Goal: Task Accomplishment & Management: Manage account settings

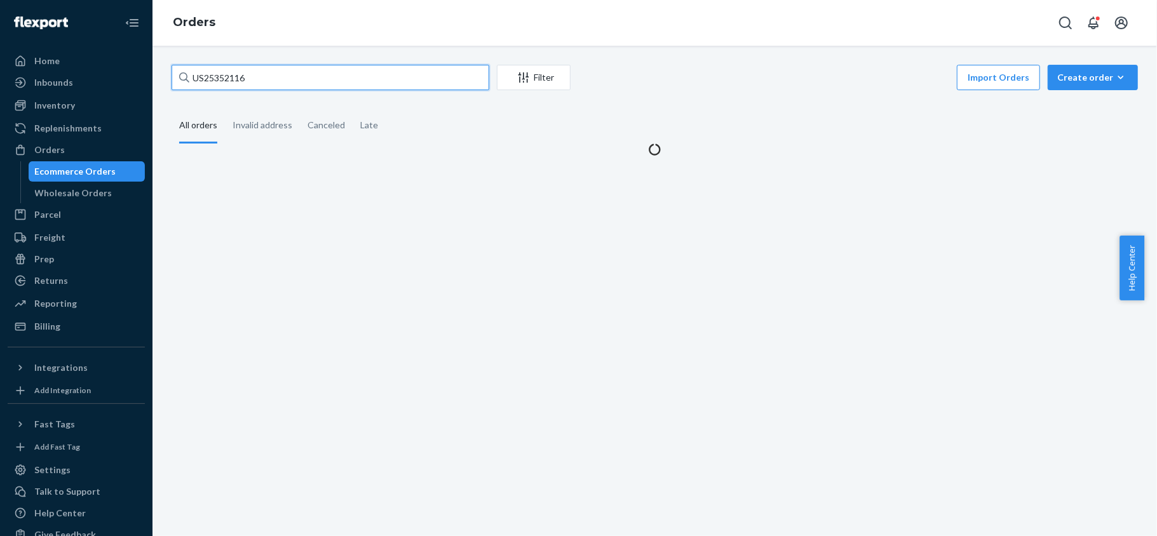
click at [243, 72] on input "US25352116" at bounding box center [331, 77] width 318 height 25
type input "US25357502"
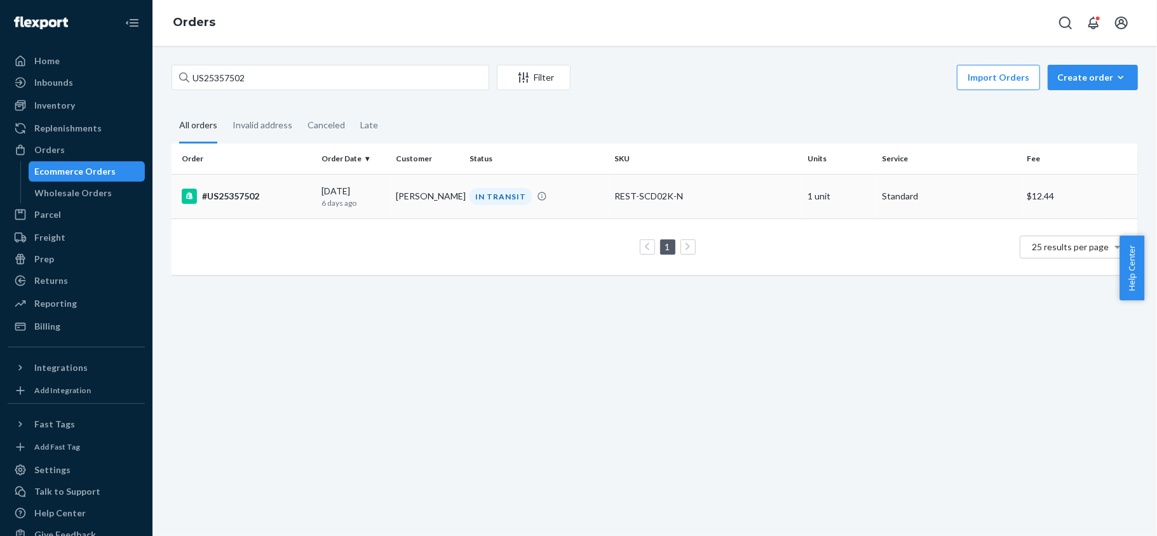
click at [257, 196] on div "#US25357502" at bounding box center [247, 196] width 130 height 15
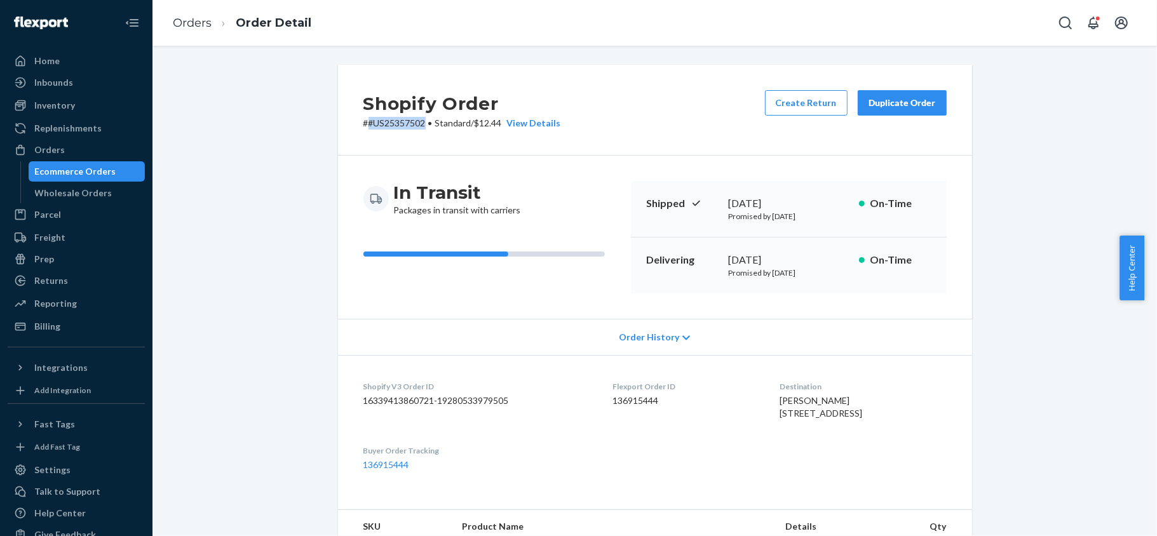
copy p "#US25357502"
drag, startPoint x: 420, startPoint y: 125, endPoint x: 361, endPoint y: 128, distance: 58.5
click at [363, 128] on p "# #US25357502 • Standard / $12.44 View Details" at bounding box center [462, 123] width 198 height 13
click at [55, 146] on div "Orders" at bounding box center [49, 150] width 30 height 13
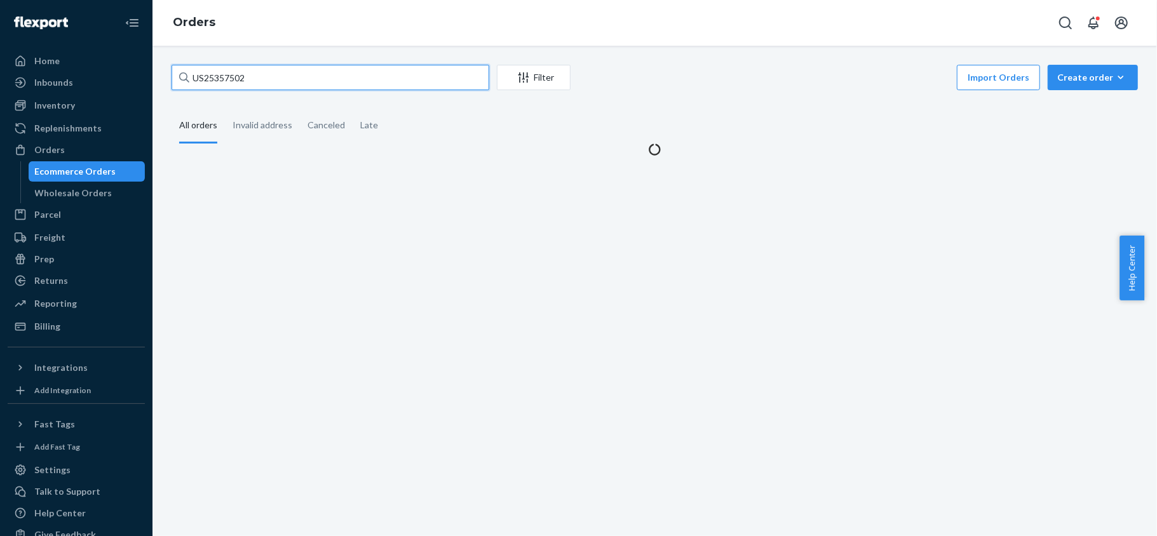
click at [255, 79] on input "US25357502" at bounding box center [331, 77] width 318 height 25
paste input "PD1325332"
type input "PD1325332"
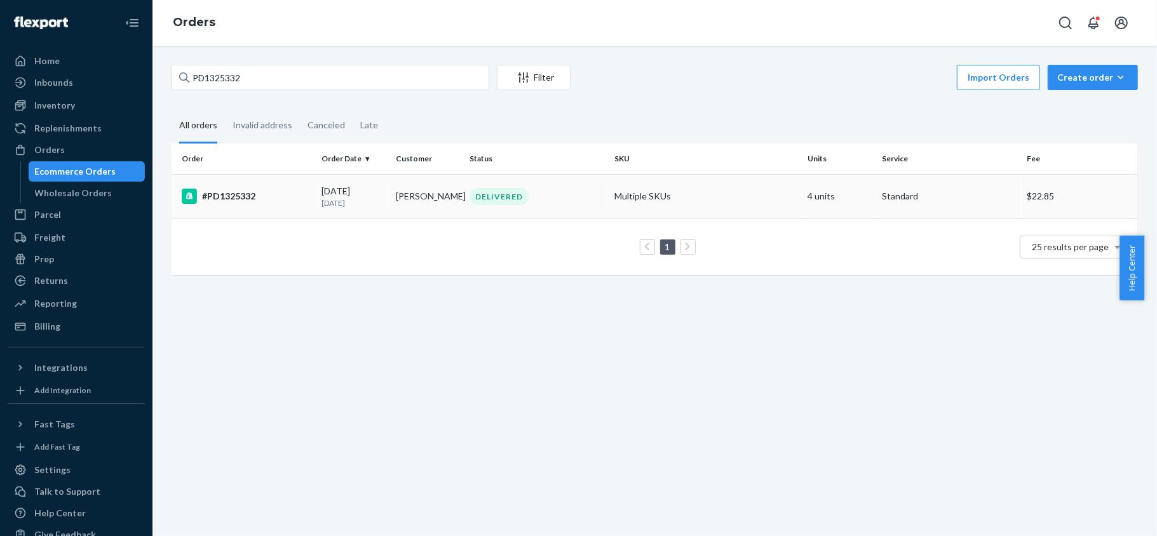
click at [277, 197] on div "#PD1325332" at bounding box center [247, 196] width 130 height 15
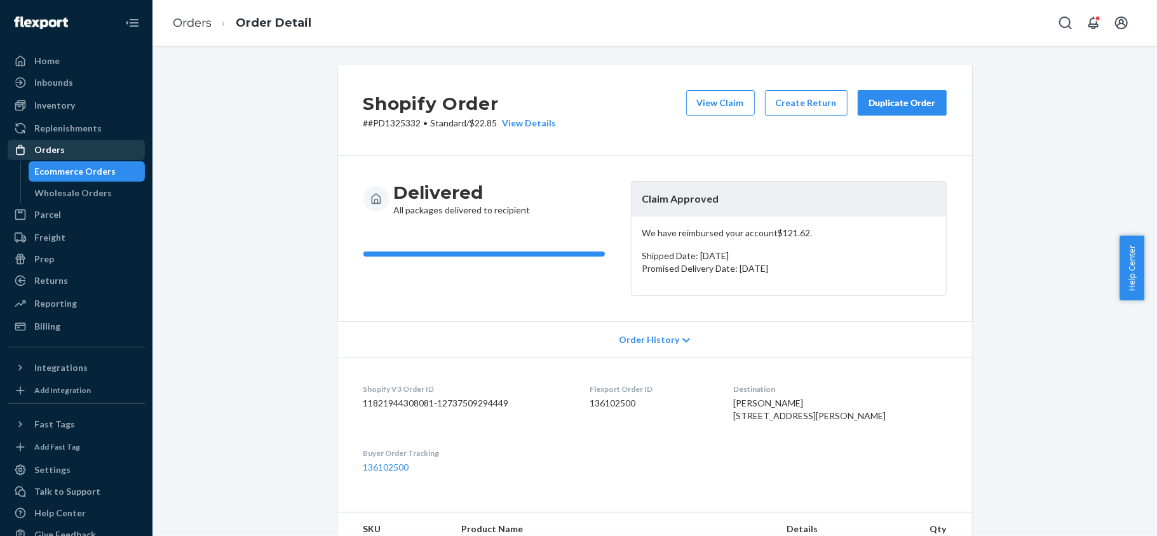
click at [52, 151] on div "Orders" at bounding box center [49, 150] width 30 height 13
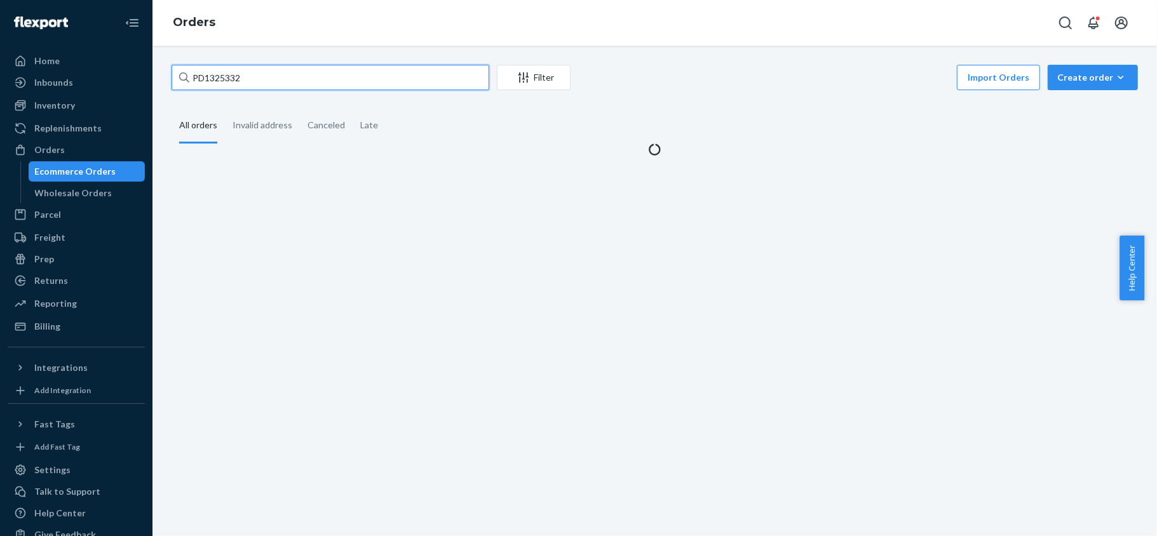
click at [318, 69] on input "PD1325332" at bounding box center [331, 77] width 318 height 25
paste input "US25356068"
type input "US25356068"
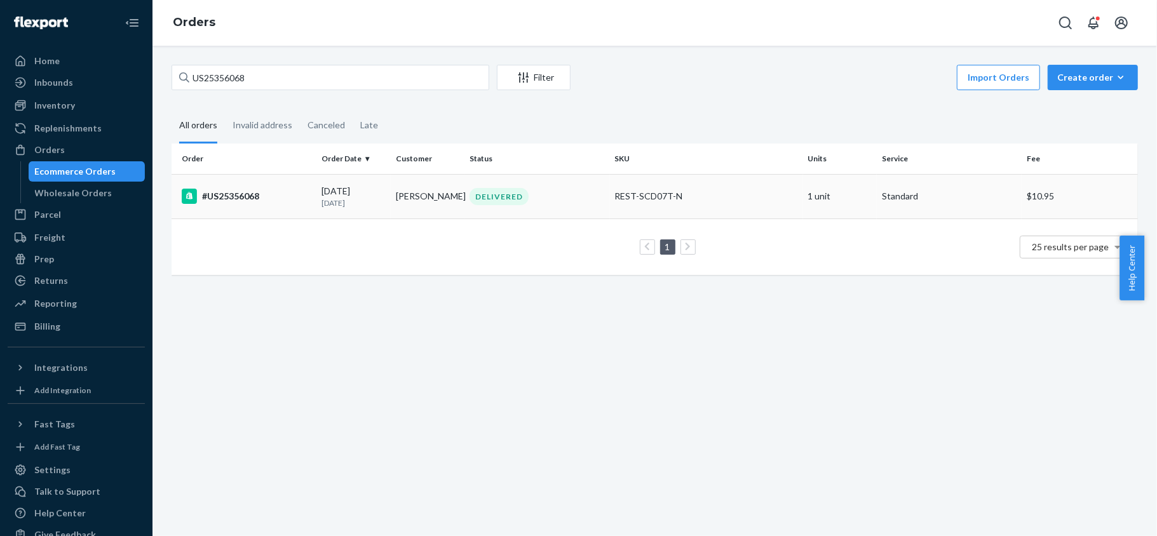
click at [288, 194] on div "#US25356068" at bounding box center [247, 196] width 130 height 15
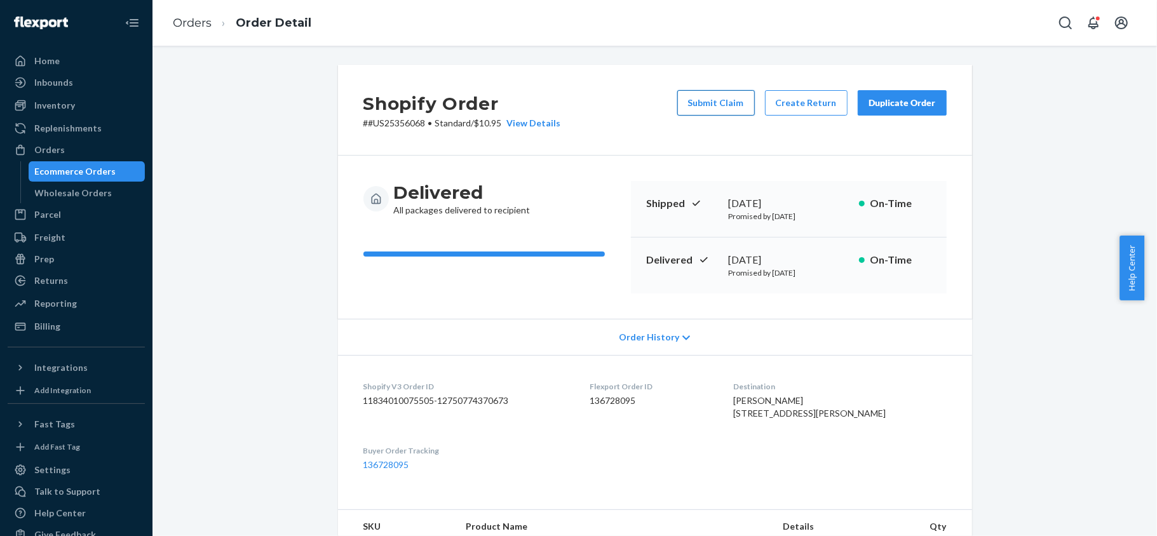
click at [701, 105] on button "Submit Claim" at bounding box center [716, 102] width 78 height 25
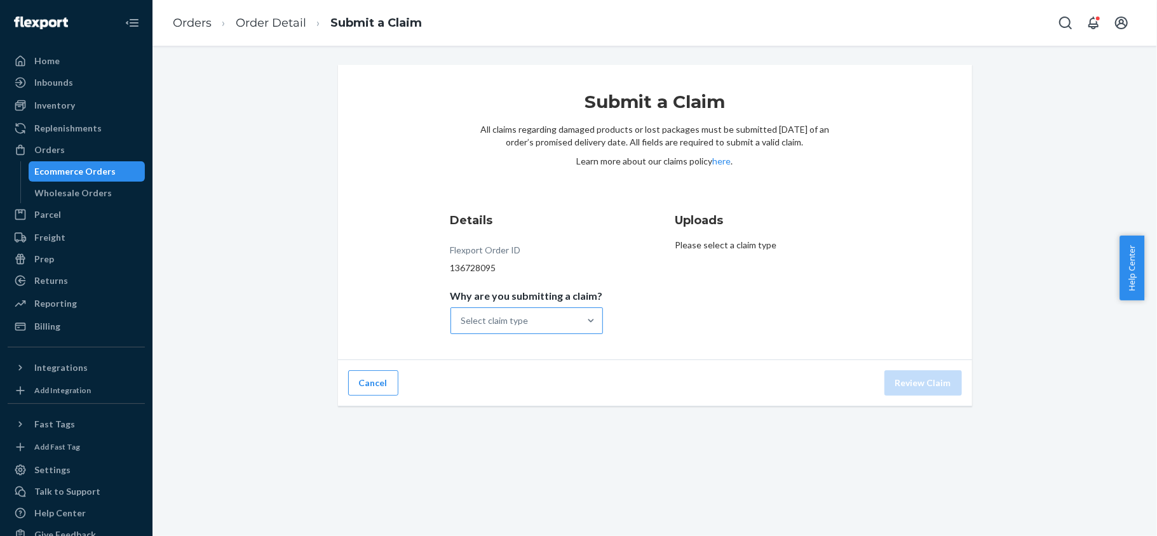
click at [570, 316] on div "Select claim type" at bounding box center [515, 320] width 128 height 25
click at [462, 316] on input "Why are you submitting a claim? Select claim type" at bounding box center [461, 320] width 1 height 13
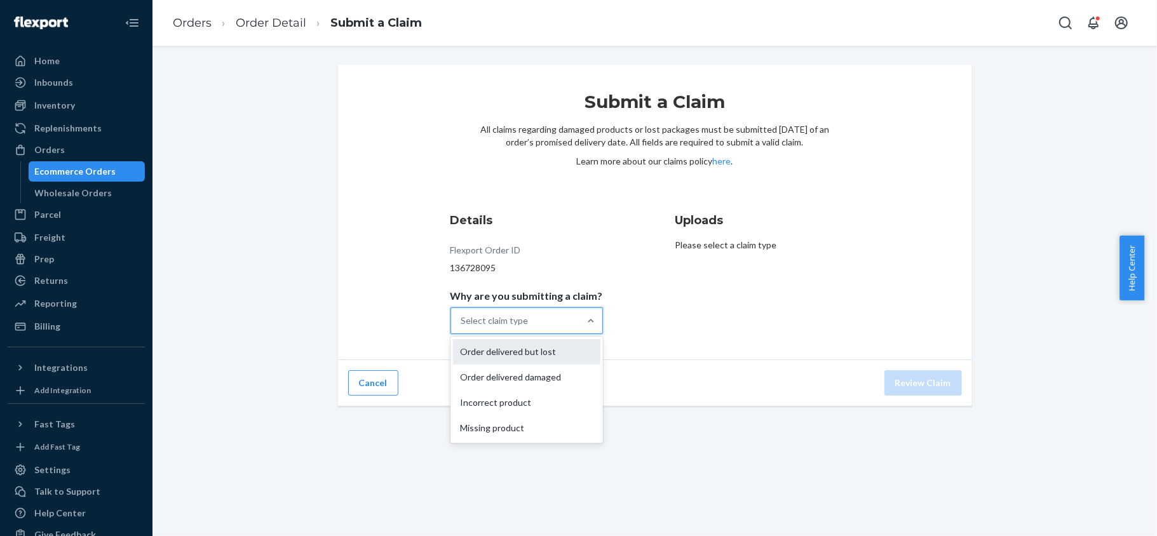
click at [558, 356] on div "Order delivered but lost" at bounding box center [526, 351] width 147 height 25
click at [462, 327] on input "Why are you submitting a claim? option Order delivered but lost focused, 1 of 4…" at bounding box center [461, 320] width 1 height 13
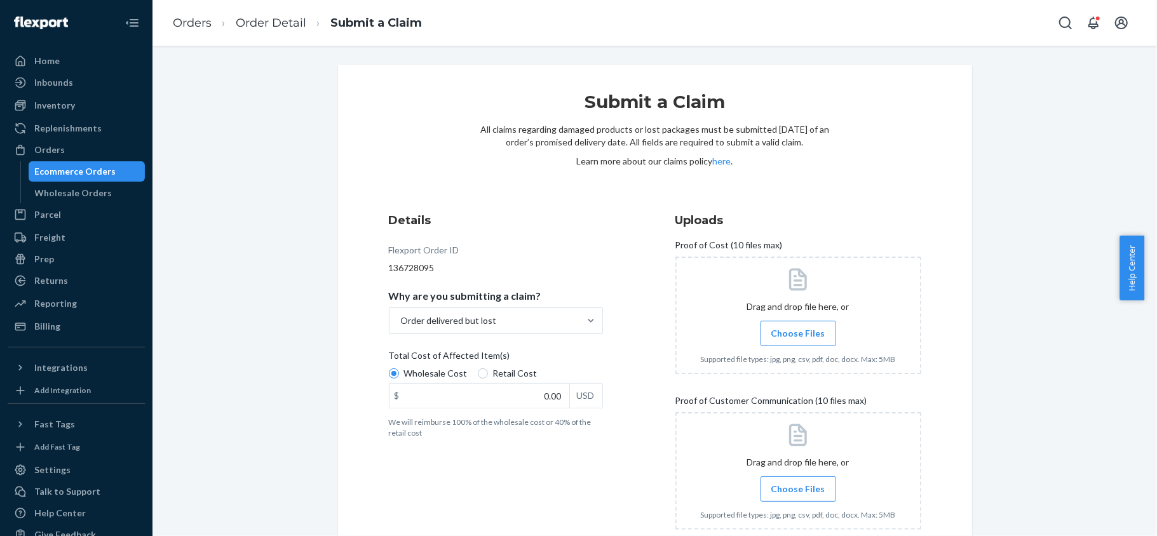
click at [493, 379] on span "Retail Cost" at bounding box center [515, 373] width 44 height 13
click at [488, 379] on input "Retail Cost" at bounding box center [483, 373] width 10 height 10
radio input "true"
radio input "false"
drag, startPoint x: 511, startPoint y: 391, endPoint x: 581, endPoint y: 395, distance: 69.3
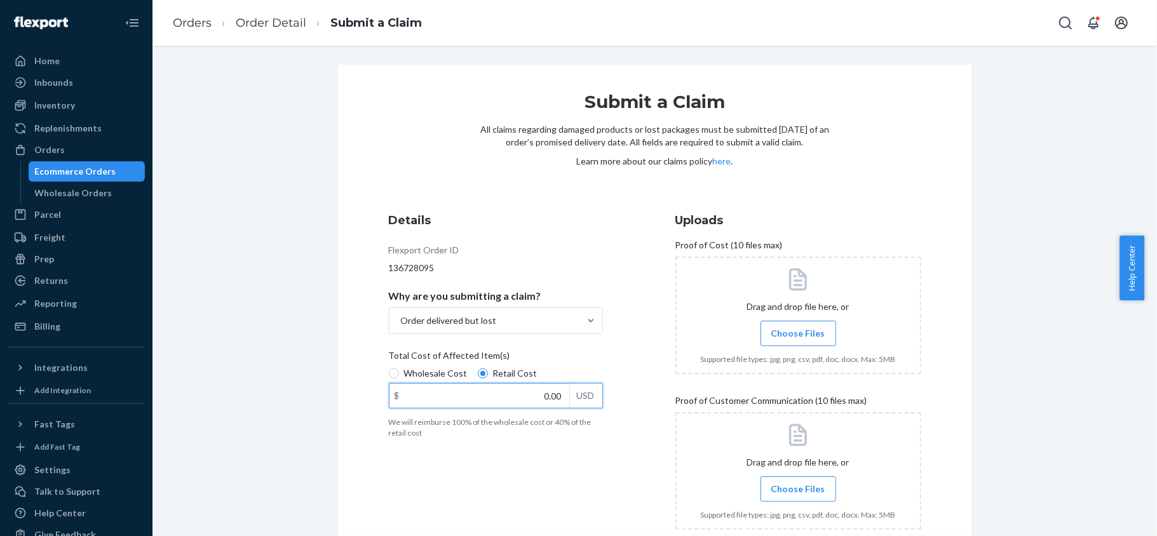
click at [581, 395] on div "$ 0.00 USD" at bounding box center [496, 395] width 214 height 25
paste input "141.4"
type input "141.40"
click at [92, 151] on div "Orders" at bounding box center [76, 150] width 135 height 18
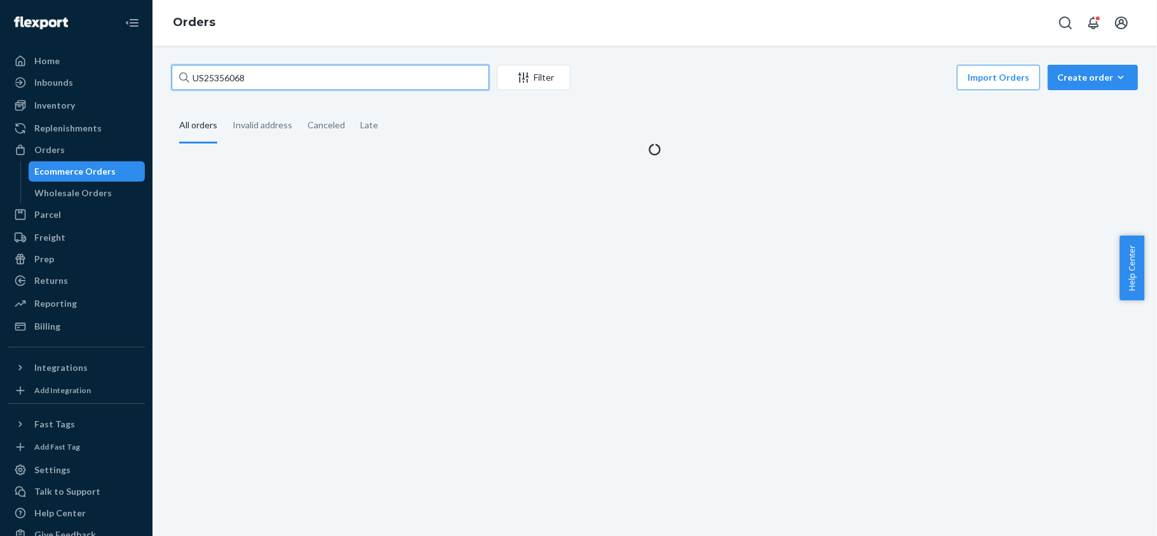
click at [293, 79] on input "US25356068" at bounding box center [331, 77] width 318 height 25
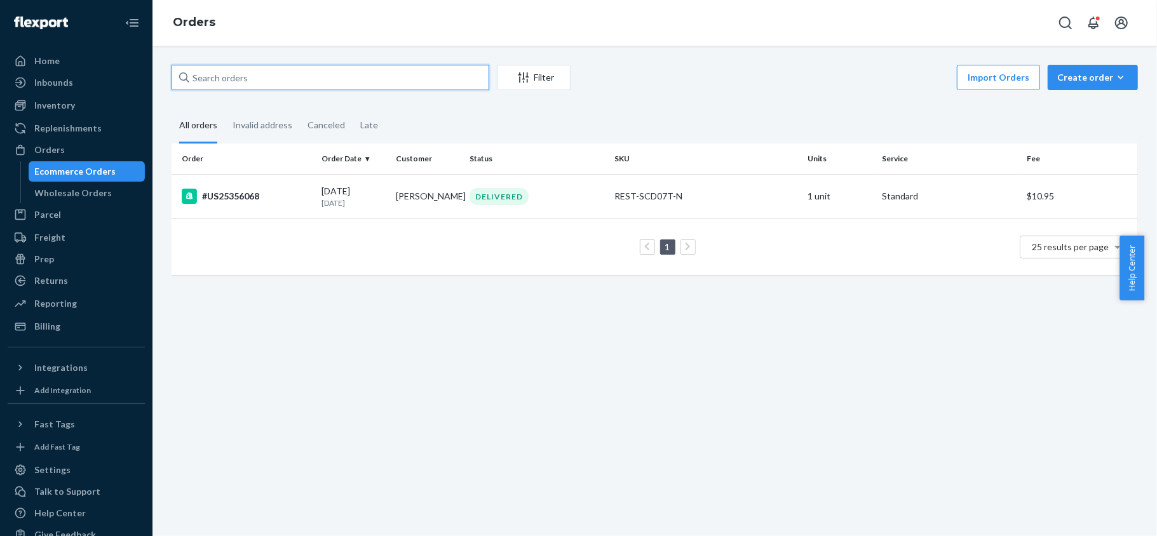
paste input "#US25357489"
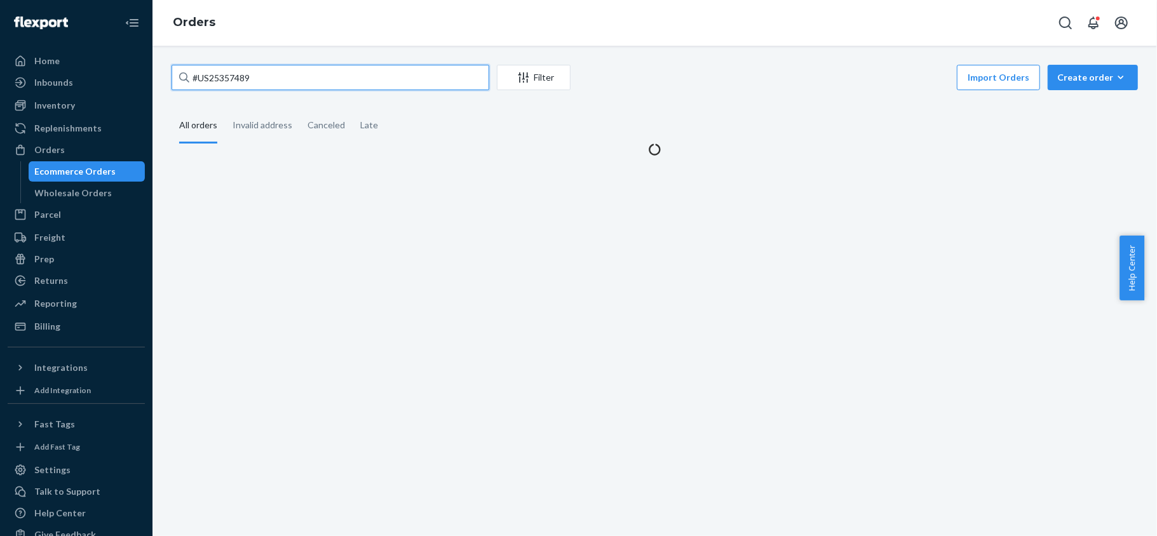
type input "#US25357489"
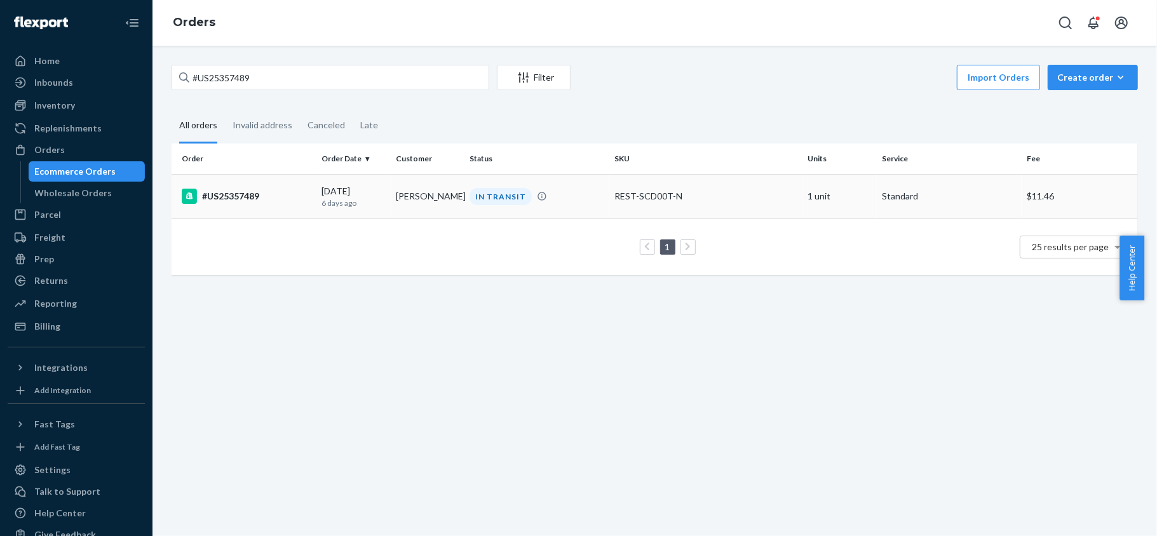
click at [300, 202] on div "#US25357489" at bounding box center [247, 196] width 130 height 15
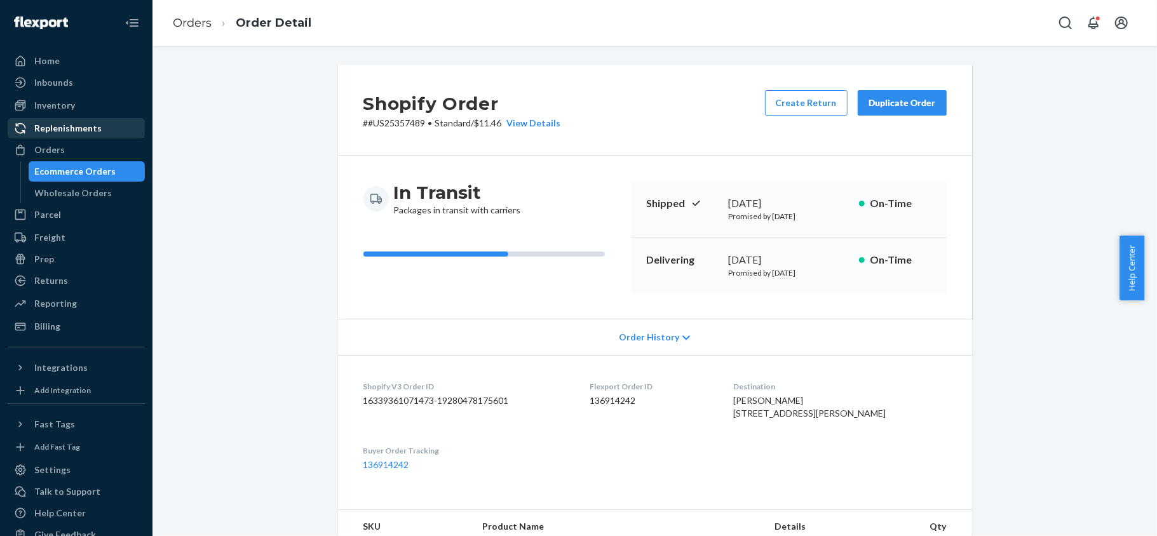
drag, startPoint x: 49, startPoint y: 143, endPoint x: 116, endPoint y: 128, distance: 68.4
click at [49, 145] on div "Orders" at bounding box center [49, 150] width 30 height 13
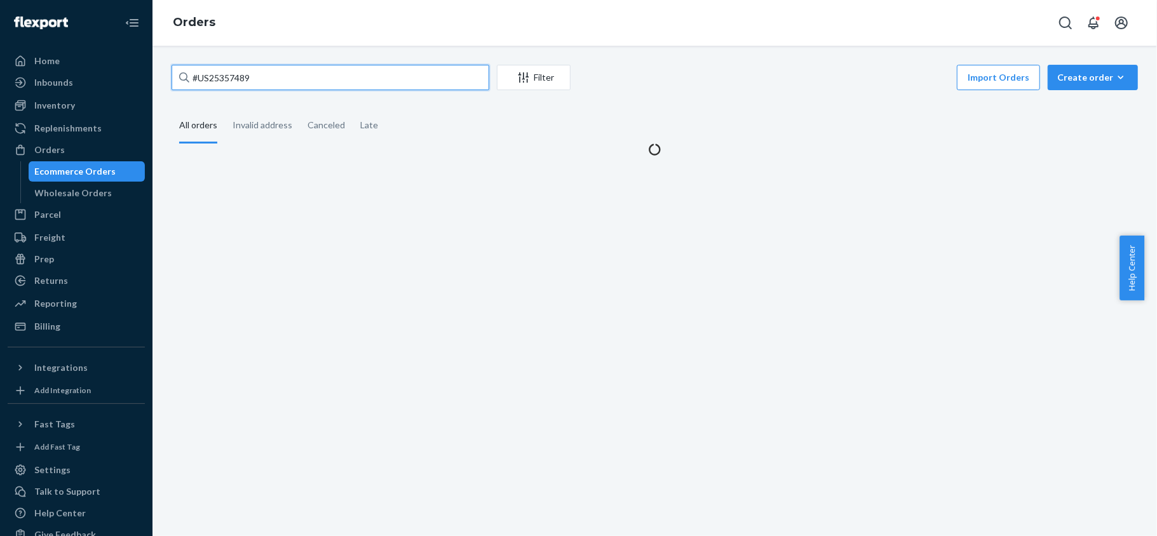
click at [231, 90] on input "#US25357489" at bounding box center [331, 77] width 318 height 25
click at [234, 87] on input "#US25357489" at bounding box center [331, 77] width 318 height 25
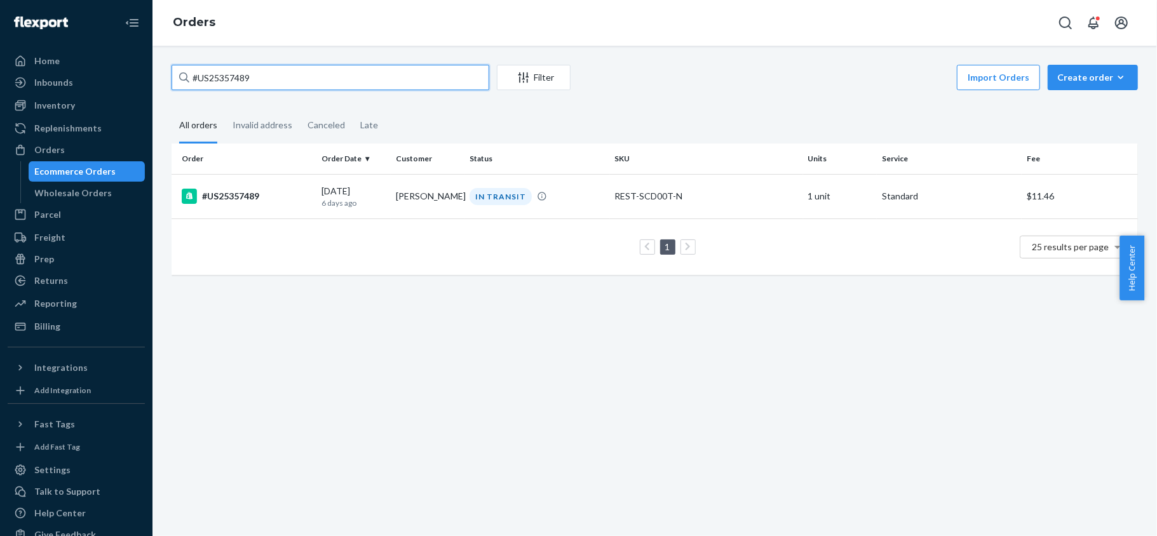
type input "#"
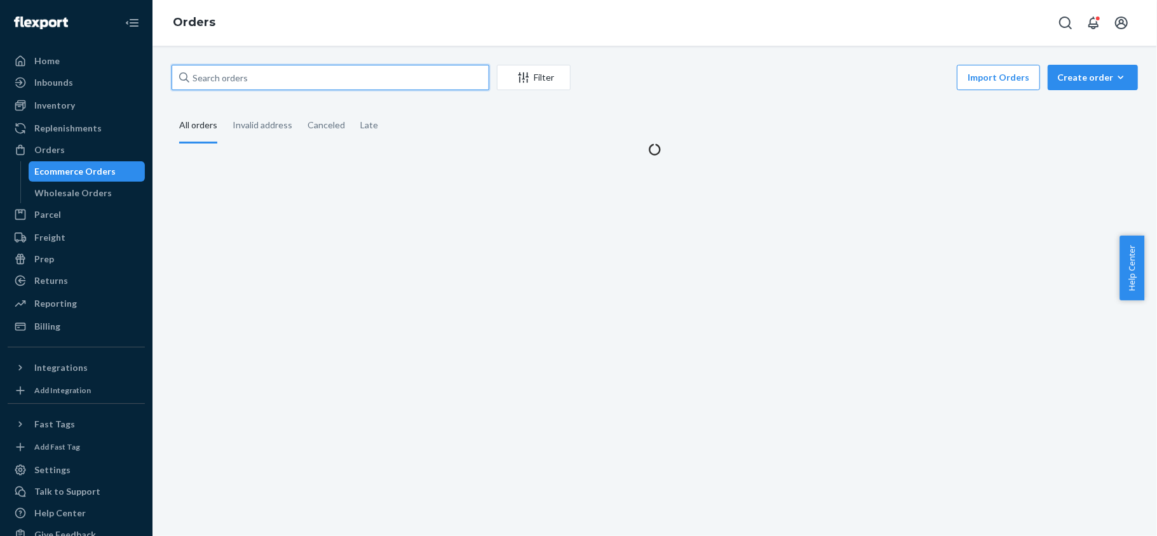
paste input "#US25357502"
type input "#US25357502"
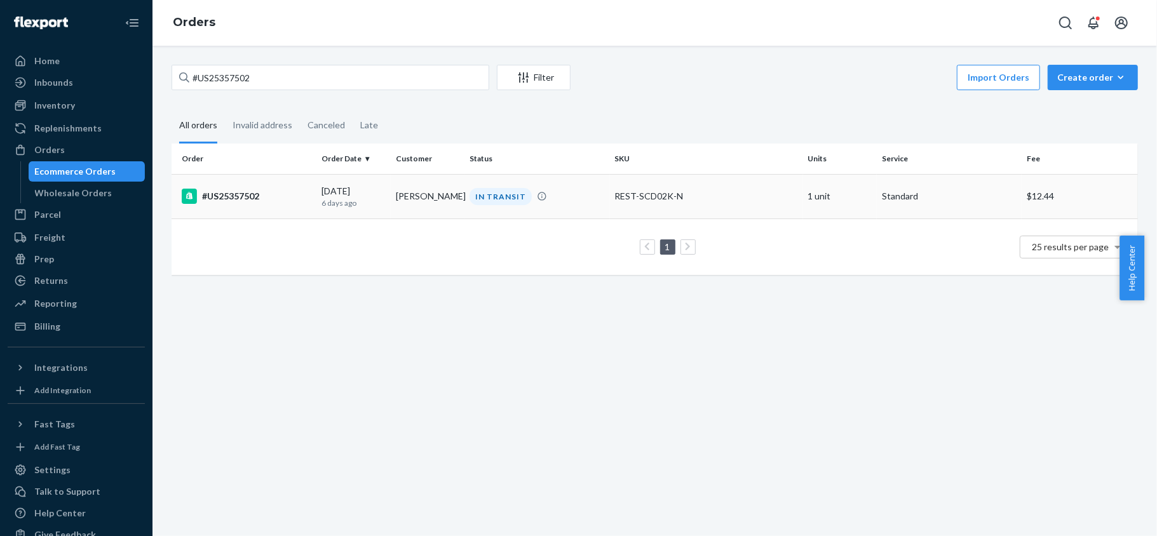
click at [283, 203] on div "#US25357502" at bounding box center [247, 196] width 130 height 15
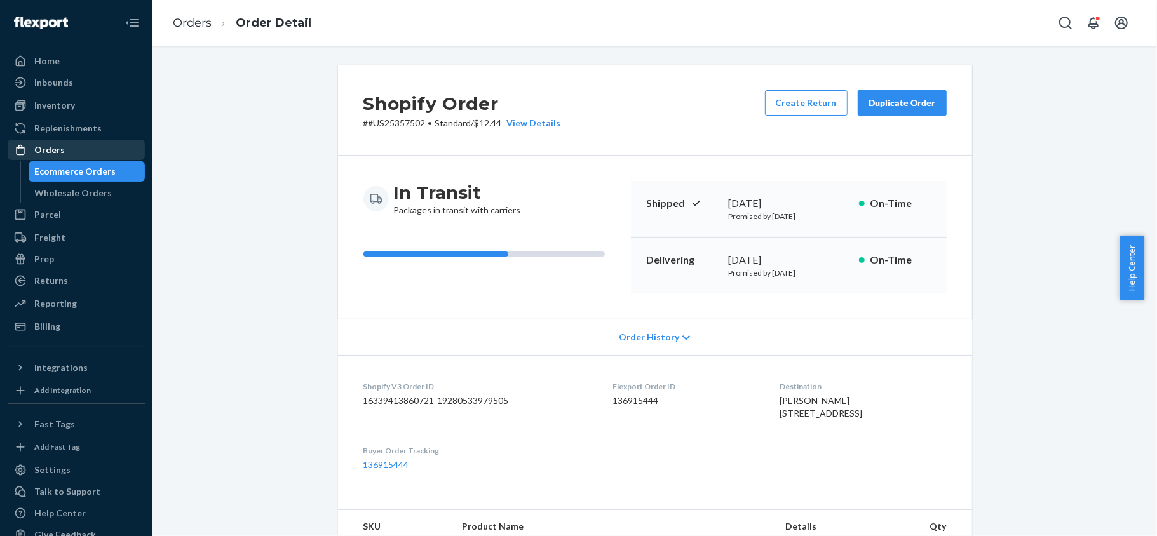
click at [102, 155] on div "Orders" at bounding box center [76, 150] width 135 height 18
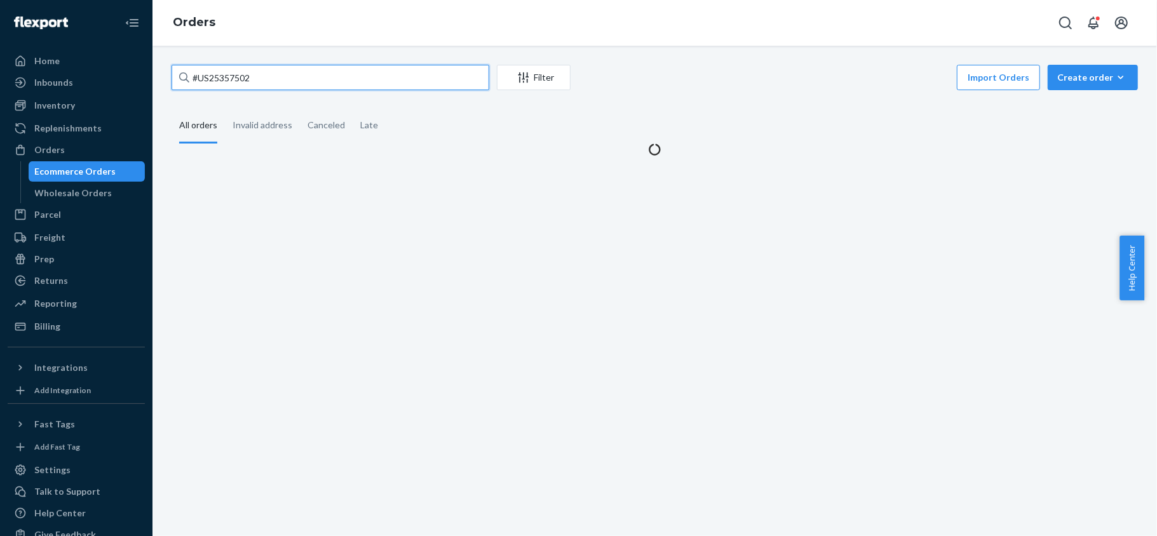
click at [257, 85] on input "#US25357502" at bounding box center [331, 77] width 318 height 25
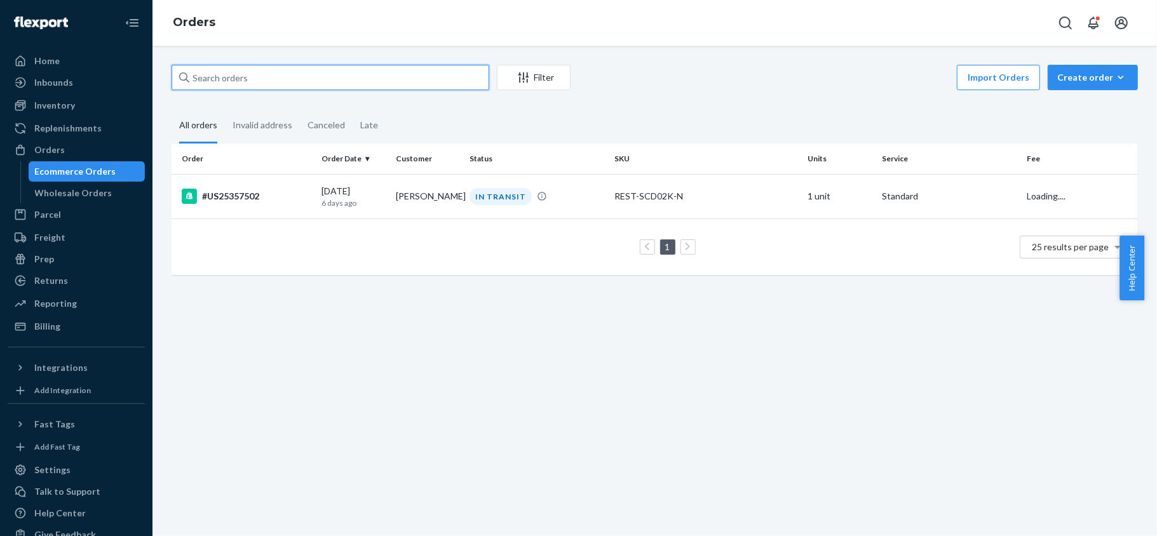
paste input "US25354704"
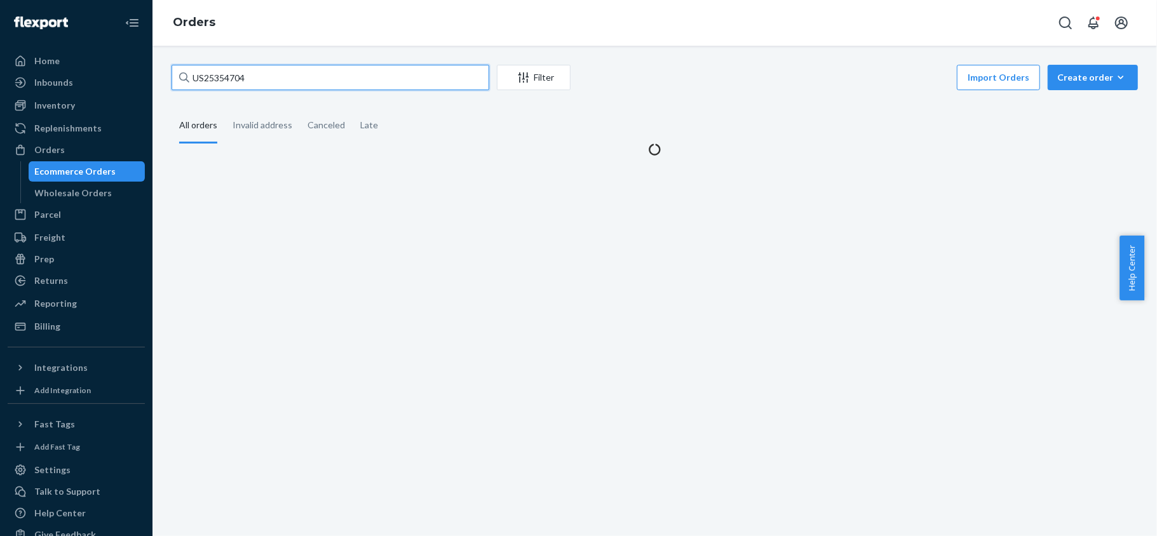
type input "US25354704"
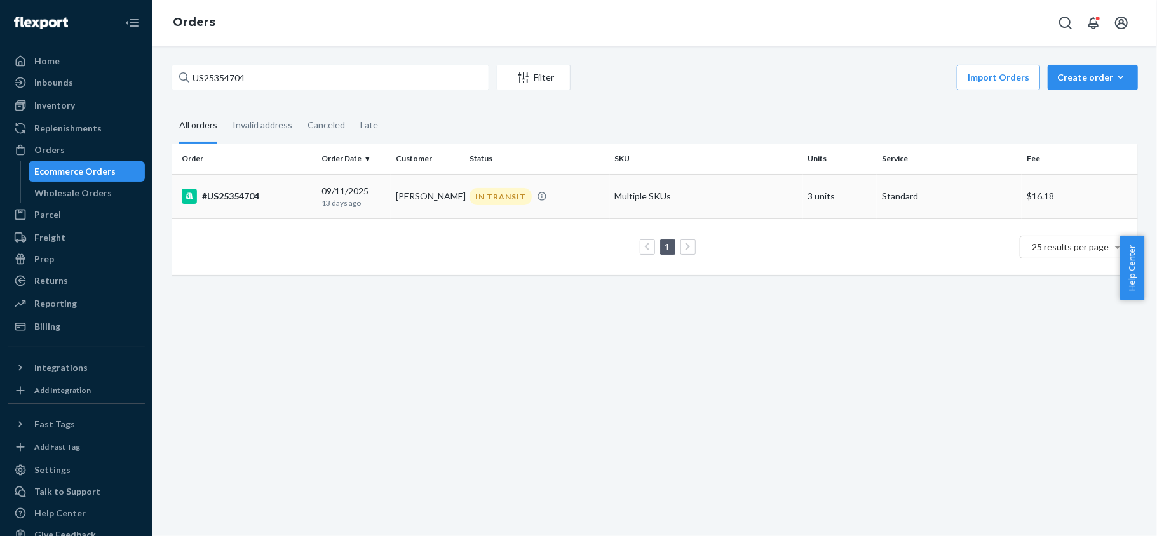
click at [269, 206] on td "#US25354704" at bounding box center [244, 196] width 145 height 44
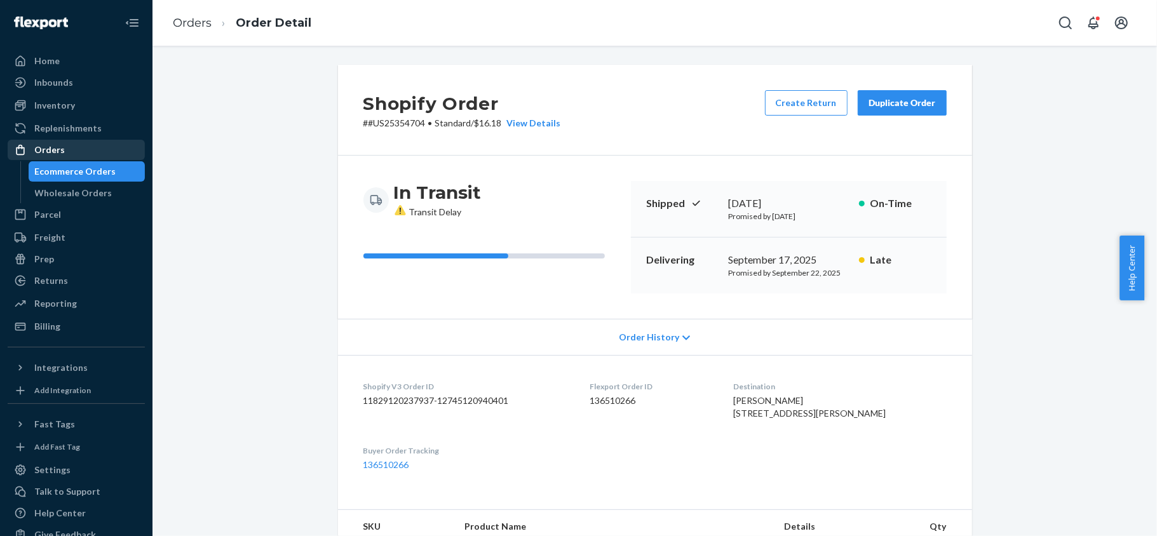
click at [90, 149] on div "Orders" at bounding box center [76, 150] width 135 height 18
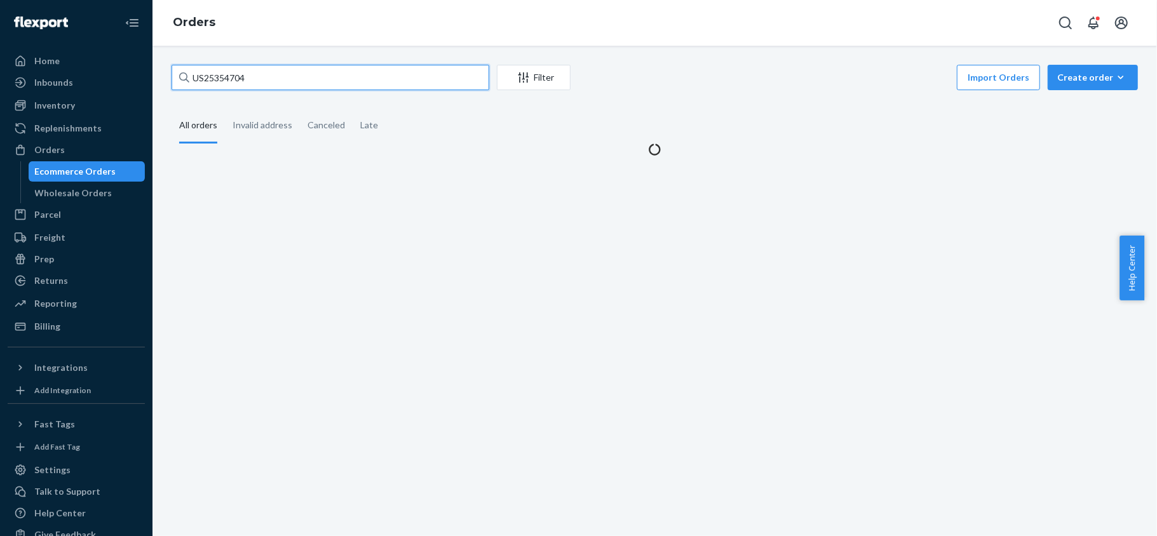
click at [287, 74] on input "US25354704" at bounding box center [331, 77] width 318 height 25
click at [287, 75] on input "US25354704" at bounding box center [331, 77] width 318 height 25
paste input "PD2653821"
type input "PD2653821"
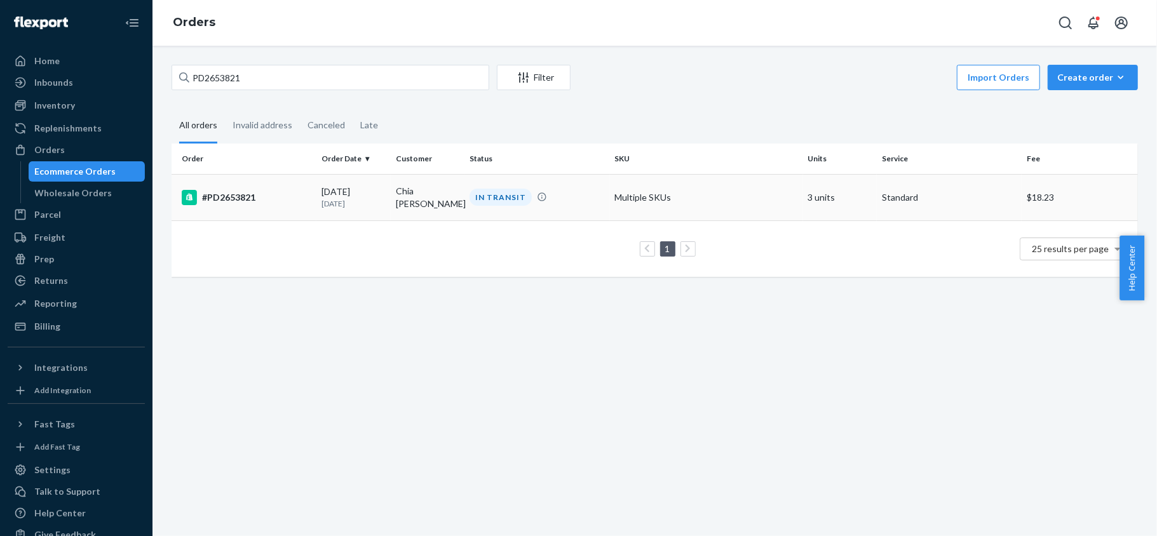
click at [280, 197] on div "#PD2653821" at bounding box center [247, 197] width 130 height 15
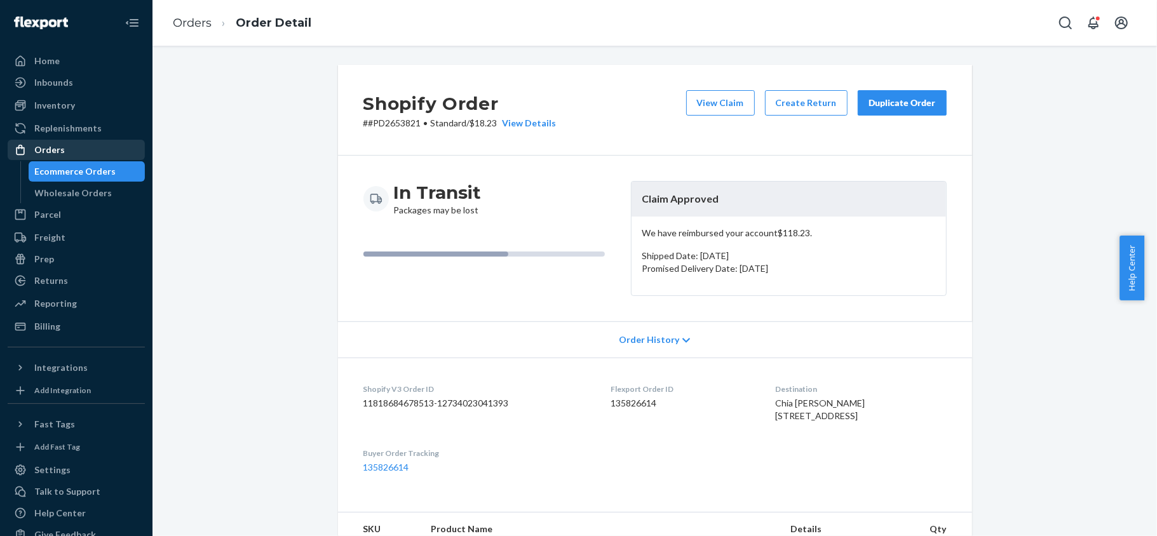
click at [56, 152] on div "Orders" at bounding box center [49, 150] width 30 height 13
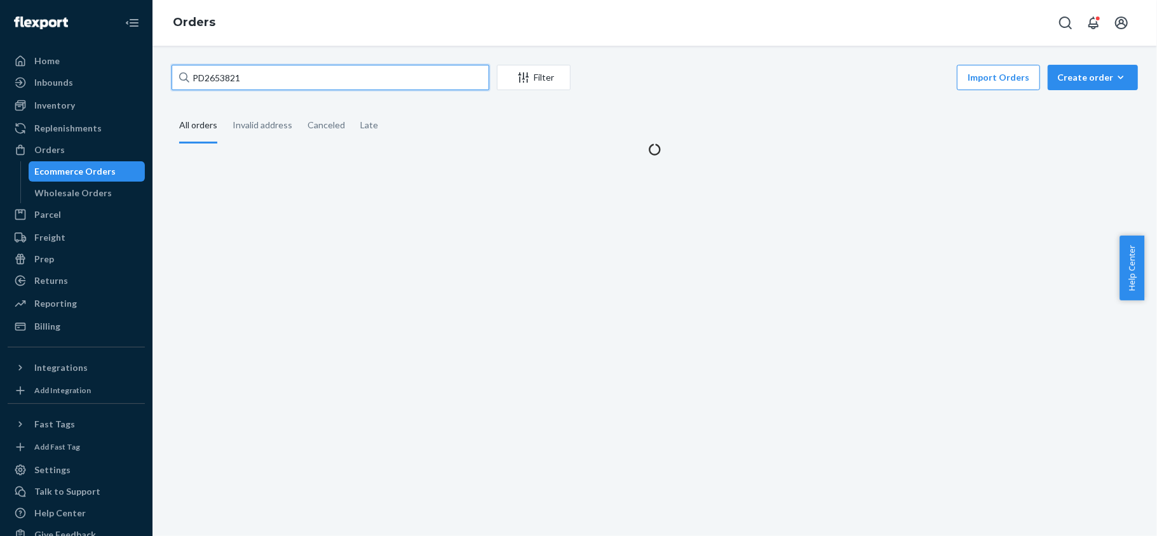
click at [277, 82] on input "PD2653821" at bounding box center [331, 77] width 318 height 25
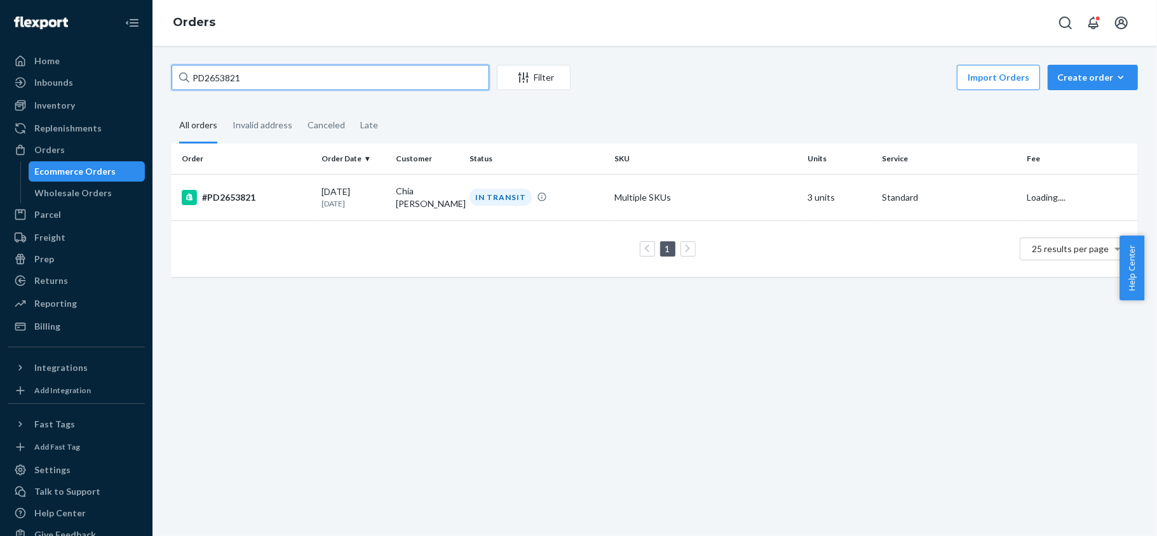
click at [277, 82] on input "PD2653821" at bounding box center [331, 77] width 318 height 25
paste input "US25354618"
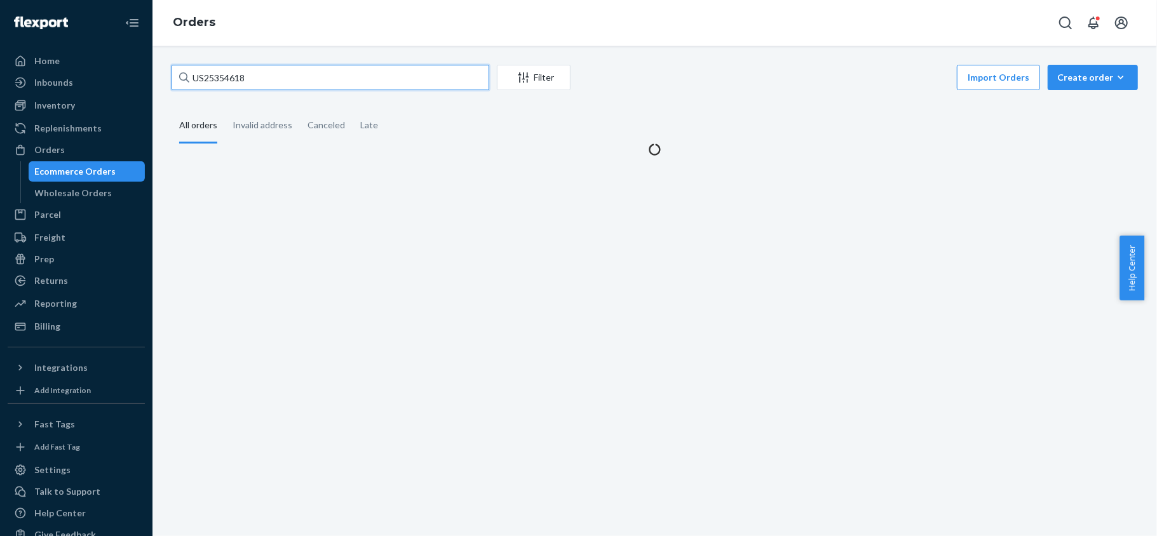
type input "US25354618"
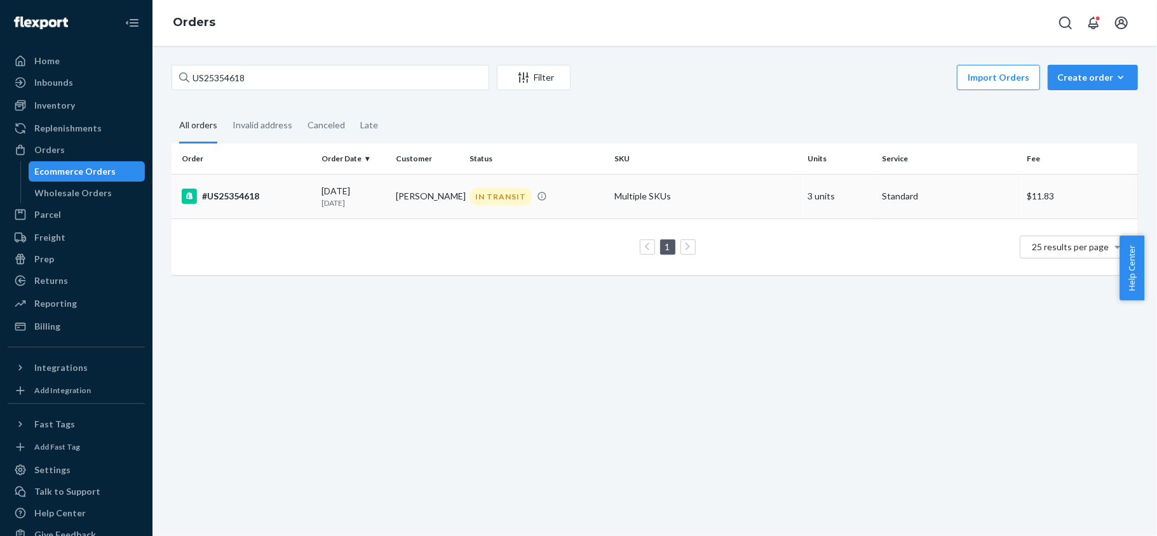
click at [321, 203] on p "[DATE]" at bounding box center [353, 203] width 64 height 11
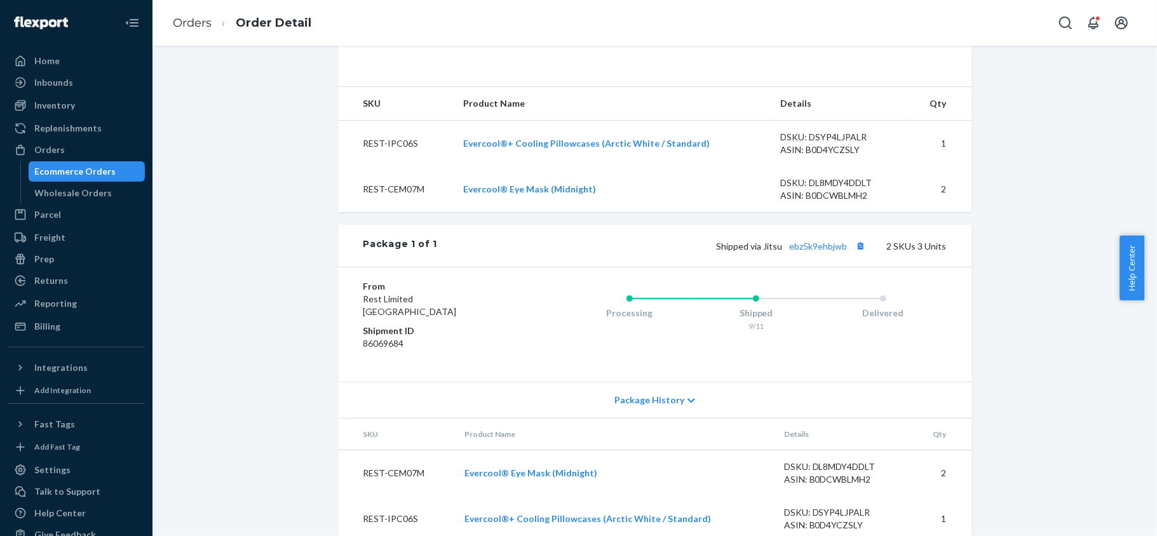
scroll to position [484, 0]
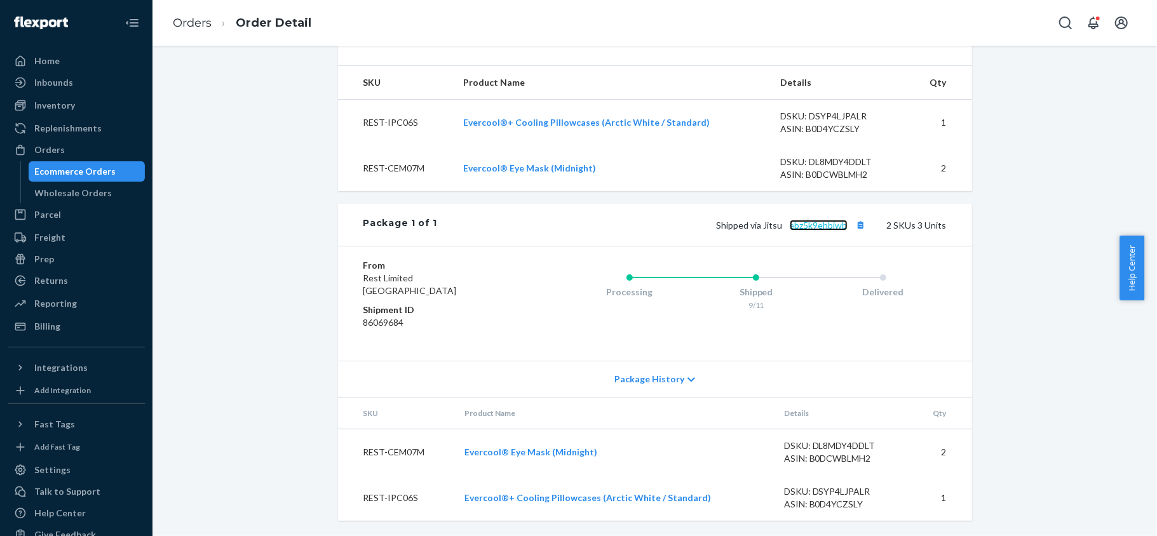
click at [813, 222] on link "ebz5k9ehbjwb" at bounding box center [819, 225] width 58 height 11
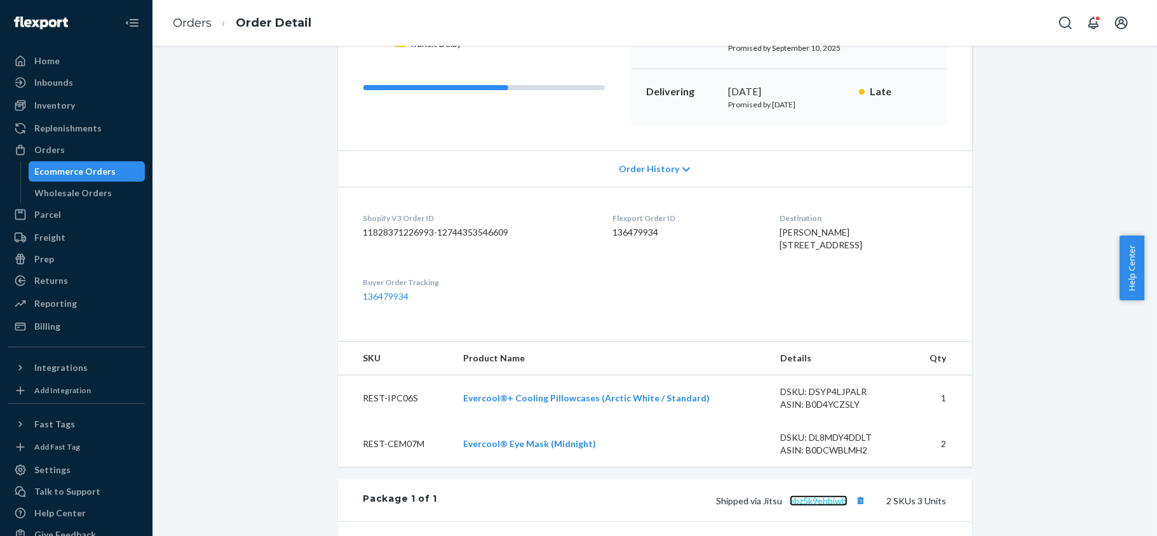
scroll to position [61, 0]
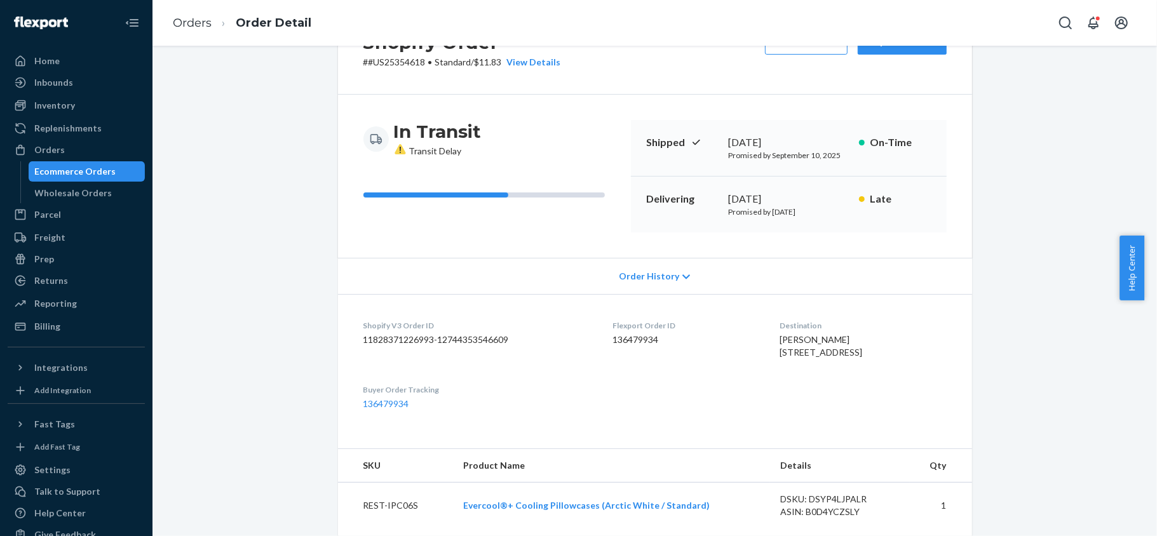
click at [415, 62] on p "# #US25354618 • Standard / $11.83 View Details" at bounding box center [462, 62] width 198 height 13
copy p "#US25354618"
drag, startPoint x: 418, startPoint y: 62, endPoint x: 362, endPoint y: 67, distance: 56.1
click at [363, 67] on p "# #US25354618 • Standard / $11.83 View Details" at bounding box center [462, 62] width 198 height 13
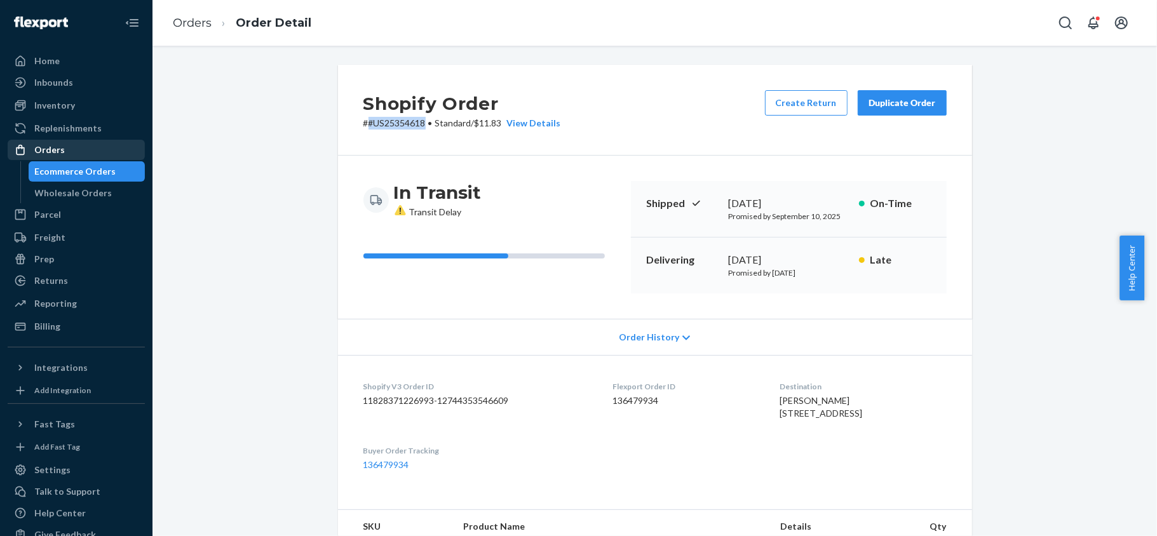
click at [90, 149] on div "Orders" at bounding box center [76, 150] width 135 height 18
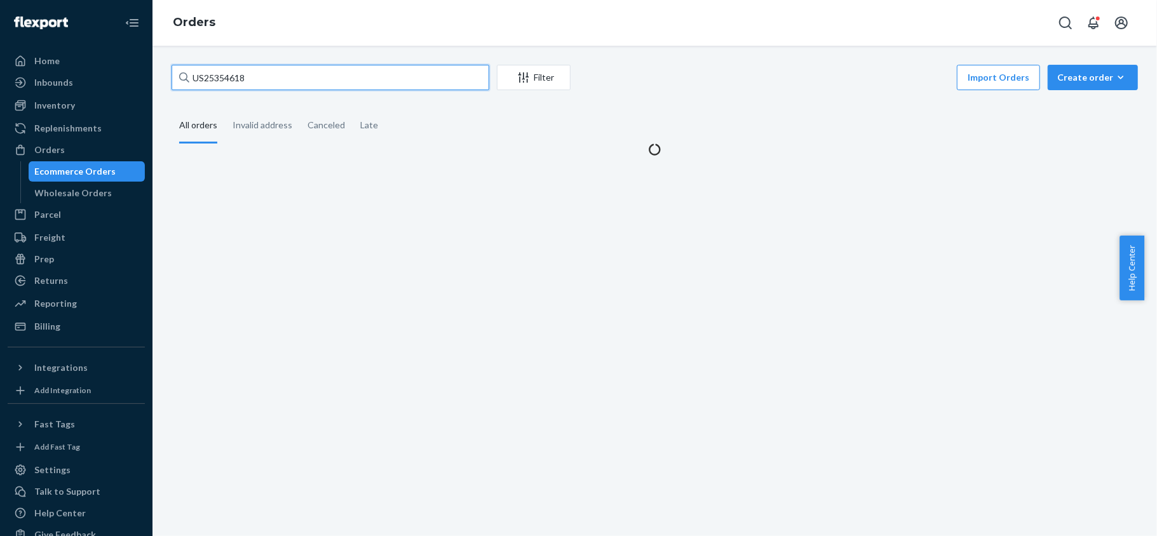
click at [282, 67] on input "US25354618" at bounding box center [331, 77] width 318 height 25
click at [282, 66] on input "US25354618" at bounding box center [331, 77] width 318 height 25
paste input "US25353155"
type input "US25353155"
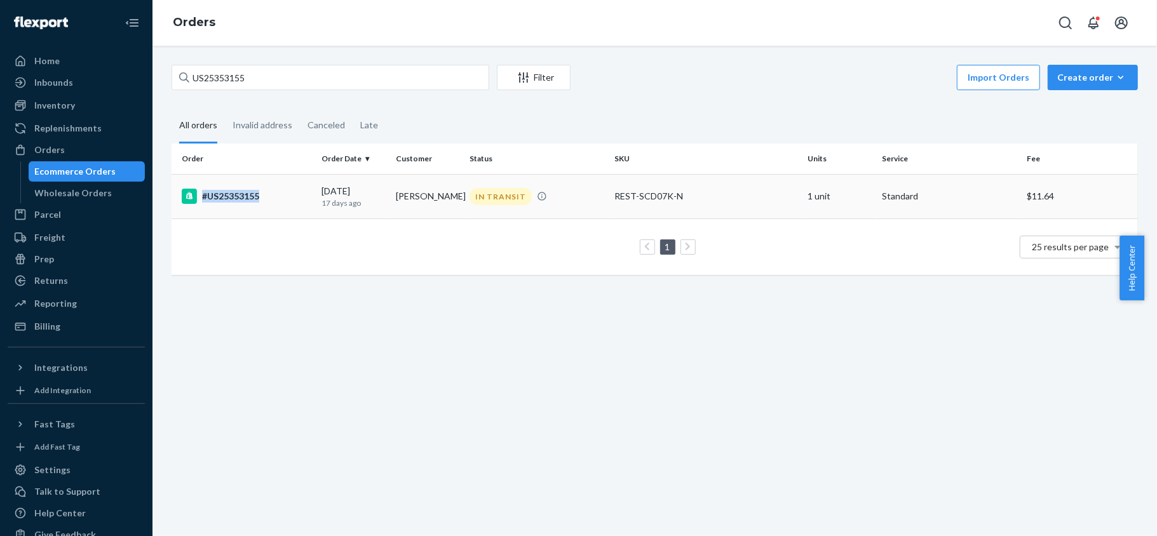
click at [305, 202] on td "#US25353155" at bounding box center [244, 196] width 145 height 44
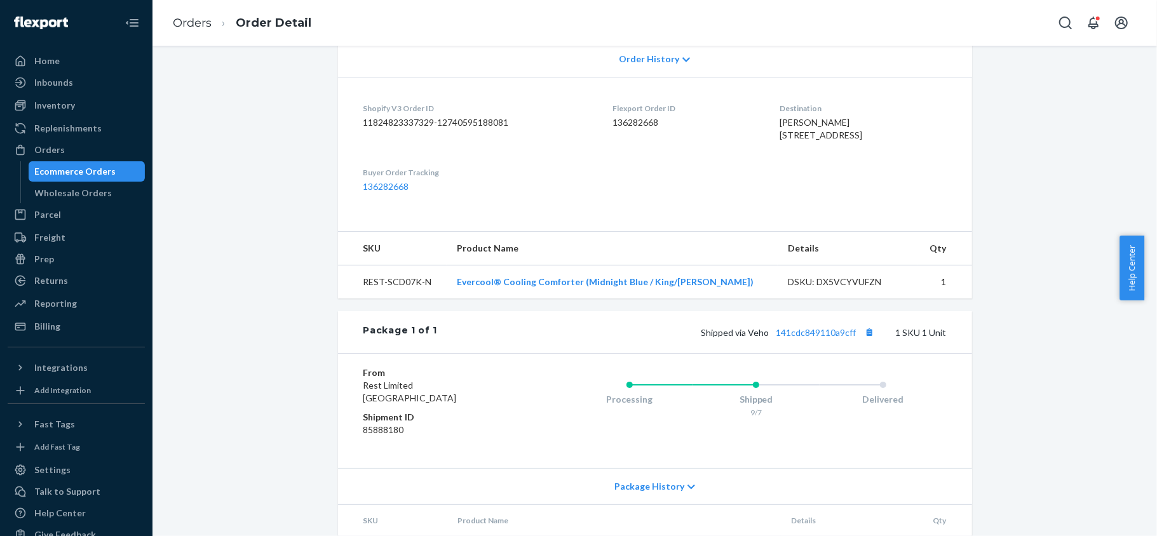
scroll to position [385, 0]
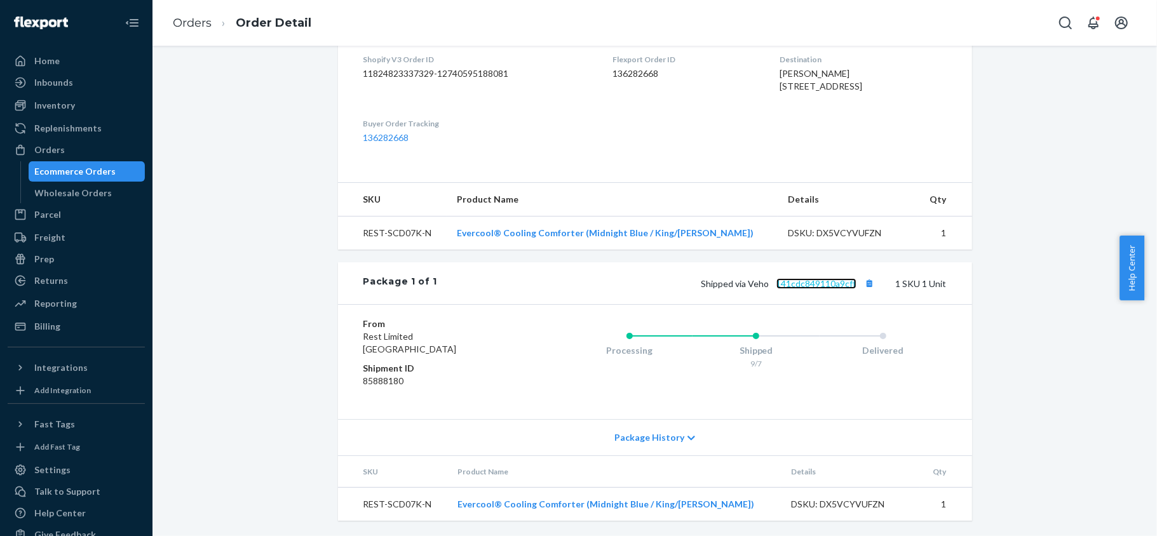
click at [830, 285] on link "141cdc849110a9cff" at bounding box center [816, 283] width 80 height 11
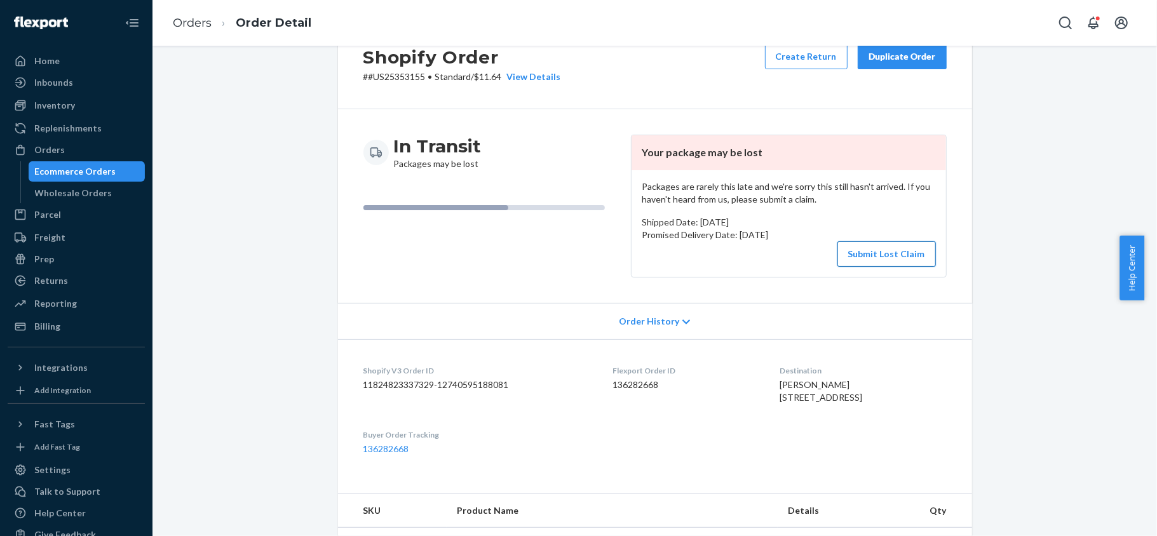
click at [856, 259] on button "Submit Lost Claim" at bounding box center [886, 253] width 98 height 25
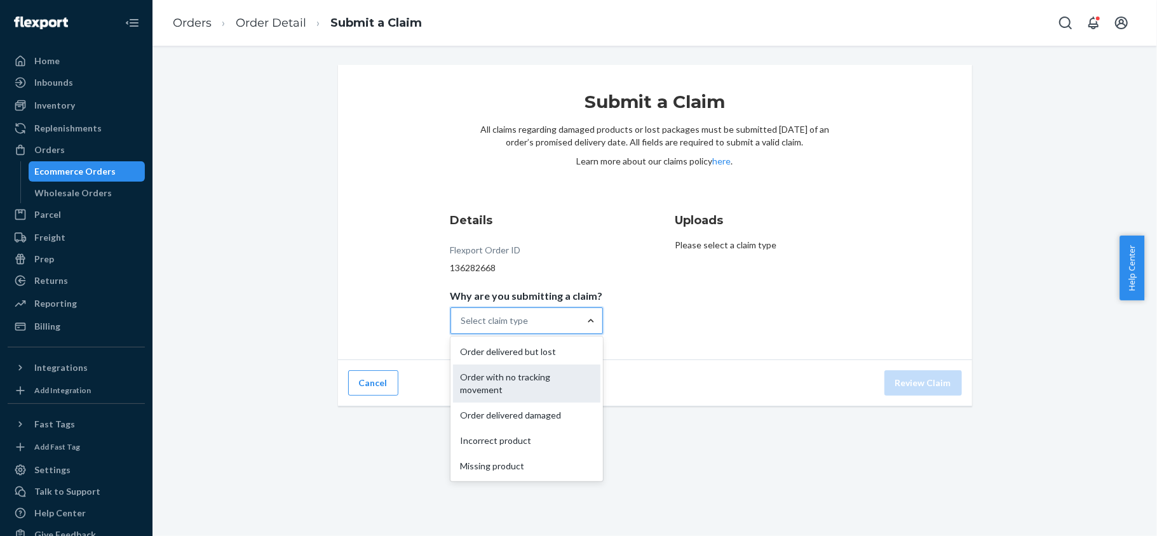
click at [562, 376] on div "Order with no tracking movement" at bounding box center [526, 384] width 147 height 38
click at [462, 327] on input "Why are you submitting a claim? option Order with no tracking movement focused,…" at bounding box center [461, 320] width 1 height 13
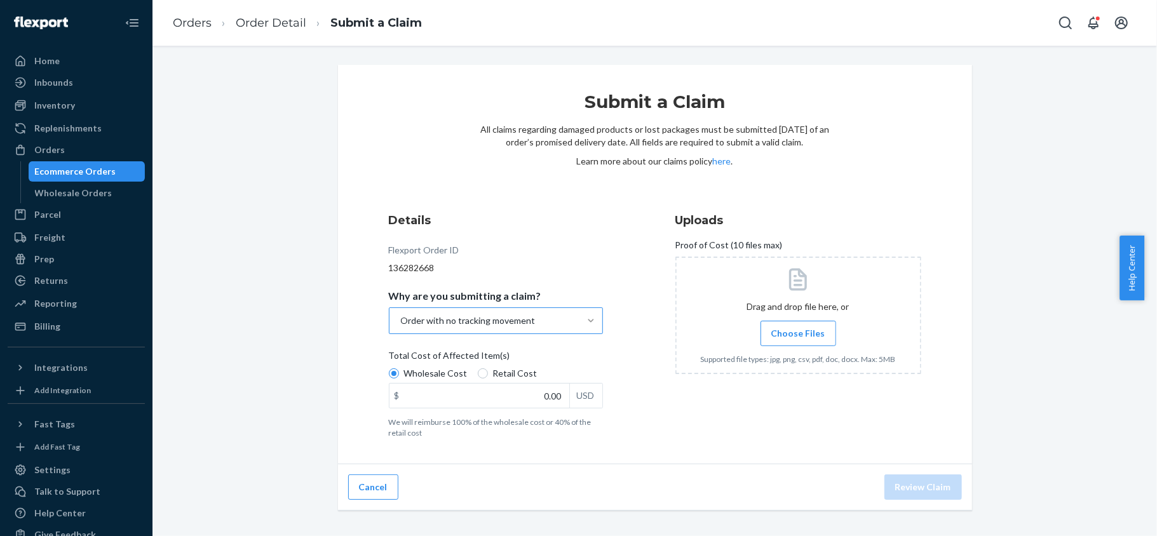
click at [514, 372] on span "Retail Cost" at bounding box center [515, 373] width 44 height 13
click at [488, 372] on input "Retail Cost" at bounding box center [483, 373] width 10 height 10
radio input "true"
radio input "false"
drag, startPoint x: 522, startPoint y: 391, endPoint x: 609, endPoint y: 398, distance: 86.6
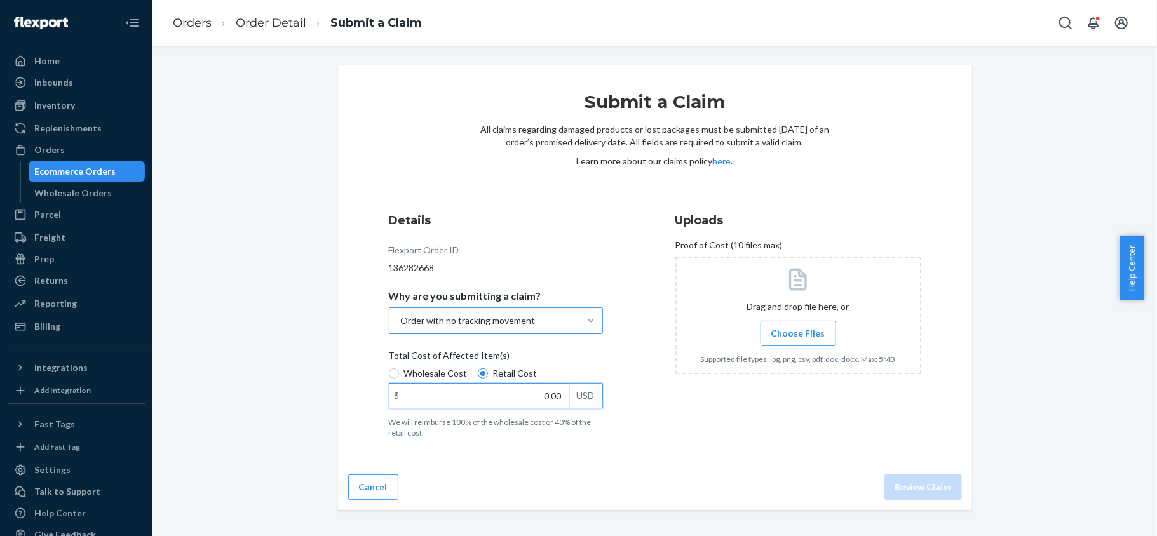
click at [592, 399] on div "$ 0.00 USD" at bounding box center [496, 395] width 214 height 25
paste input "177.4"
type input "177.40"
click at [804, 329] on span "Choose Files" at bounding box center [798, 333] width 54 height 13
click at [799, 329] on input "Choose Files" at bounding box center [798, 334] width 1 height 14
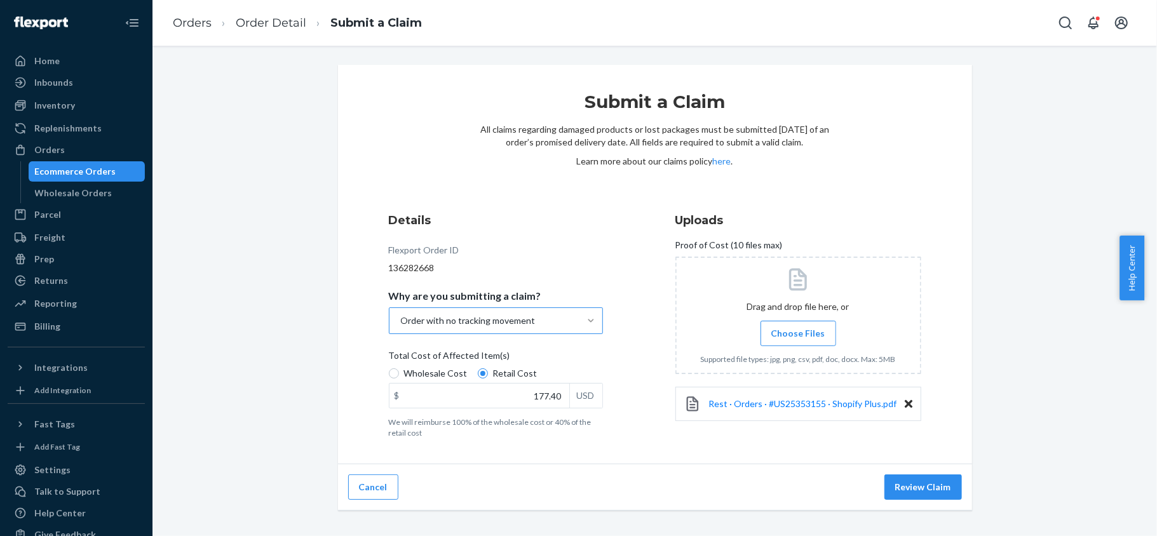
click at [902, 485] on button "Review Claim" at bounding box center [923, 487] width 78 height 25
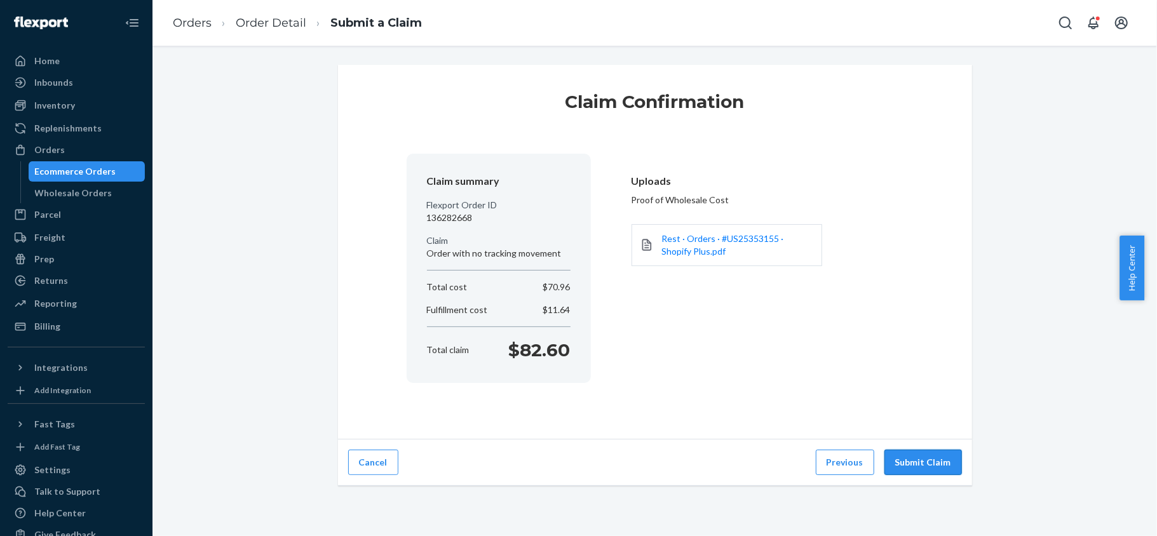
click at [898, 464] on button "Submit Claim" at bounding box center [923, 462] width 78 height 25
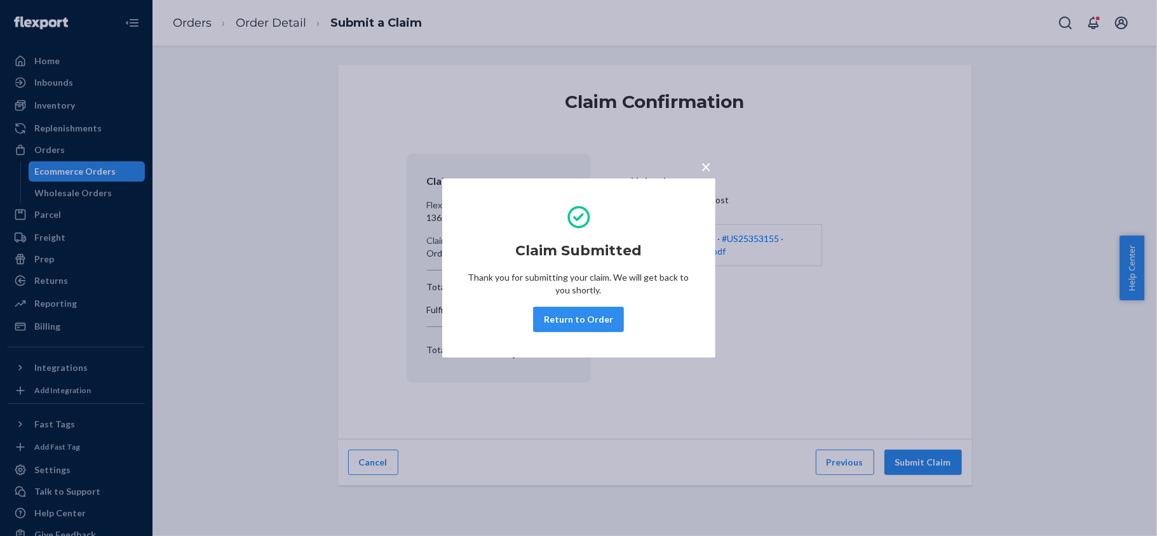
drag, startPoint x: 570, startPoint y: 315, endPoint x: 481, endPoint y: 78, distance: 253.9
click at [570, 316] on button "Return to Order" at bounding box center [578, 319] width 91 height 25
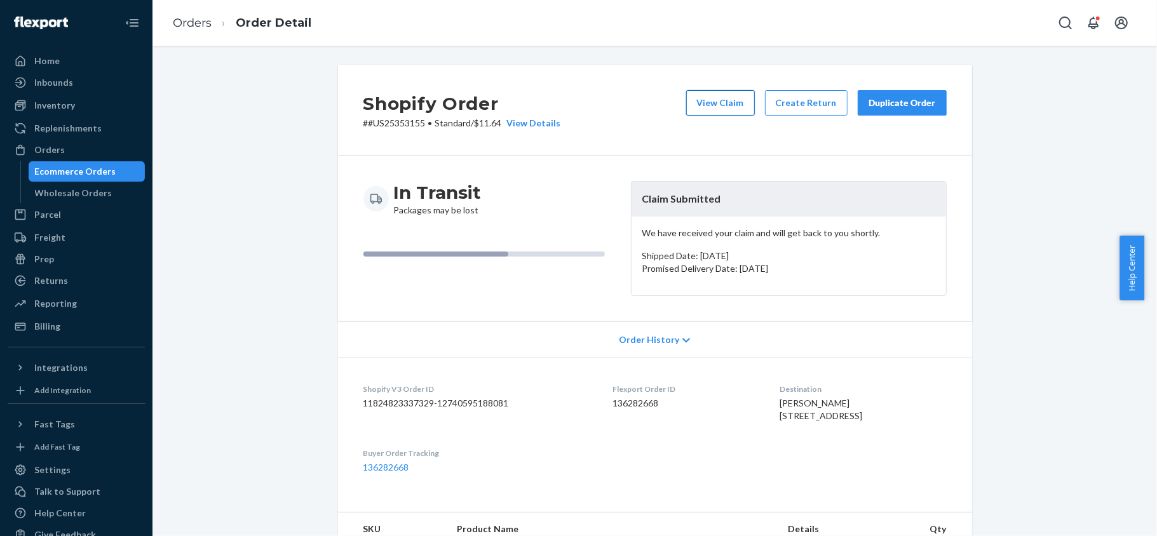
click at [713, 110] on button "View Claim" at bounding box center [720, 102] width 69 height 25
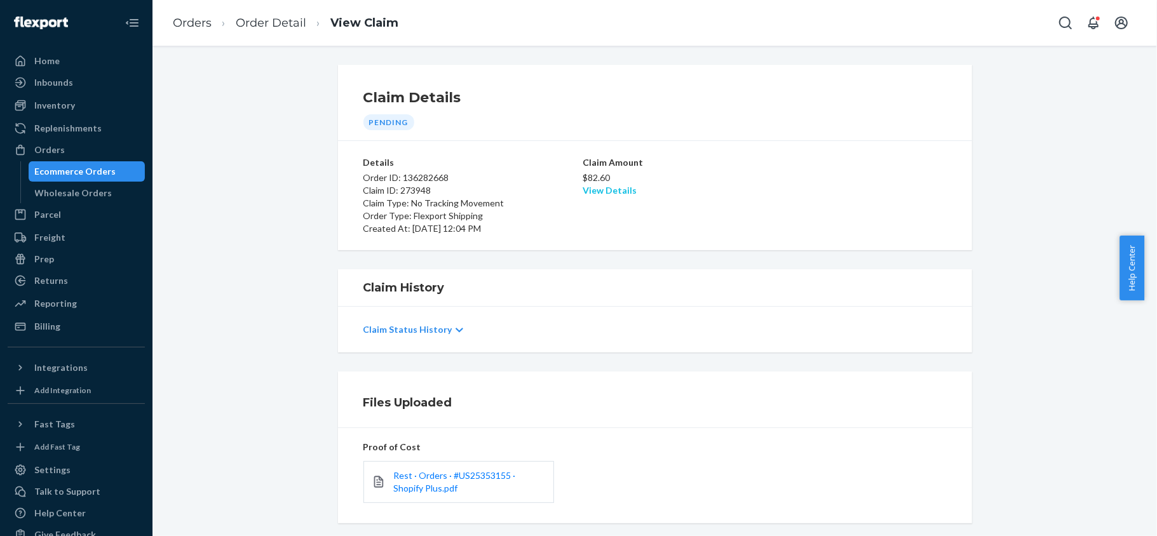
click at [593, 193] on link "View Details" at bounding box center [610, 190] width 54 height 11
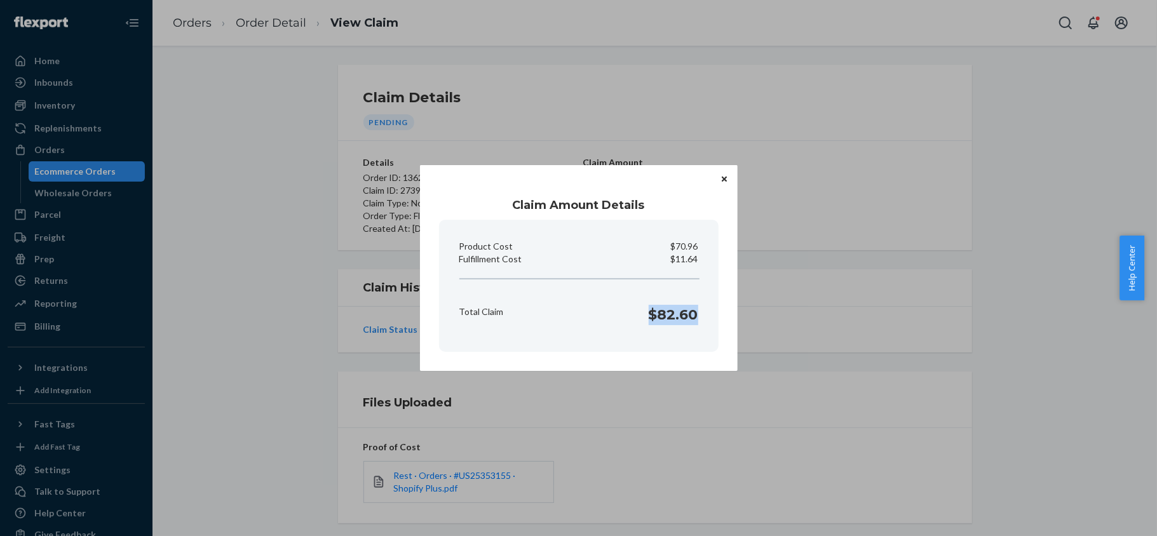
drag, startPoint x: 641, startPoint y: 316, endPoint x: 701, endPoint y: 327, distance: 61.2
click at [701, 327] on div "Total Claim $82.60" at bounding box center [578, 311] width 249 height 39
copy h1 "$82.60"
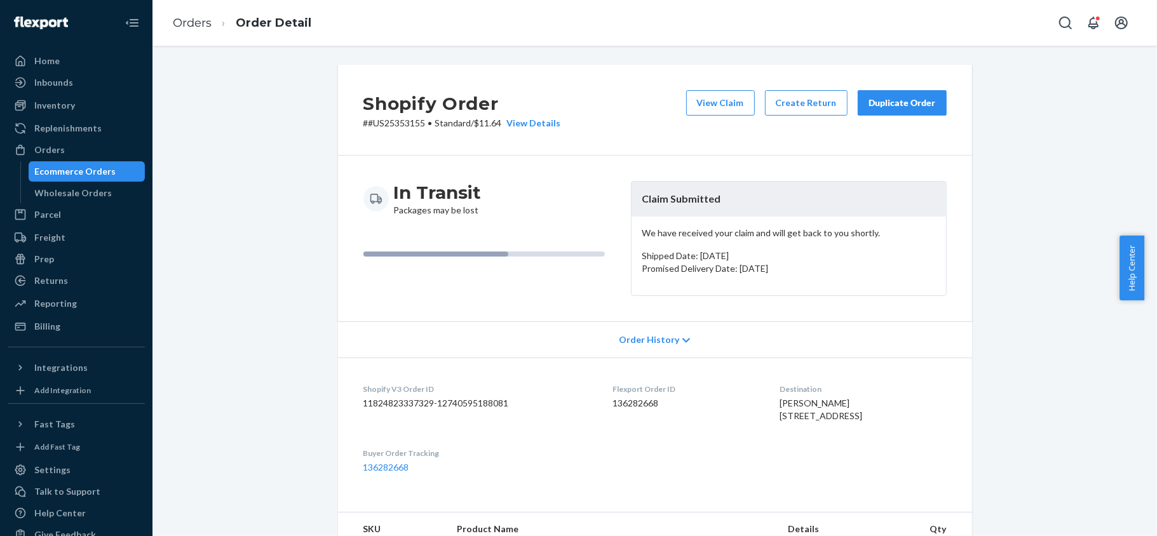
click at [613, 405] on dd "136282668" at bounding box center [686, 403] width 147 height 13
copy dd "136282668"
copy p "#US25353155"
drag, startPoint x: 418, startPoint y: 125, endPoint x: 362, endPoint y: 133, distance: 56.5
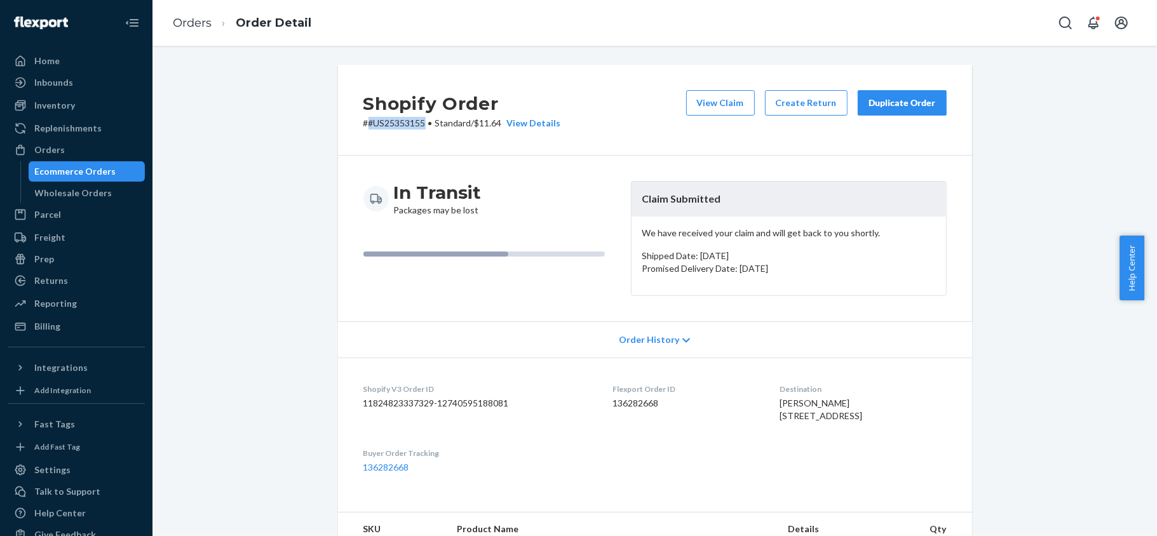
click at [362, 133] on div "Shopify Order # #US25353155 • Standard / $11.64 View Details View Claim Create …" at bounding box center [655, 110] width 634 height 91
click at [95, 149] on div "Orders" at bounding box center [76, 150] width 135 height 18
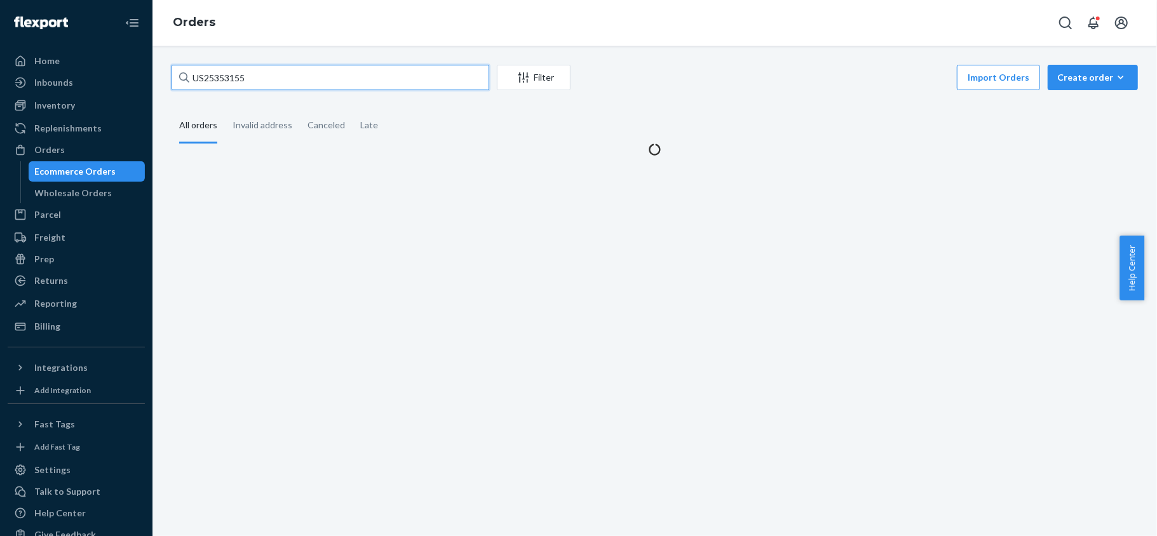
click at [304, 75] on input "US25353155" at bounding box center [331, 77] width 318 height 25
paste input "US25350711"
type input "US25350711"
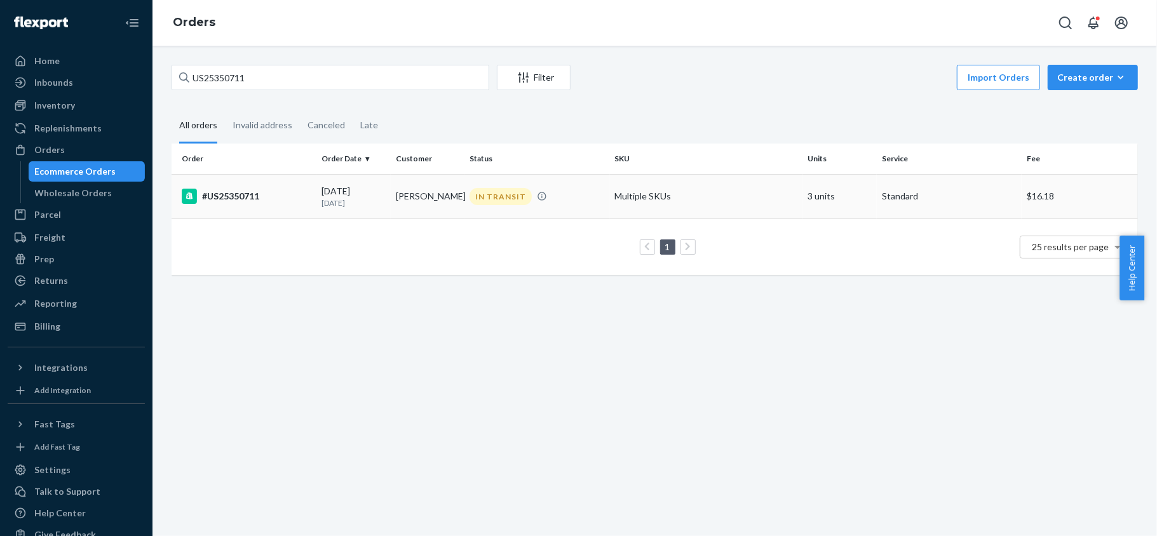
click at [311, 194] on td "#US25350711" at bounding box center [244, 196] width 145 height 44
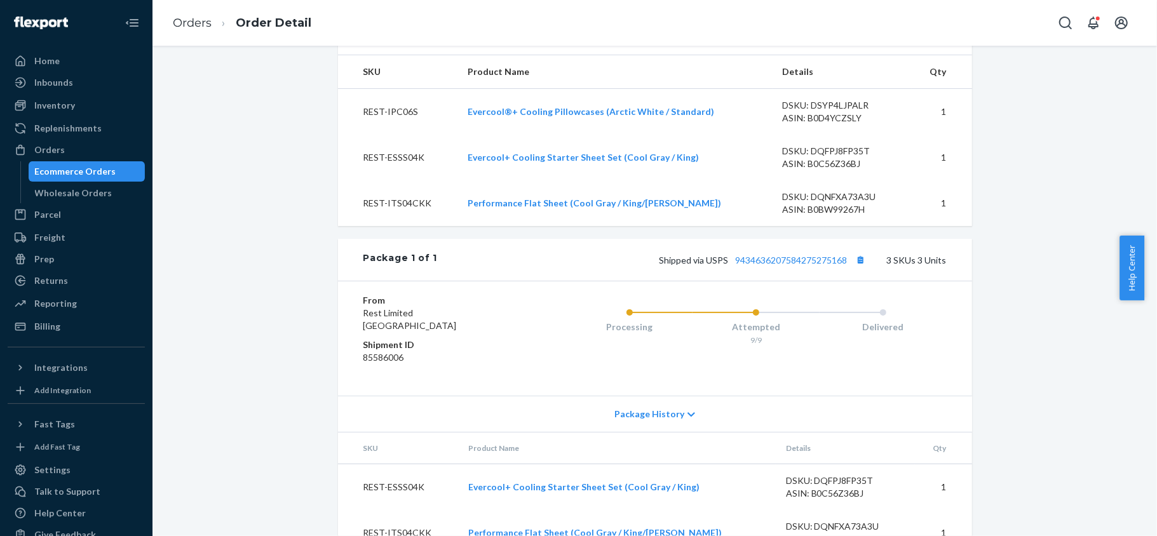
scroll to position [593, 0]
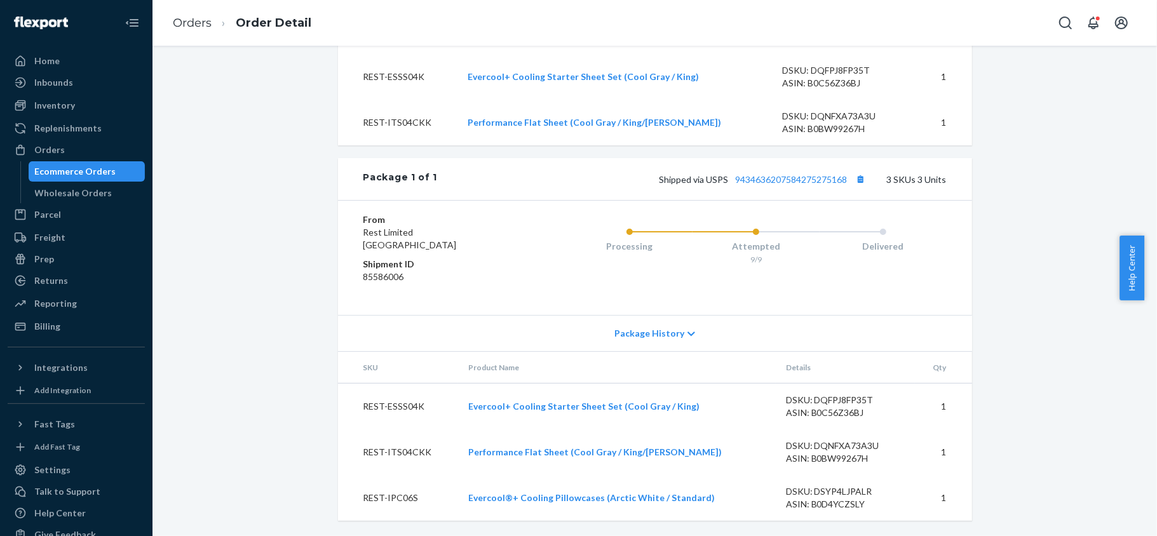
click at [799, 185] on div "Shipped via USPS 9434636207584275275168 3 SKUs 3 Units" at bounding box center [691, 179] width 509 height 17
click at [799, 178] on link "9434636207584275275168" at bounding box center [792, 179] width 112 height 11
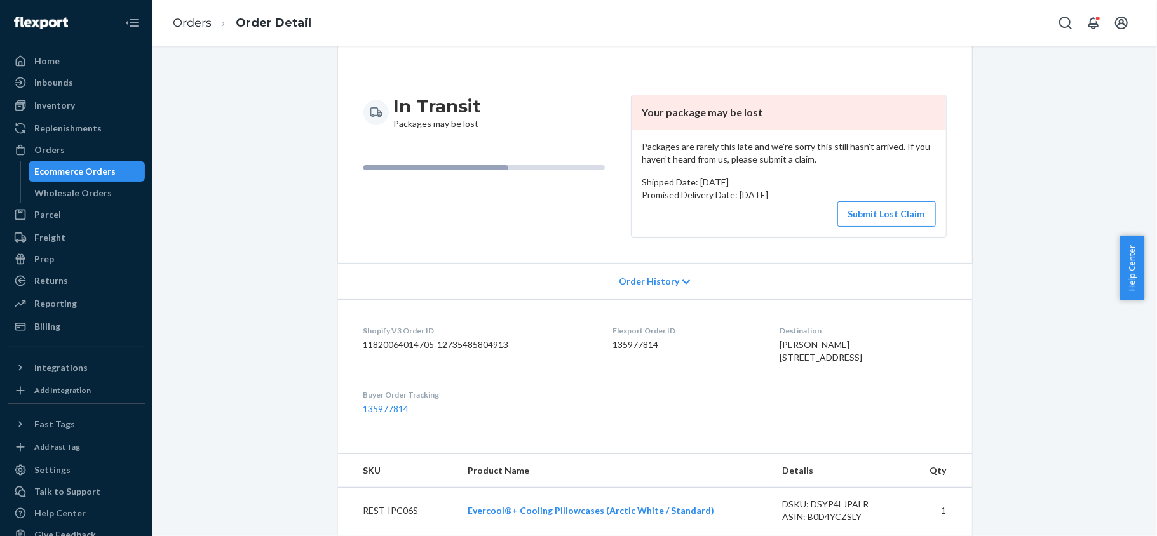
scroll to position [0, 0]
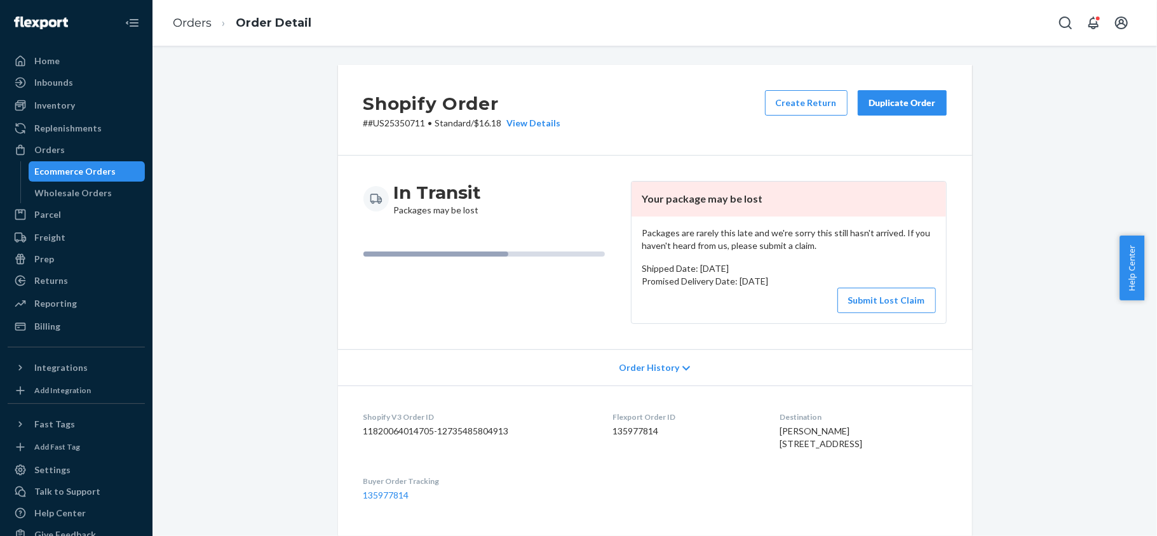
click at [880, 299] on button "Submit Lost Claim" at bounding box center [886, 300] width 98 height 25
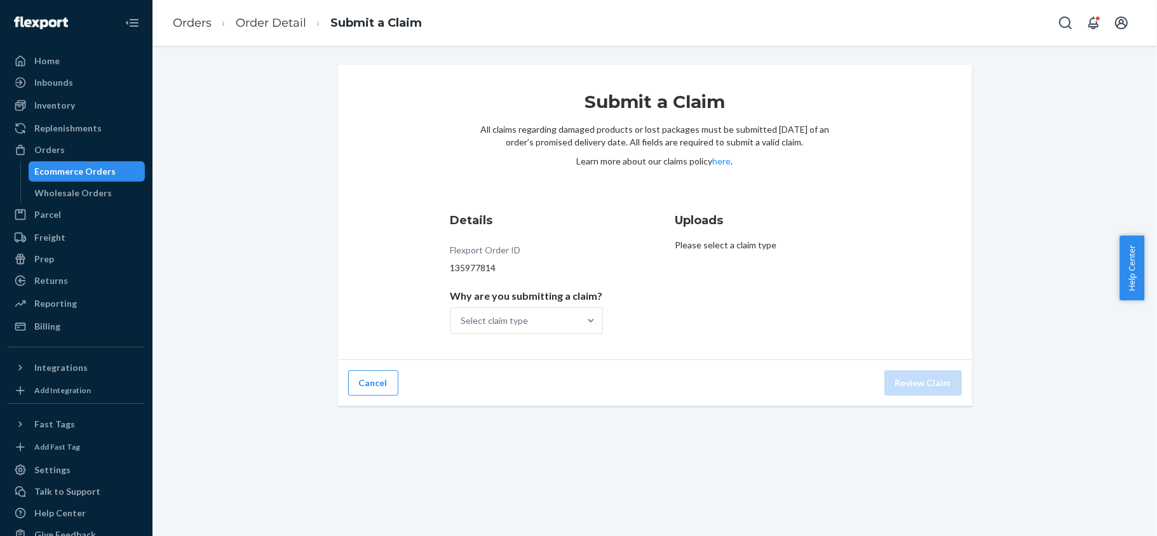
click at [661, 341] on div "Submit a Claim All claims regarding damaged products or lost packages must be s…" at bounding box center [655, 212] width 634 height 295
click at [52, 149] on div "Orders" at bounding box center [49, 150] width 30 height 13
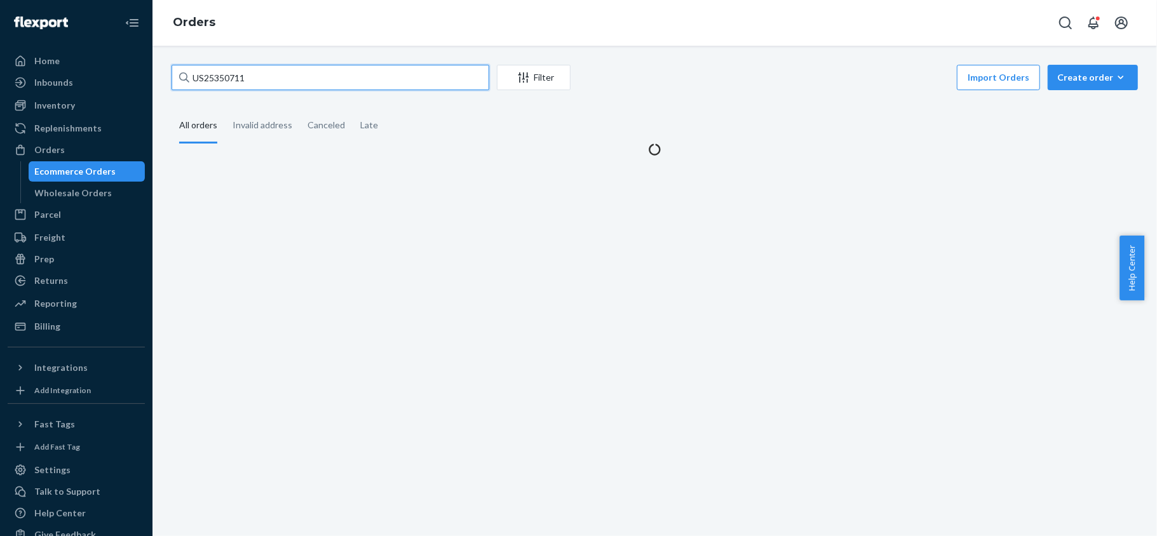
click at [259, 82] on input "US25350711" at bounding box center [331, 77] width 318 height 25
paste input "US25351472"
type input "US25351472"
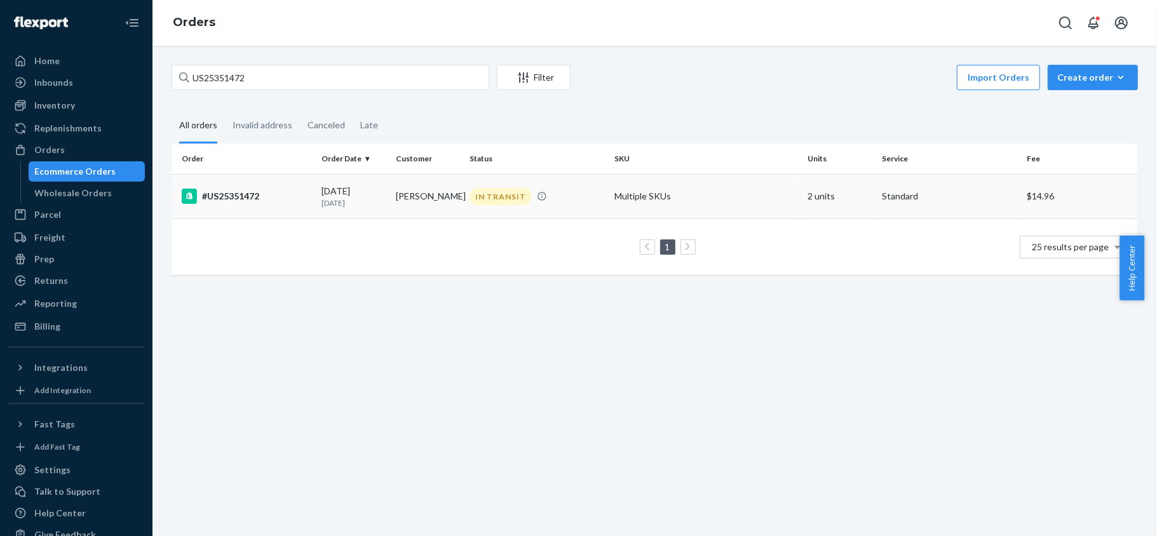
click at [306, 189] on div "#US25351472" at bounding box center [247, 196] width 130 height 15
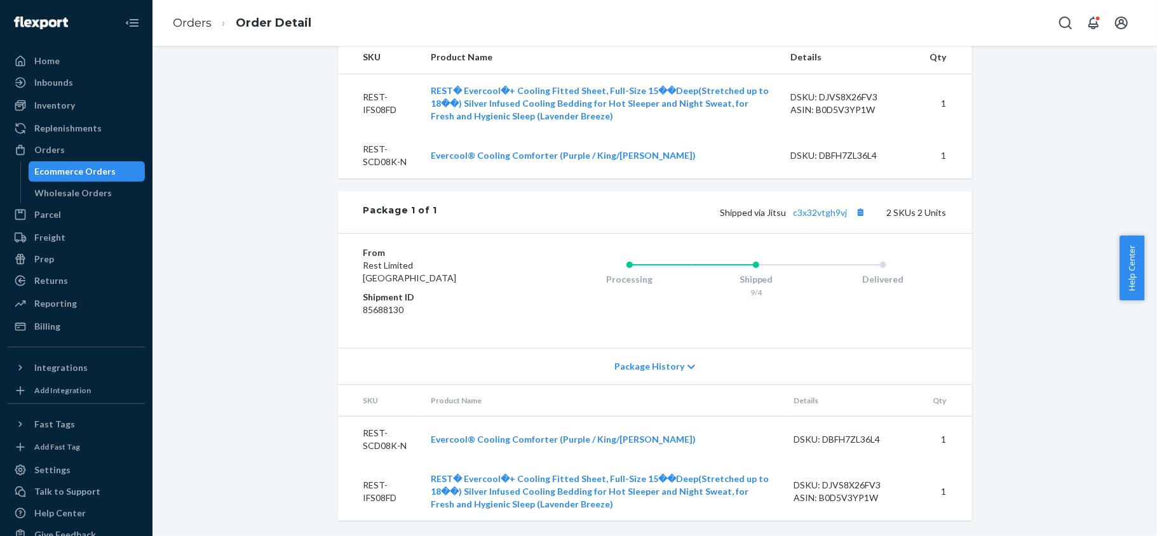
scroll to position [527, 0]
click at [816, 214] on link "c3x32vtgh9vj" at bounding box center [820, 212] width 54 height 11
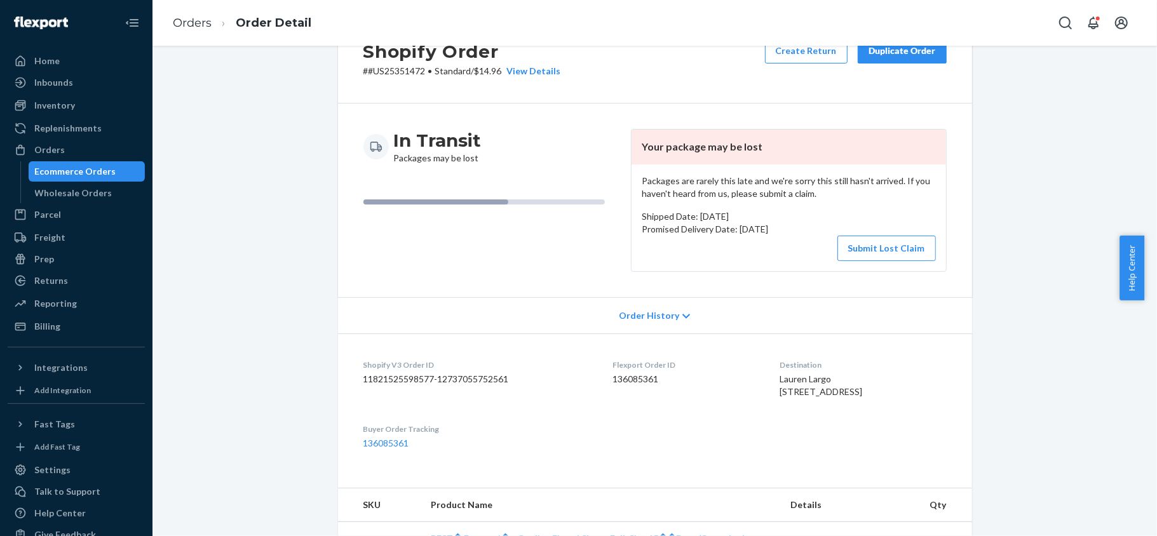
scroll to position [0, 0]
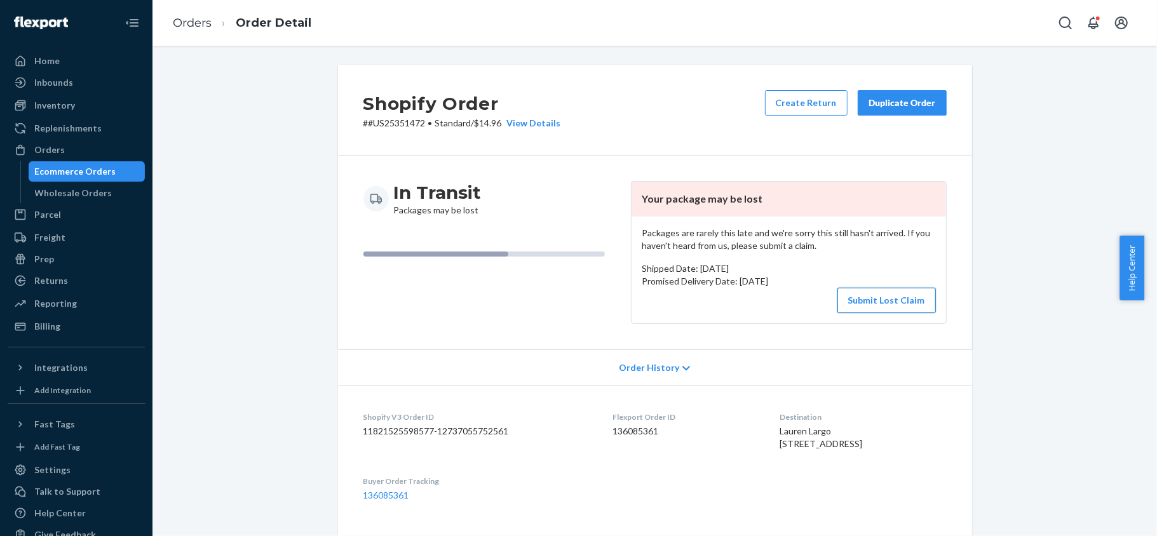
click at [869, 311] on button "Submit Lost Claim" at bounding box center [886, 300] width 98 height 25
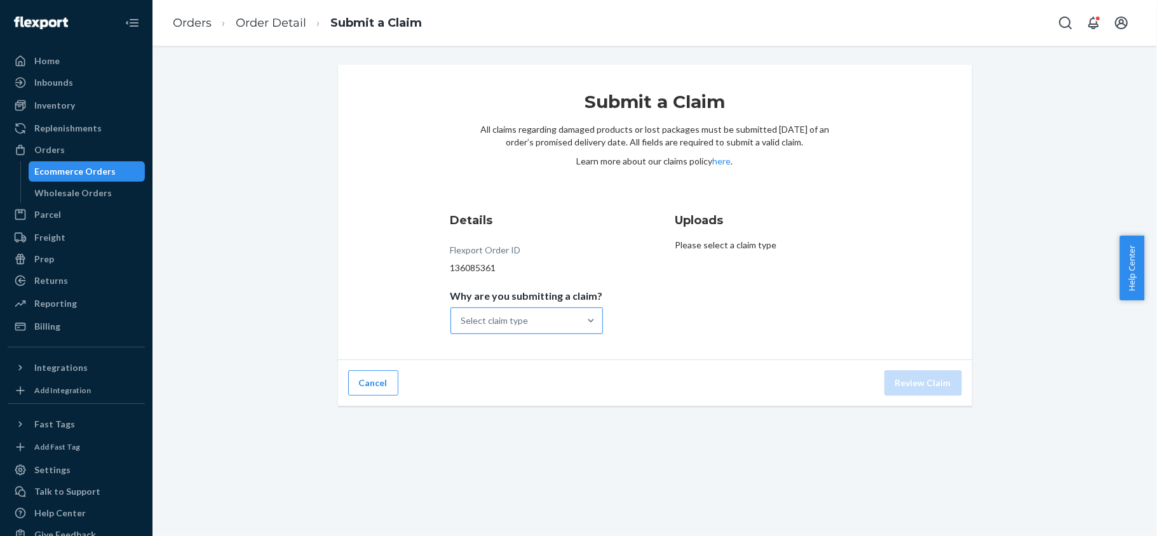
click at [521, 330] on div "Select claim type" at bounding box center [515, 320] width 128 height 25
click at [462, 327] on input "Why are you submitting a claim? Select claim type" at bounding box center [461, 320] width 1 height 13
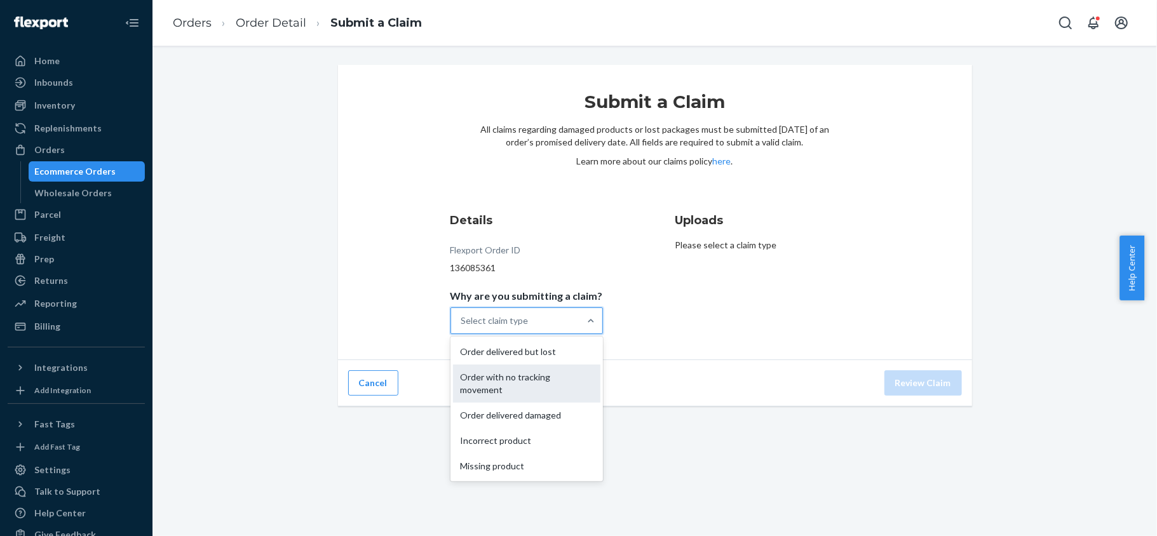
click at [532, 375] on div "Order with no tracking movement" at bounding box center [526, 384] width 147 height 38
click at [462, 327] on input "Why are you submitting a claim? option Order with no tracking movement focused,…" at bounding box center [461, 320] width 1 height 13
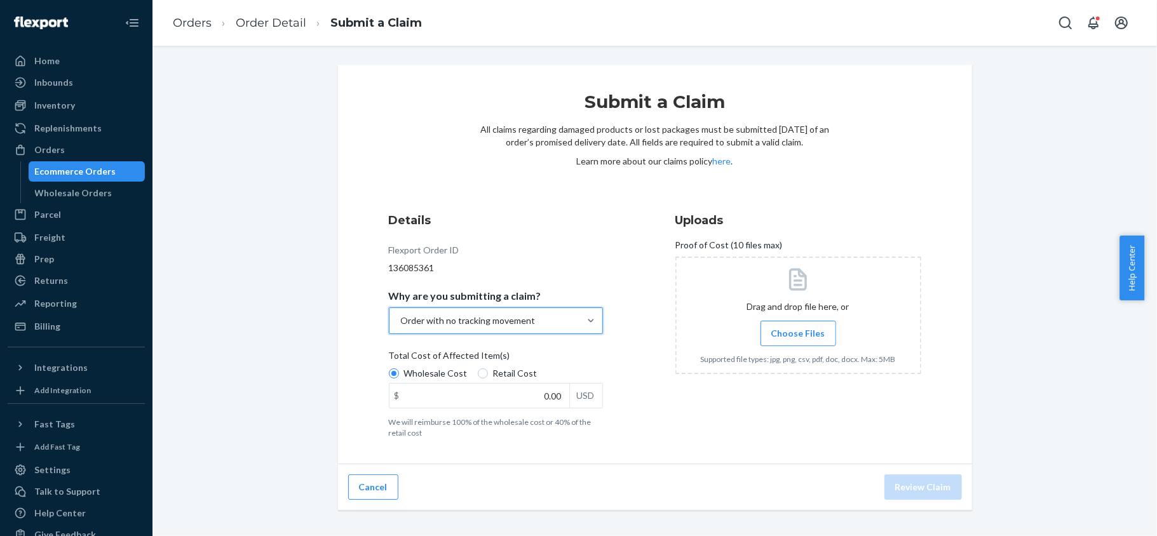
click at [511, 374] on span "Retail Cost" at bounding box center [515, 373] width 44 height 13
click at [488, 374] on input "Retail Cost" at bounding box center [483, 373] width 10 height 10
radio input "true"
radio input "false"
drag, startPoint x: 537, startPoint y: 394, endPoint x: 593, endPoint y: 394, distance: 56.5
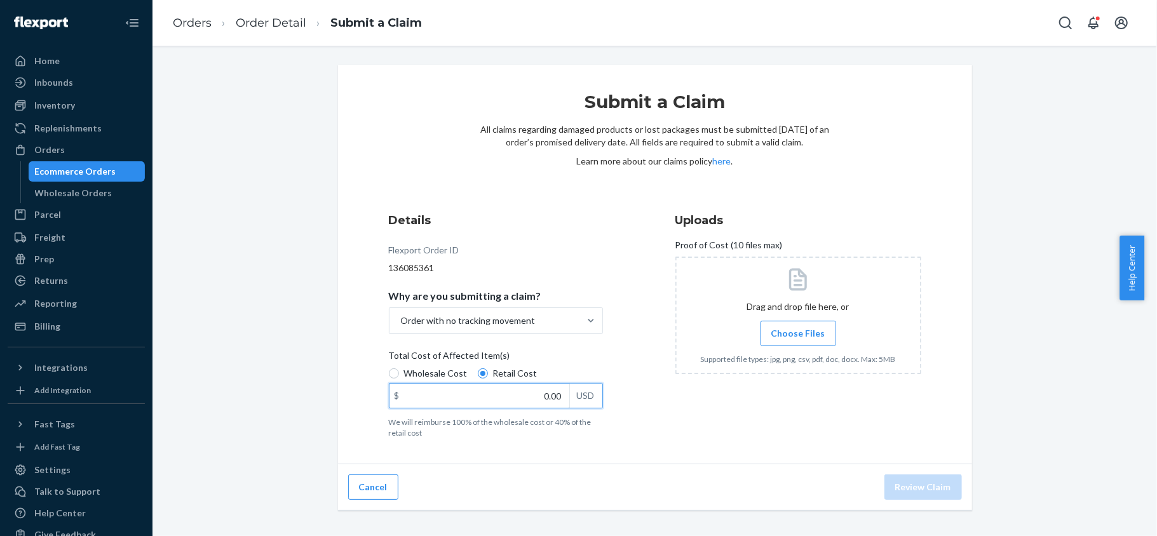
click at [588, 394] on div "$ 0.00 USD" at bounding box center [496, 395] width 214 height 25
paste input "274.4"
type input "274.40"
click at [793, 336] on span "Choose Files" at bounding box center [798, 333] width 54 height 13
click at [798, 336] on input "Choose Files" at bounding box center [798, 334] width 1 height 14
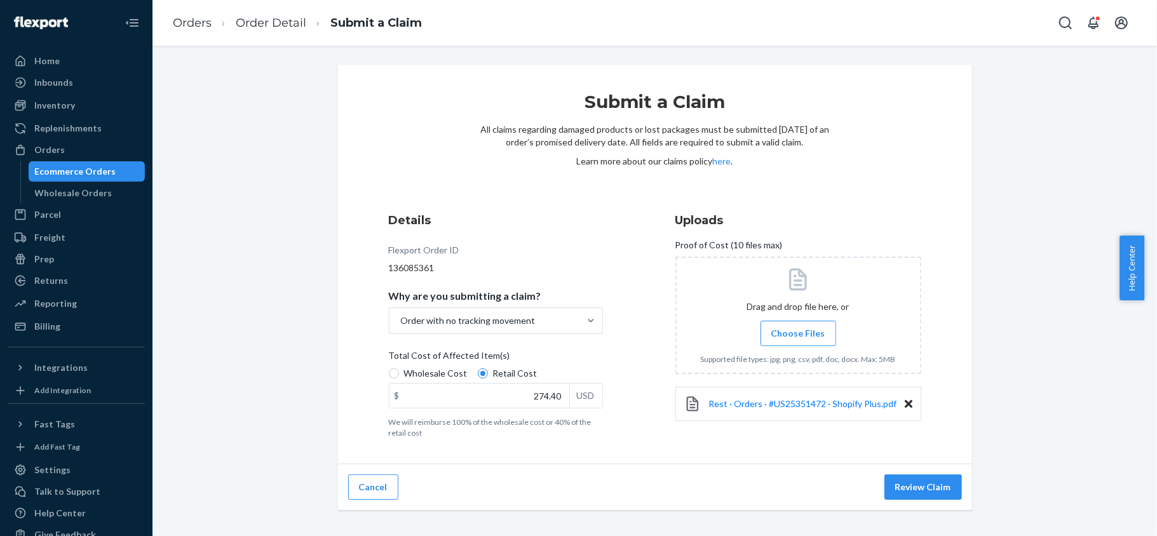
click at [908, 483] on button "Review Claim" at bounding box center [923, 487] width 78 height 25
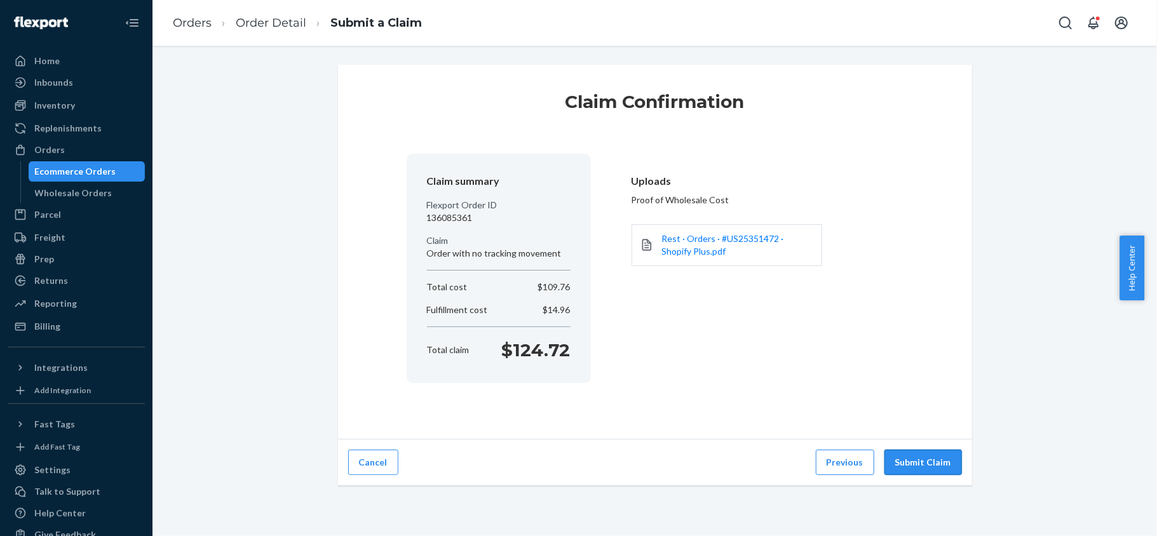
click at [910, 461] on button "Submit Claim" at bounding box center [923, 462] width 78 height 25
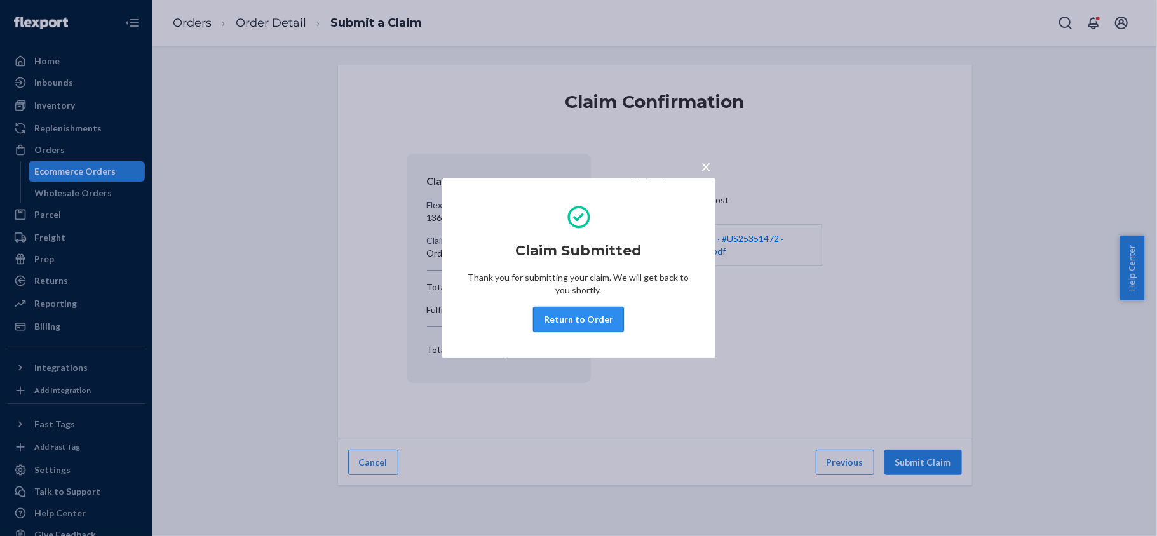
click at [587, 313] on button "Return to Order" at bounding box center [578, 319] width 91 height 25
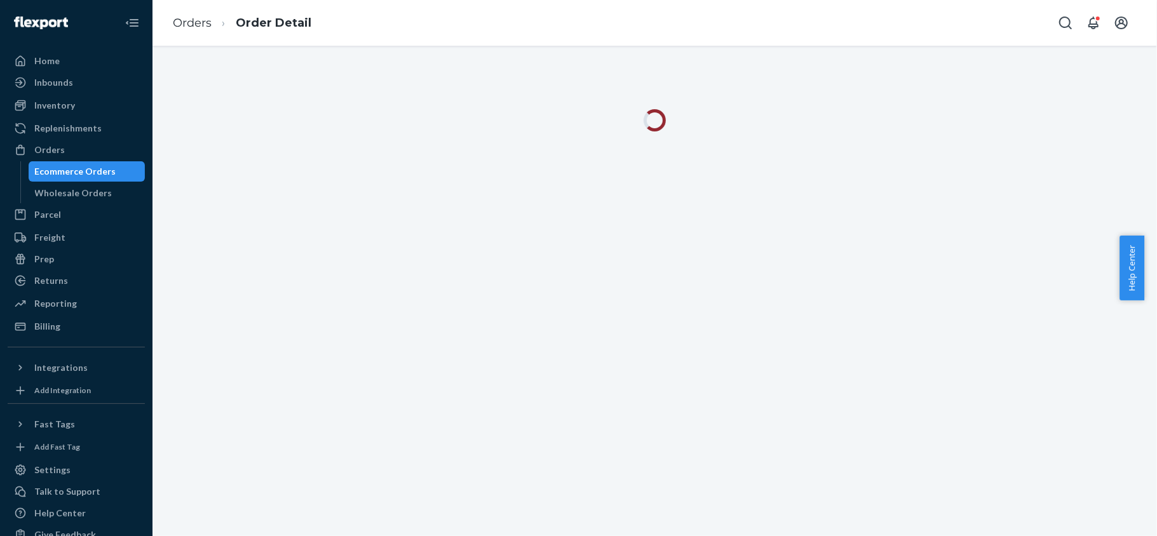
click at [756, 534] on div at bounding box center [654, 291] width 1004 height 490
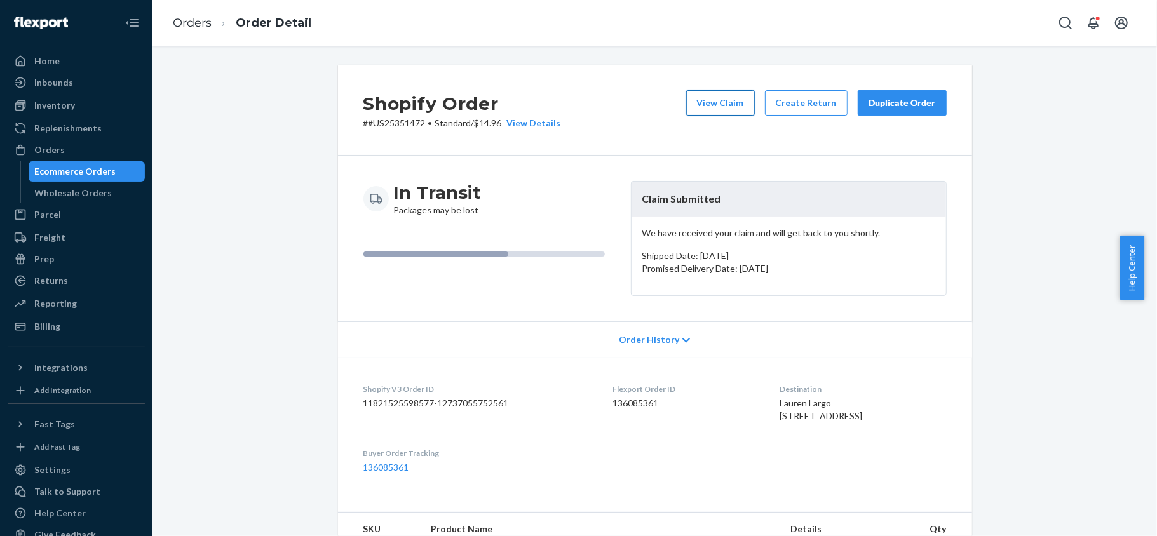
click at [691, 108] on button "View Claim" at bounding box center [720, 102] width 69 height 25
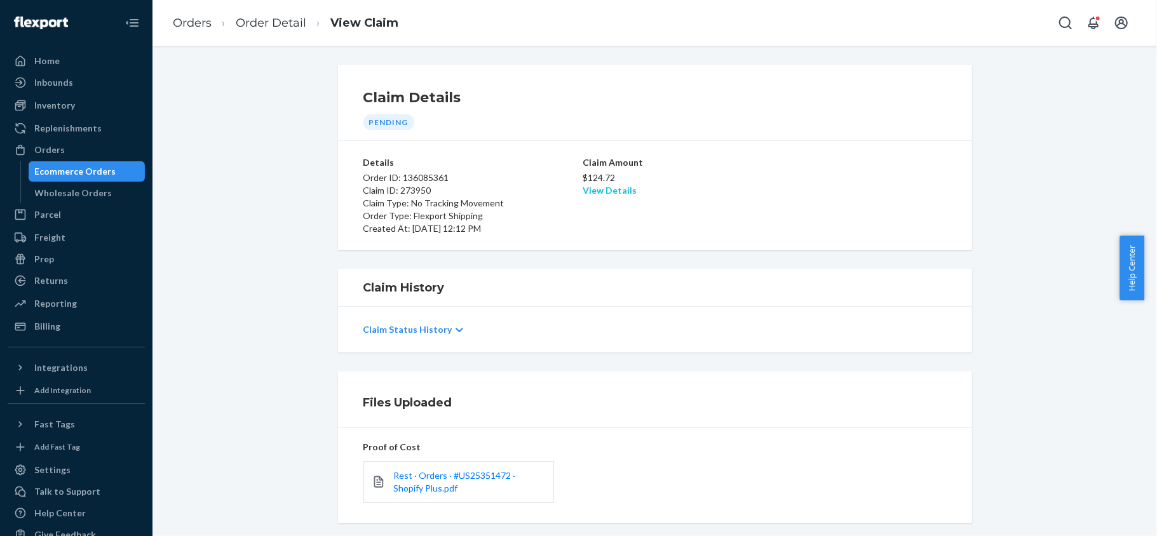
click at [603, 191] on link "View Details" at bounding box center [610, 190] width 54 height 11
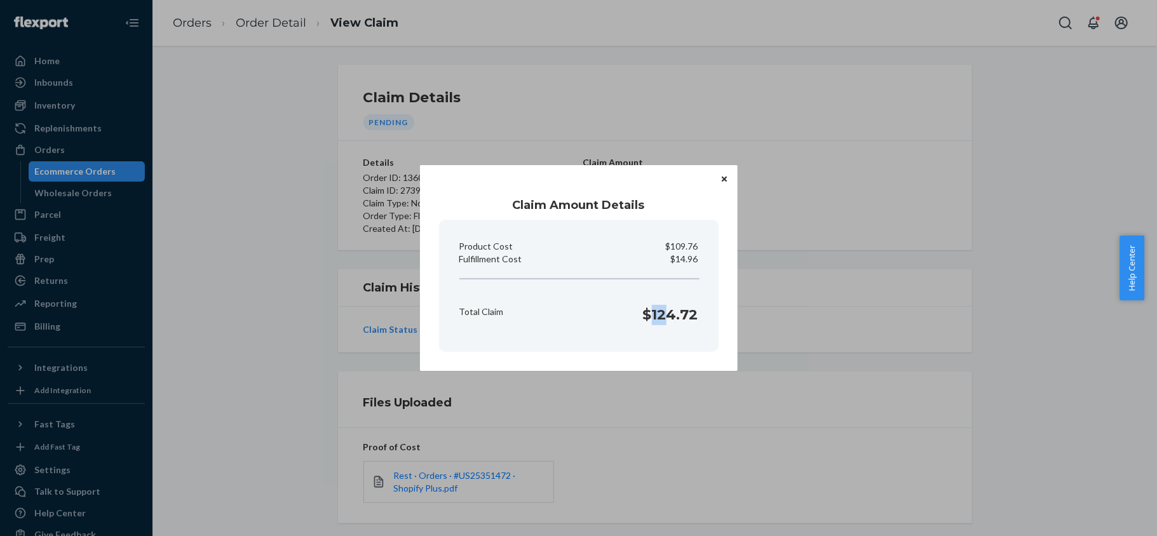
drag, startPoint x: 651, startPoint y: 315, endPoint x: 672, endPoint y: 318, distance: 21.7
click at [672, 318] on h1 "$124.72" at bounding box center [670, 315] width 55 height 20
click at [649, 319] on h1 "$124.72" at bounding box center [670, 315] width 55 height 20
drag, startPoint x: 648, startPoint y: 318, endPoint x: 694, endPoint y: 321, distance: 45.8
click at [694, 321] on h1 "$124.72" at bounding box center [670, 315] width 55 height 20
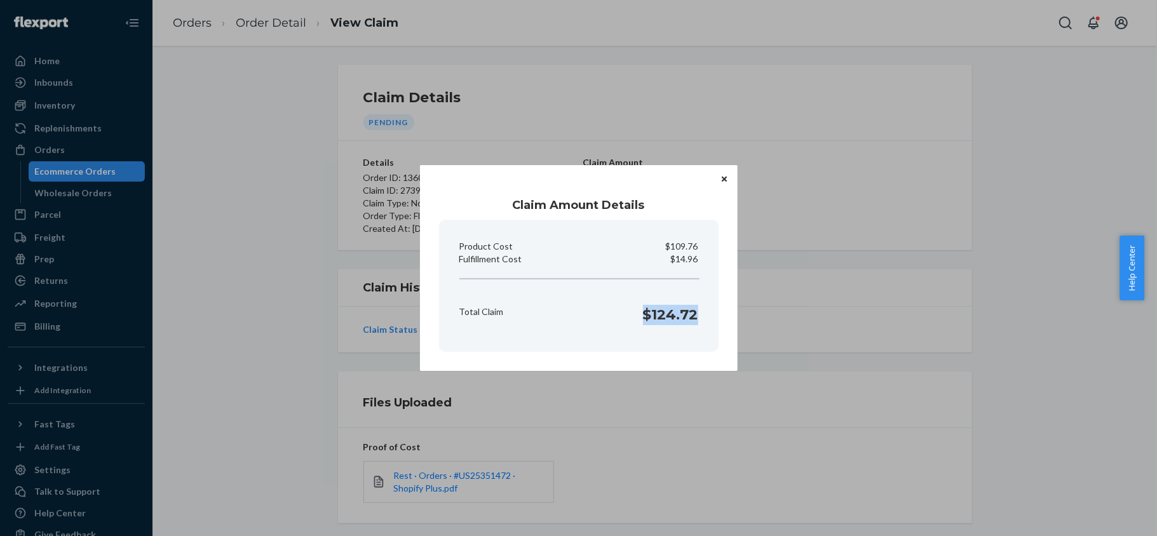
copy h1 "$124.72"
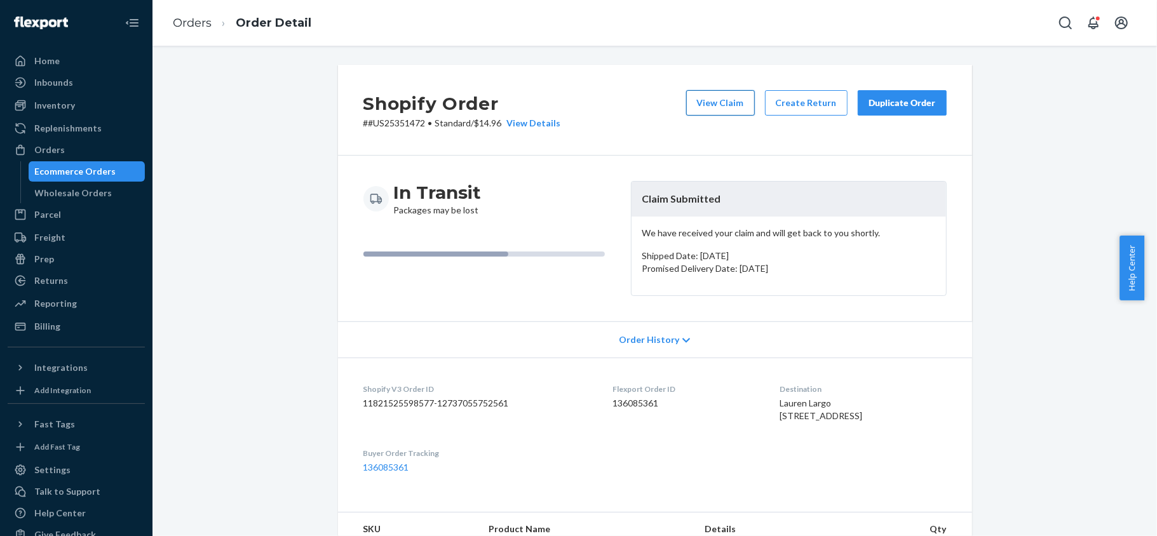
click at [709, 107] on button "View Claim" at bounding box center [720, 102] width 69 height 25
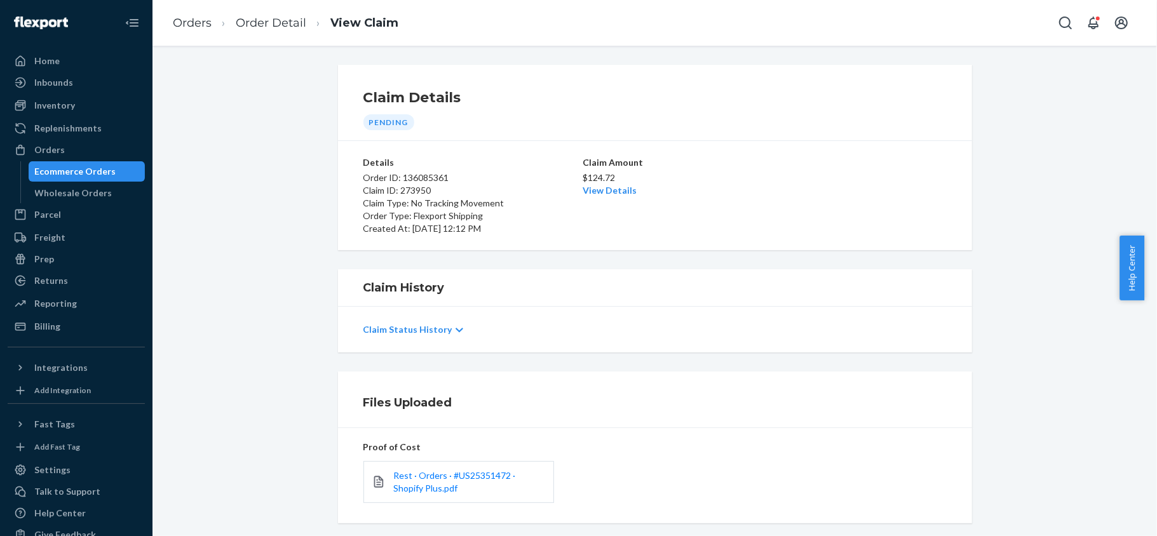
click at [598, 181] on p "$124.72" at bounding box center [655, 178] width 145 height 13
click at [605, 191] on link "View Details" at bounding box center [610, 190] width 54 height 11
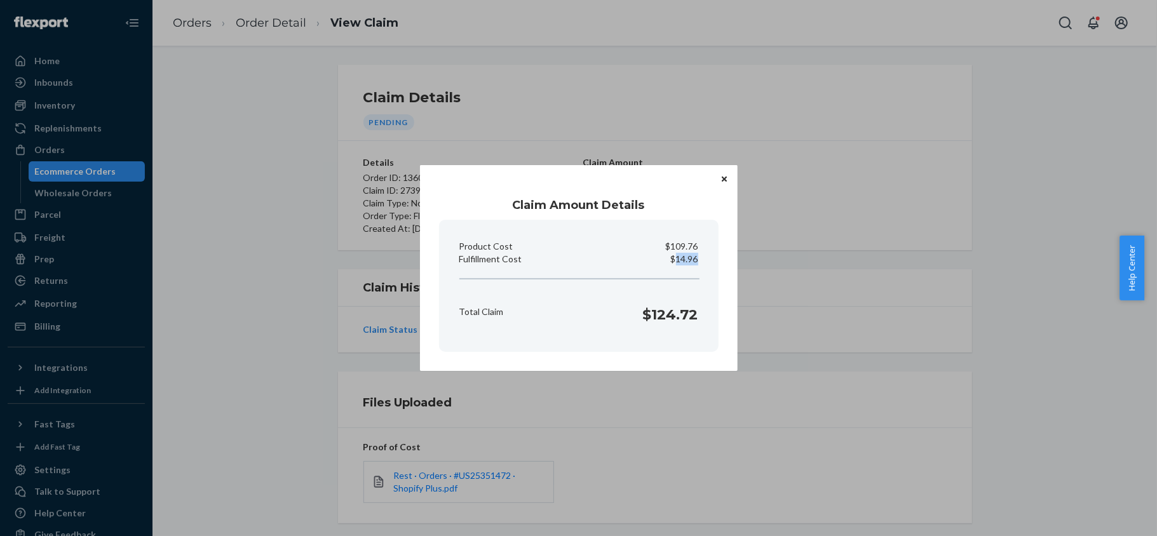
copy p "14.96"
drag, startPoint x: 677, startPoint y: 263, endPoint x: 699, endPoint y: 263, distance: 22.2
click at [699, 263] on div "Fulfillment Cost $14.96" at bounding box center [578, 259] width 249 height 13
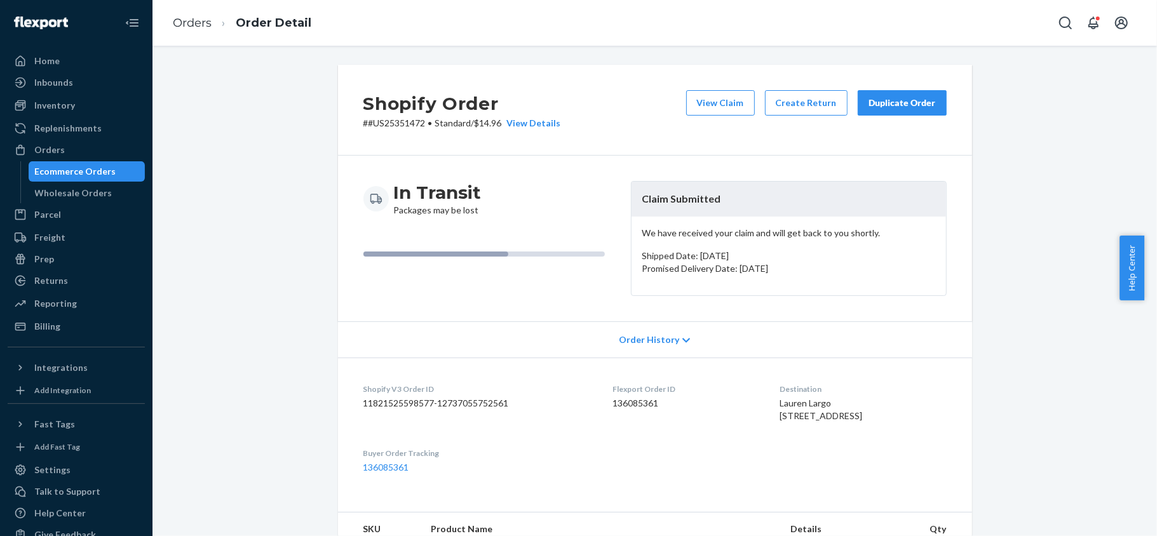
click at [621, 404] on dd "136085361" at bounding box center [686, 403] width 147 height 13
copy dd "136085361"
click at [412, 123] on p "# #US25351472 • Standard / $14.96 View Details" at bounding box center [462, 123] width 198 height 13
copy p "#US25351472"
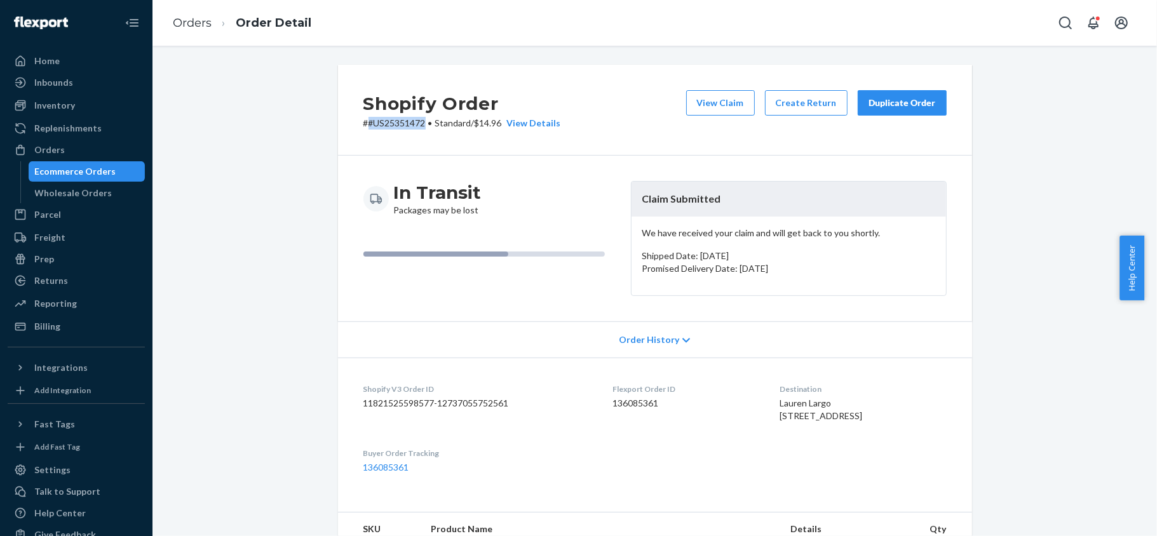
drag, startPoint x: 421, startPoint y: 123, endPoint x: 361, endPoint y: 127, distance: 59.2
click at [363, 127] on p "# #US25351472 • Standard / $14.96 View Details" at bounding box center [462, 123] width 198 height 13
click at [114, 150] on div "Orders" at bounding box center [76, 150] width 135 height 18
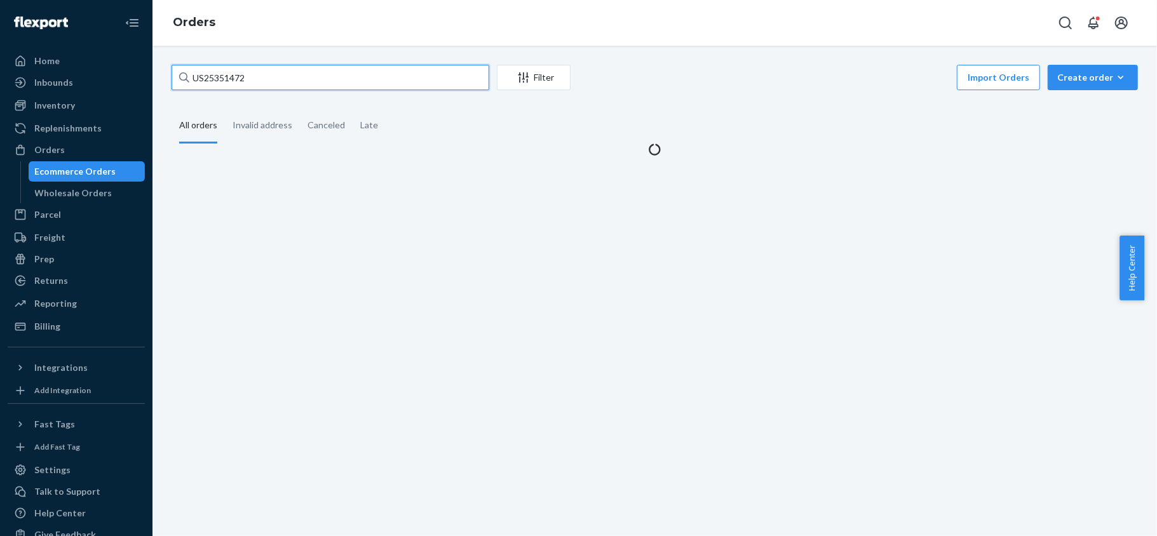
click at [276, 69] on input "US25351472" at bounding box center [331, 77] width 318 height 25
paste input "US25345696"
type input "US25345696"
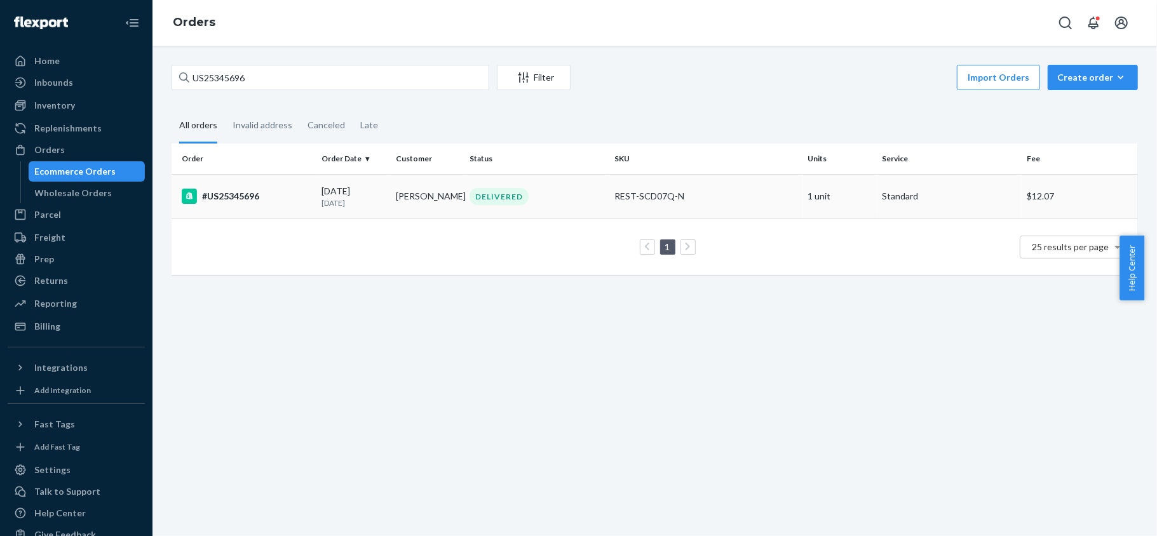
click at [274, 194] on div "#US25345696" at bounding box center [247, 196] width 130 height 15
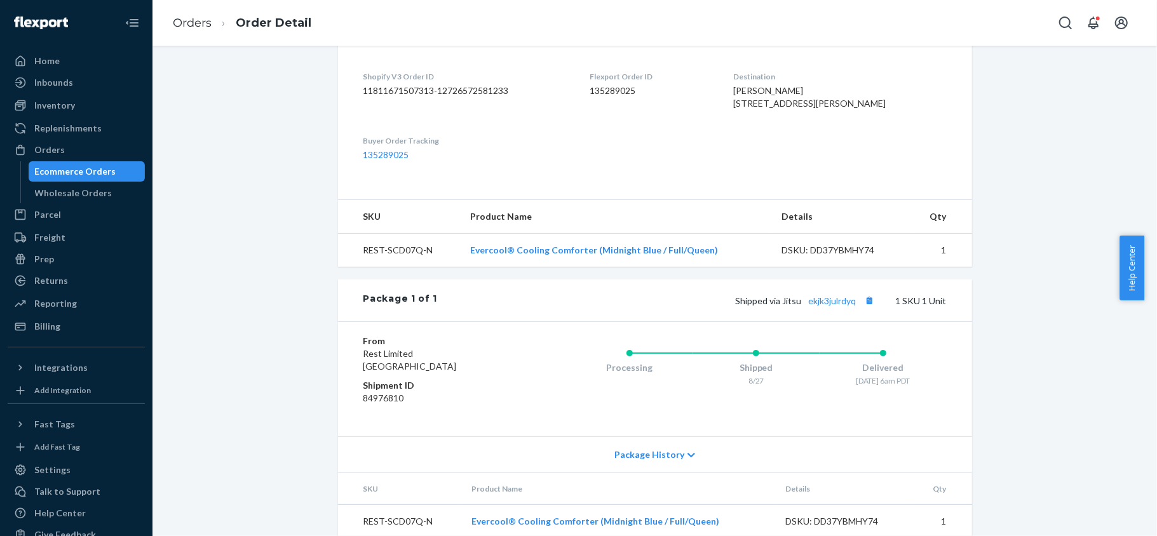
scroll to position [354, 0]
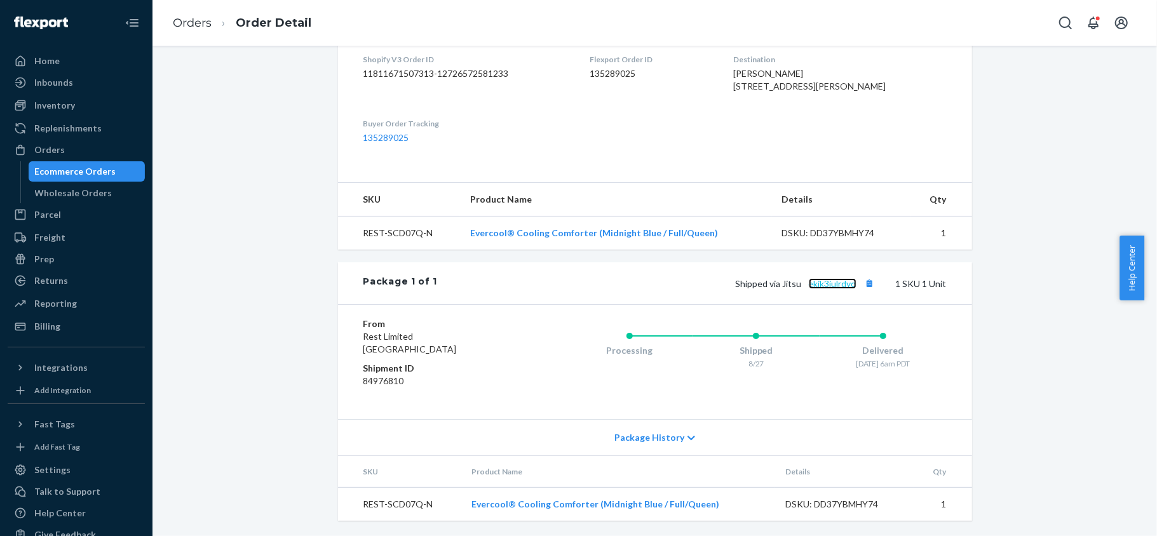
click at [822, 285] on link "ekjk3julrdyq" at bounding box center [833, 283] width 48 height 11
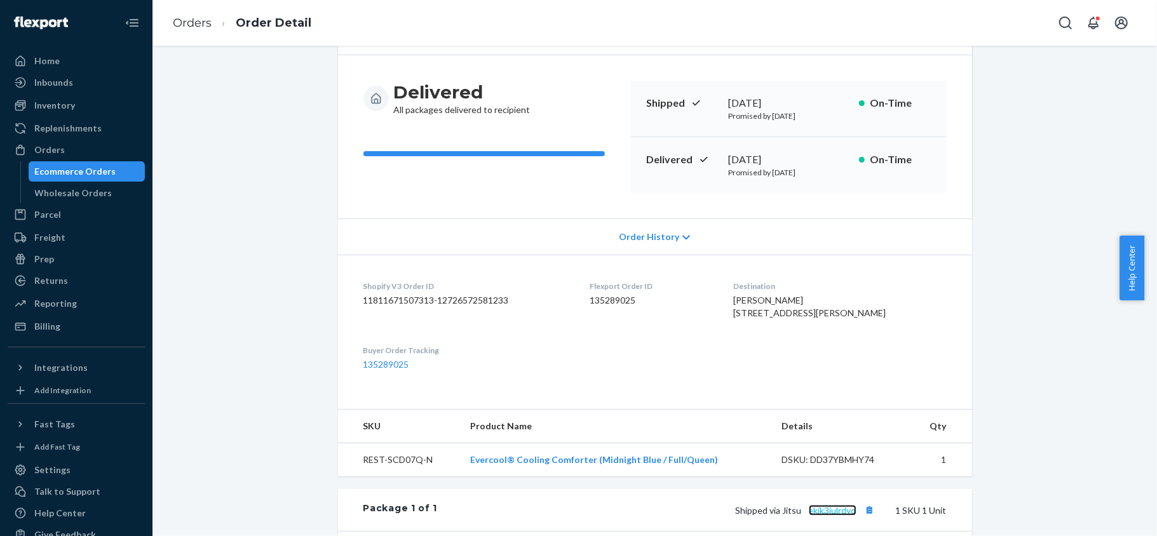
scroll to position [0, 0]
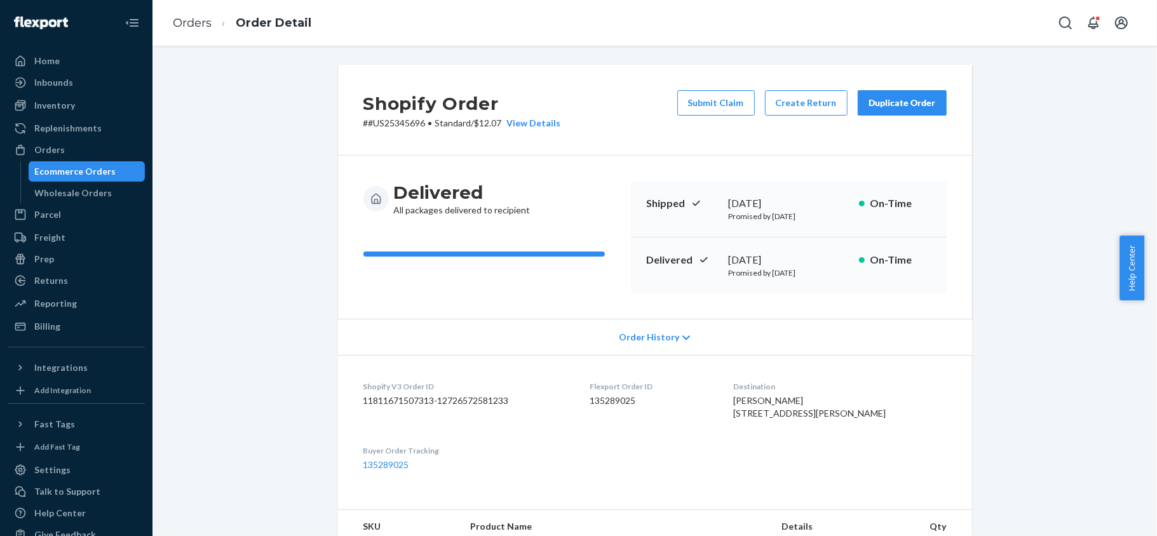
drag, startPoint x: 72, startPoint y: 151, endPoint x: 273, endPoint y: 57, distance: 221.1
click at [72, 152] on div "Orders" at bounding box center [76, 150] width 135 height 18
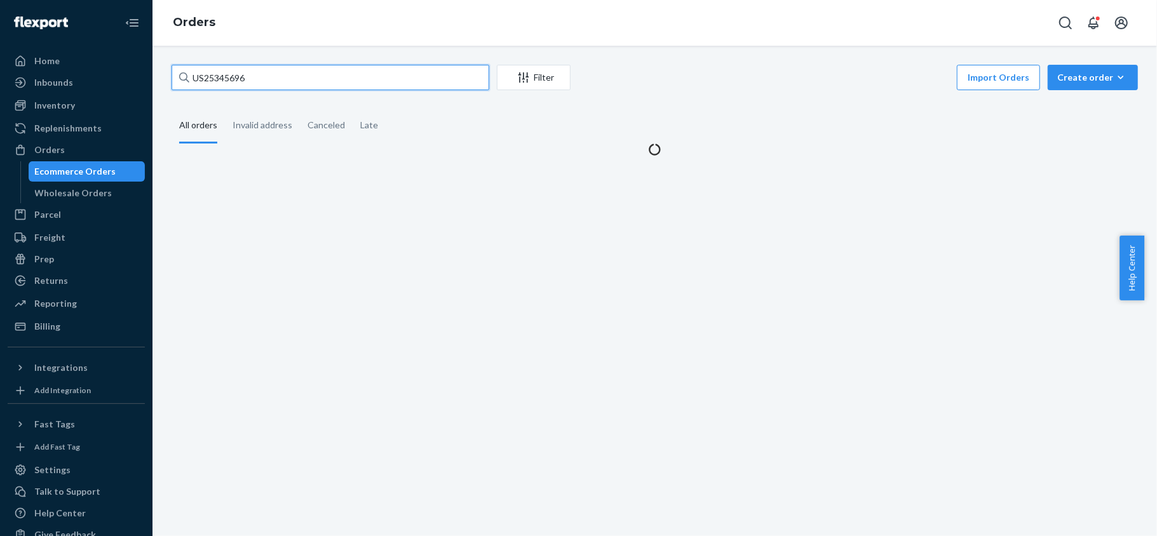
click at [267, 83] on input "US25345696" at bounding box center [331, 77] width 318 height 25
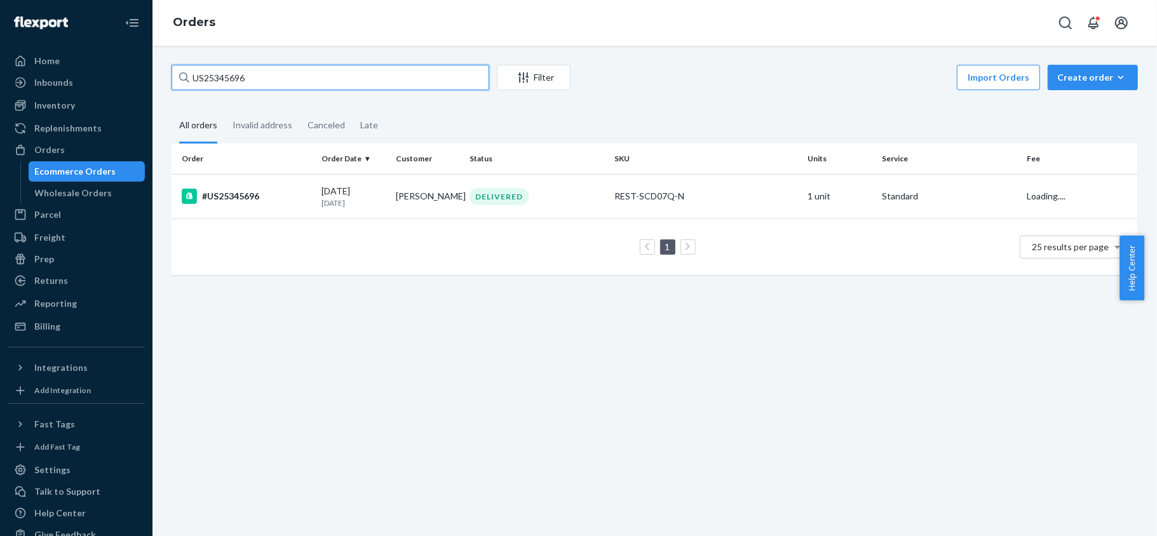
click at [267, 83] on input "US25345696" at bounding box center [331, 77] width 318 height 25
paste input "US25351148"
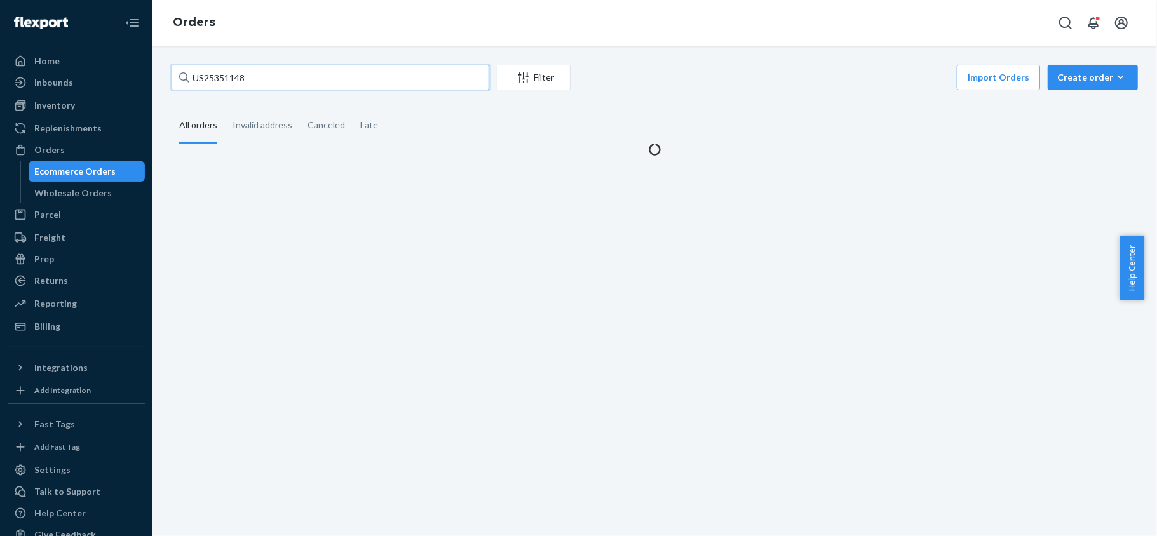
type input "US25351148"
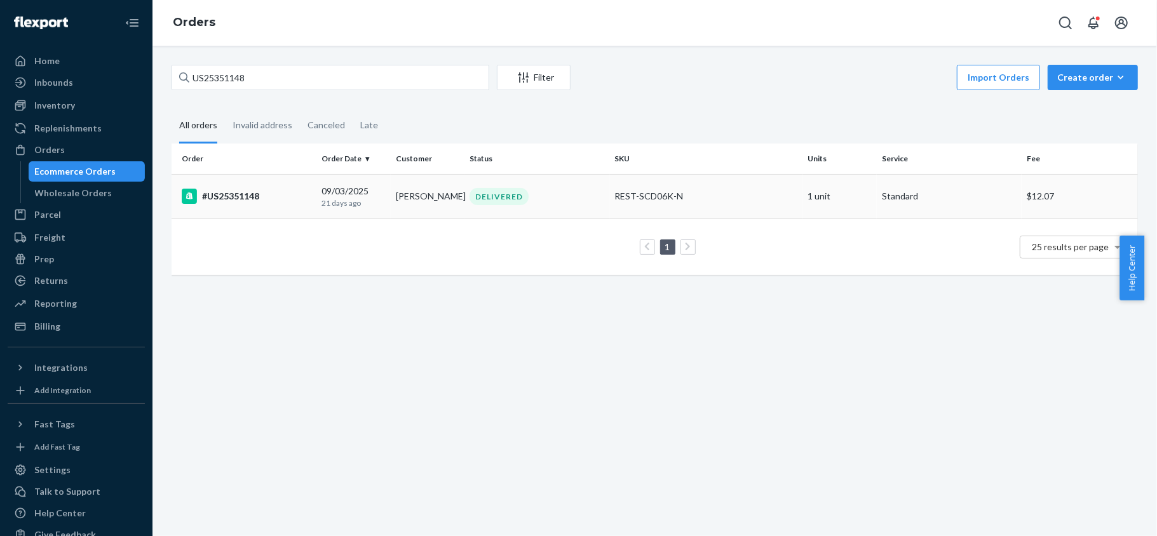
click at [257, 206] on td "#US25351148" at bounding box center [244, 196] width 145 height 44
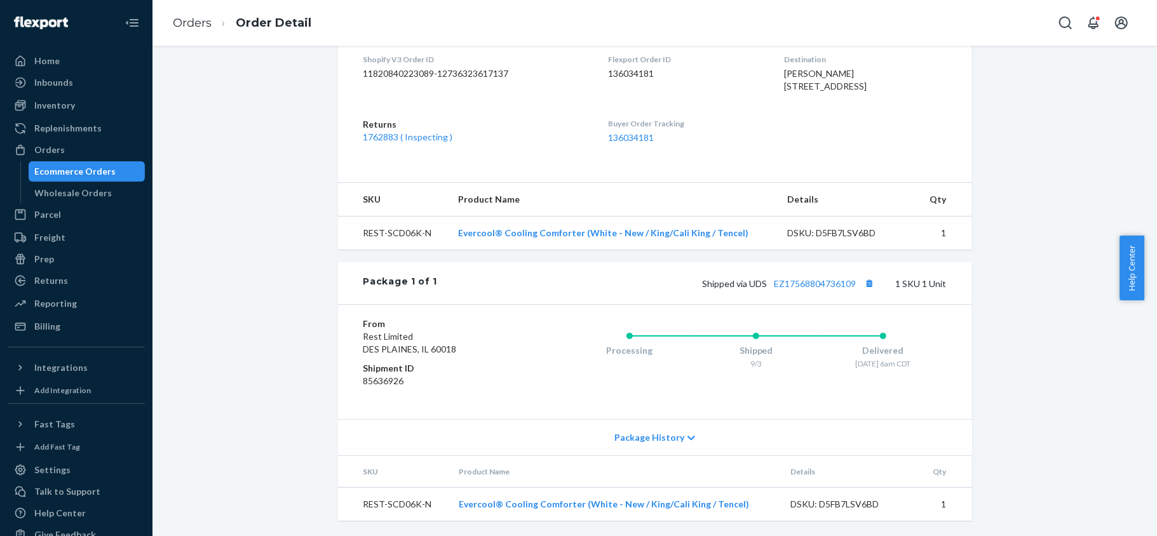
scroll to position [354, 0]
click at [794, 280] on link "EZ17568804736109" at bounding box center [815, 283] width 82 height 11
click at [102, 149] on div "Orders" at bounding box center [76, 150] width 135 height 18
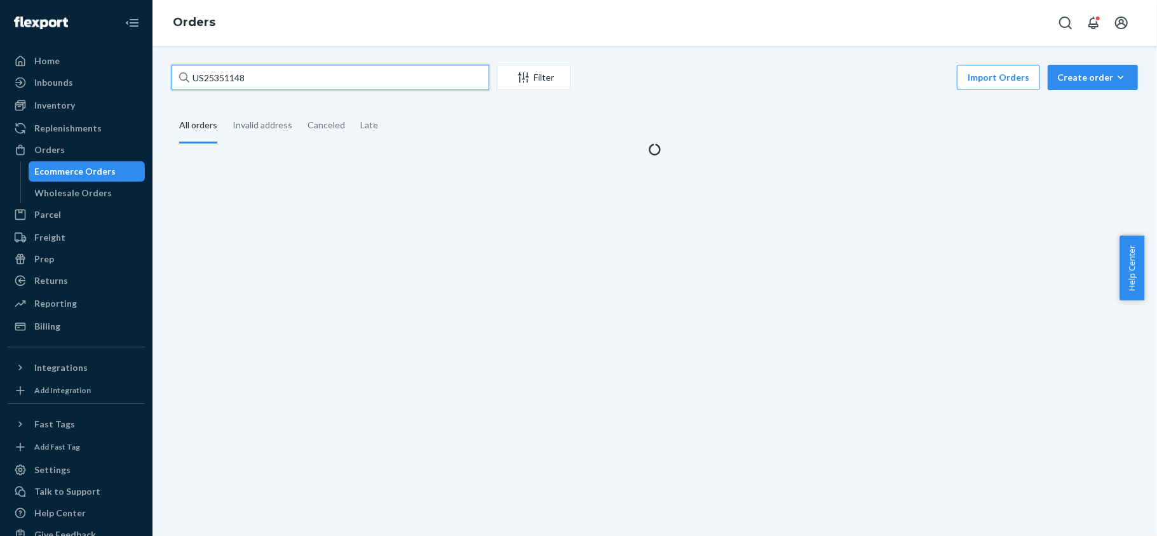
click at [298, 90] on input "US25351148" at bounding box center [331, 77] width 318 height 25
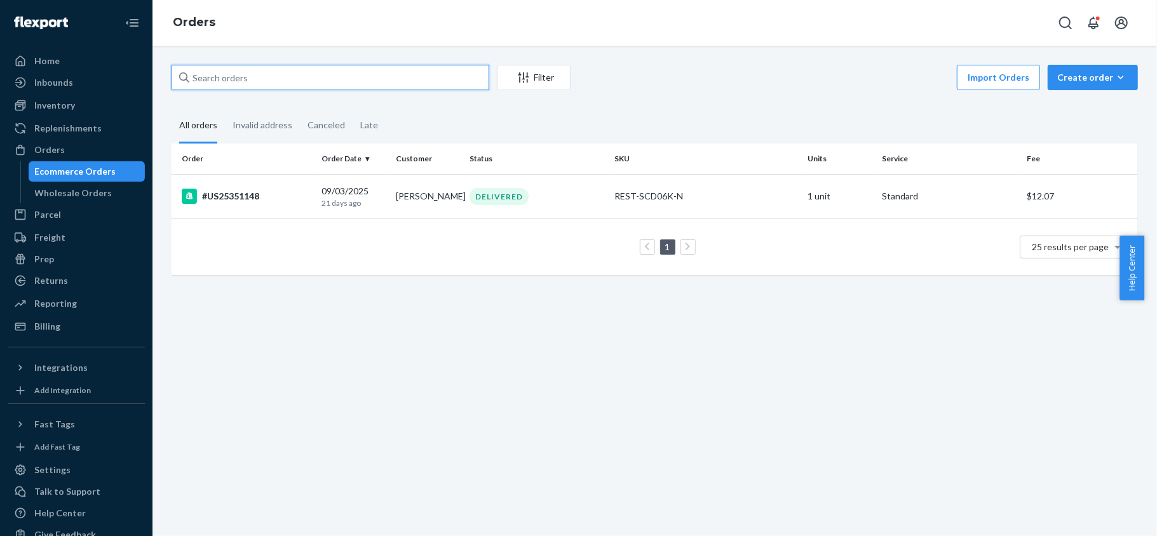
paste input "#111-7888421-1057828"
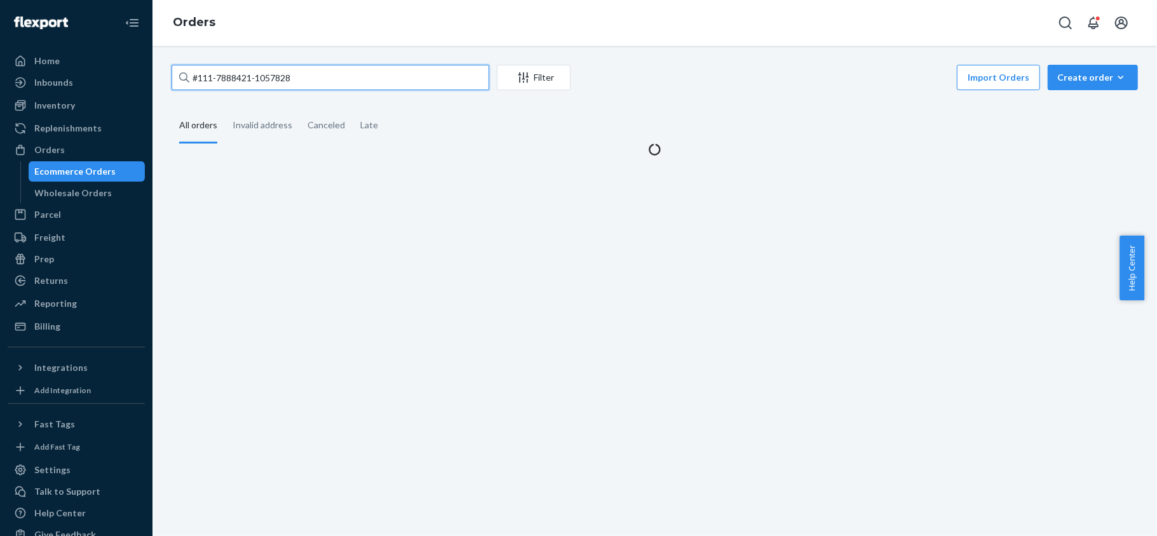
type input "#111-7888421-1057828"
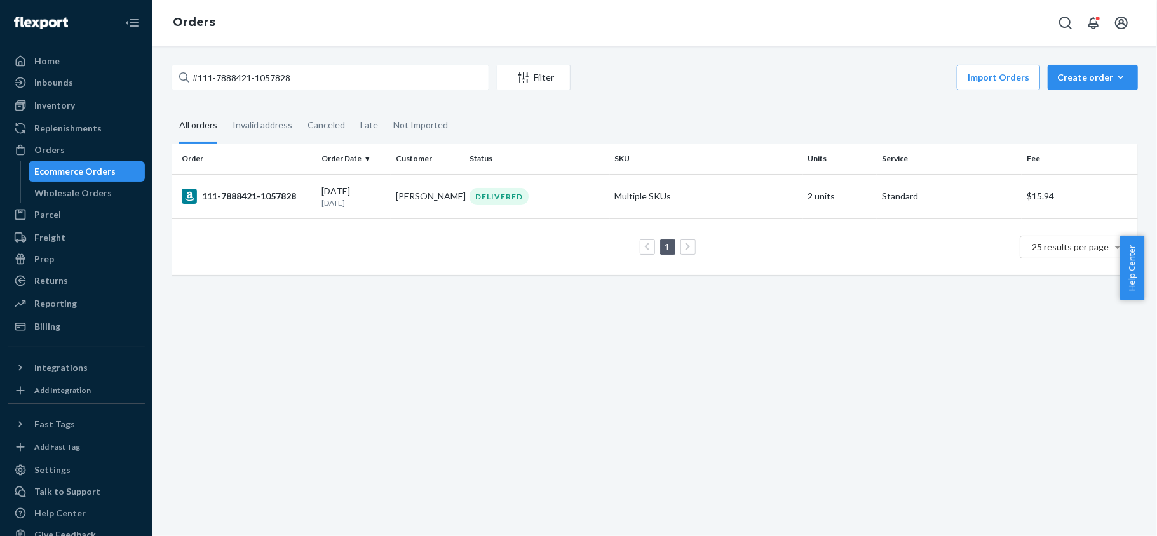
drag, startPoint x: 283, startPoint y: 202, endPoint x: 244, endPoint y: 155, distance: 61.3
click at [283, 203] on div "111-7888421-1057828" at bounding box center [247, 196] width 130 height 15
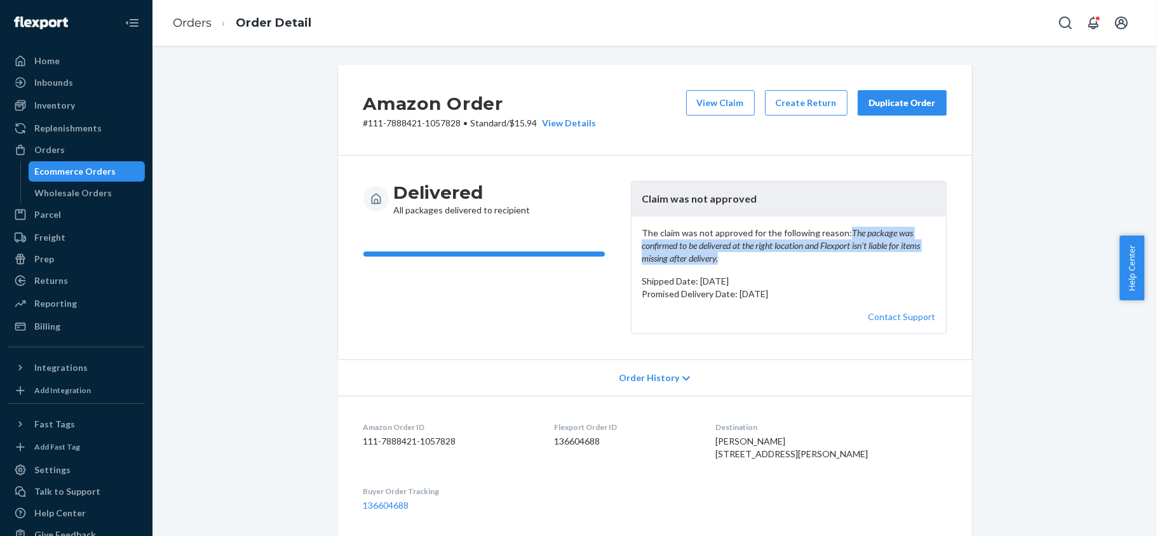
copy em "The package was confirmed to be delivered at the right location and Flexport is…"
drag, startPoint x: 774, startPoint y: 272, endPoint x: 637, endPoint y: 259, distance: 137.8
click at [642, 259] on em "The package was confirmed to be delivered at the right location and Flexport is…" at bounding box center [781, 245] width 278 height 36
click at [712, 105] on button "View Claim" at bounding box center [720, 102] width 69 height 25
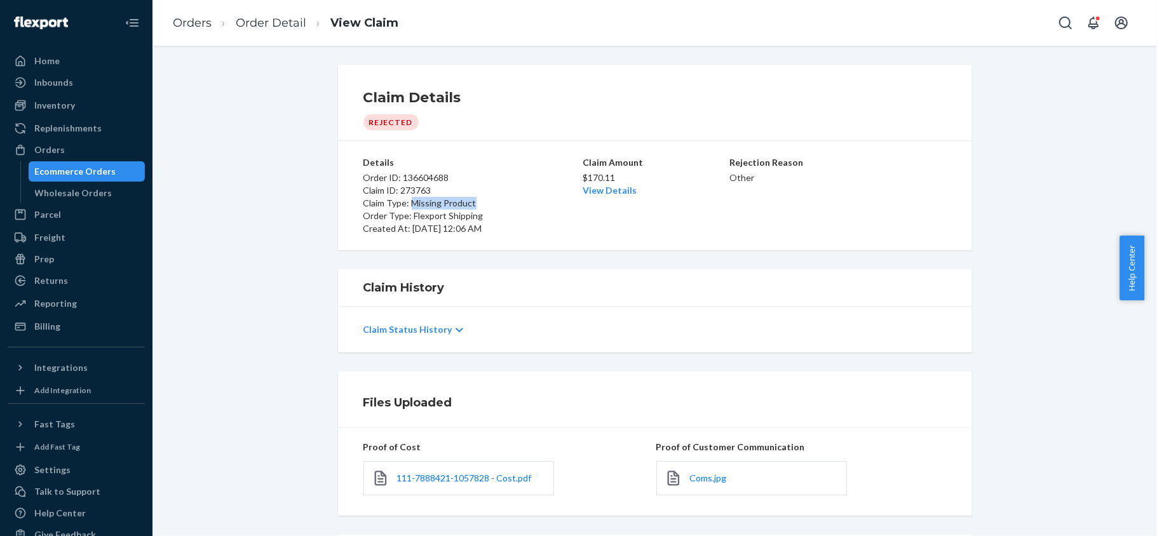
drag, startPoint x: 468, startPoint y: 203, endPoint x: 405, endPoint y: 204, distance: 62.9
click at [405, 204] on p "Claim Type: Missing Product" at bounding box center [471, 203] width 217 height 13
click at [41, 146] on div "Orders" at bounding box center [49, 150] width 30 height 13
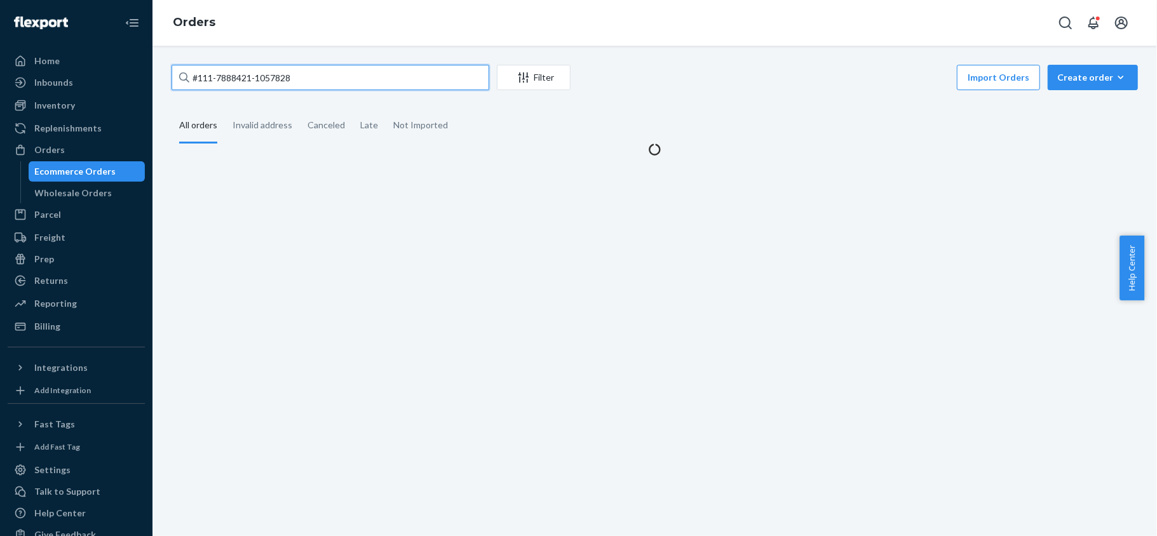
click at [288, 78] on input "#111-7888421-1057828" at bounding box center [331, 77] width 318 height 25
paste input "Stolen policy"
type input "Stolen policy"
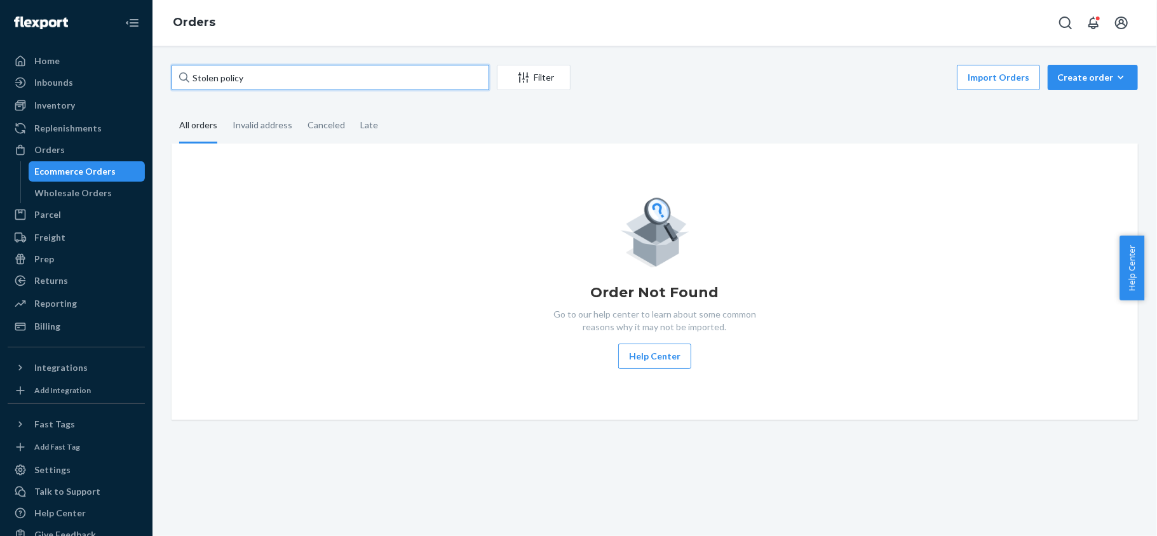
click at [356, 69] on input "Stolen policy" at bounding box center [331, 77] width 318 height 25
paste input "135923024"
type input "135923024"
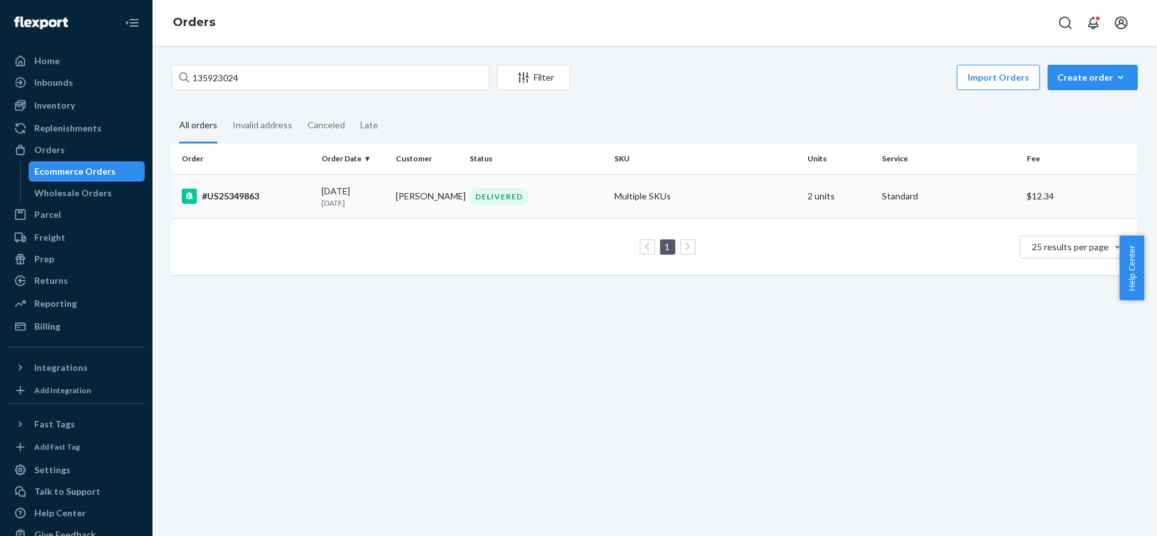
click at [303, 189] on div "#US25349863" at bounding box center [247, 196] width 130 height 15
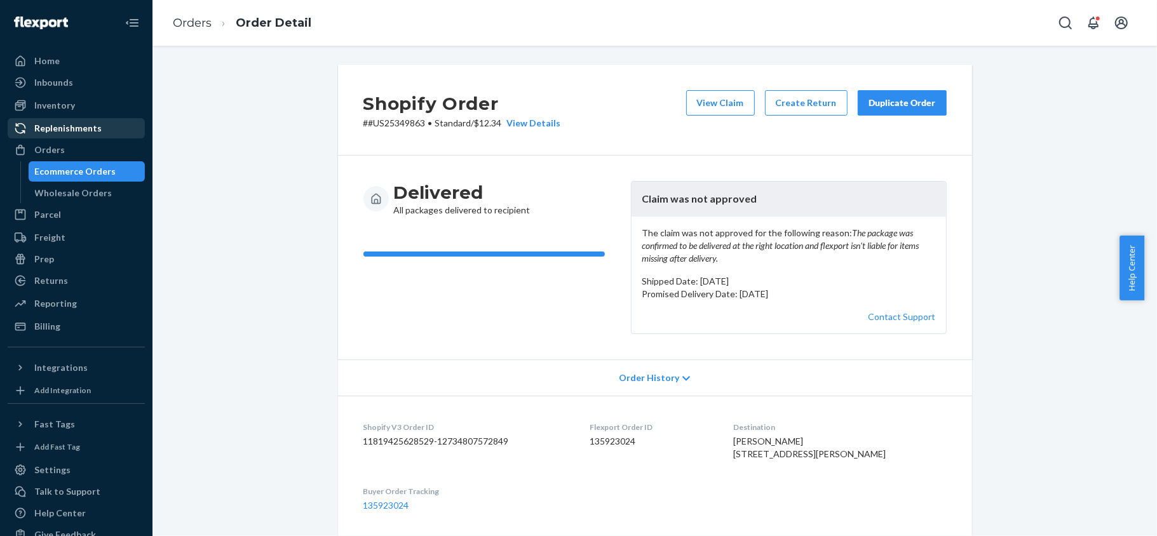
drag, startPoint x: 88, startPoint y: 151, endPoint x: 130, endPoint y: 119, distance: 52.6
click at [88, 151] on div "Orders" at bounding box center [76, 150] width 135 height 18
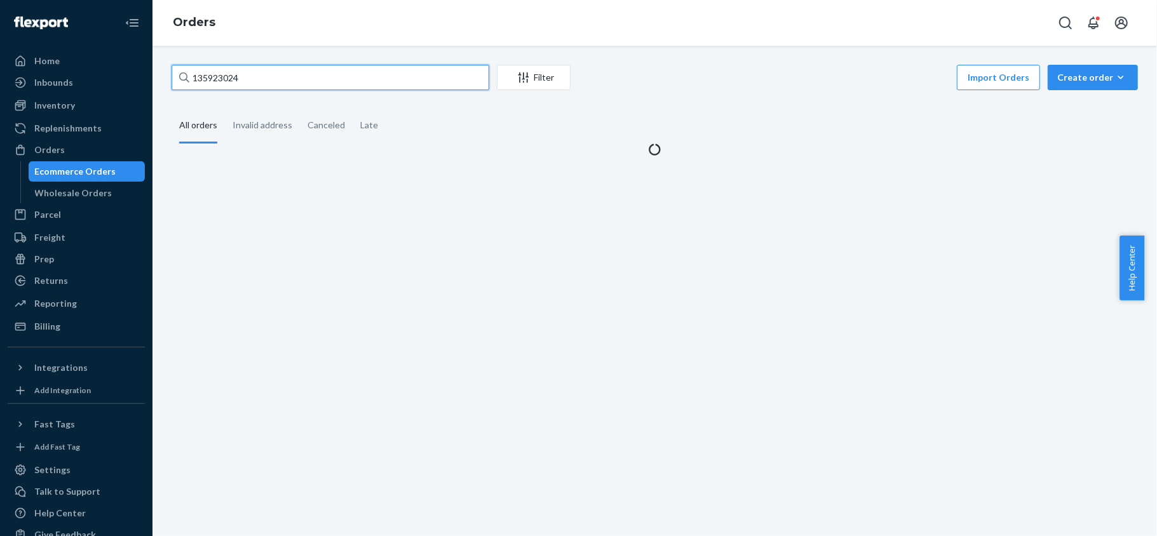
click at [255, 81] on input "135923024" at bounding box center [331, 77] width 318 height 25
paste input "US25348959"
type input "US25348959"
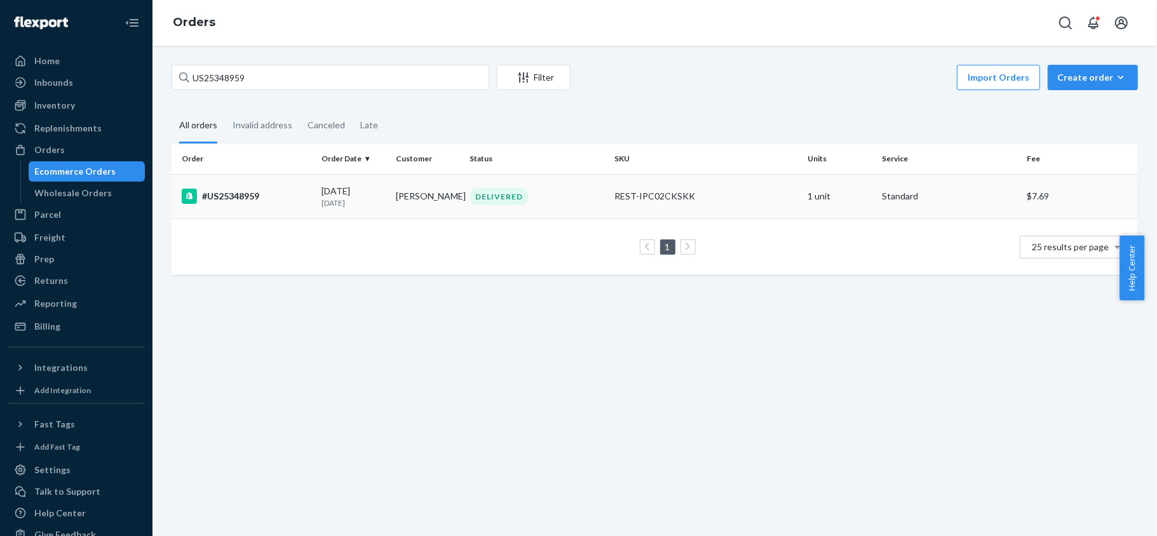
drag, startPoint x: 295, startPoint y: 168, endPoint x: 283, endPoint y: 189, distance: 24.2
click at [293, 171] on th "Order" at bounding box center [244, 159] width 145 height 30
click at [283, 191] on div "#US25348959" at bounding box center [247, 196] width 130 height 15
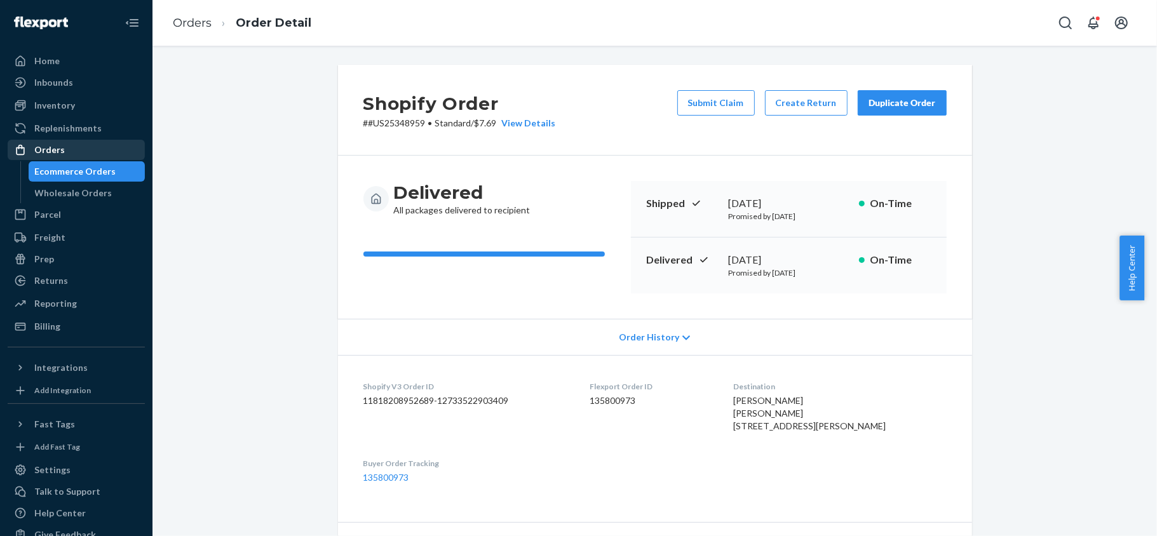
click at [115, 142] on div "Orders" at bounding box center [76, 150] width 135 height 18
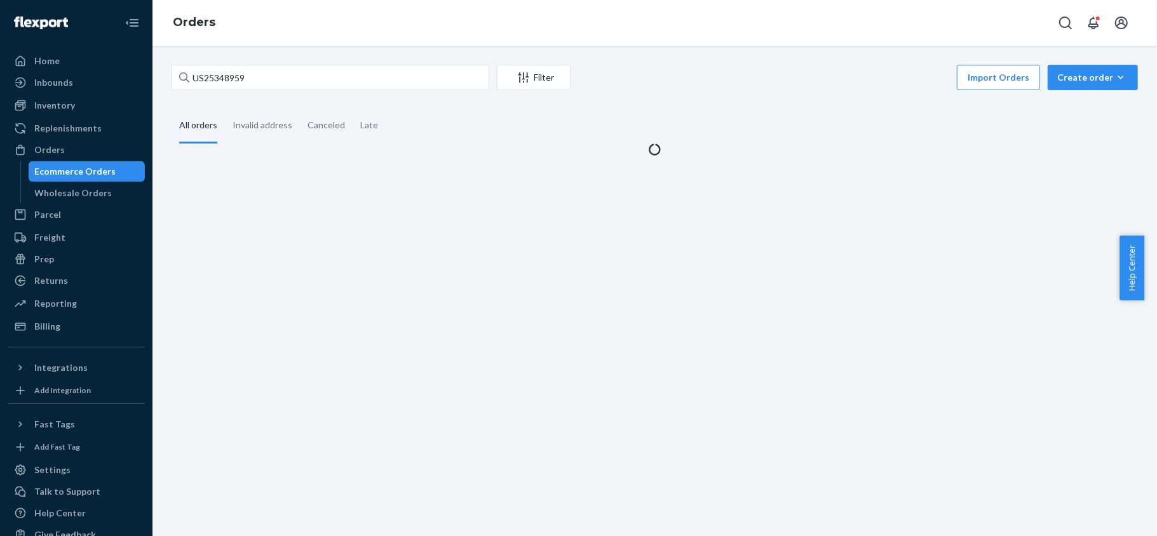
click at [250, 62] on div "US25348959 Filter Import Orders Create order Ecommerce order Removal order All …" at bounding box center [654, 291] width 1004 height 490
click at [253, 77] on input "US25348959" at bounding box center [331, 77] width 318 height 25
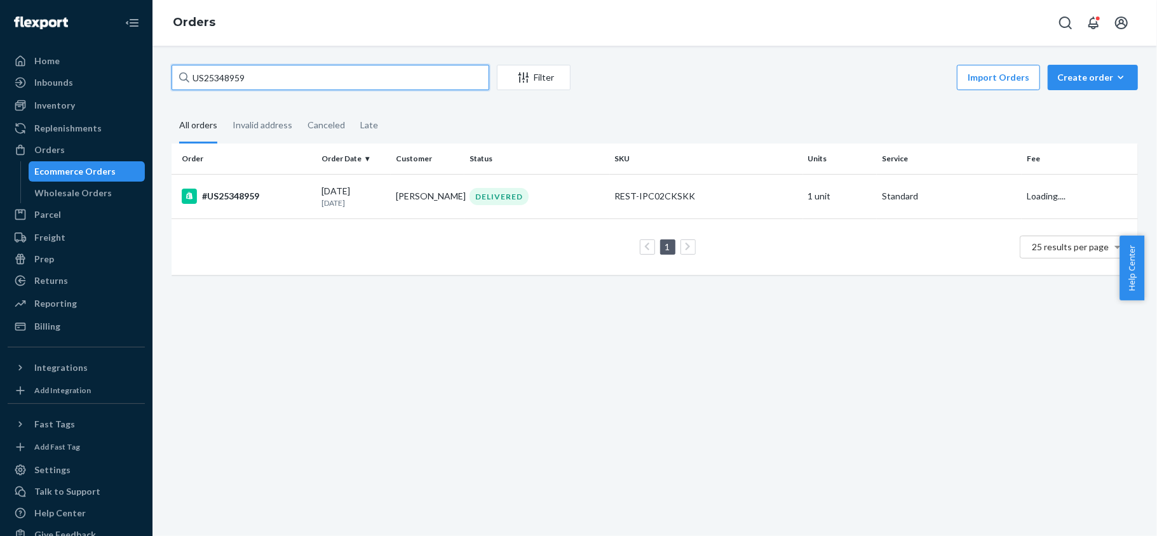
click at [253, 77] on input "US25348959" at bounding box center [331, 77] width 318 height 25
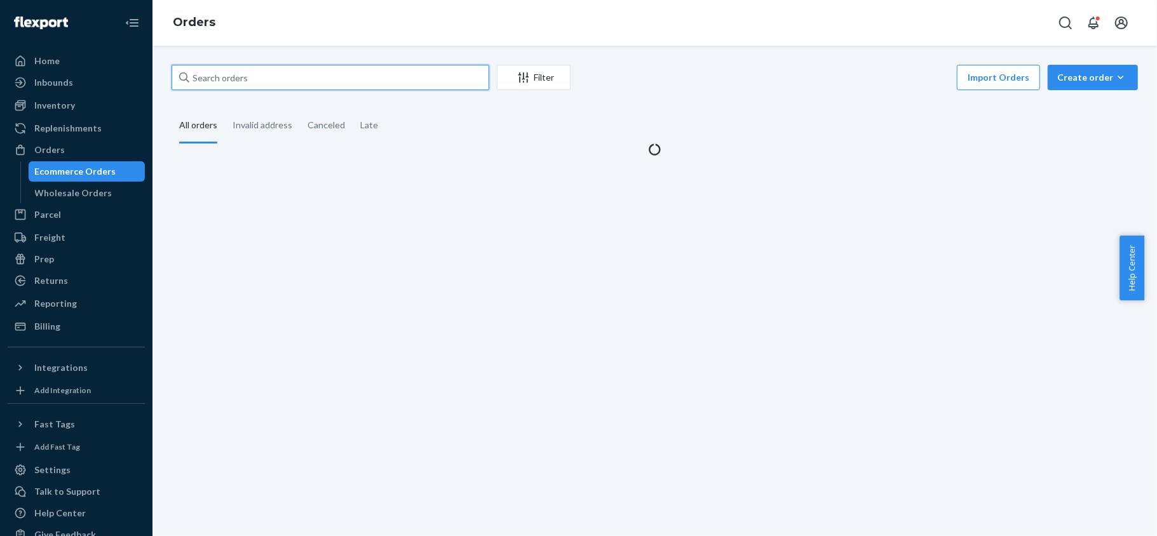
paste input "PD2675956"
type input "PD2675956"
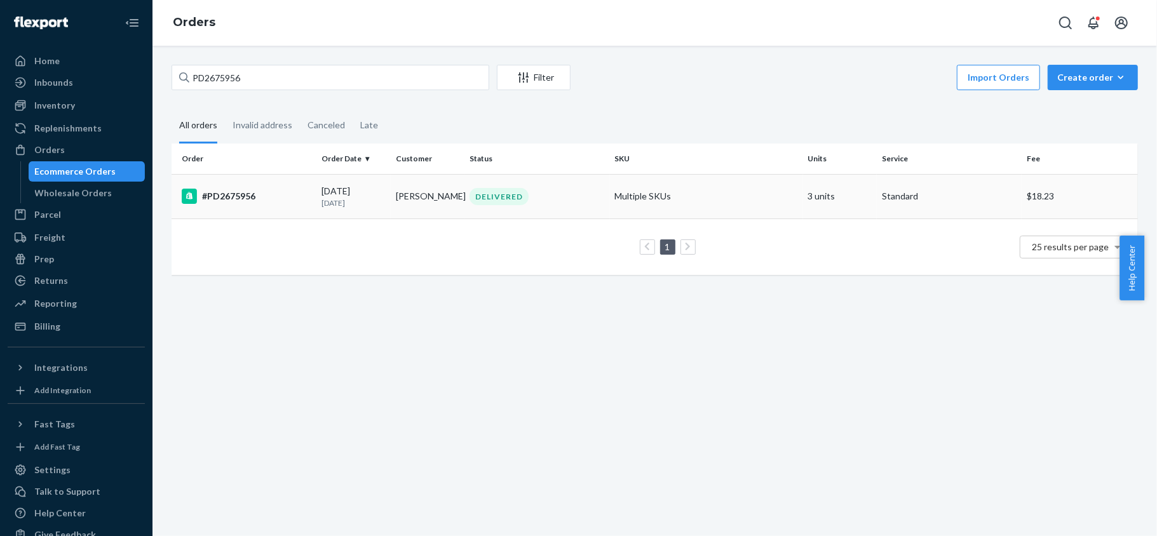
click at [244, 207] on td "#PD2675956" at bounding box center [244, 196] width 145 height 44
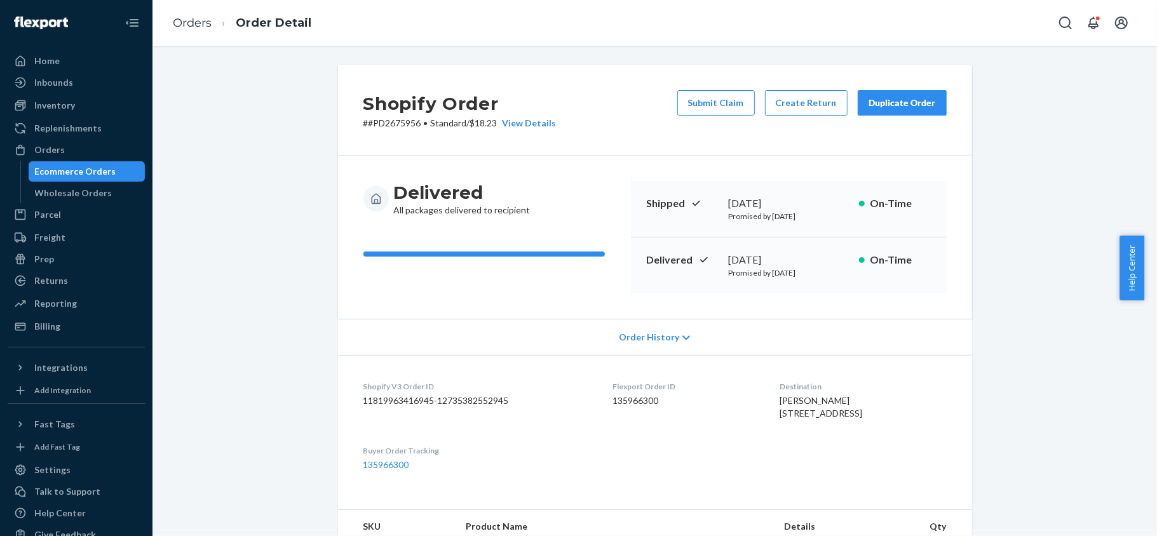
drag, startPoint x: 714, startPoint y: 104, endPoint x: 699, endPoint y: 110, distance: 16.3
click at [714, 104] on button "Submit Claim" at bounding box center [716, 102] width 78 height 25
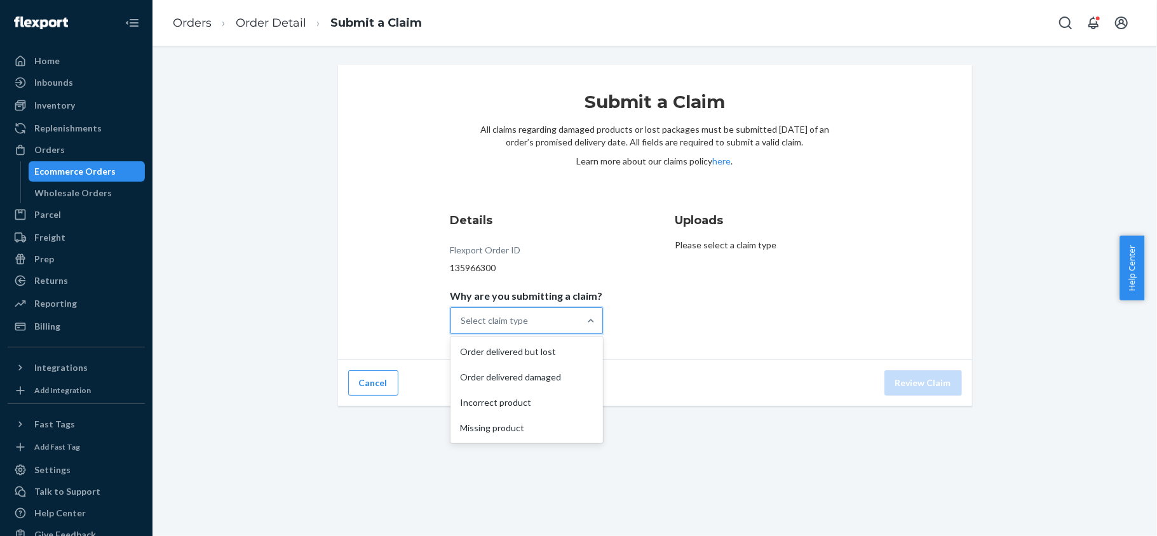
click at [567, 318] on div "Select claim type" at bounding box center [515, 320] width 128 height 25
click at [462, 318] on input "Why are you submitting a claim? option Order delivered but lost focused, 1 of 4…" at bounding box center [461, 320] width 1 height 13
click at [555, 425] on div "Missing product" at bounding box center [526, 427] width 147 height 25
click at [462, 327] on input "Why are you submitting a claim? option Missing product focused, 4 of 4. 4 resul…" at bounding box center [461, 320] width 1 height 13
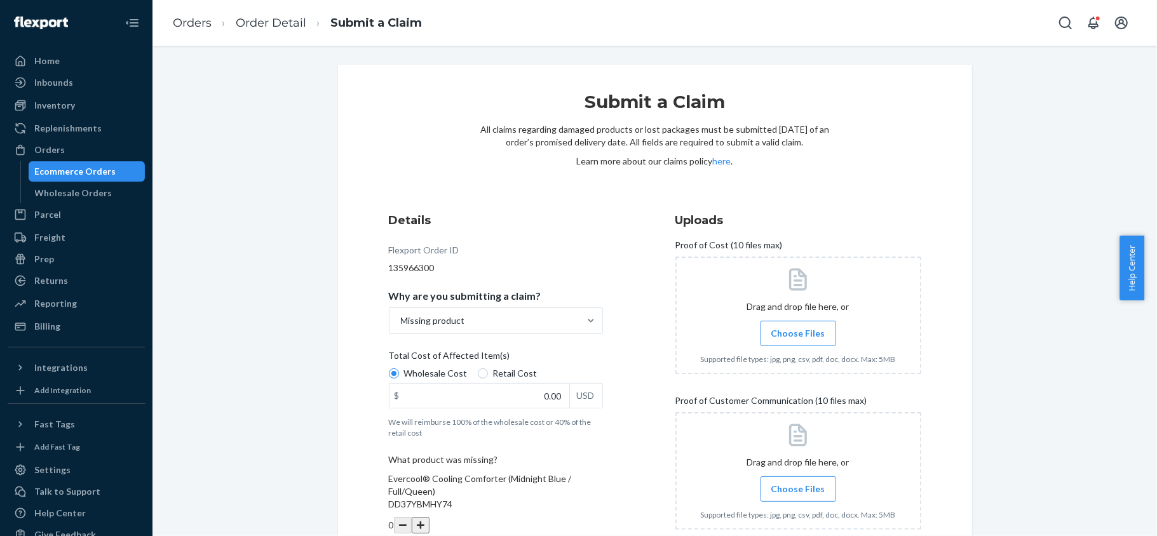
click at [520, 374] on span "Retail Cost" at bounding box center [515, 373] width 44 height 13
click at [488, 374] on input "Retail Cost" at bounding box center [483, 373] width 10 height 10
radio input "true"
radio input "false"
drag, startPoint x: 521, startPoint y: 400, endPoint x: 597, endPoint y: 412, distance: 77.2
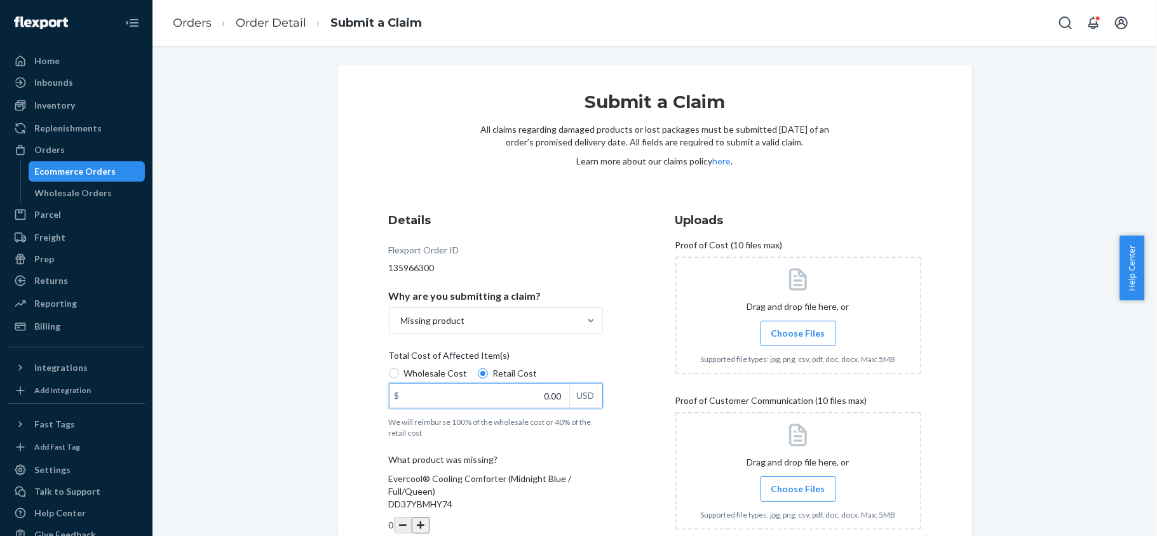
click at [597, 412] on div "Details Flexport Order ID 135966300 Why are you submitting a claim? Missing pro…" at bounding box center [512, 444] width 246 height 478
paste input "63"
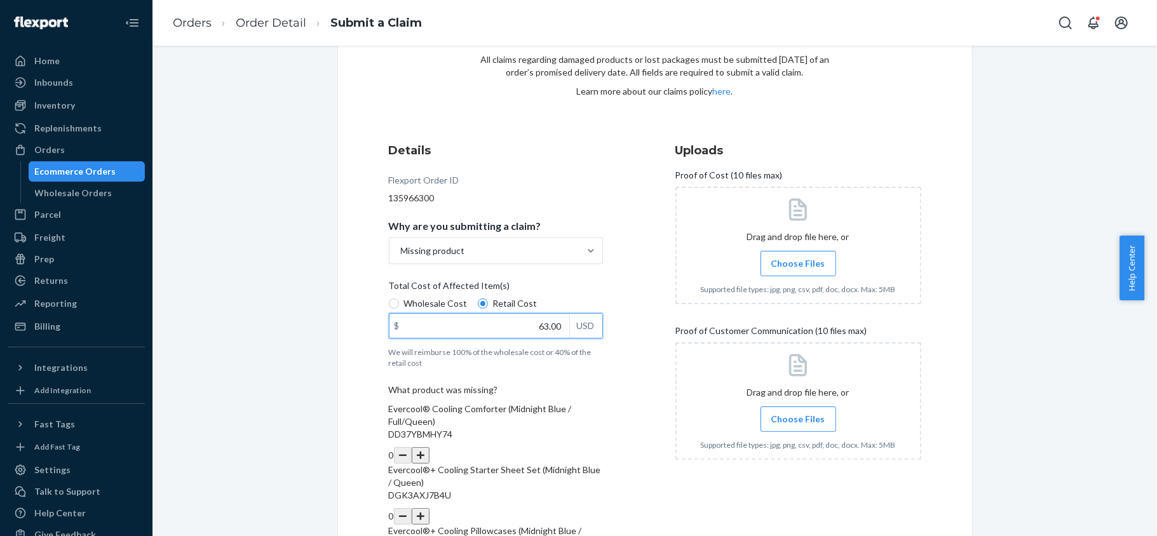
scroll to position [182, 0]
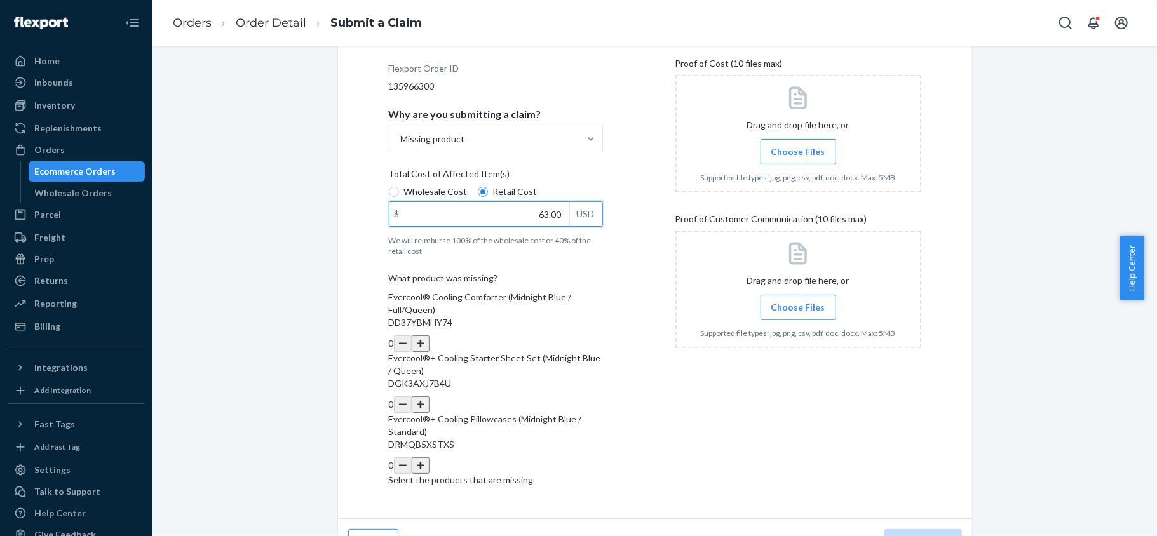
type input "63.00"
click at [429, 457] on button "button" at bounding box center [421, 465] width 18 height 17
click at [791, 163] on label "Choose Files" at bounding box center [798, 151] width 76 height 25
click at [798, 159] on input "Choose Files" at bounding box center [798, 152] width 1 height 14
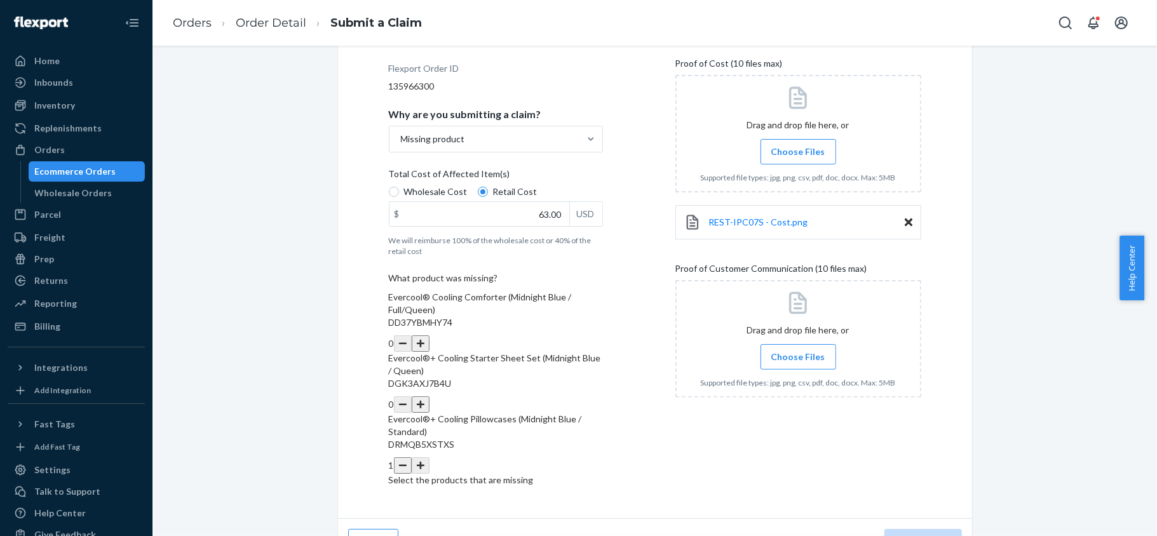
click at [788, 152] on span "Choose Files" at bounding box center [798, 151] width 54 height 13
click at [798, 152] on input "Choose Files" at bounding box center [798, 152] width 1 height 14
click at [793, 356] on span "Choose Files" at bounding box center [798, 357] width 54 height 13
click at [798, 356] on input "Choose Files" at bounding box center [798, 357] width 1 height 14
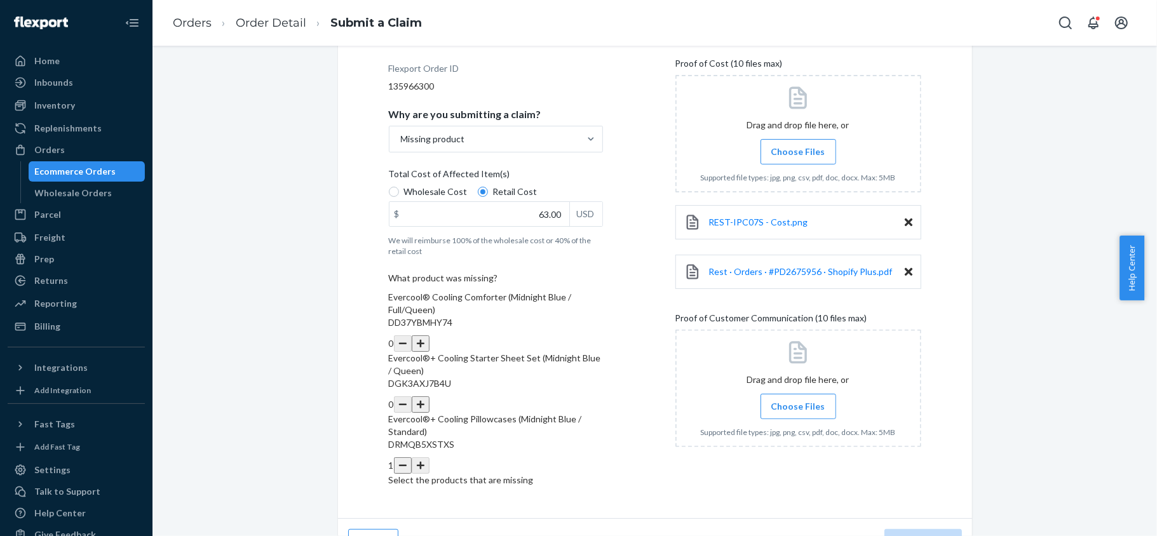
click at [773, 409] on span "Choose Files" at bounding box center [798, 406] width 54 height 13
click at [798, 409] on input "Choose Files" at bounding box center [798, 407] width 1 height 14
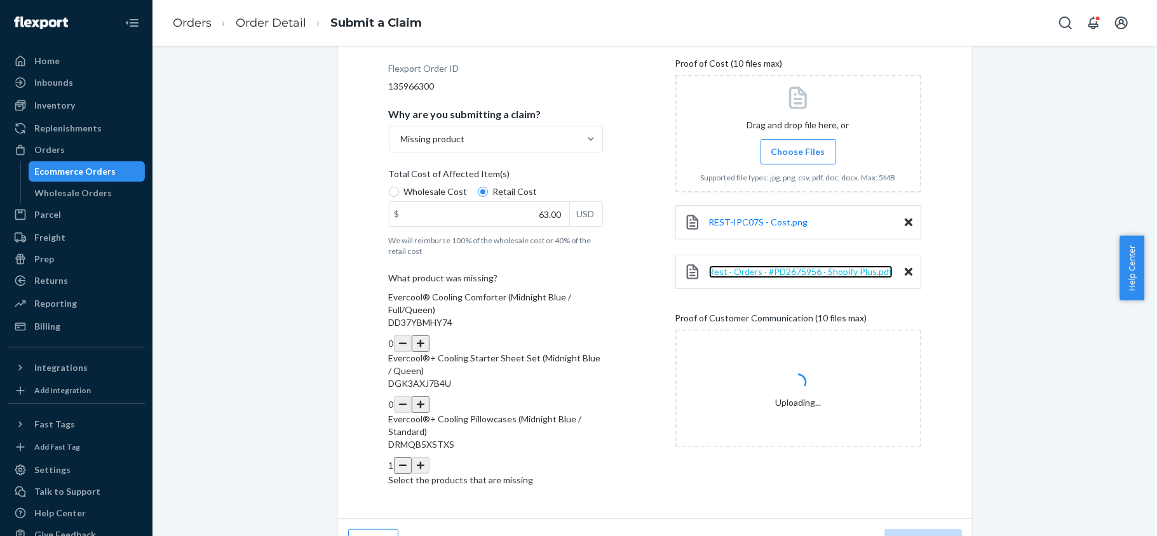
click at [781, 270] on span "Rest · Orders · #PD2675956 · Shopify Plus.pdf" at bounding box center [801, 271] width 184 height 11
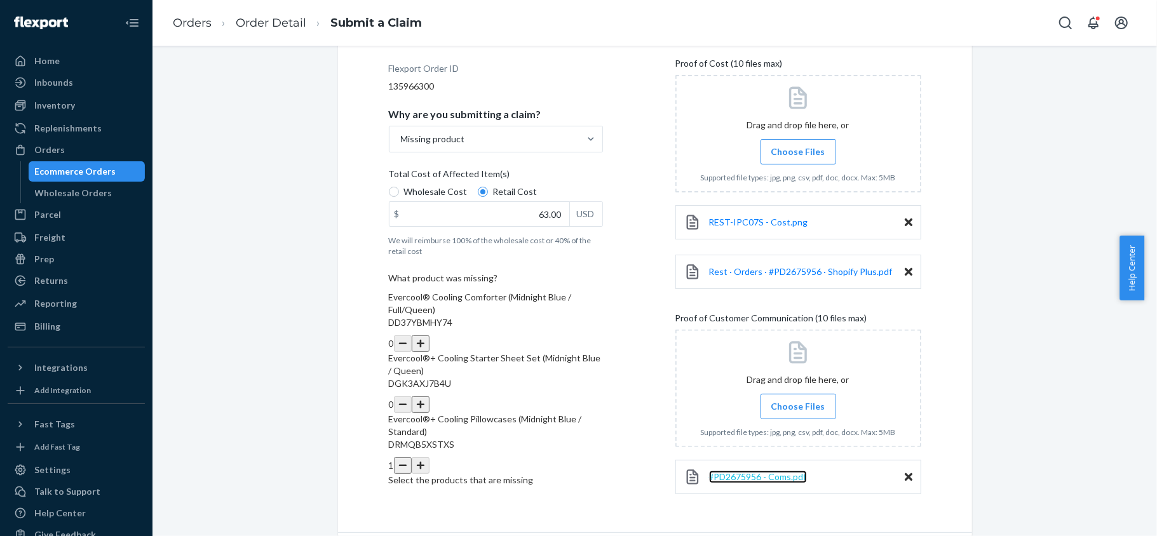
click at [753, 473] on span "#PD2675956 - Coms.pdf" at bounding box center [758, 476] width 98 height 11
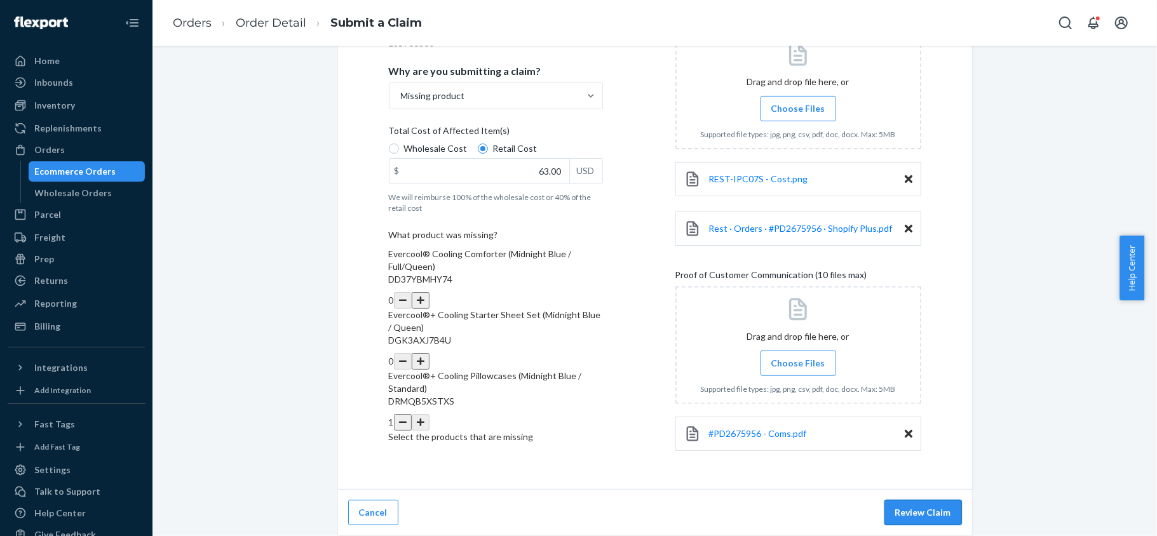
click at [910, 511] on button "Review Claim" at bounding box center [923, 512] width 78 height 25
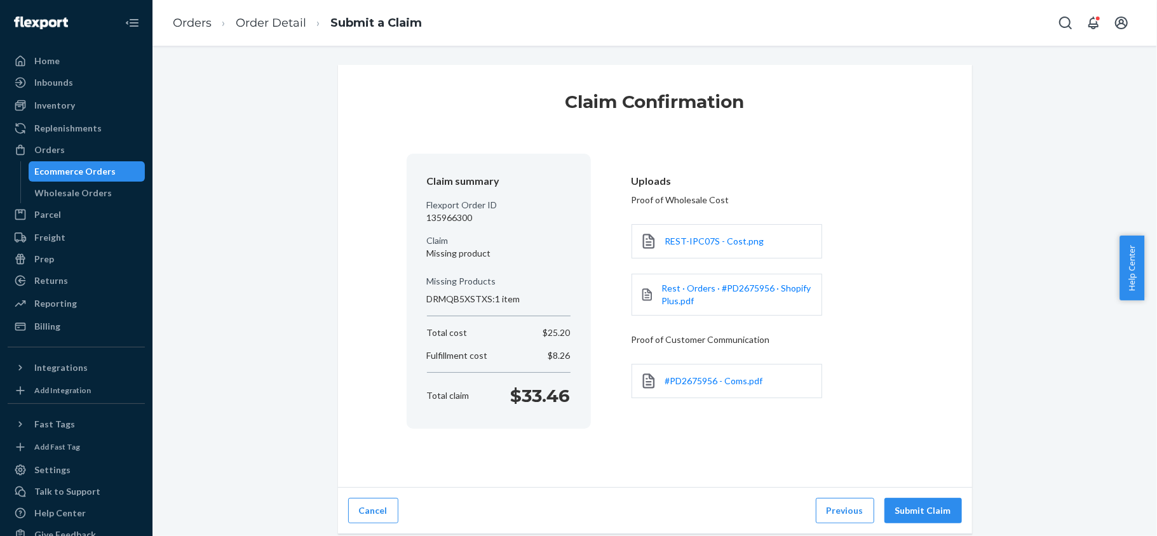
scroll to position [0, 0]
click at [911, 504] on button "Submit Claim" at bounding box center [923, 510] width 78 height 25
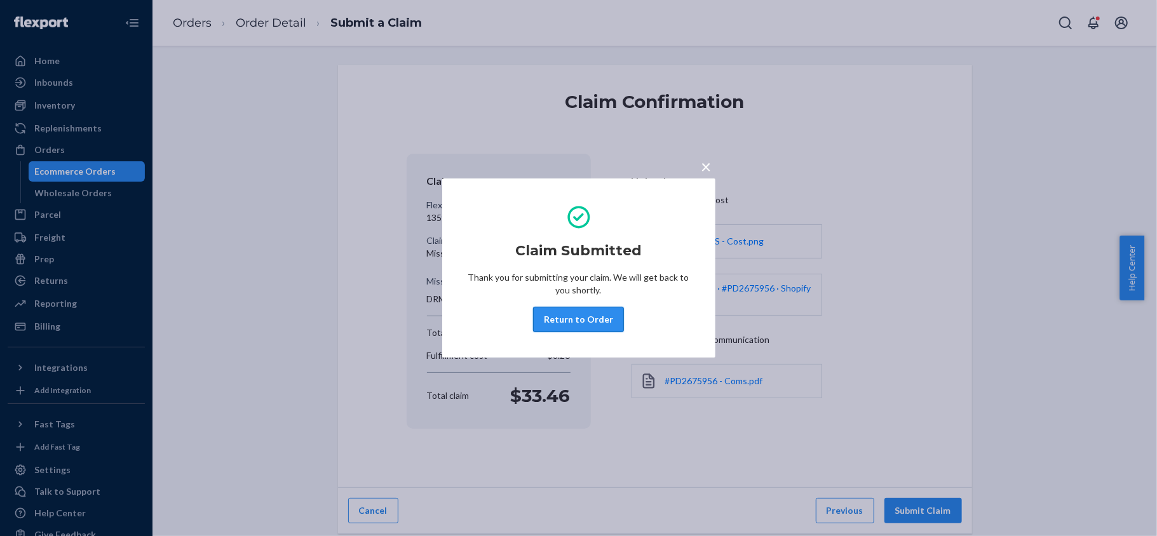
click at [590, 316] on button "Return to Order" at bounding box center [578, 319] width 91 height 25
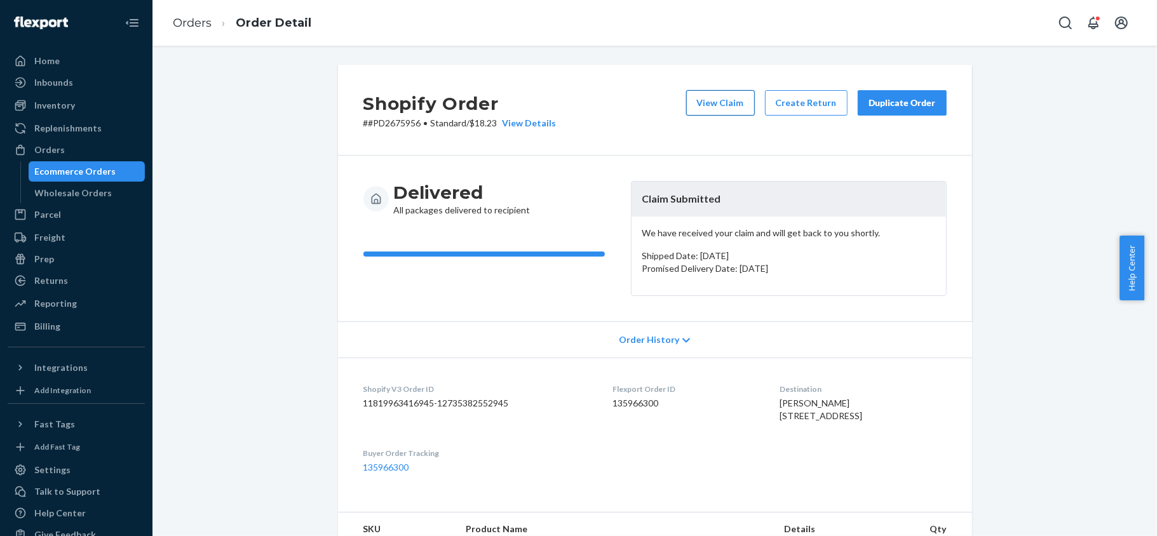
click at [709, 97] on button "View Claim" at bounding box center [720, 102] width 69 height 25
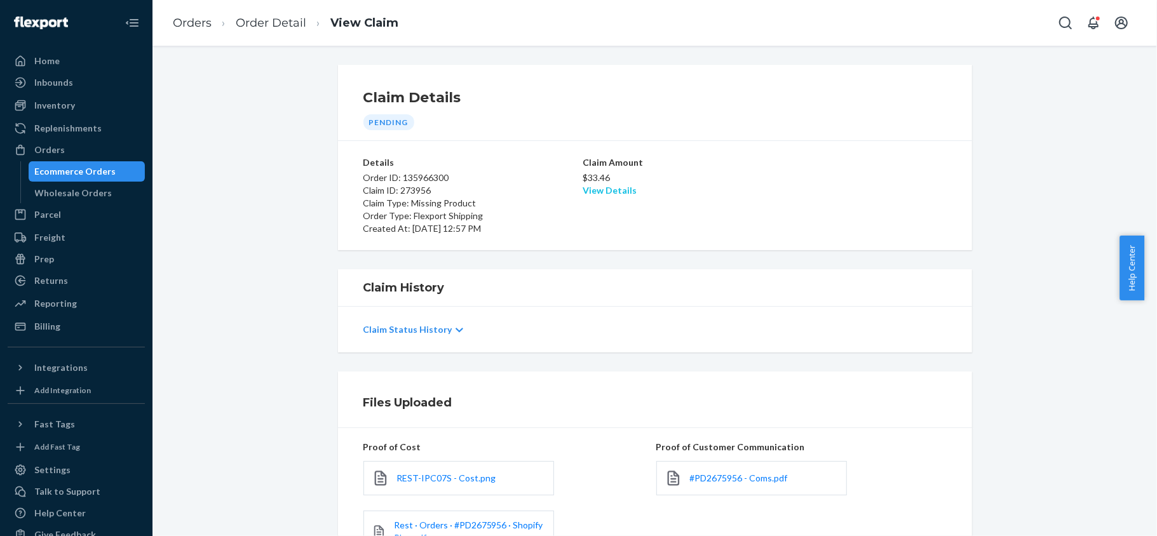
click at [613, 189] on link "View Details" at bounding box center [610, 190] width 54 height 11
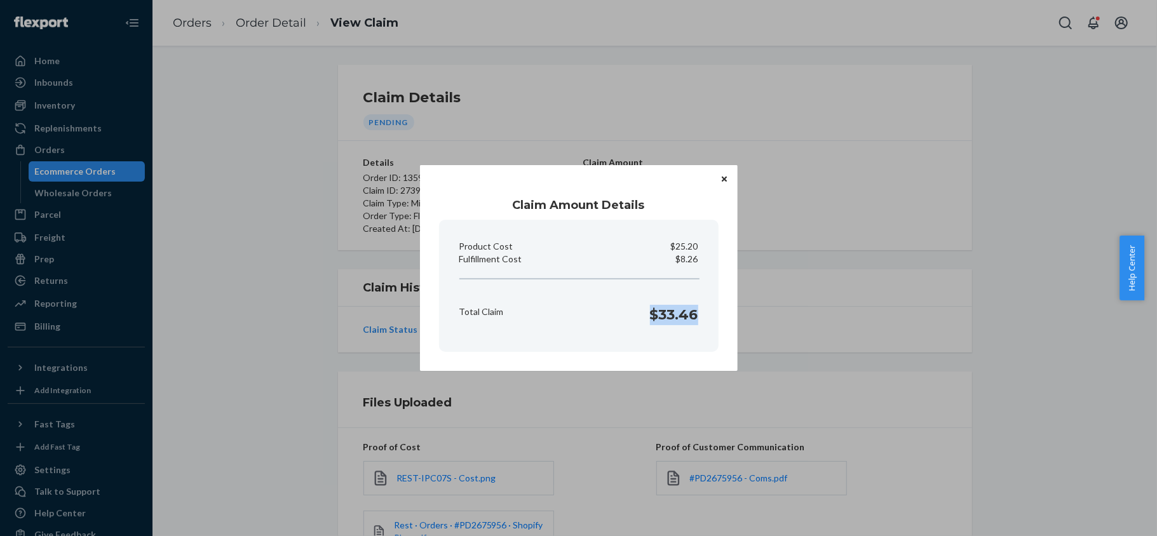
drag, startPoint x: 647, startPoint y: 321, endPoint x: 699, endPoint y: 323, distance: 52.1
click at [699, 323] on div "Total Claim $33.46" at bounding box center [578, 311] width 249 height 39
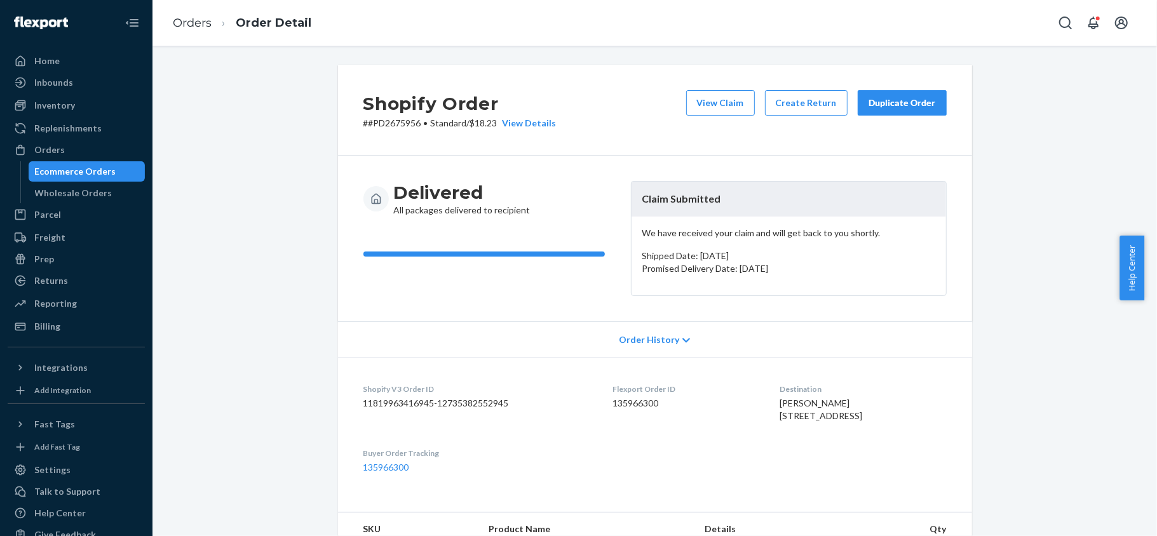
click at [616, 405] on dd "135966300" at bounding box center [686, 403] width 147 height 13
drag, startPoint x: 413, startPoint y: 125, endPoint x: 360, endPoint y: 126, distance: 53.4
click at [363, 126] on p "# #PD2675956 • Standard / $18.23 View Details" at bounding box center [459, 123] width 193 height 13
click at [117, 145] on div "Orders" at bounding box center [76, 150] width 135 height 18
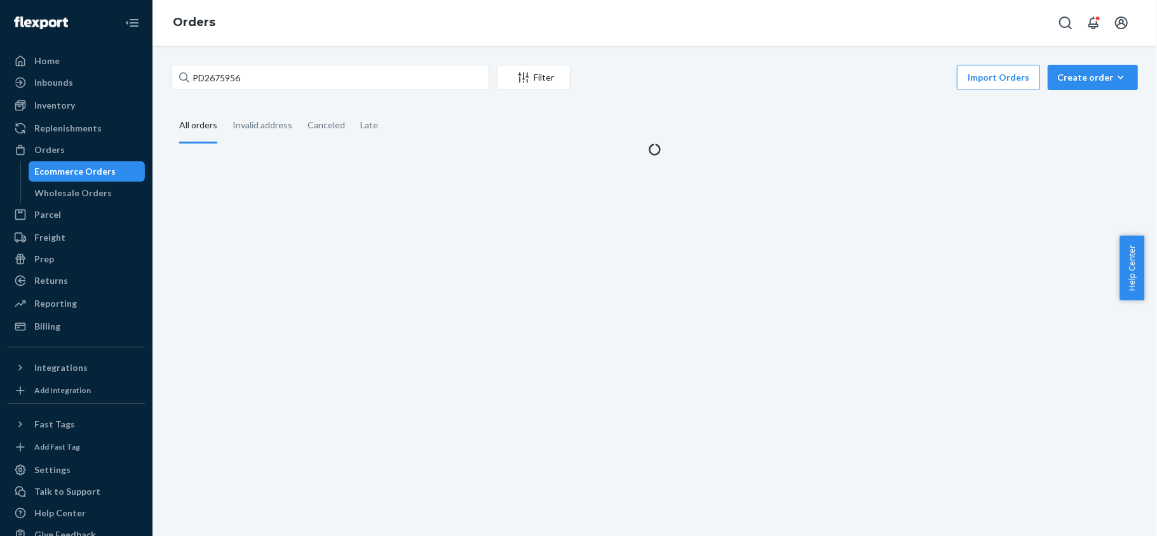
click at [257, 59] on div "PD2675956 Filter Import Orders Create order Ecommerce order Removal order All o…" at bounding box center [654, 291] width 1004 height 490
click at [264, 75] on input "PD2675956" at bounding box center [331, 77] width 318 height 25
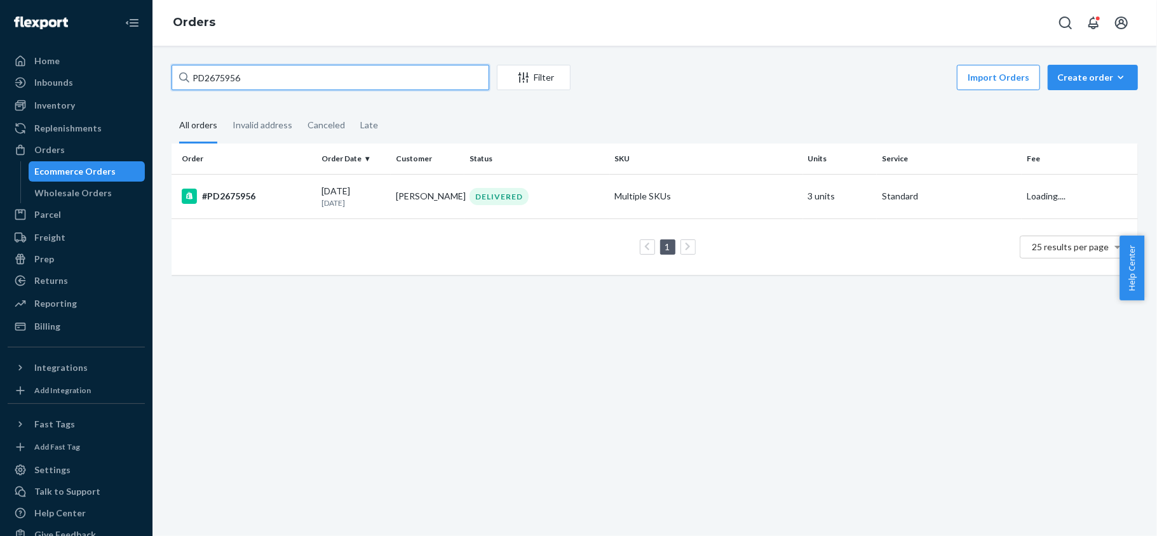
click at [265, 75] on input "PD2675956" at bounding box center [331, 77] width 318 height 25
paste input "US25350190"
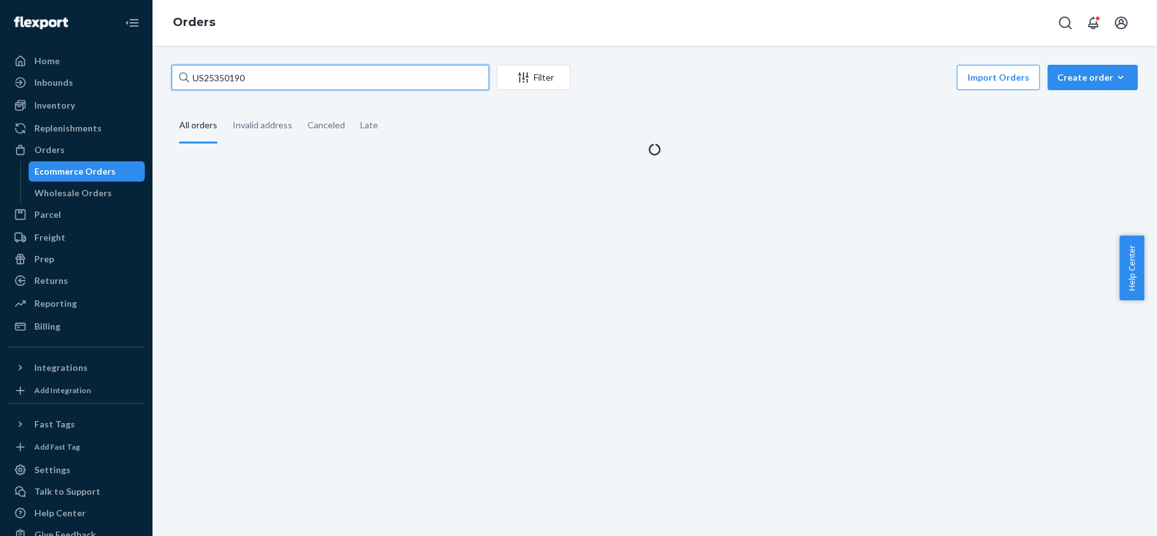
type input "US25350190"
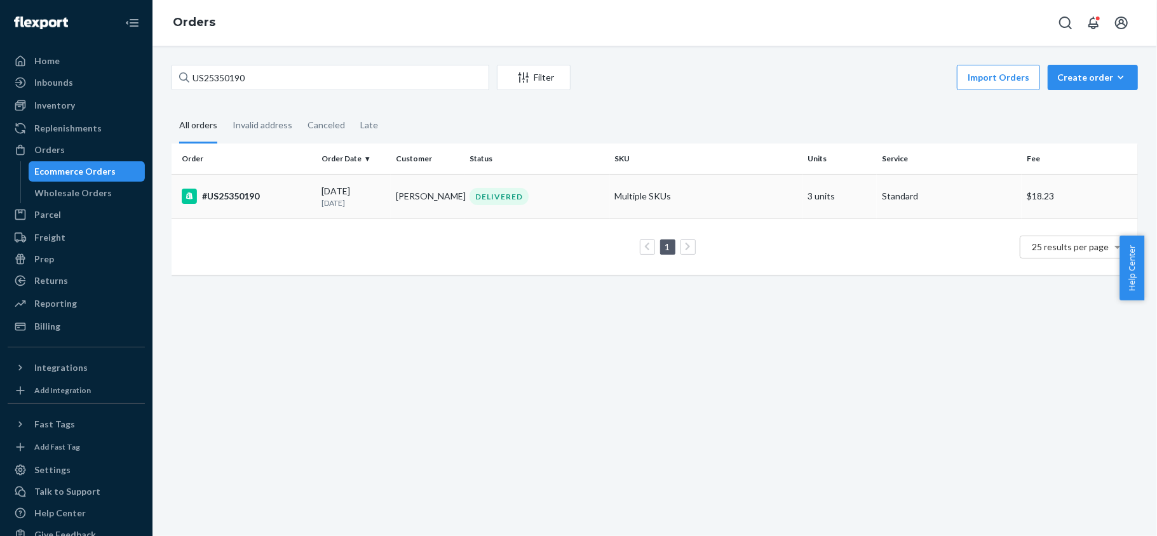
click at [274, 189] on div "#US25350190" at bounding box center [247, 196] width 130 height 15
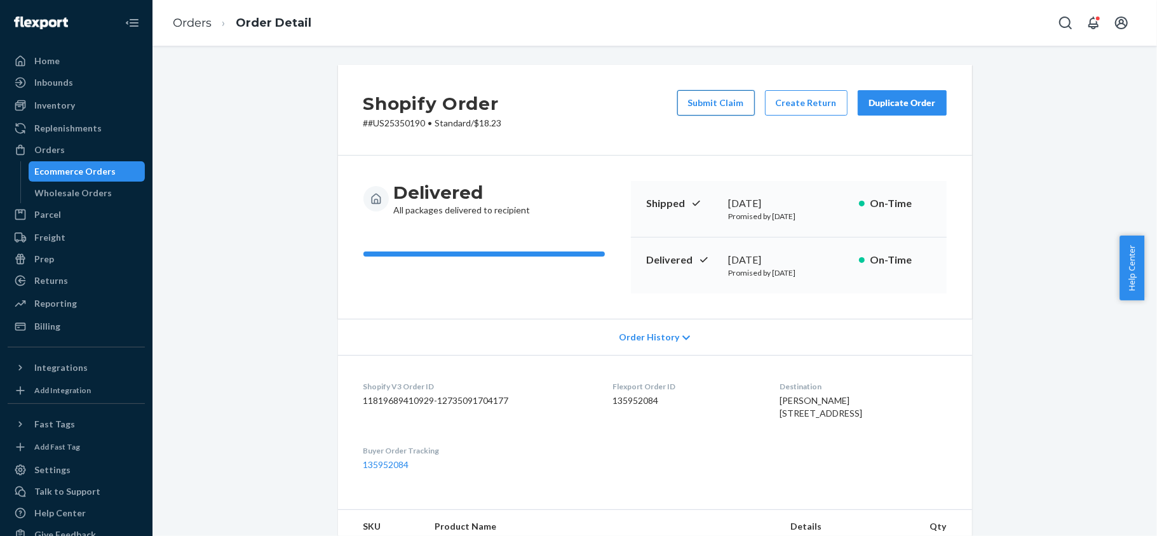
click at [722, 102] on button "Submit Claim" at bounding box center [716, 102] width 78 height 25
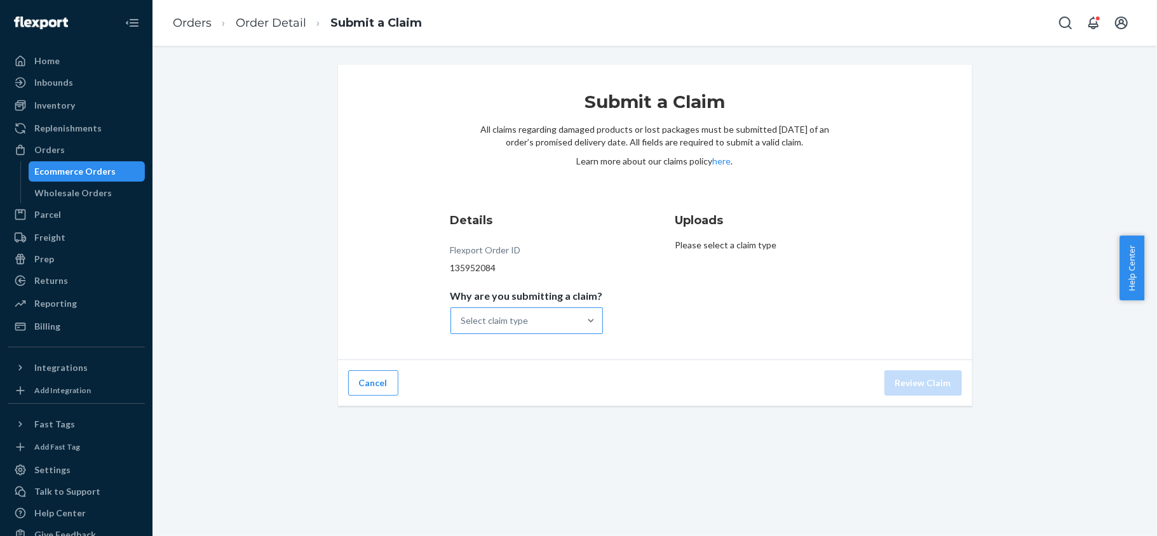
click at [564, 316] on div "Select claim type" at bounding box center [515, 320] width 128 height 25
click at [462, 316] on input "Why are you submitting a claim? Select claim type" at bounding box center [461, 320] width 1 height 13
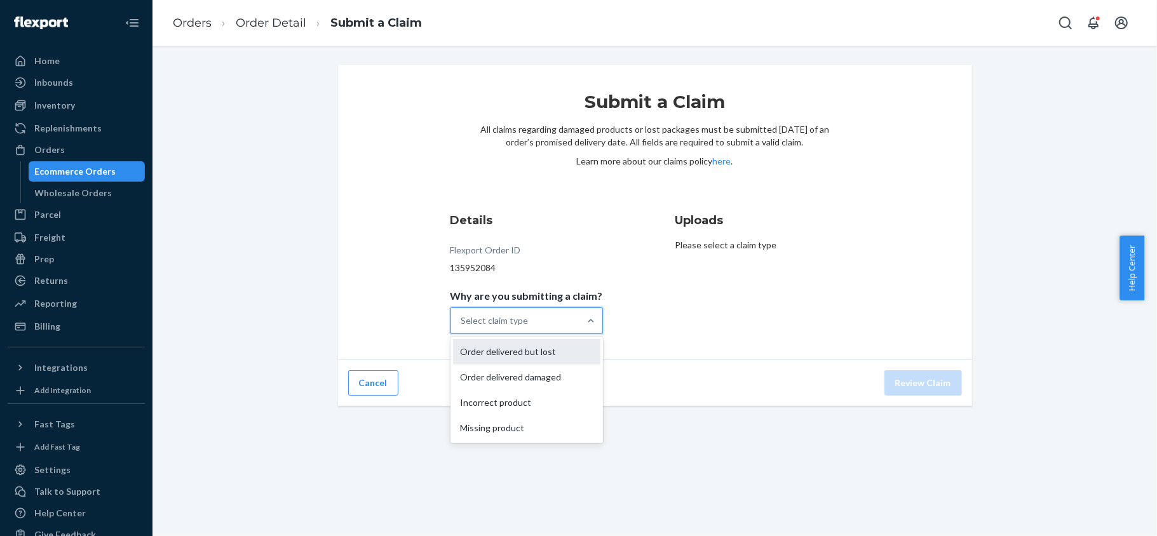
click at [560, 346] on div "Order delivered but lost" at bounding box center [526, 351] width 147 height 25
click at [462, 327] on input "Why are you submitting a claim? option Order delivered but lost focused, 1 of 4…" at bounding box center [461, 320] width 1 height 13
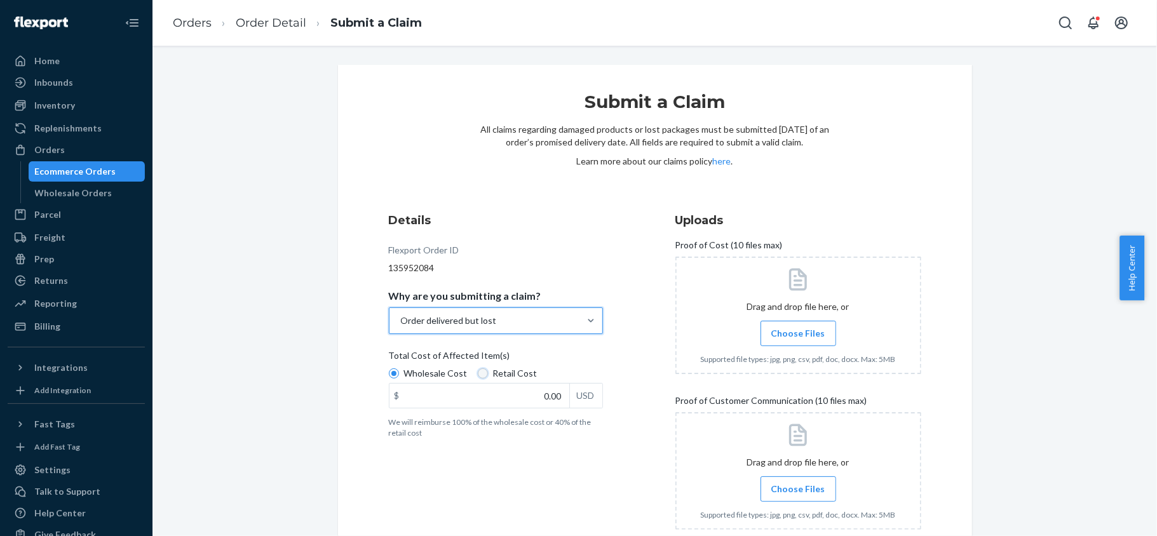
click at [478, 374] on input "Retail Cost" at bounding box center [483, 373] width 10 height 10
radio input "true"
radio input "false"
drag, startPoint x: 524, startPoint y: 389, endPoint x: 623, endPoint y: 391, distance: 98.5
click at [623, 391] on div "Details Flexport Order ID 135952084 Why are you submitting a claim? Order deliv…" at bounding box center [512, 462] width 246 height 515
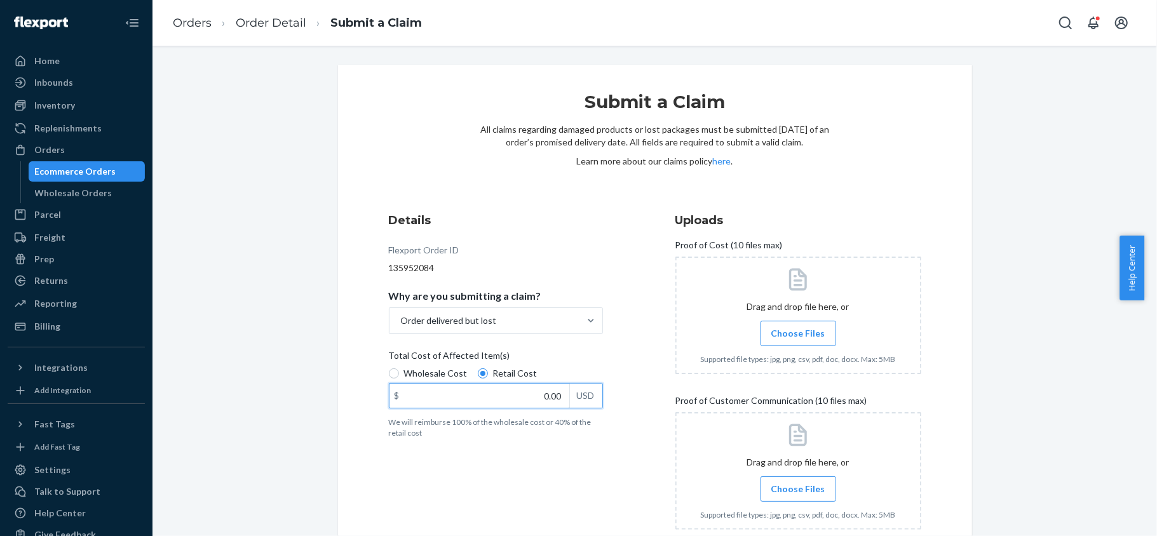
paste input "42"
type input "420.00"
click at [808, 343] on label "Choose Files" at bounding box center [798, 333] width 76 height 25
click at [799, 340] on input "Choose Files" at bounding box center [798, 334] width 1 height 14
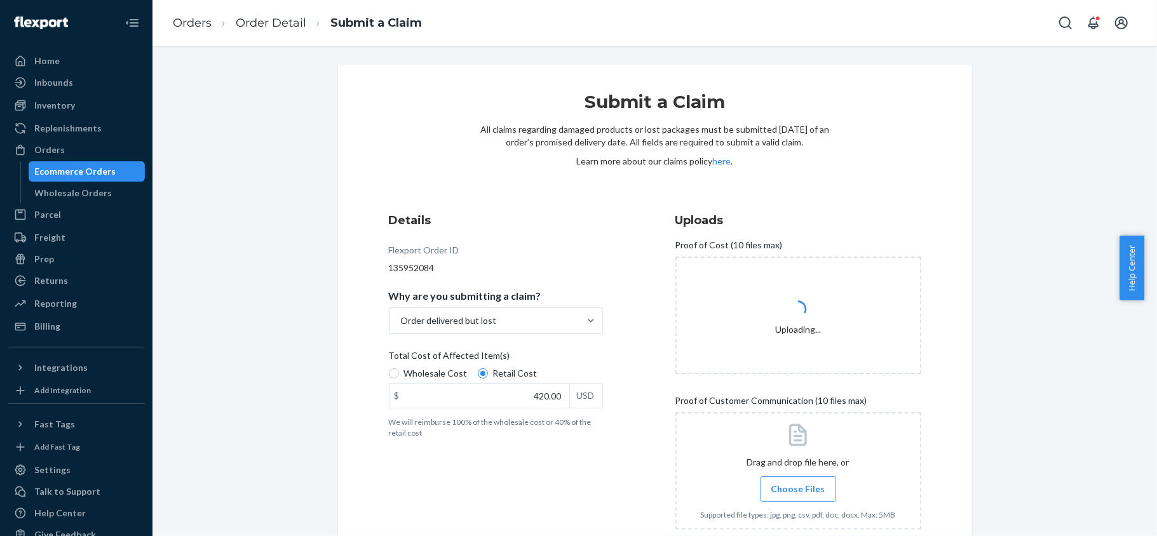
click at [808, 498] on label "Choose Files" at bounding box center [798, 488] width 76 height 25
click at [799, 496] on input "Choose Files" at bounding box center [798, 489] width 1 height 14
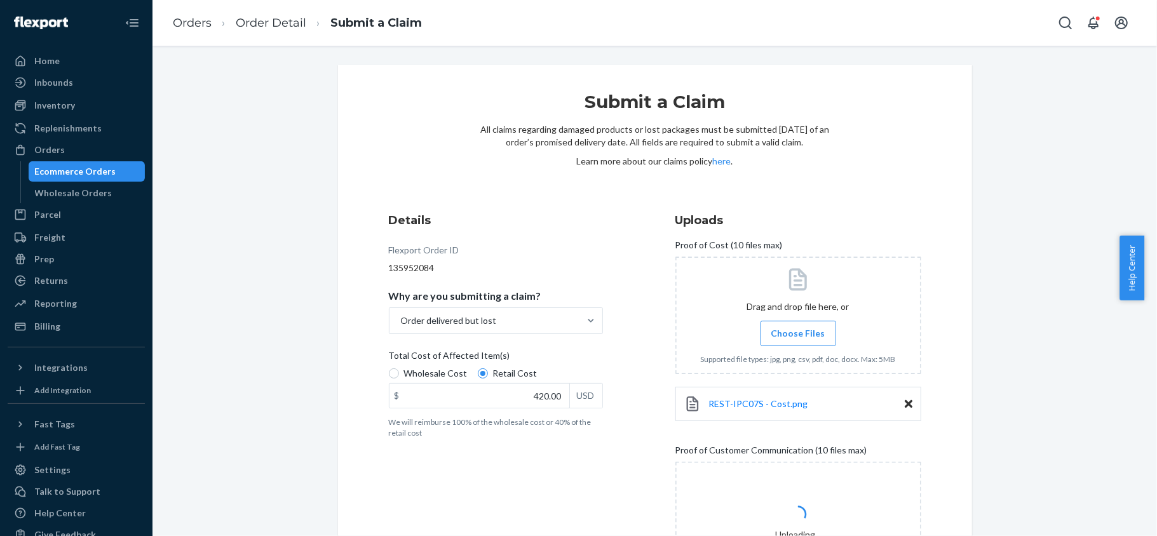
click at [814, 326] on label "Choose Files" at bounding box center [798, 333] width 76 height 25
click at [799, 327] on input "Choose Files" at bounding box center [798, 334] width 1 height 14
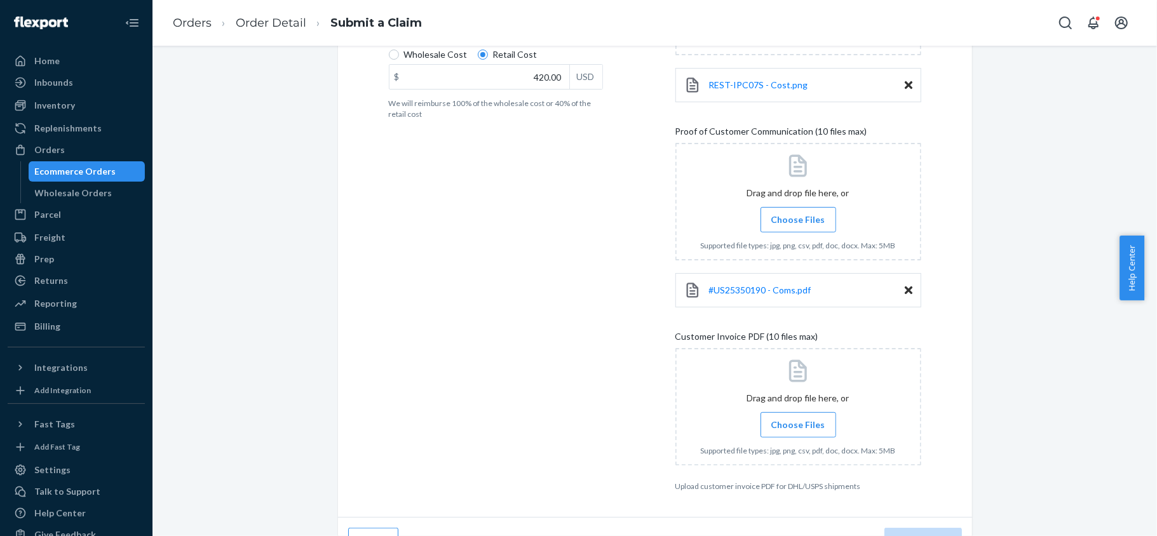
scroll to position [339, 0]
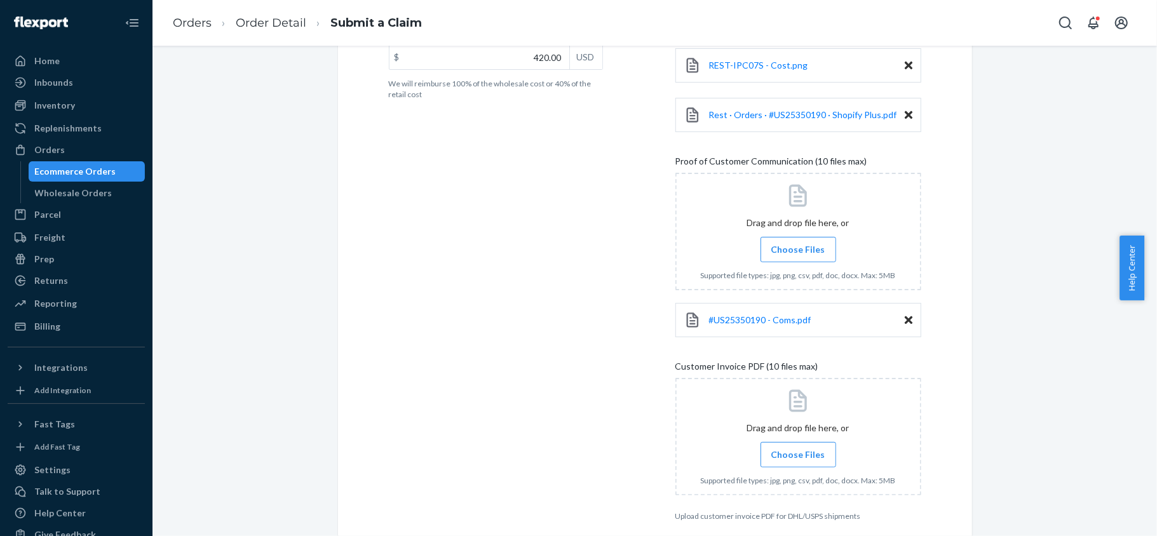
click at [799, 453] on span "Choose Files" at bounding box center [798, 454] width 54 height 13
click at [799, 453] on input "Choose Files" at bounding box center [798, 455] width 1 height 14
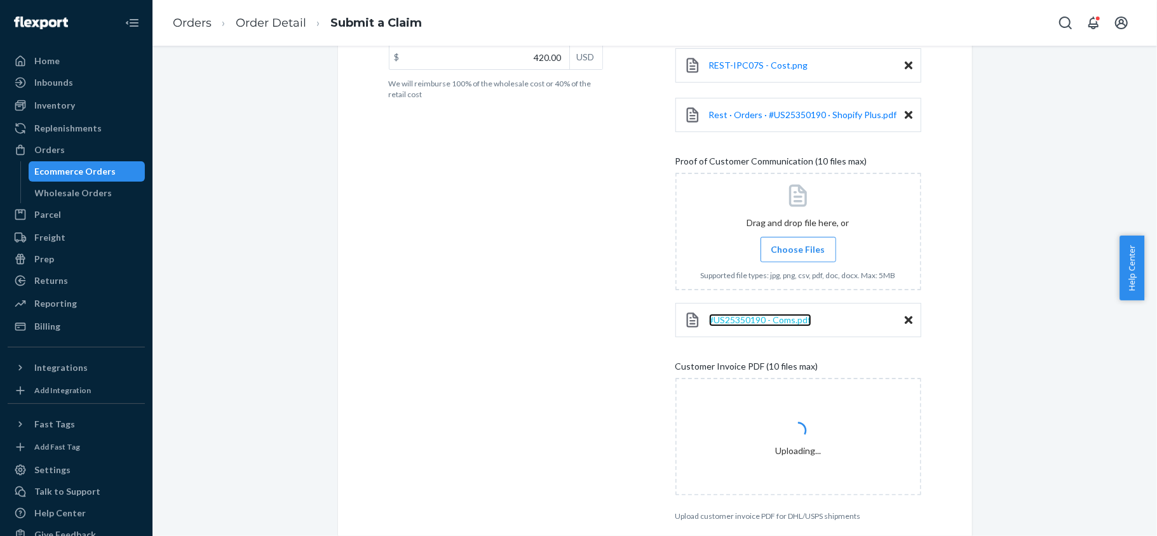
click at [781, 319] on span "#US25350190 - Coms.pdf" at bounding box center [760, 319] width 102 height 11
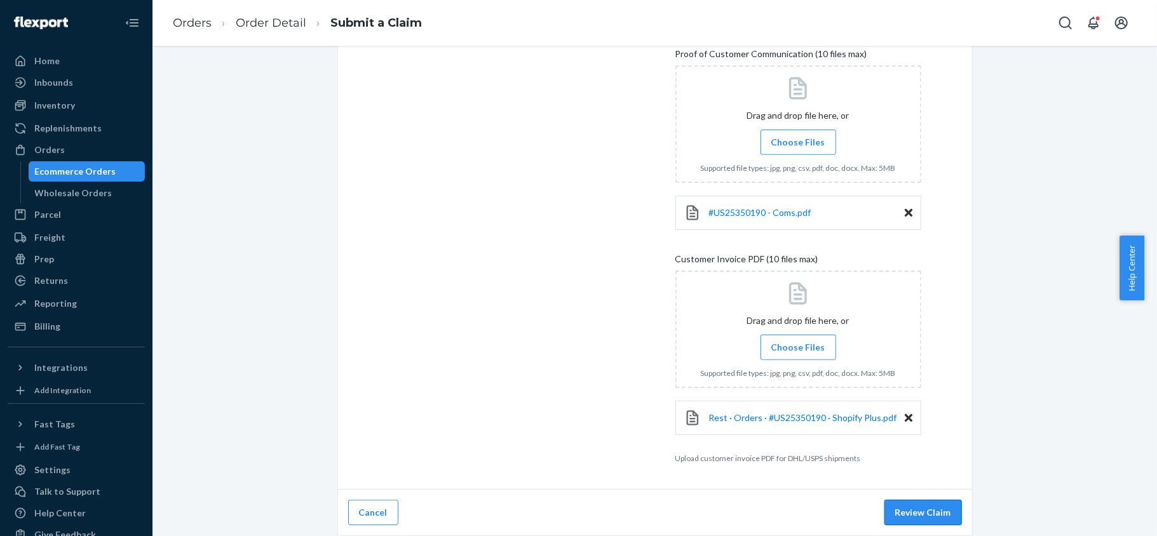
click at [906, 507] on button "Review Claim" at bounding box center [923, 512] width 78 height 25
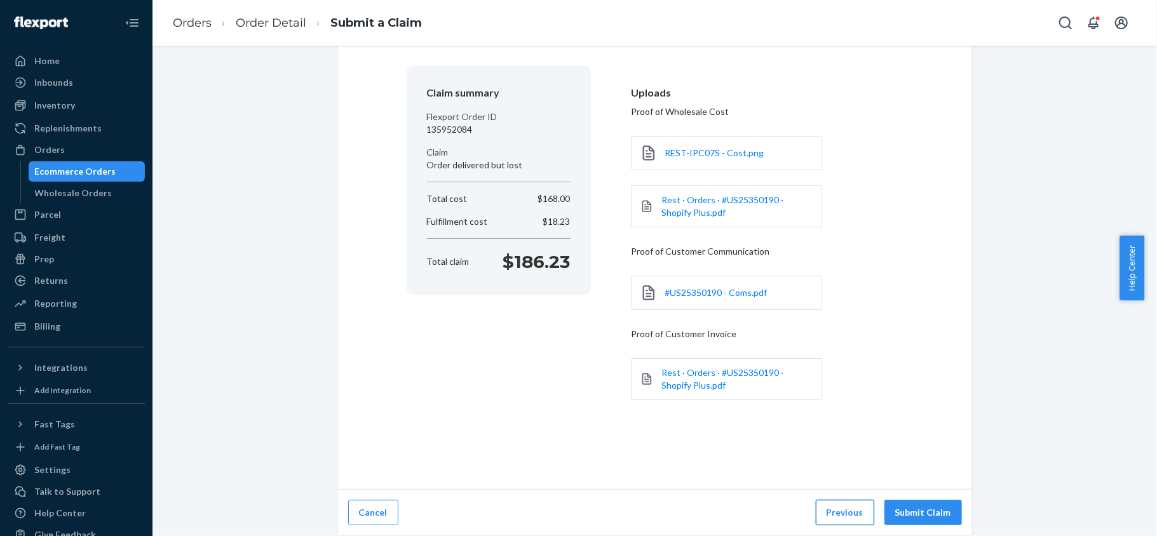
click at [842, 503] on button "Previous" at bounding box center [845, 512] width 58 height 25
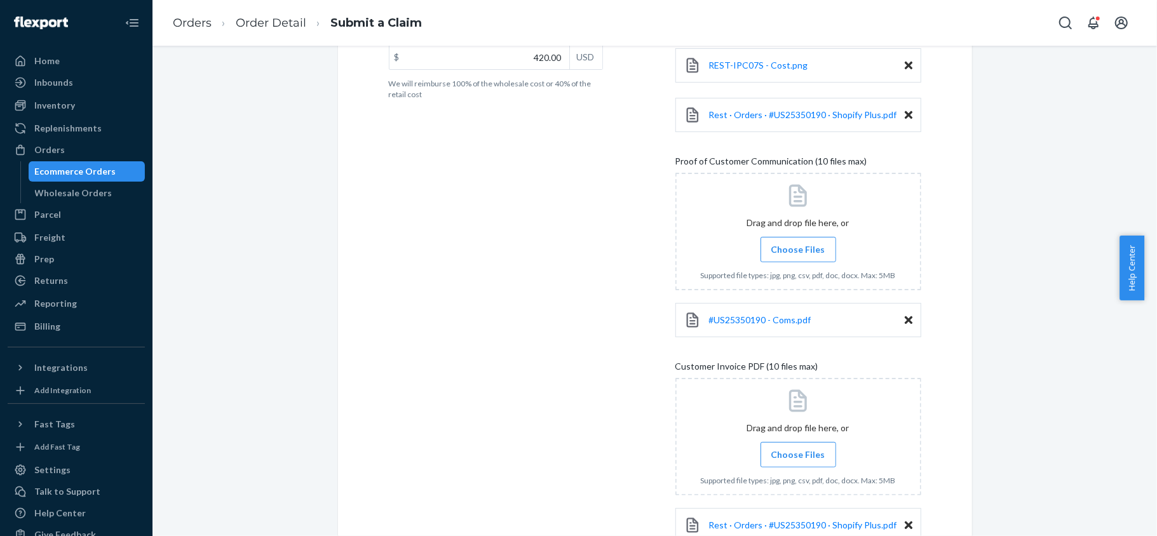
scroll to position [448, 0]
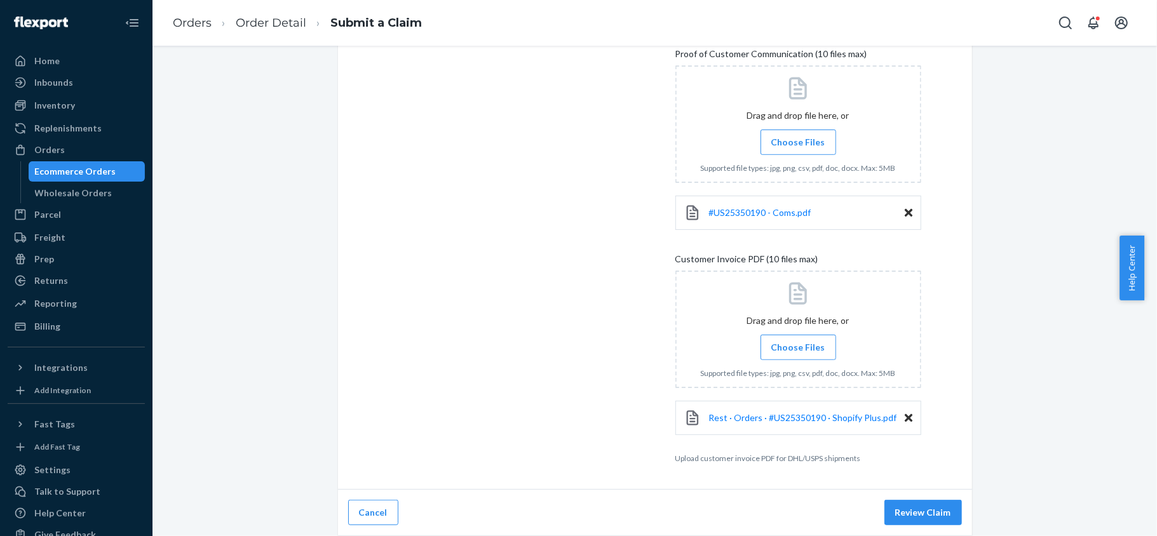
click at [903, 497] on div "Cancel Review Claim" at bounding box center [655, 513] width 634 height 46
click at [903, 514] on button "Review Claim" at bounding box center [923, 512] width 78 height 25
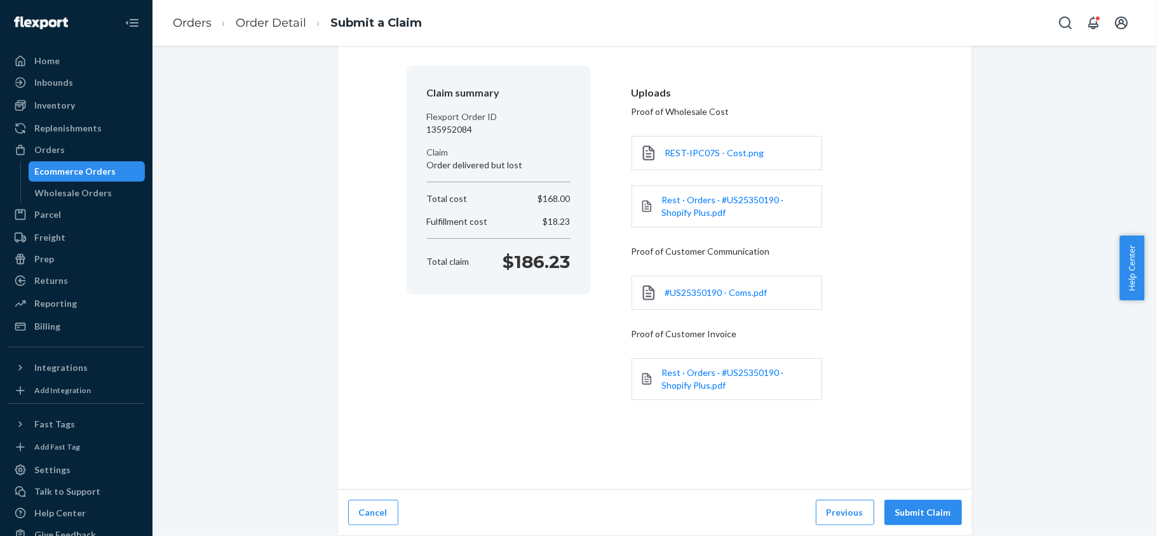
scroll to position [90, 0]
click at [903, 514] on button "Submit Claim" at bounding box center [923, 512] width 78 height 25
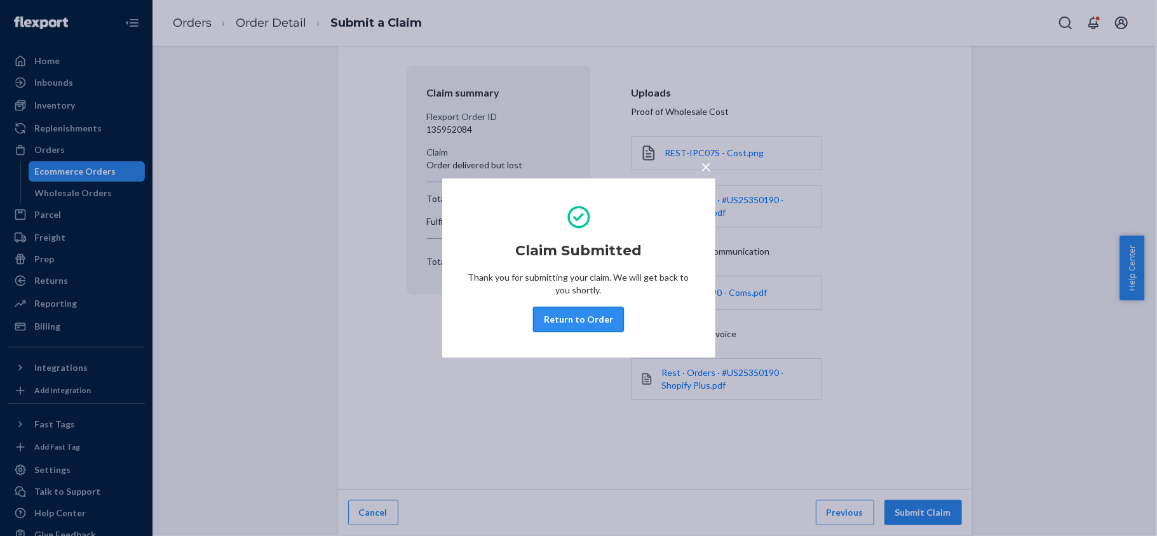
click at [568, 314] on button "Return to Order" at bounding box center [578, 319] width 91 height 25
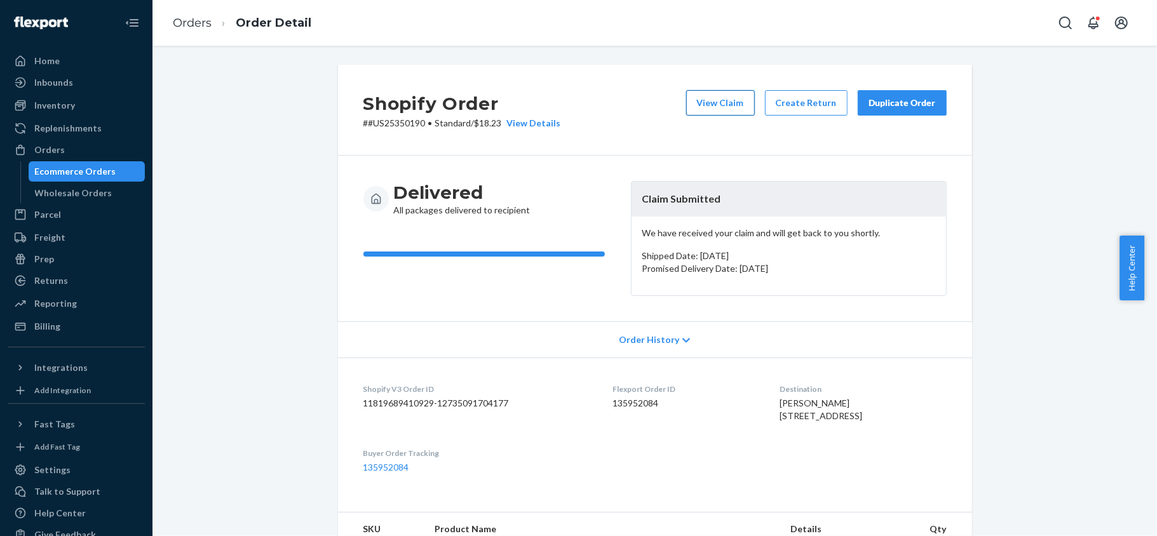
click at [710, 97] on button "View Claim" at bounding box center [720, 102] width 69 height 25
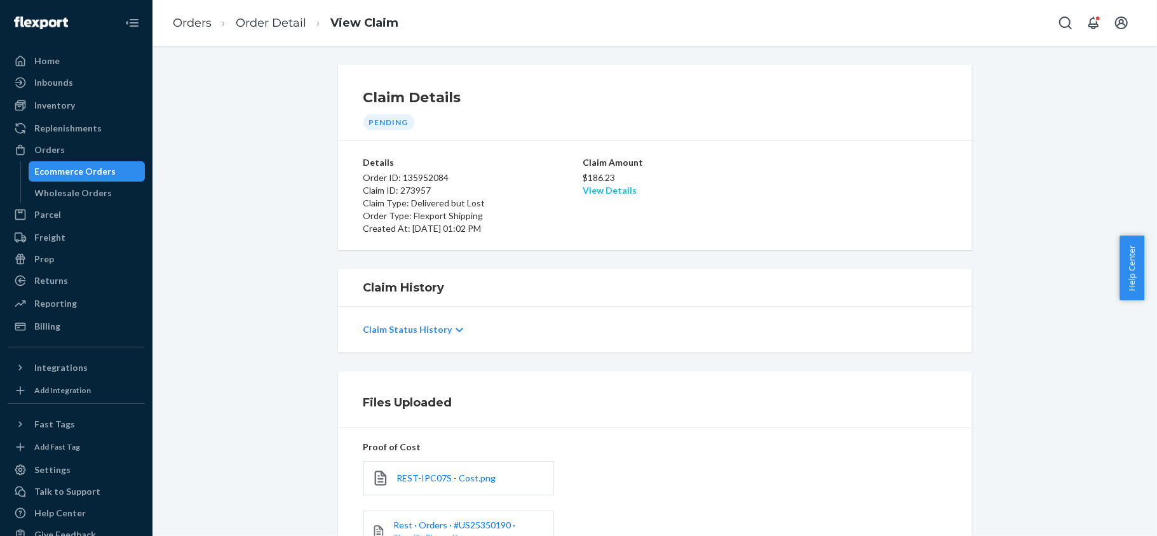
click at [605, 189] on link "View Details" at bounding box center [610, 190] width 54 height 11
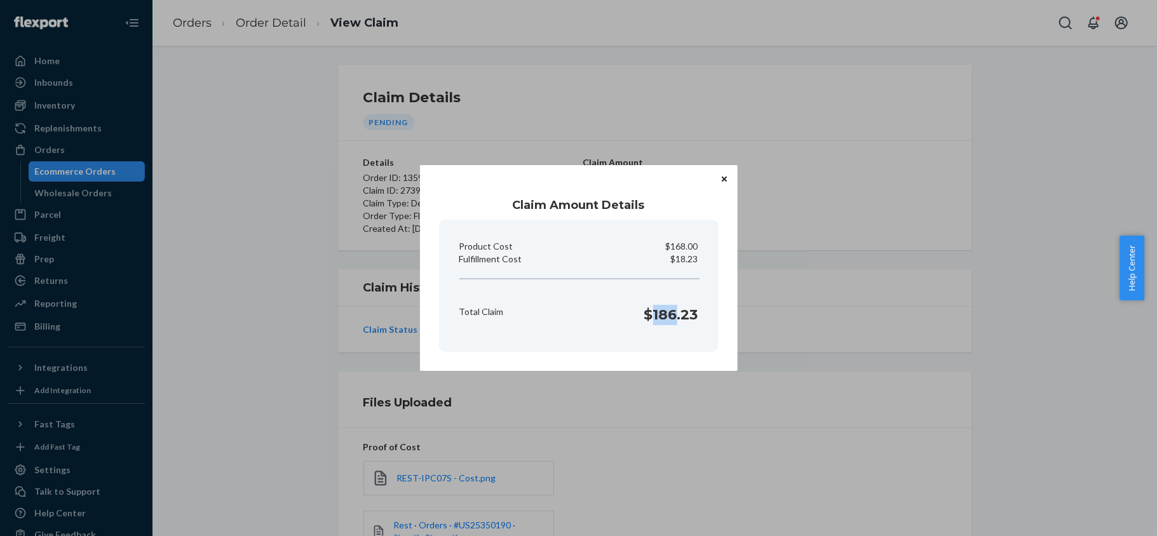
drag, startPoint x: 649, startPoint y: 316, endPoint x: 679, endPoint y: 318, distance: 30.0
click at [679, 318] on h1 "$186.23" at bounding box center [671, 315] width 54 height 20
click at [654, 320] on h1 "$186.23" at bounding box center [671, 315] width 54 height 20
drag, startPoint x: 644, startPoint y: 316, endPoint x: 702, endPoint y: 316, distance: 57.8
click at [702, 316] on div "Total Claim $186.23" at bounding box center [578, 311] width 249 height 39
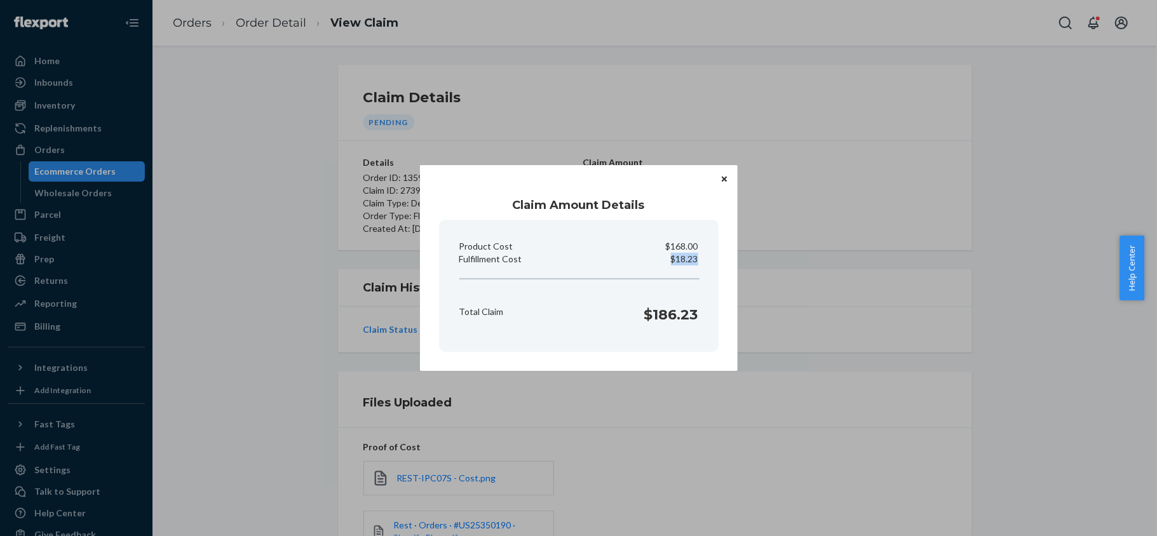
drag, startPoint x: 671, startPoint y: 259, endPoint x: 703, endPoint y: 260, distance: 31.2
click at [703, 260] on section "Product Cost $168.00 Fulfillment Cost $18.23 Total Claim $186.23" at bounding box center [579, 286] width 280 height 132
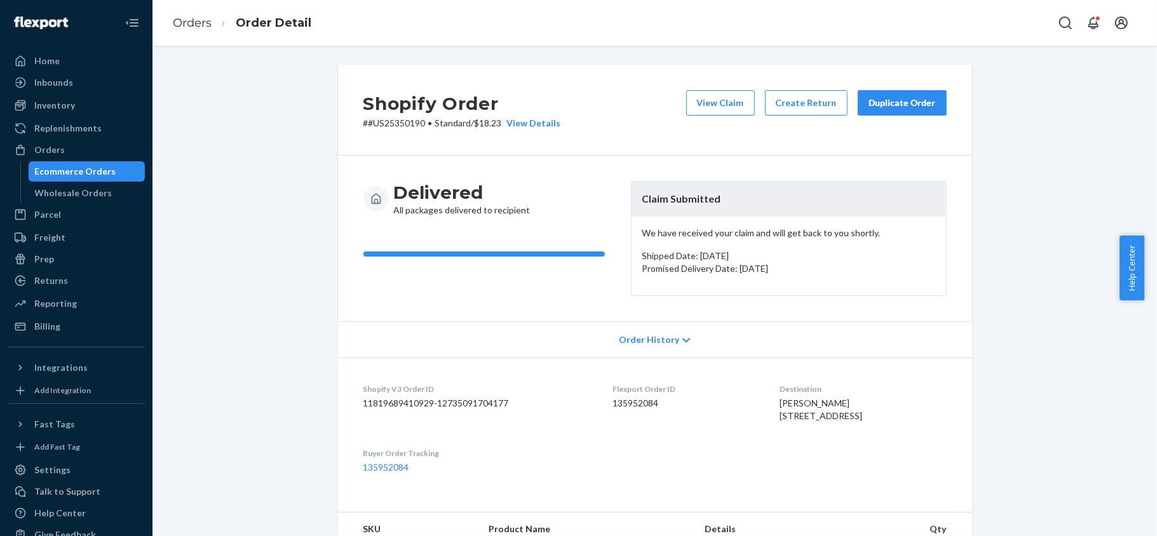
click at [633, 400] on dd "135952084" at bounding box center [686, 403] width 147 height 13
drag, startPoint x: 417, startPoint y: 123, endPoint x: 389, endPoint y: 127, distance: 28.3
click at [389, 127] on p "# #US25350190 • Standard / $18.23 View Details" at bounding box center [462, 123] width 198 height 13
drag, startPoint x: 419, startPoint y: 119, endPoint x: 361, endPoint y: 130, distance: 59.3
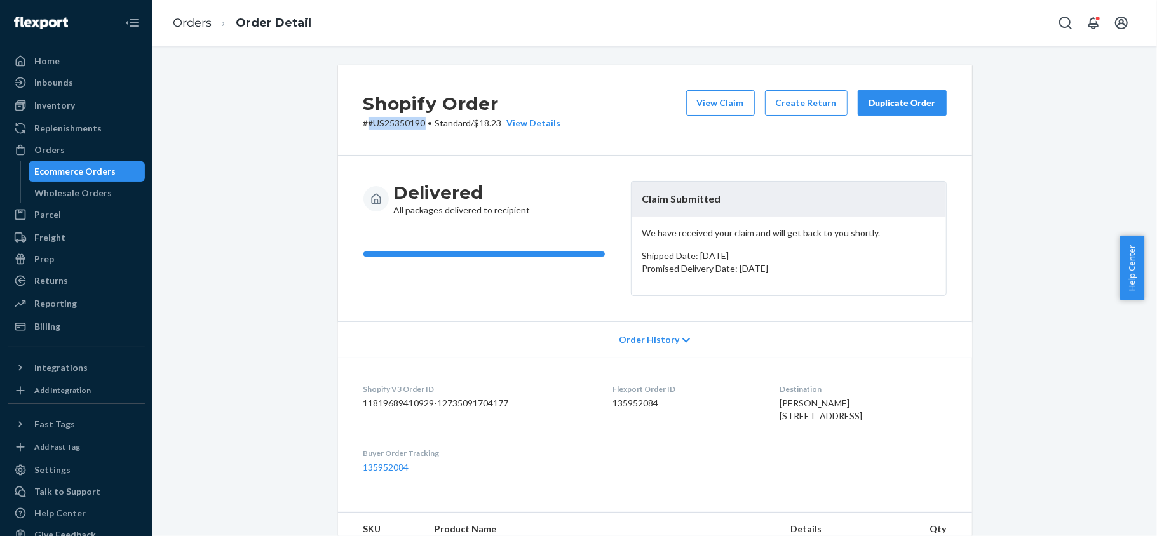
click at [361, 130] on div "Shopify Order # #US25350190 • Standard / $18.23 View Details View Claim Create …" at bounding box center [655, 110] width 634 height 91
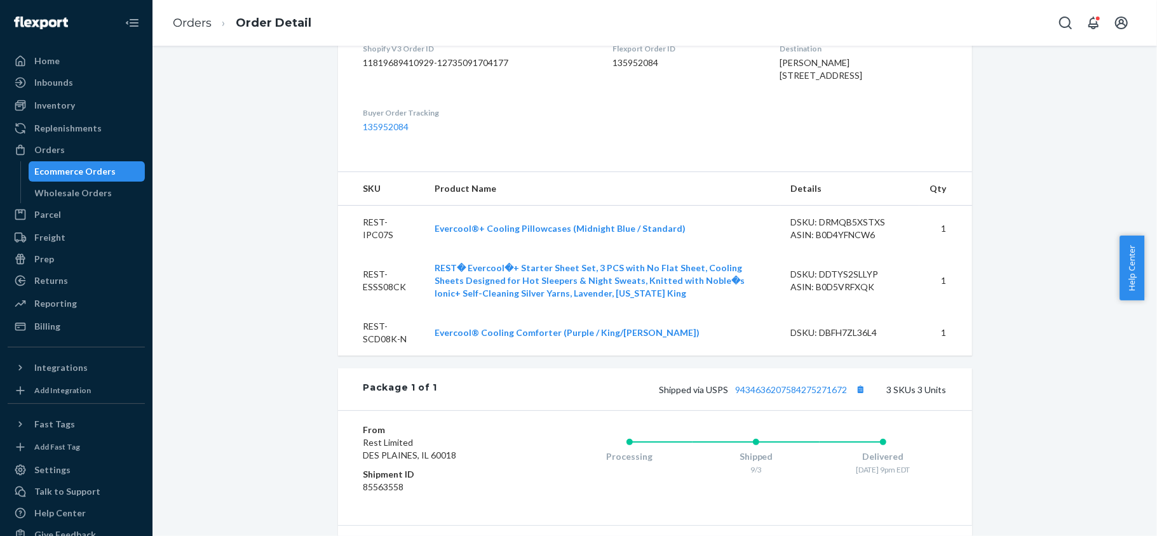
scroll to position [423, 0]
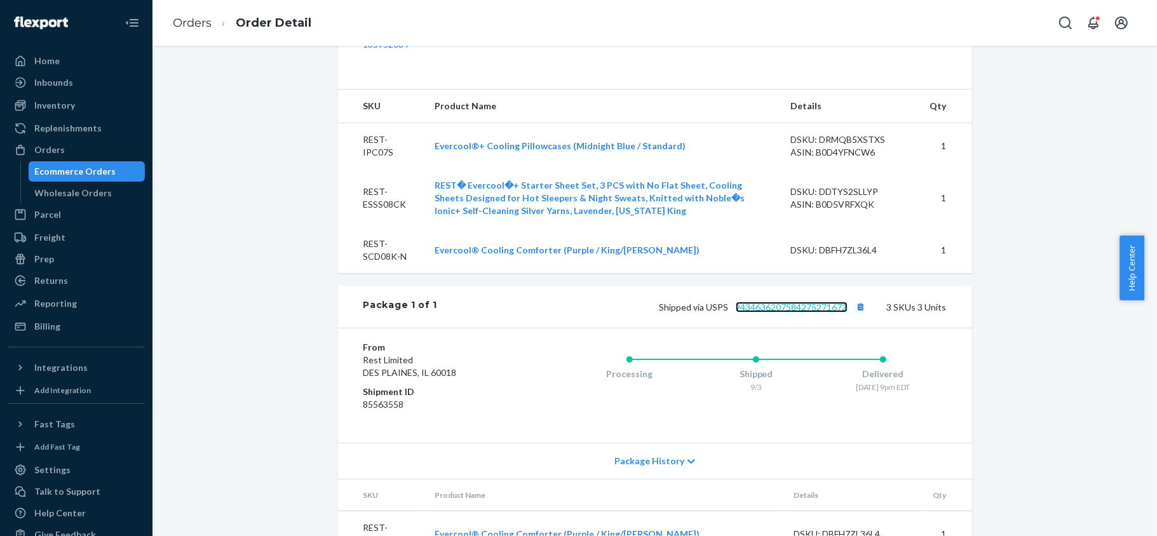
click at [790, 313] on link "9434636207584275271672" at bounding box center [792, 307] width 112 height 11
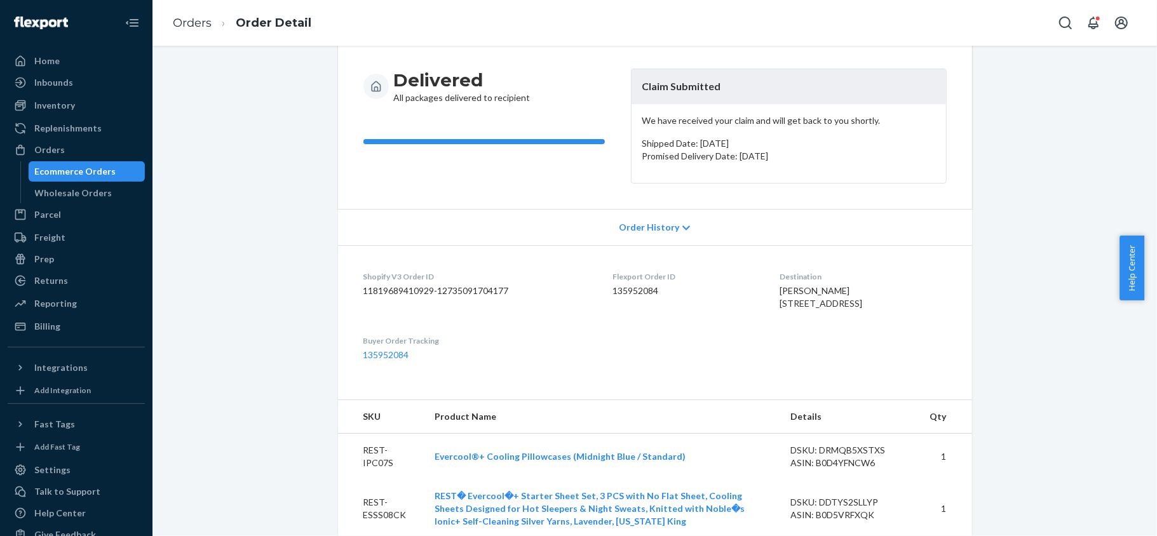
scroll to position [0, 0]
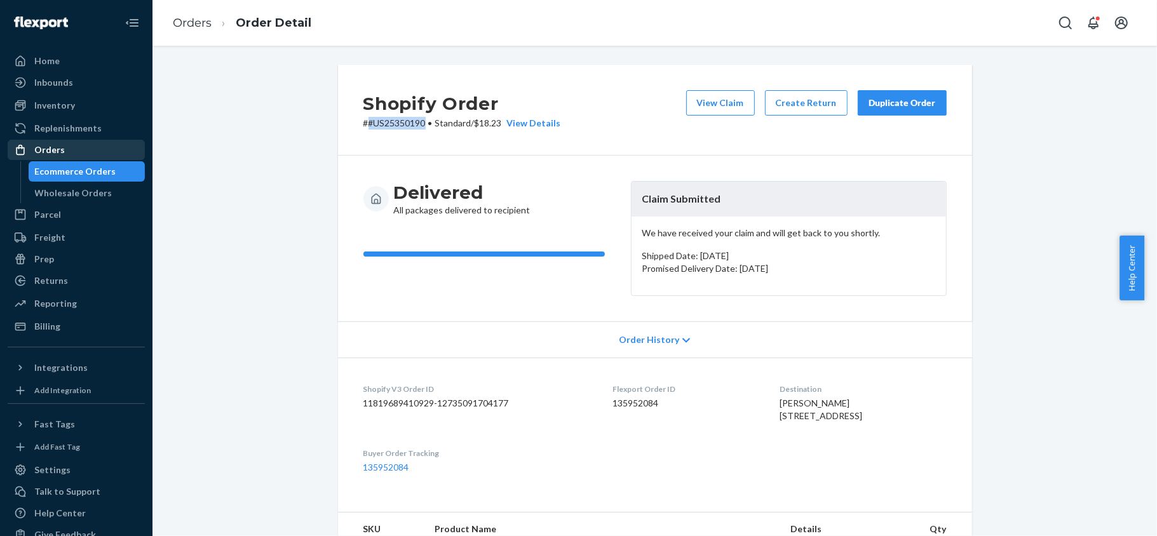
click at [87, 144] on div "Orders" at bounding box center [76, 150] width 135 height 18
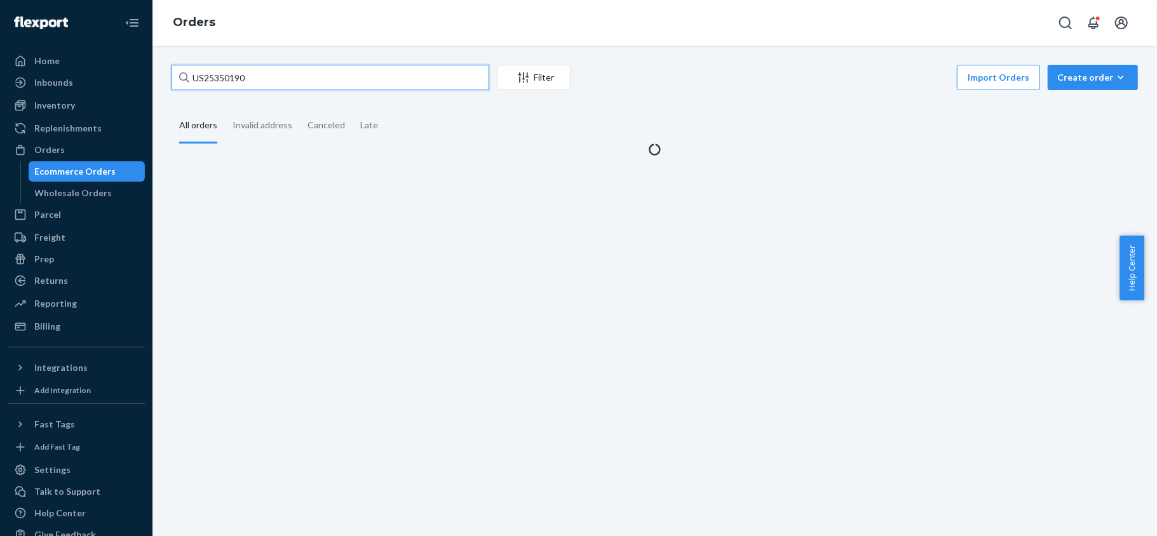
click at [296, 78] on input "US25350190" at bounding box center [331, 77] width 318 height 25
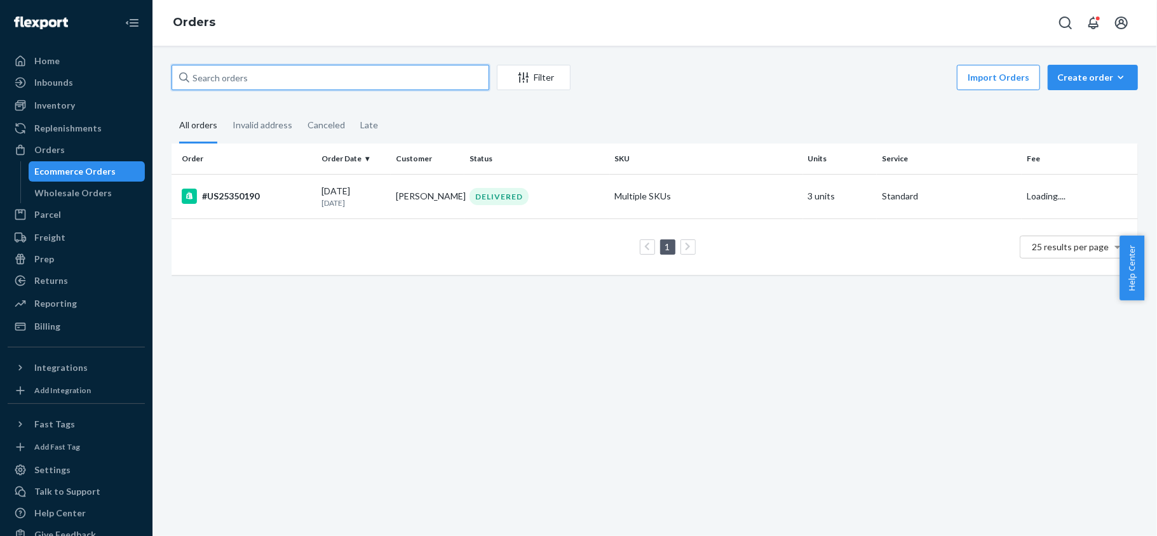
paste input "US25344919"
type input "US25344919"
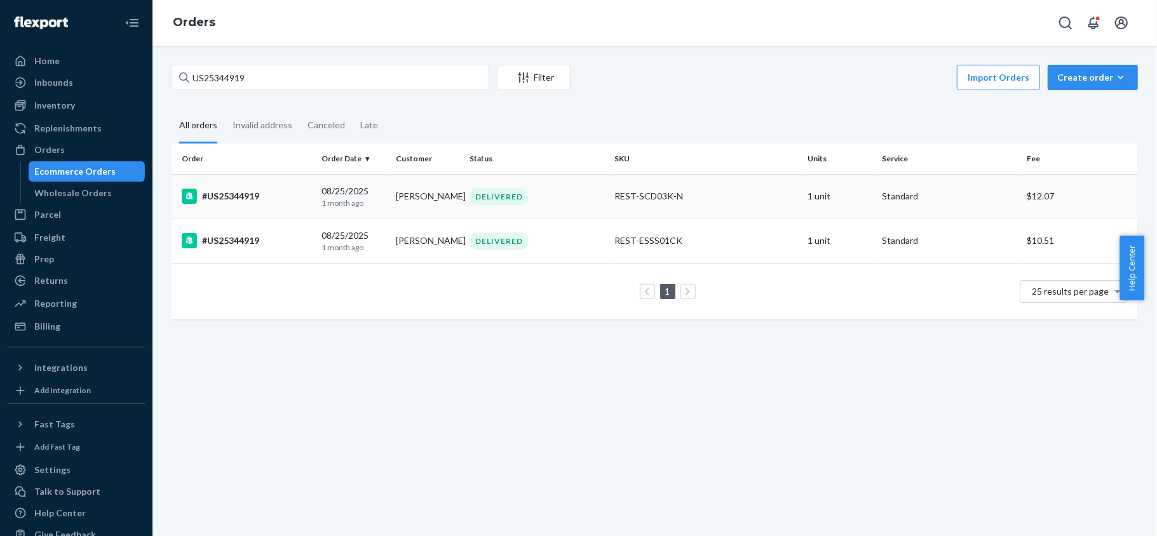
click at [711, 191] on div "REST-SCD03K-N" at bounding box center [706, 196] width 183 height 13
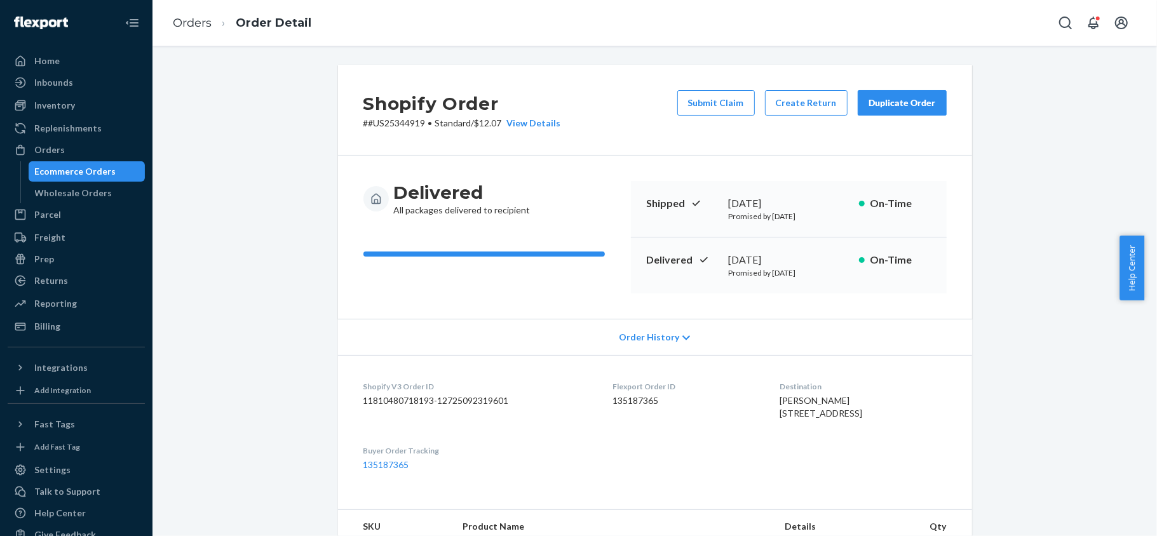
click at [686, 108] on button "Submit Claim" at bounding box center [716, 102] width 78 height 25
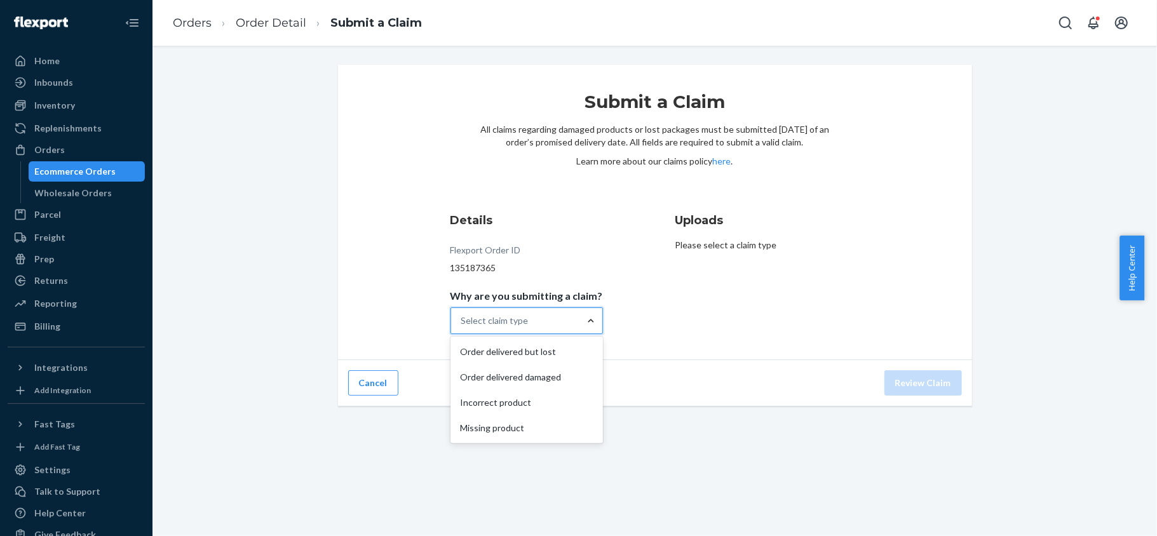
click at [579, 324] on div at bounding box center [590, 320] width 23 height 13
click at [462, 324] on input "Why are you submitting a claim? option Order delivered but lost focused, 1 of 4…" at bounding box center [461, 320] width 1 height 13
click at [554, 349] on div "Order delivered but lost" at bounding box center [526, 351] width 147 height 25
click at [462, 327] on input "Why are you submitting a claim? option Order delivered but lost focused, 1 of 4…" at bounding box center [461, 320] width 1 height 13
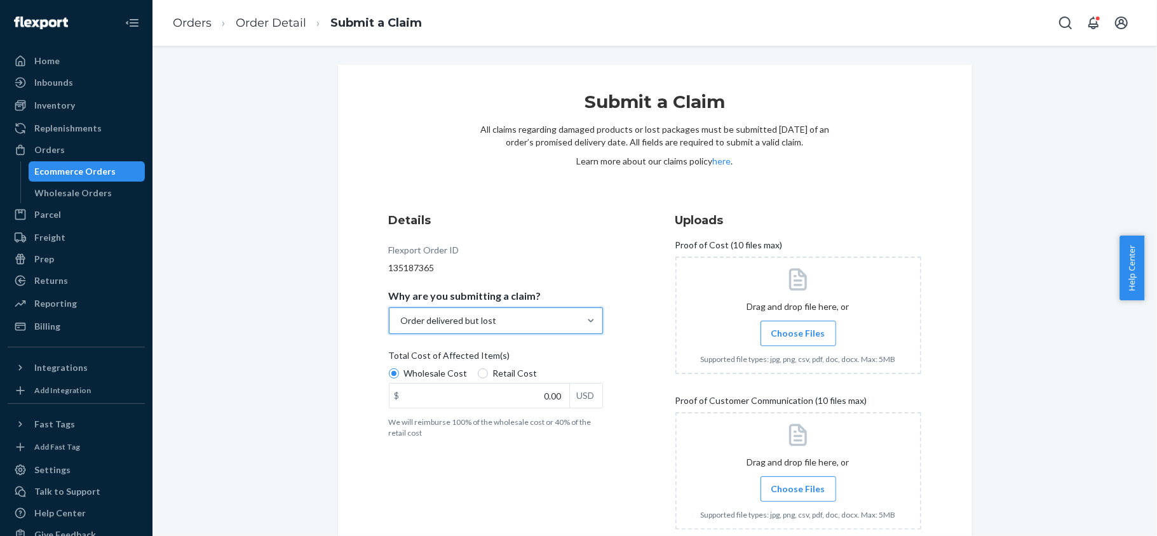
click at [507, 374] on span "Retail Cost" at bounding box center [515, 373] width 44 height 13
click at [488, 374] on input "Retail Cost" at bounding box center [483, 373] width 10 height 10
radio input "true"
radio input "false"
drag, startPoint x: 537, startPoint y: 396, endPoint x: 585, endPoint y: 396, distance: 47.6
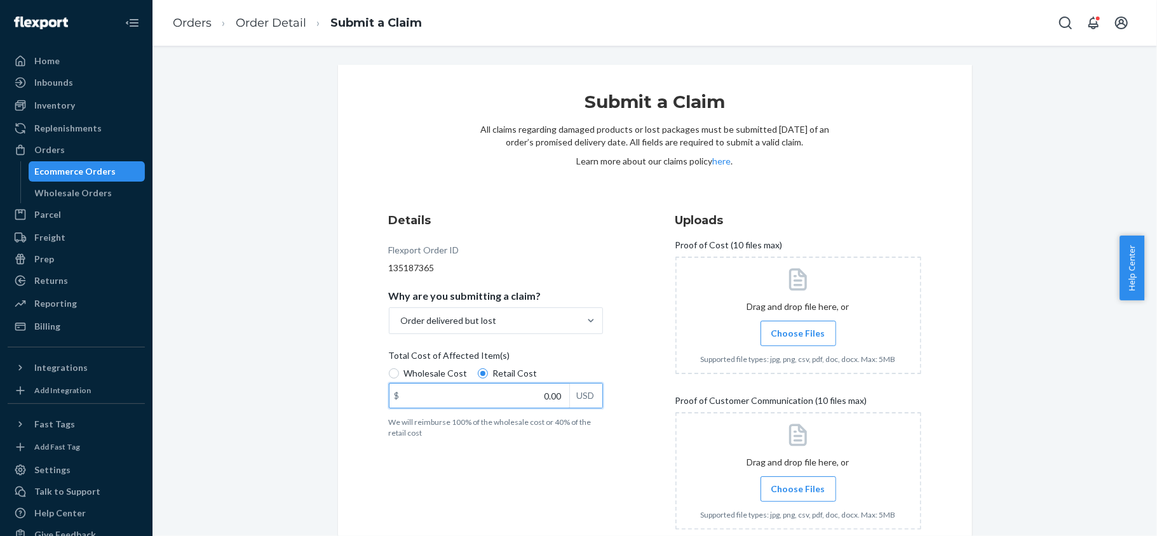
click at [585, 396] on div "$ 0.00 USD" at bounding box center [496, 395] width 214 height 25
paste input "174"
type input "174.00"
click at [803, 334] on span "Choose Files" at bounding box center [798, 333] width 54 height 13
click at [799, 334] on input "Choose Files" at bounding box center [798, 334] width 1 height 14
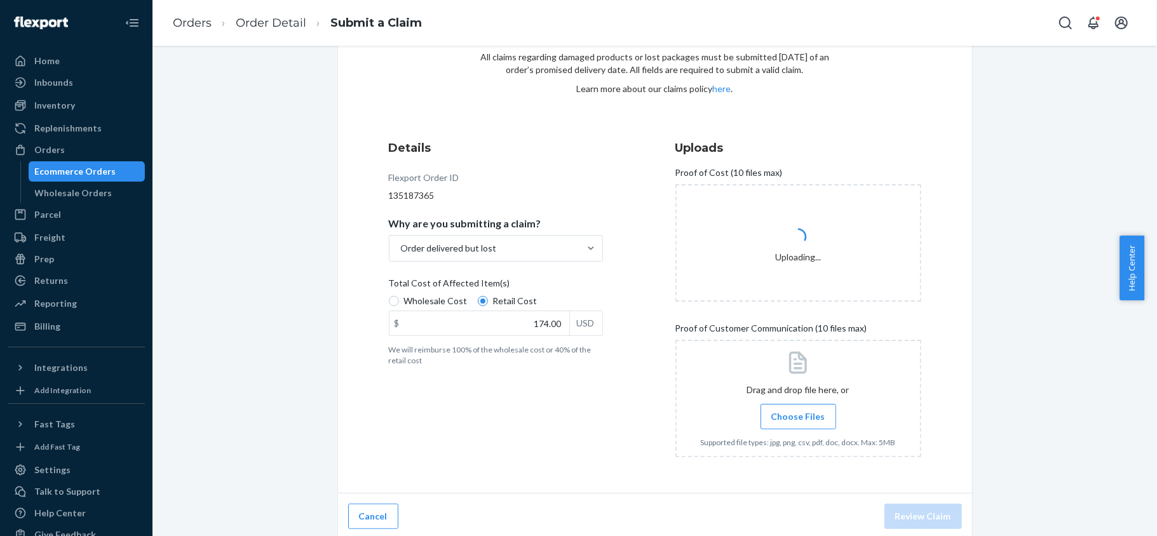
scroll to position [77, 0]
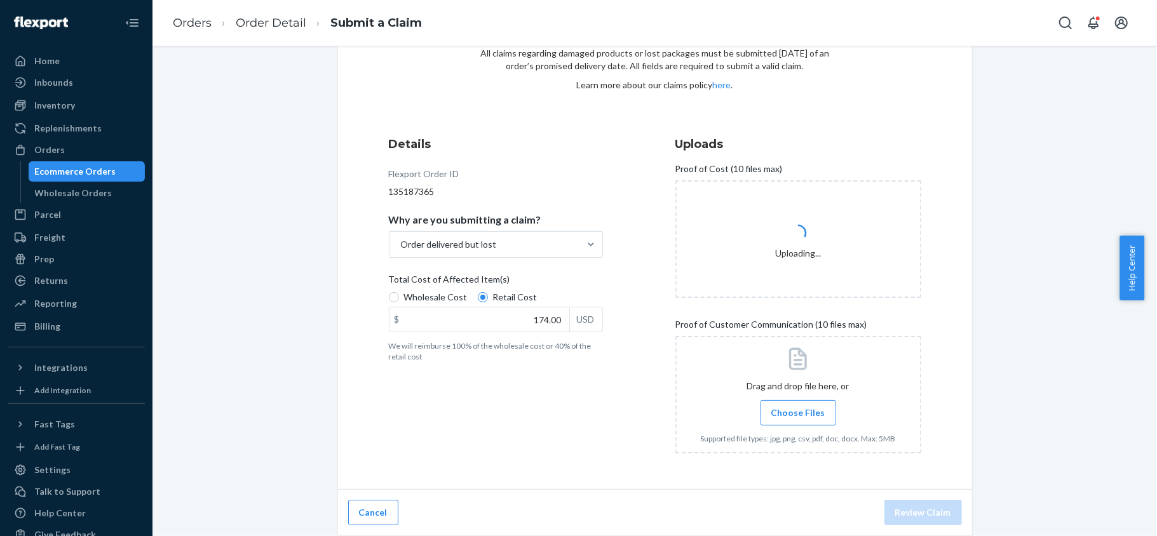
click at [772, 405] on label "Choose Files" at bounding box center [798, 412] width 76 height 25
click at [798, 406] on input "Choose Files" at bounding box center [798, 413] width 1 height 14
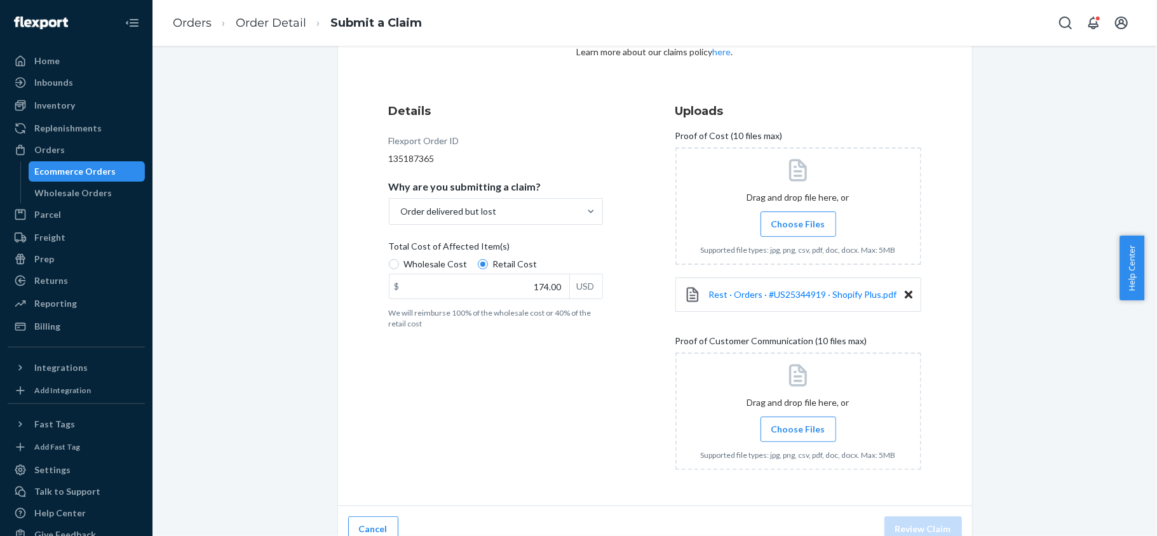
scroll to position [127, 0]
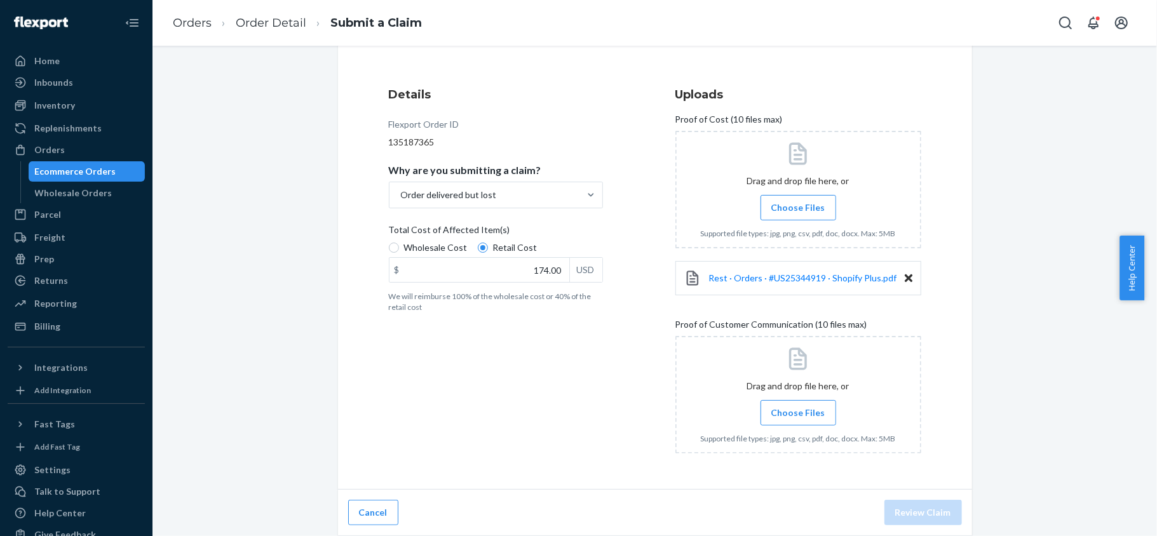
click at [803, 412] on span "Choose Files" at bounding box center [798, 413] width 54 height 13
click at [799, 412] on input "Choose Files" at bounding box center [798, 413] width 1 height 14
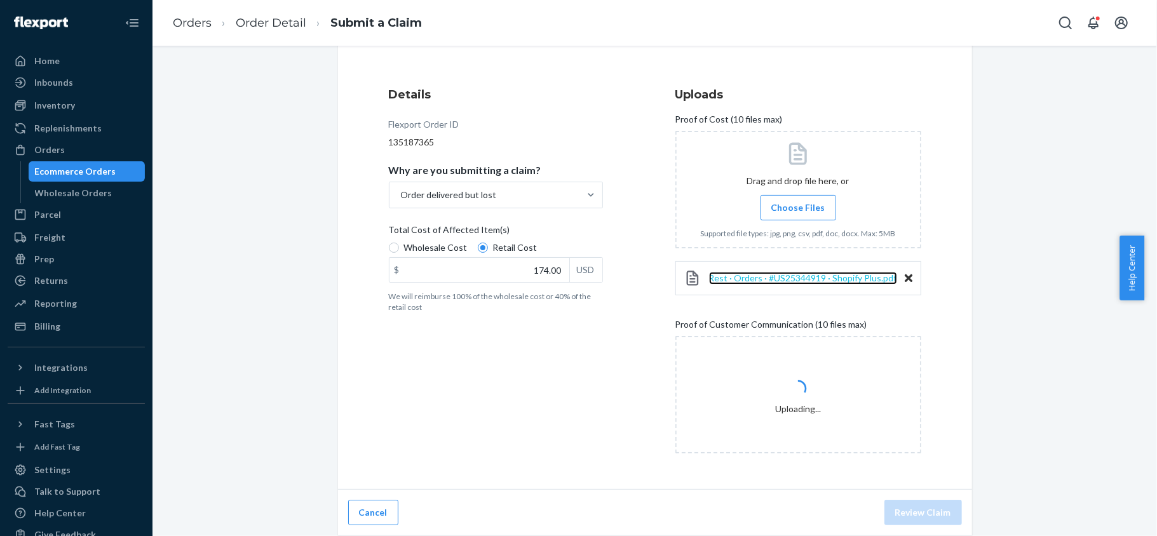
click at [799, 274] on span "Rest · Orders · #US25344919 · Shopify Plus.pdf" at bounding box center [803, 278] width 188 height 11
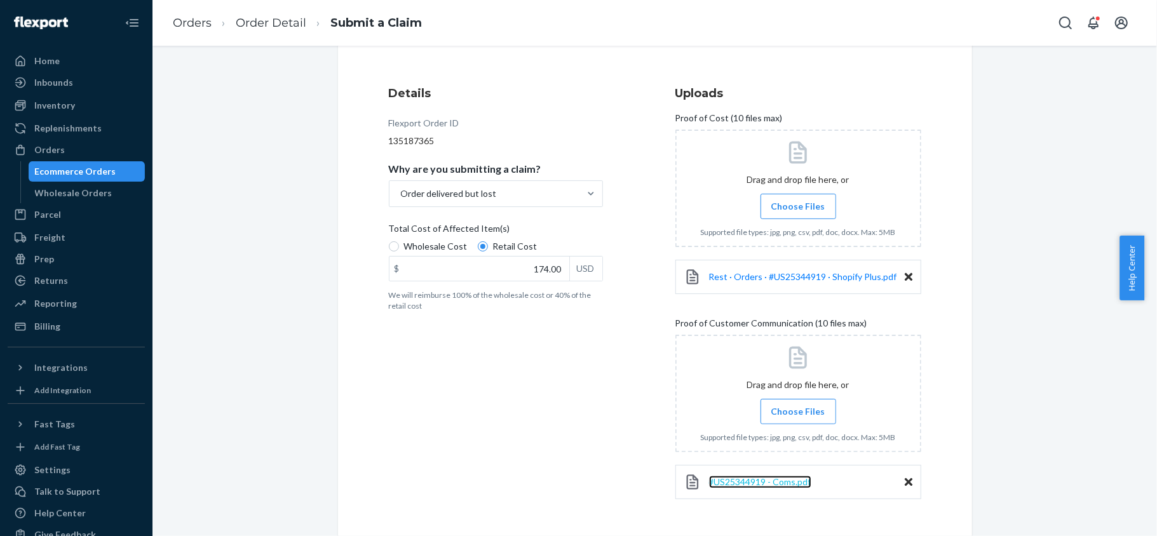
click at [802, 481] on span "#US25344919 - Coms.pdf" at bounding box center [760, 481] width 102 height 11
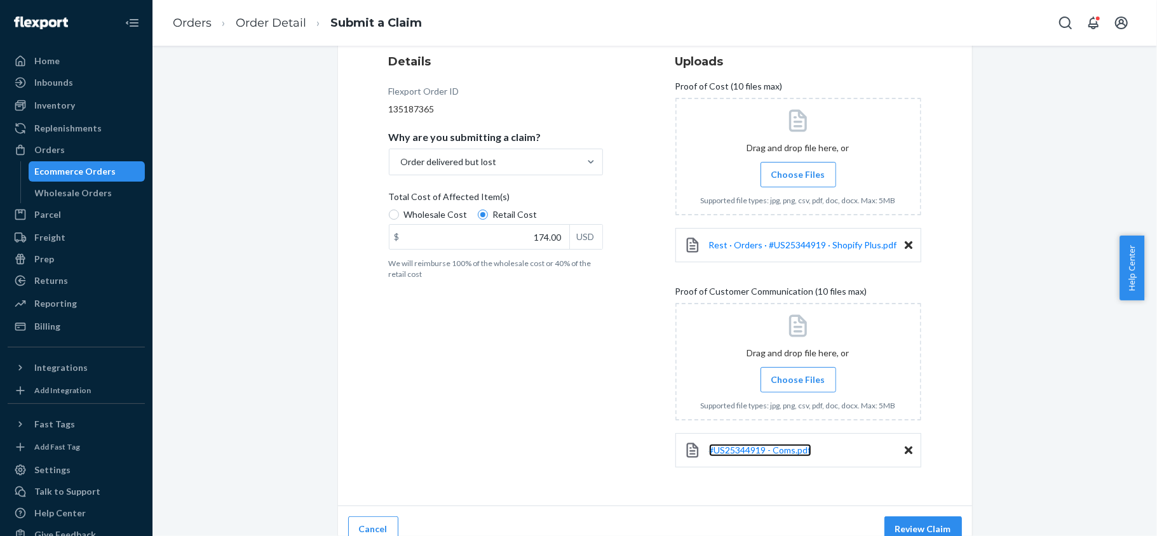
scroll to position [177, 0]
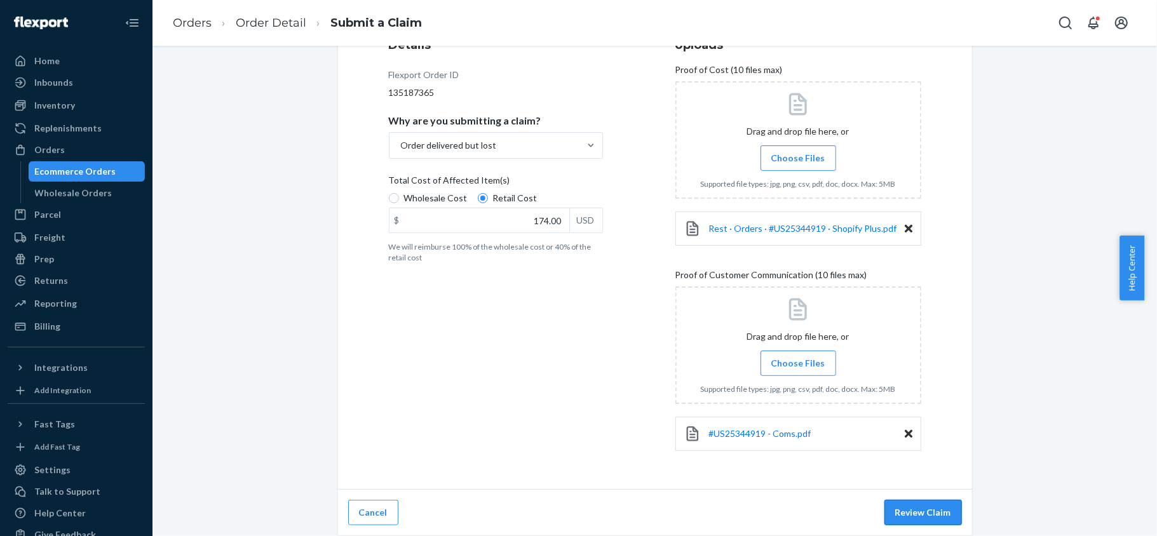
click at [919, 509] on button "Review Claim" at bounding box center [923, 512] width 78 height 25
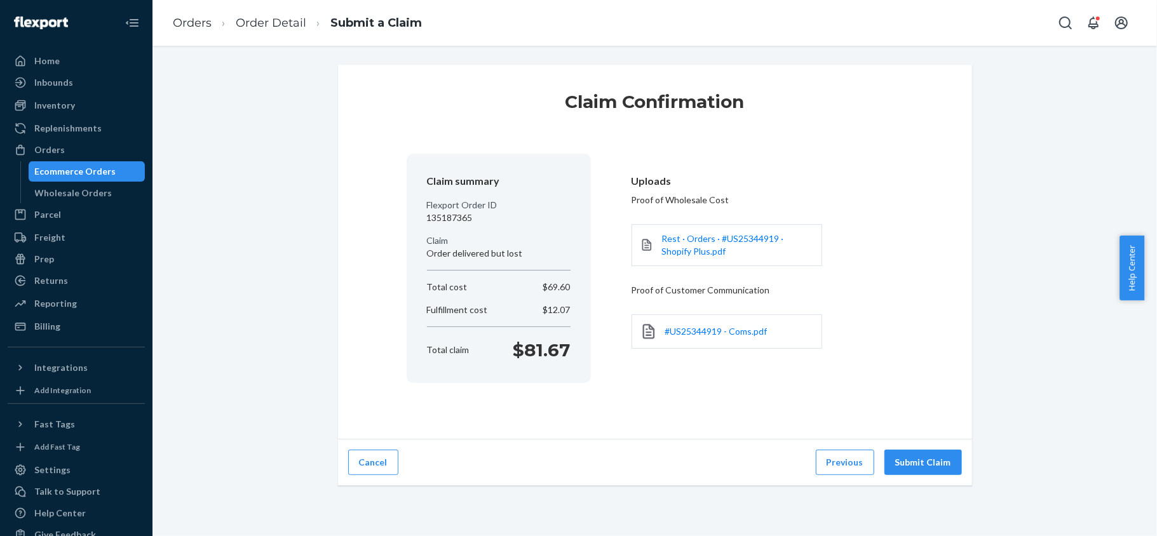
scroll to position [0, 0]
click at [905, 454] on button "Submit Claim" at bounding box center [923, 462] width 78 height 25
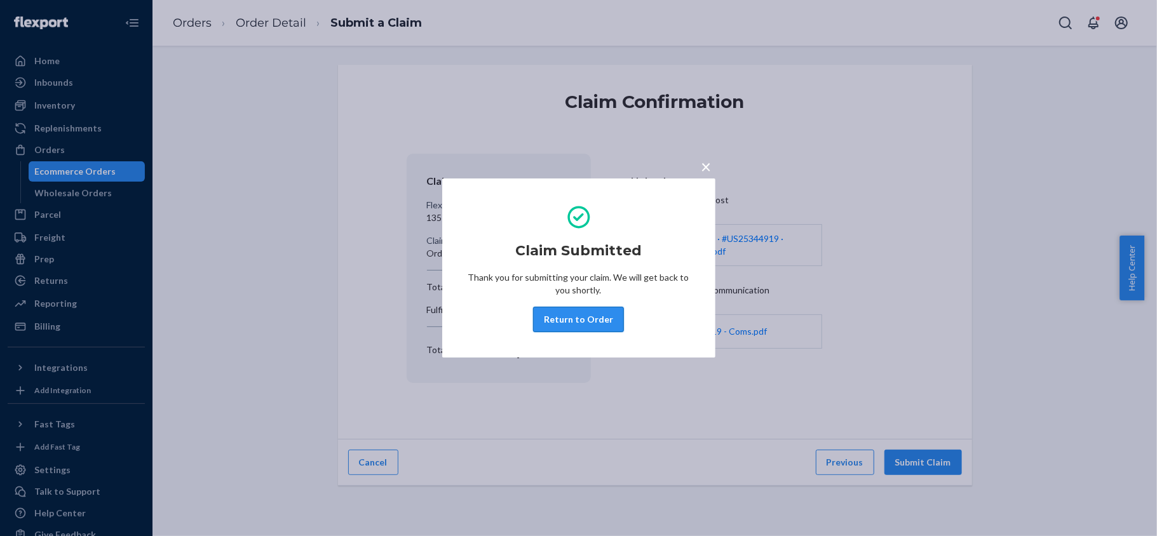
click at [617, 313] on button "Return to Order" at bounding box center [578, 319] width 91 height 25
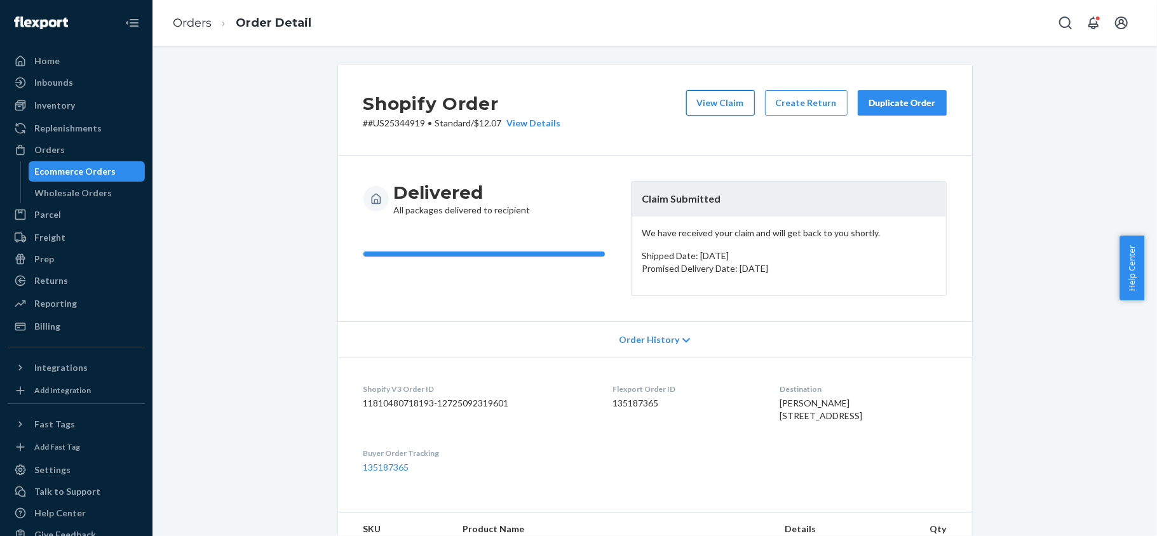
click at [707, 90] on button "View Claim" at bounding box center [720, 102] width 69 height 25
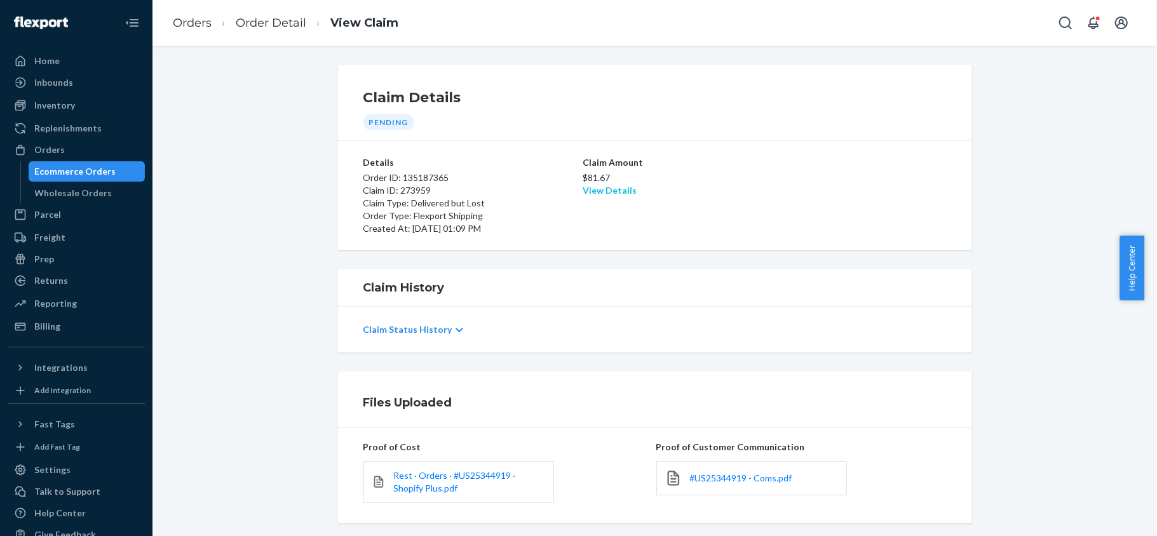
click at [607, 192] on link "View Details" at bounding box center [610, 190] width 54 height 11
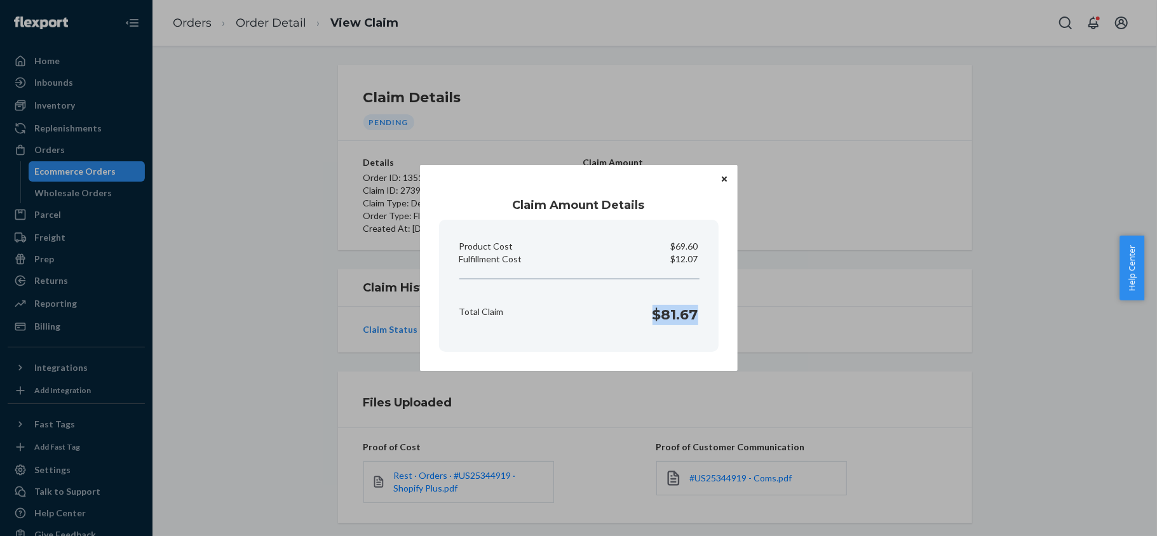
drag, startPoint x: 651, startPoint y: 318, endPoint x: 703, endPoint y: 325, distance: 51.9
click at [703, 325] on section "Product Cost $69.60 Fulfillment Cost $12.07 Total Claim $81.67" at bounding box center [579, 286] width 280 height 132
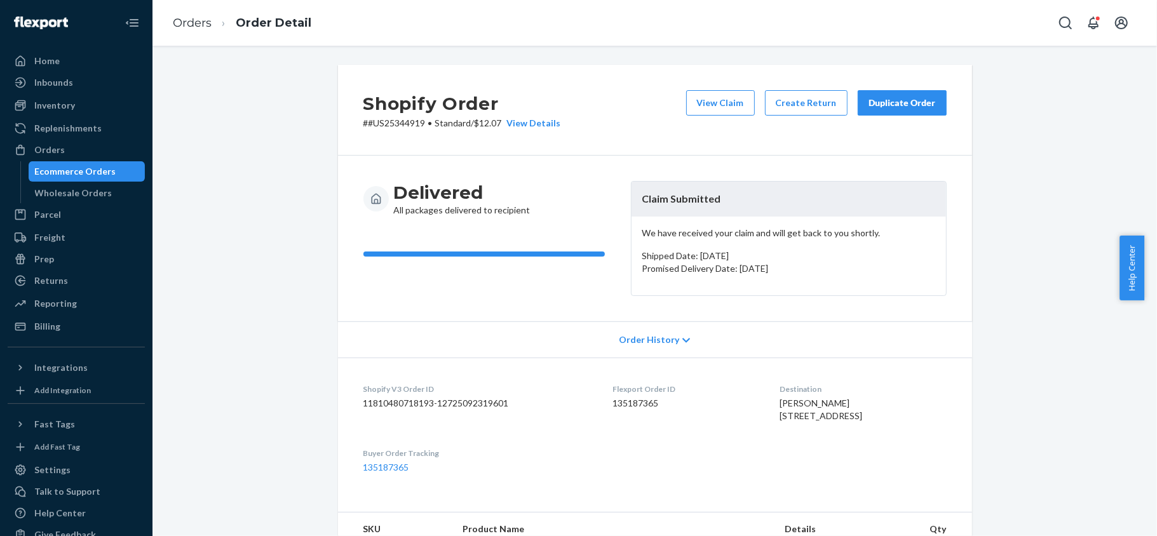
click at [613, 402] on dd "135187365" at bounding box center [686, 403] width 147 height 13
drag, startPoint x: 420, startPoint y: 126, endPoint x: 363, endPoint y: 128, distance: 56.6
click at [363, 128] on p "# #US25344919 • Standard / $12.07 View Details" at bounding box center [462, 123] width 198 height 13
click at [72, 151] on div "Orders" at bounding box center [76, 150] width 135 height 18
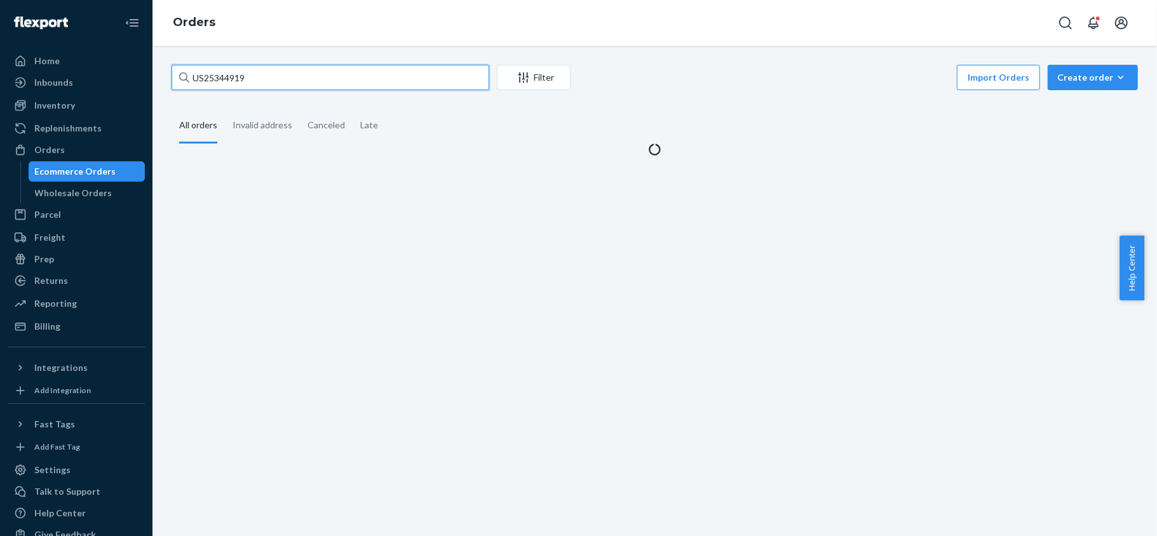
click at [297, 79] on input "US25344919" at bounding box center [331, 77] width 318 height 25
paste input "PD1999068"
type input "PD1999068"
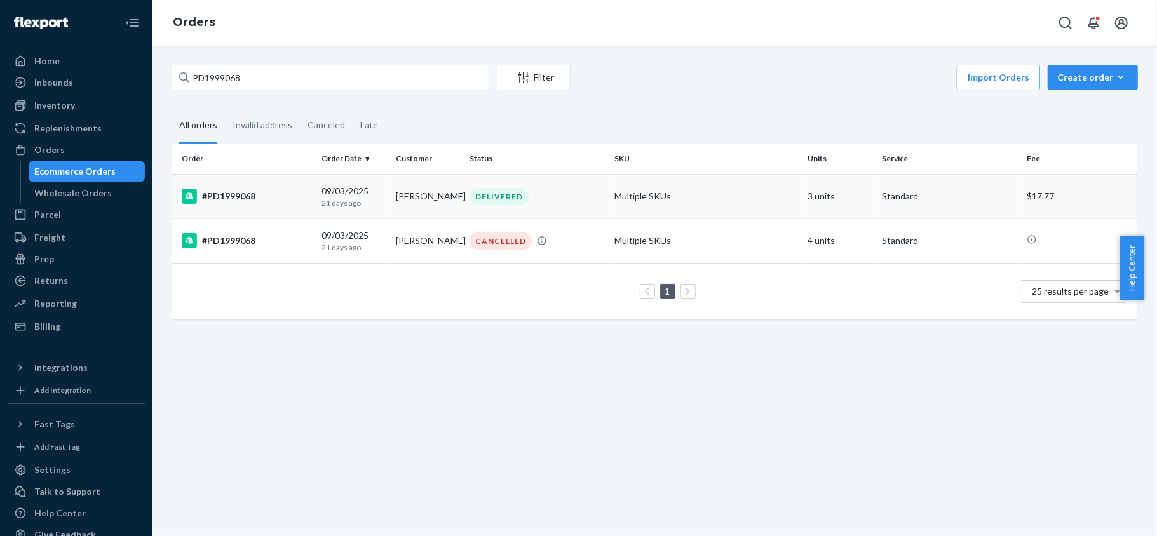
click at [286, 194] on div "#PD1999068" at bounding box center [247, 196] width 130 height 15
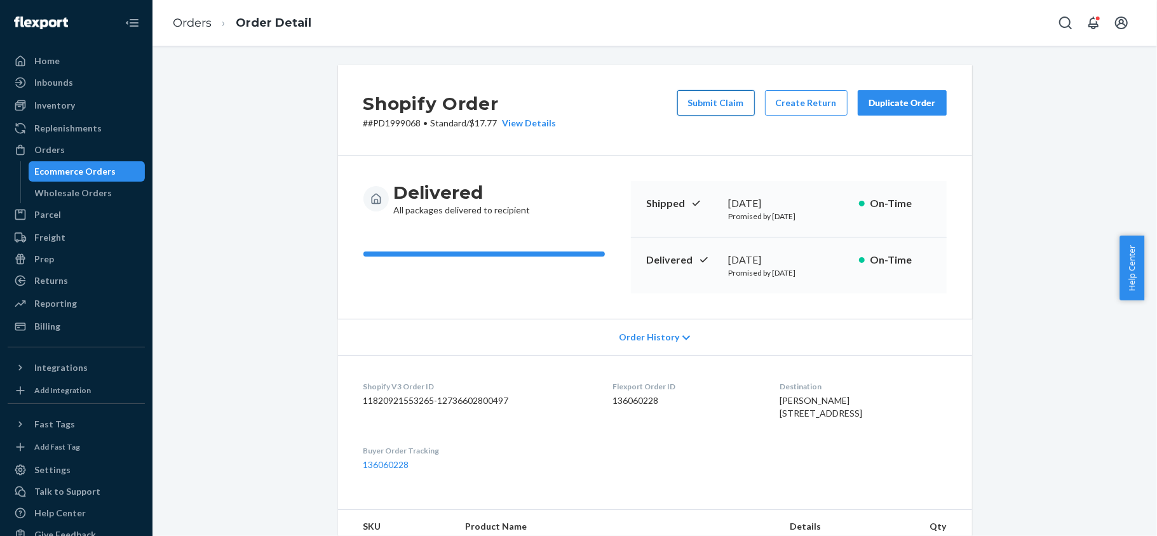
click at [703, 105] on button "Submit Claim" at bounding box center [716, 102] width 78 height 25
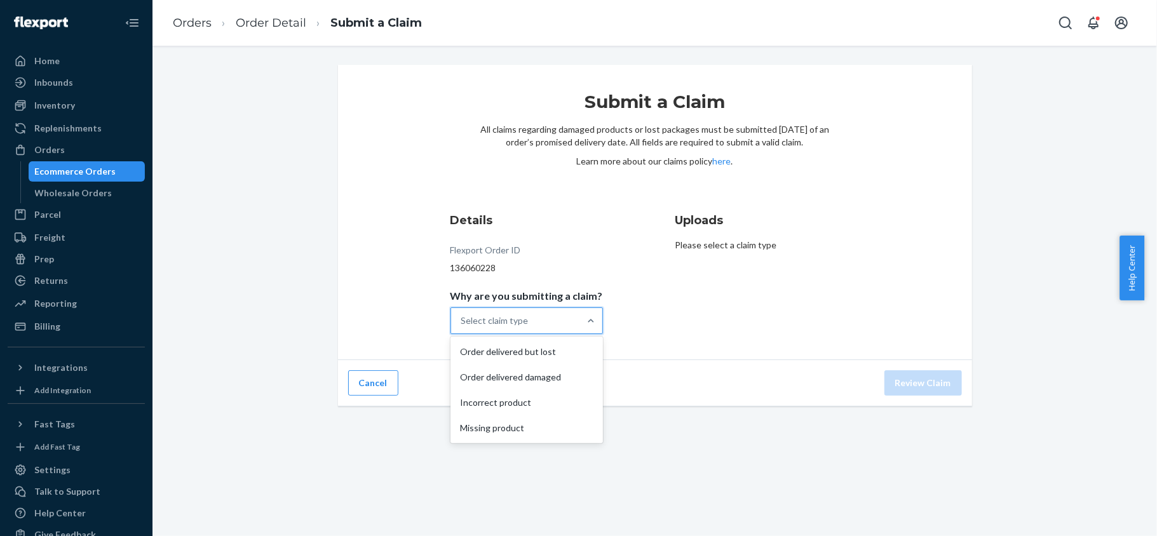
click at [559, 329] on div "Select claim type" at bounding box center [515, 320] width 128 height 25
click at [462, 327] on input "Why are you submitting a claim? option Order delivered but lost focused, 1 of 4…" at bounding box center [461, 320] width 1 height 13
click at [555, 428] on div "Missing product" at bounding box center [526, 427] width 147 height 25
click at [462, 327] on input "Why are you submitting a claim? option Missing product focused, 4 of 4. 4 resul…" at bounding box center [461, 320] width 1 height 13
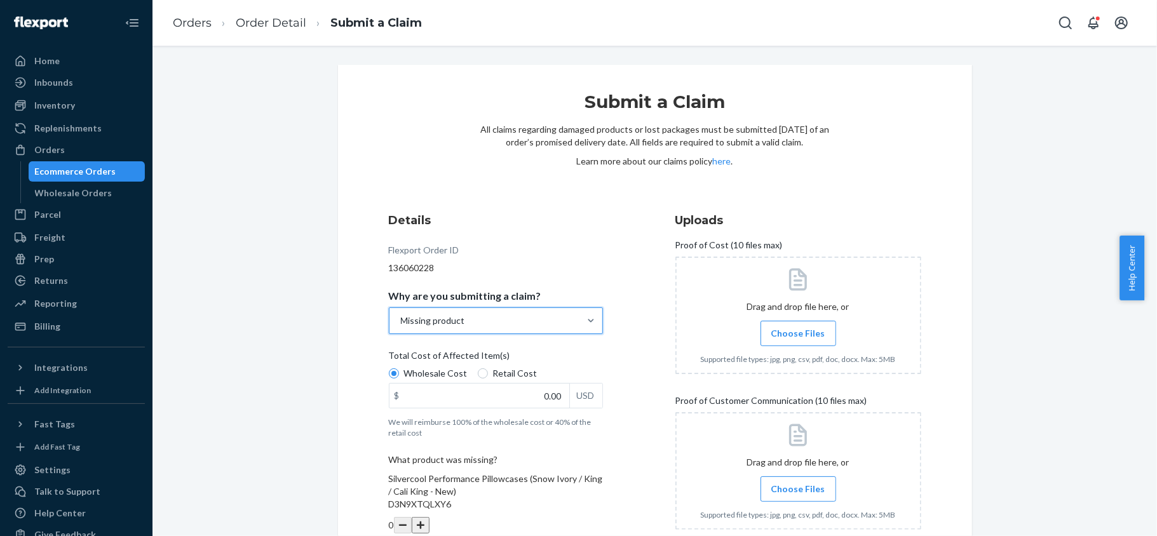
click at [556, 327] on div "Missing product" at bounding box center [484, 320] width 190 height 25
click at [401, 327] on input "Why are you submitting a claim? option Missing product, selected. 0 results ava…" at bounding box center [400, 320] width 1 height 13
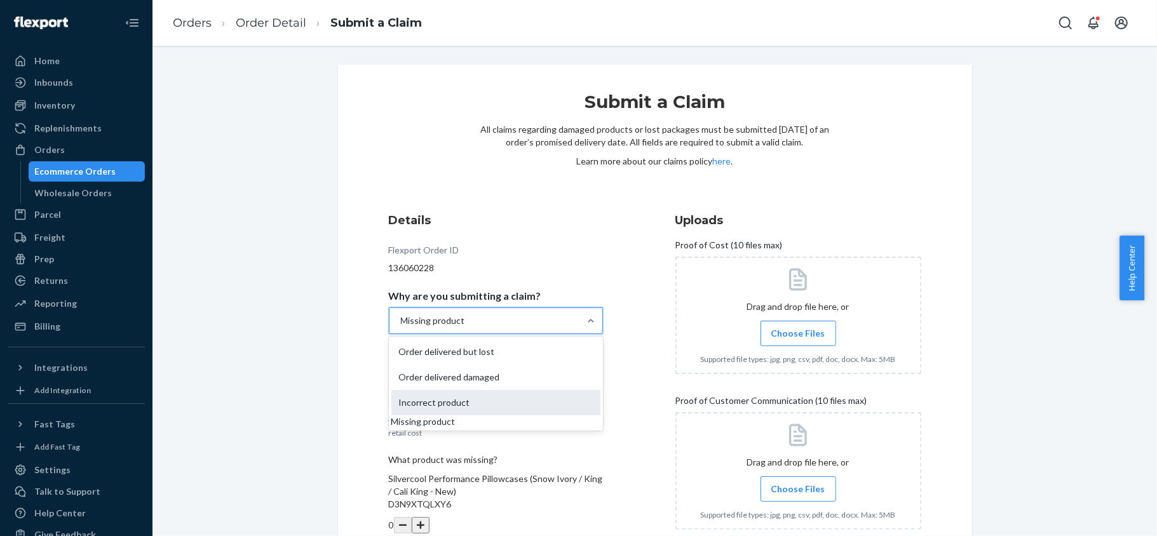
click at [539, 409] on div "Incorrect product" at bounding box center [495, 402] width 209 height 25
click at [401, 327] on input "Why are you submitting a claim? option Missing product, selected. option Incorr…" at bounding box center [400, 320] width 1 height 13
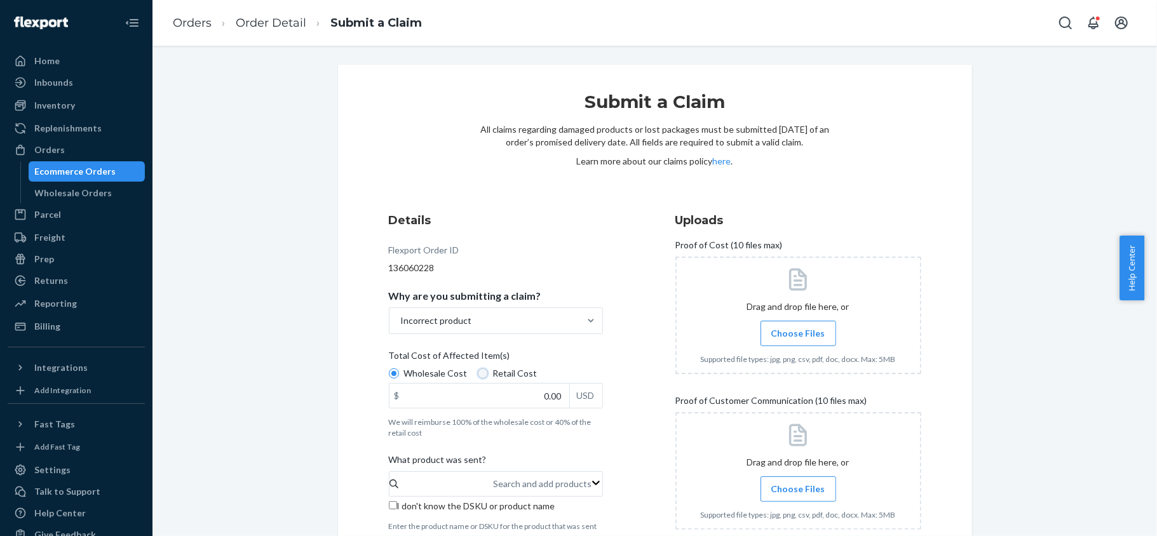
click at [478, 375] on input "Retail Cost" at bounding box center [483, 373] width 10 height 10
radio input "true"
radio input "false"
drag, startPoint x: 537, startPoint y: 396, endPoint x: 598, endPoint y: 404, distance: 62.1
click at [598, 403] on div "Details Flexport Order ID 136060228 Why are you submitting a claim? Incorrect p…" at bounding box center [512, 498] width 246 height 586
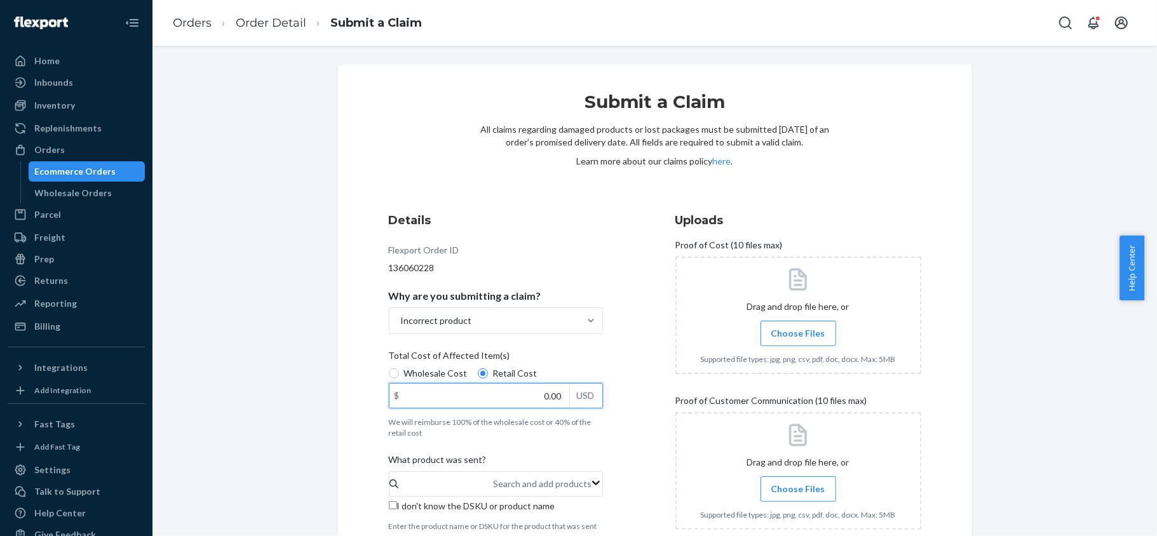
paste input "42"
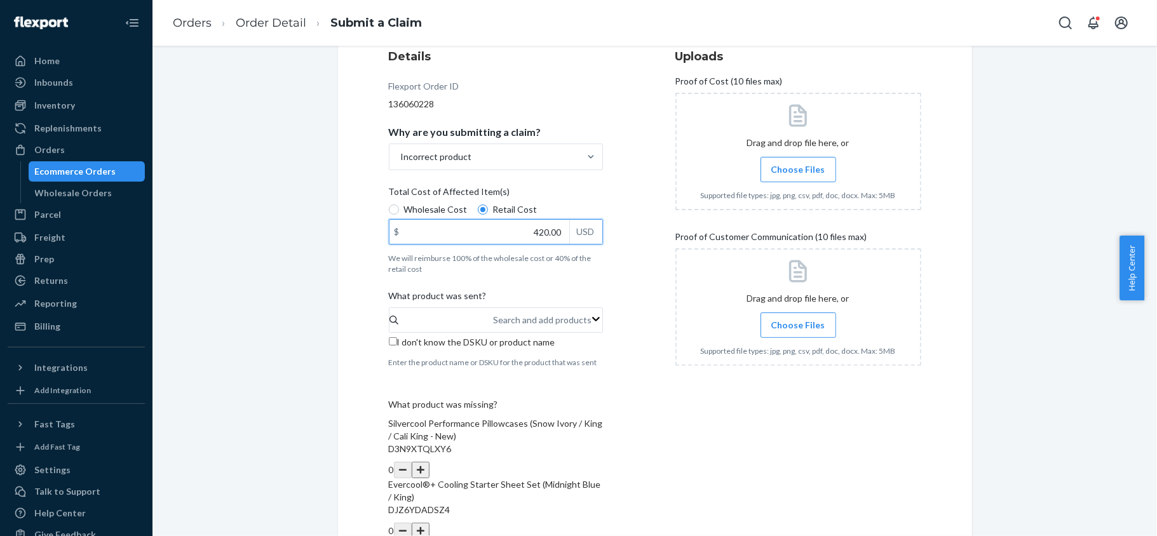
scroll to position [169, 0]
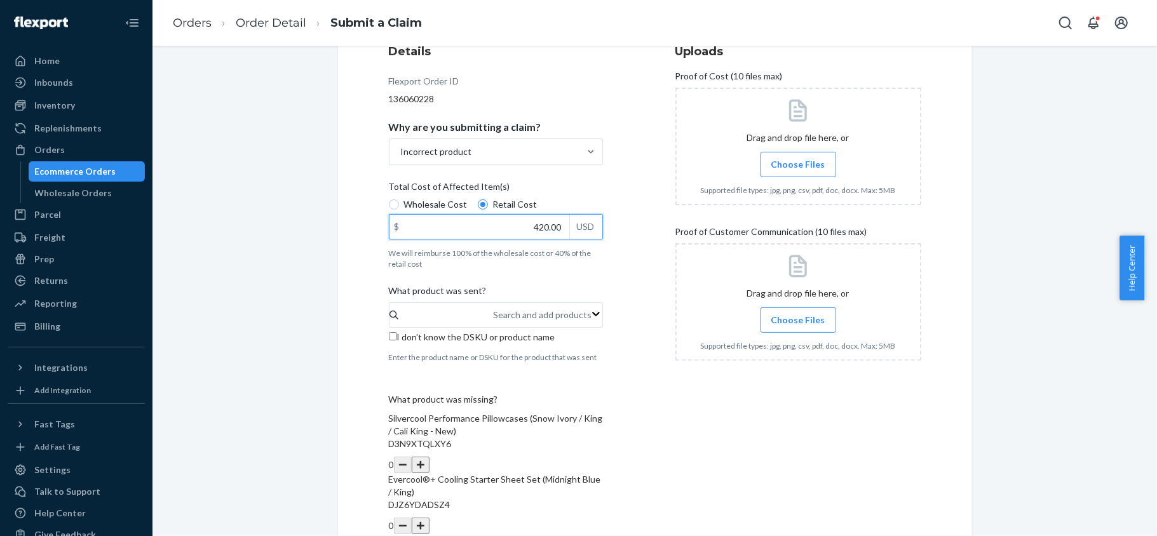
type input "420.00"
click at [412, 337] on span "I don't know the DSKU or product name" at bounding box center [476, 337] width 158 height 11
click at [397, 337] on input "I don't know the DSKU or product name" at bounding box center [393, 336] width 8 height 8
checkbox input "true"
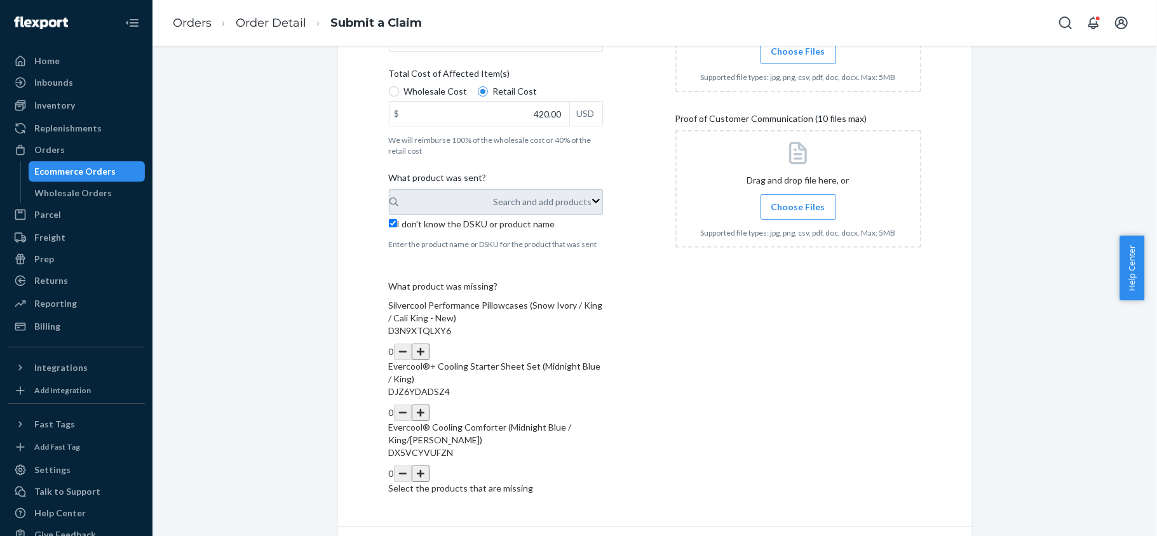
scroll to position [287, 0]
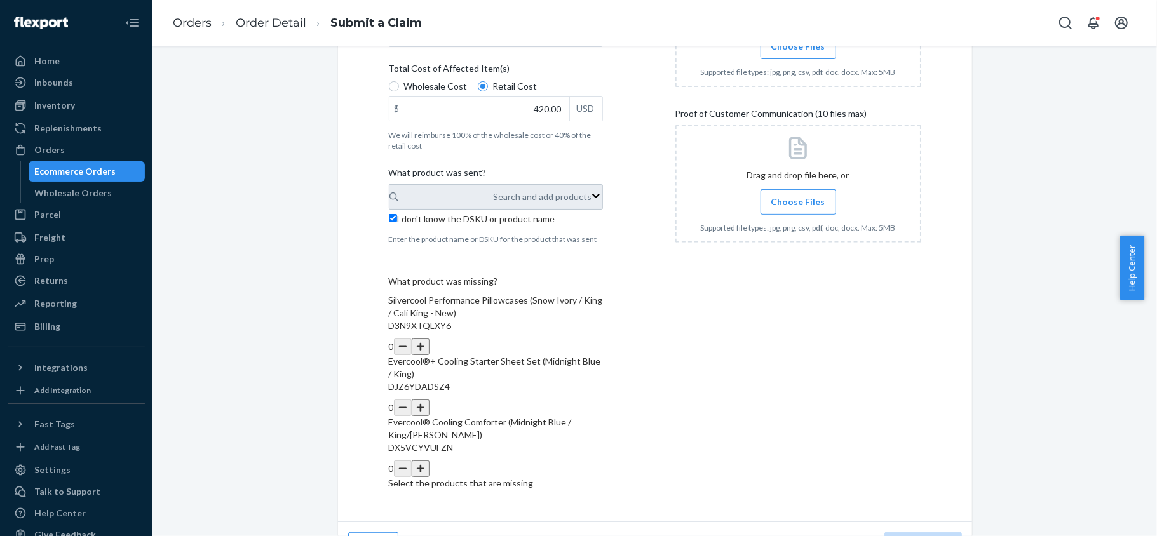
click at [429, 339] on button "button" at bounding box center [421, 347] width 18 height 17
click at [429, 400] on button "button" at bounding box center [421, 408] width 18 height 17
click at [429, 461] on button "button" at bounding box center [421, 469] width 18 height 17
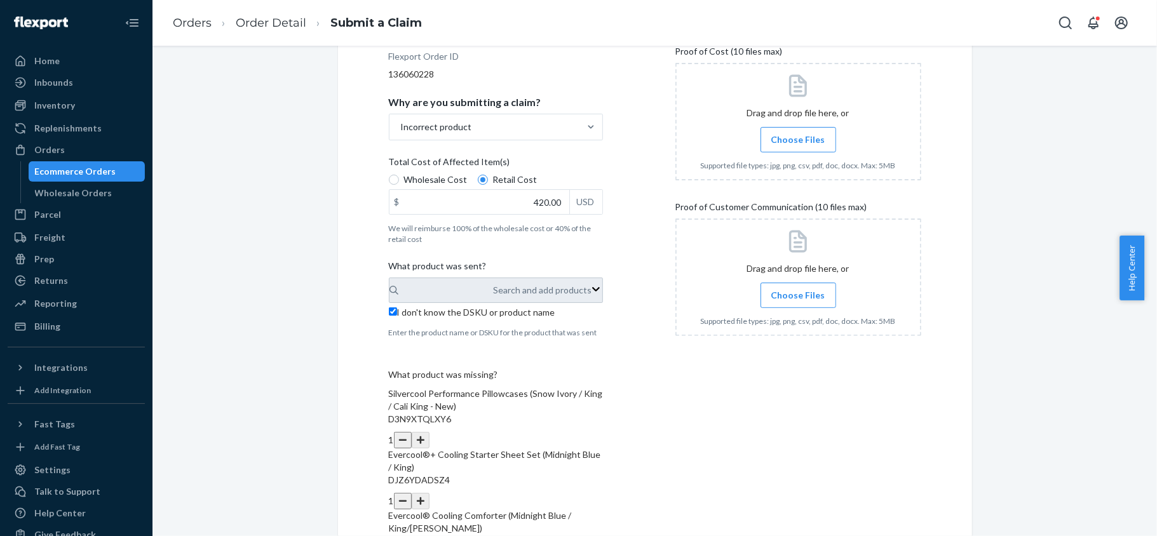
scroll to position [33, 0]
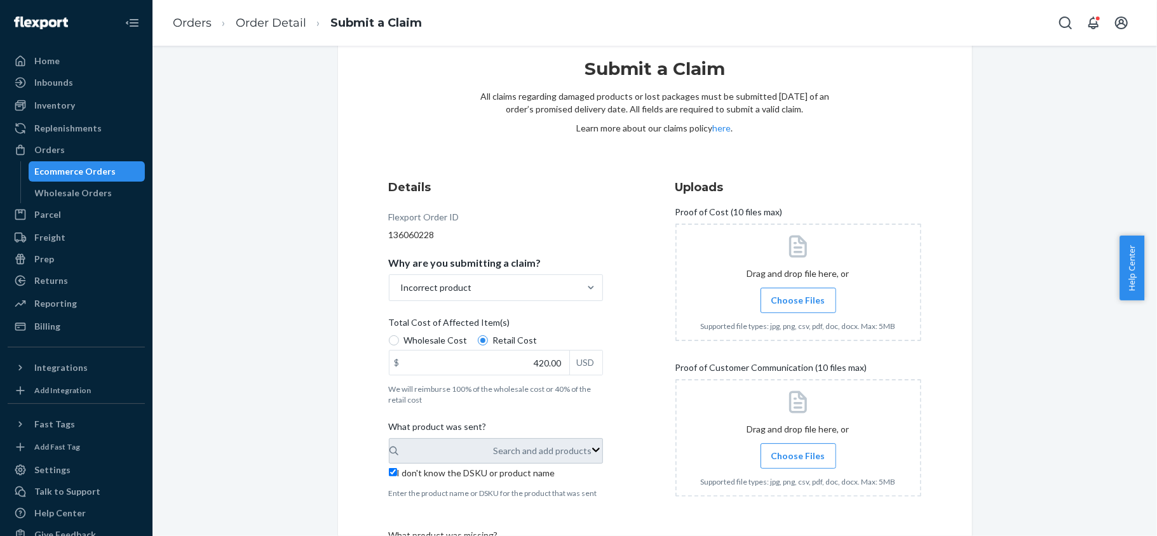
click at [775, 303] on span "Choose Files" at bounding box center [798, 300] width 54 height 13
click at [798, 303] on input "Choose Files" at bounding box center [798, 300] width 1 height 14
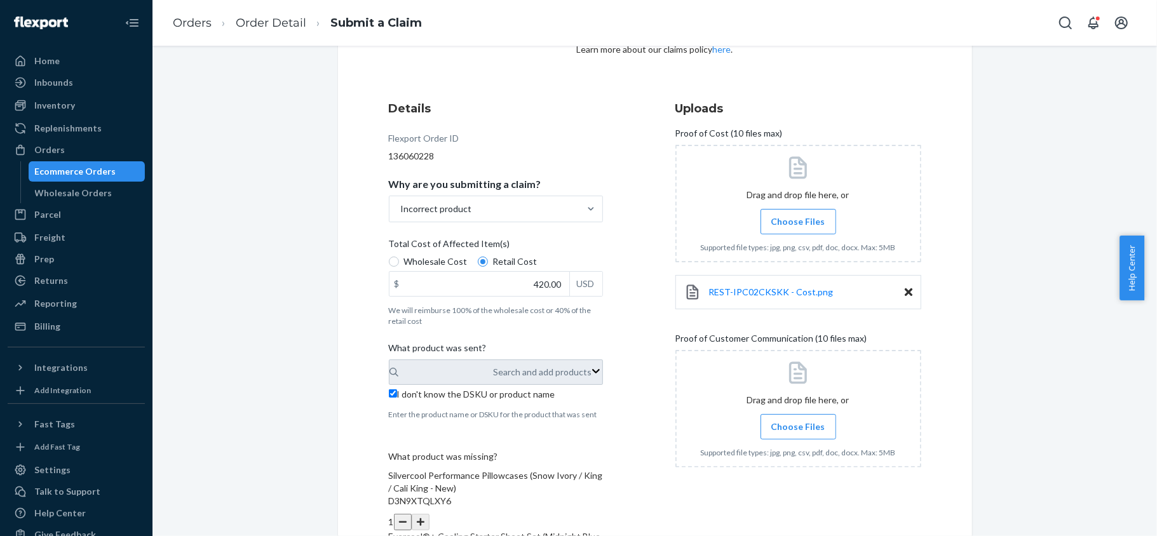
scroll to position [287, 0]
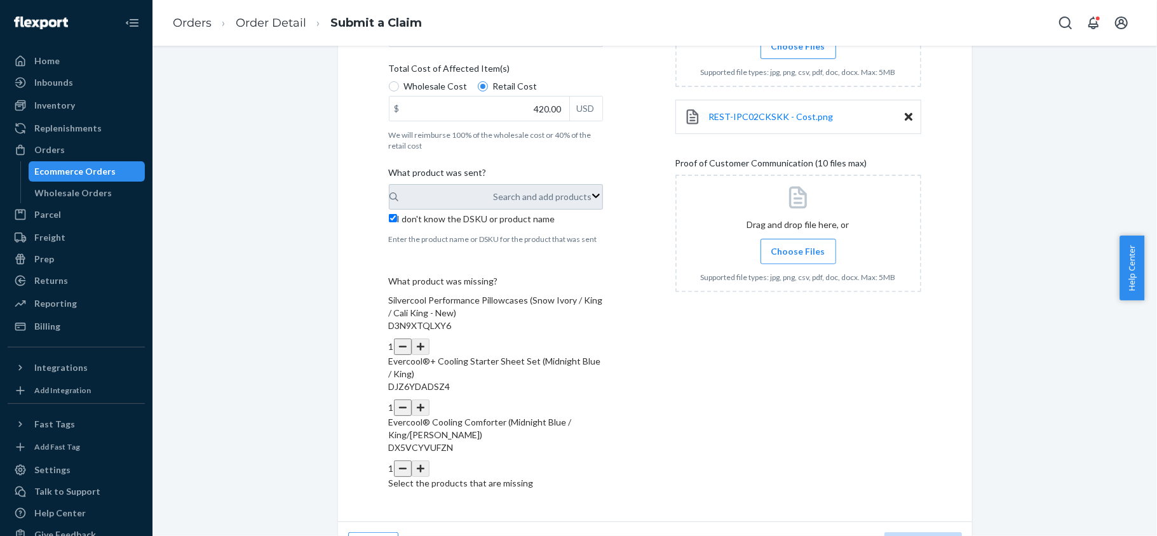
click at [776, 250] on span "Choose Files" at bounding box center [798, 251] width 54 height 13
click at [798, 250] on input "Choose Files" at bounding box center [798, 252] width 1 height 14
click at [794, 52] on span "Choose Files" at bounding box center [798, 46] width 54 height 13
click at [798, 52] on input "Choose Files" at bounding box center [798, 46] width 1 height 14
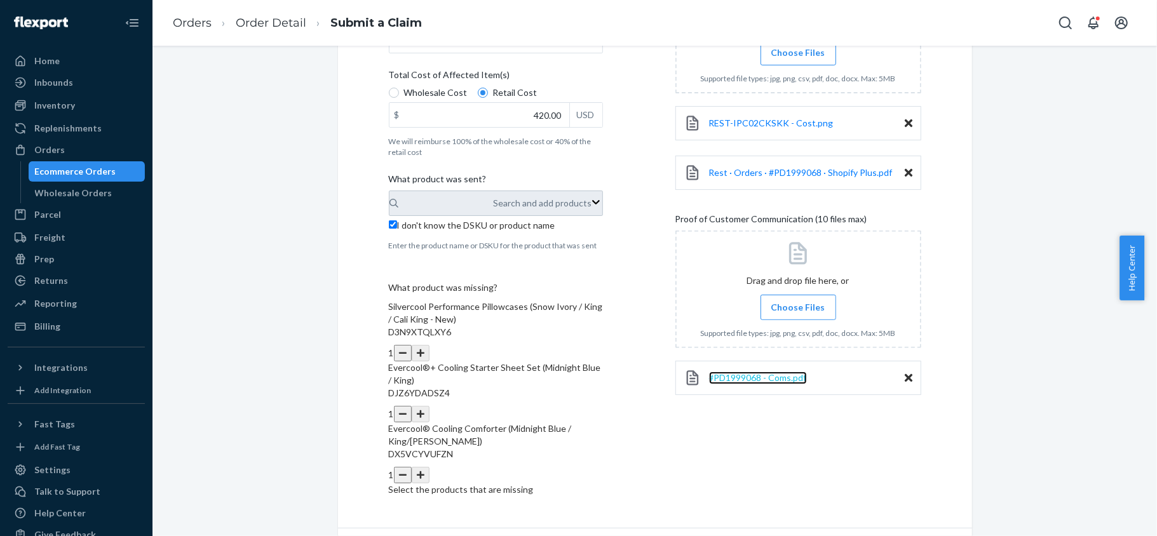
click at [750, 381] on span "#PD1999068 - Coms.pdf" at bounding box center [758, 377] width 98 height 11
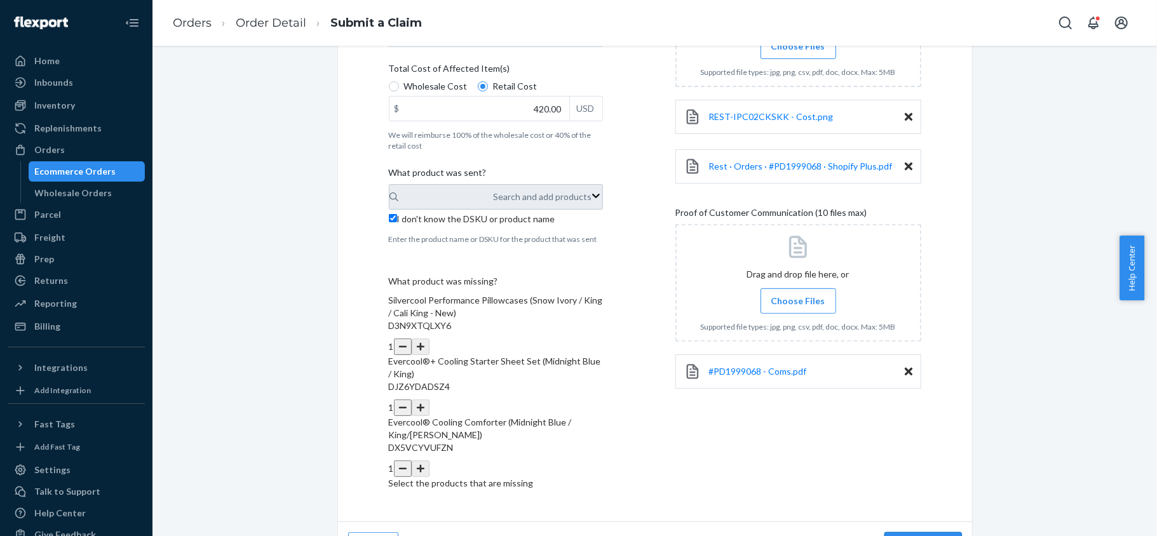
click at [905, 532] on button "Review Claim" at bounding box center [923, 544] width 78 height 25
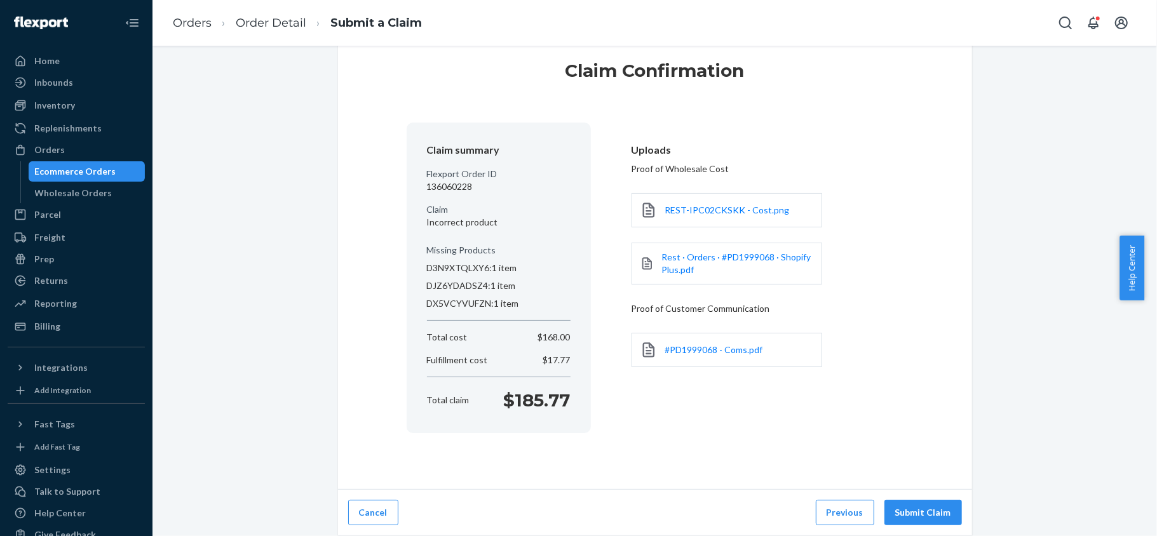
click at [912, 508] on button "Submit Claim" at bounding box center [923, 512] width 78 height 25
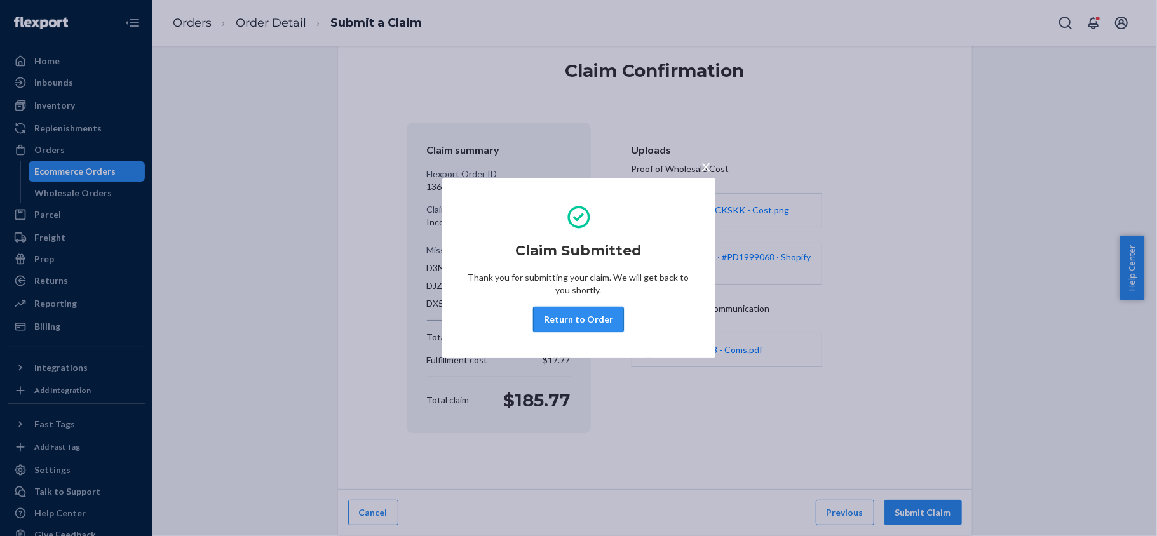
click at [581, 316] on button "Return to Order" at bounding box center [578, 319] width 91 height 25
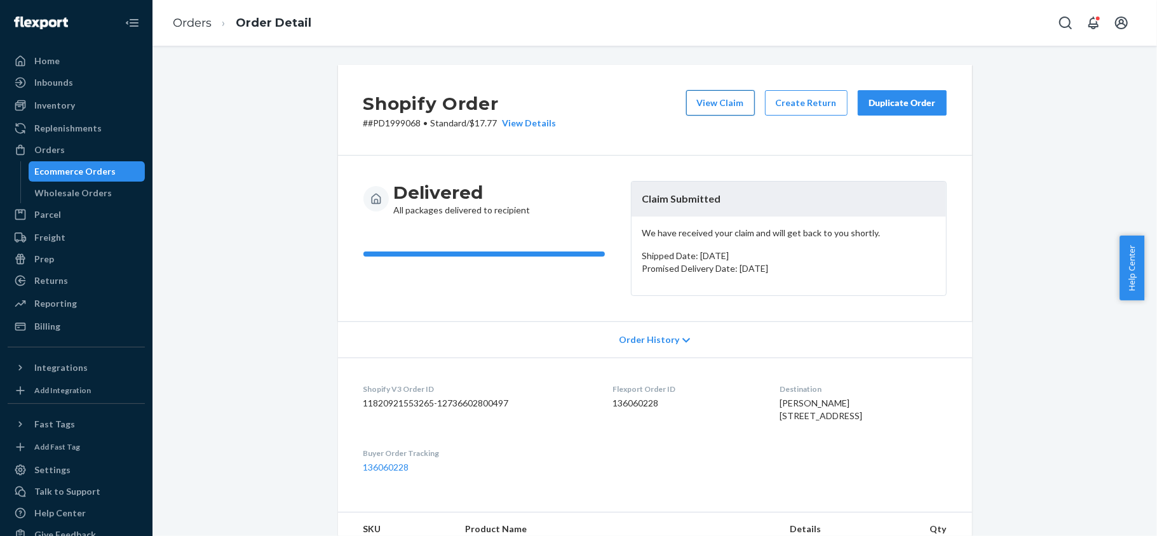
click at [711, 105] on button "View Claim" at bounding box center [720, 102] width 69 height 25
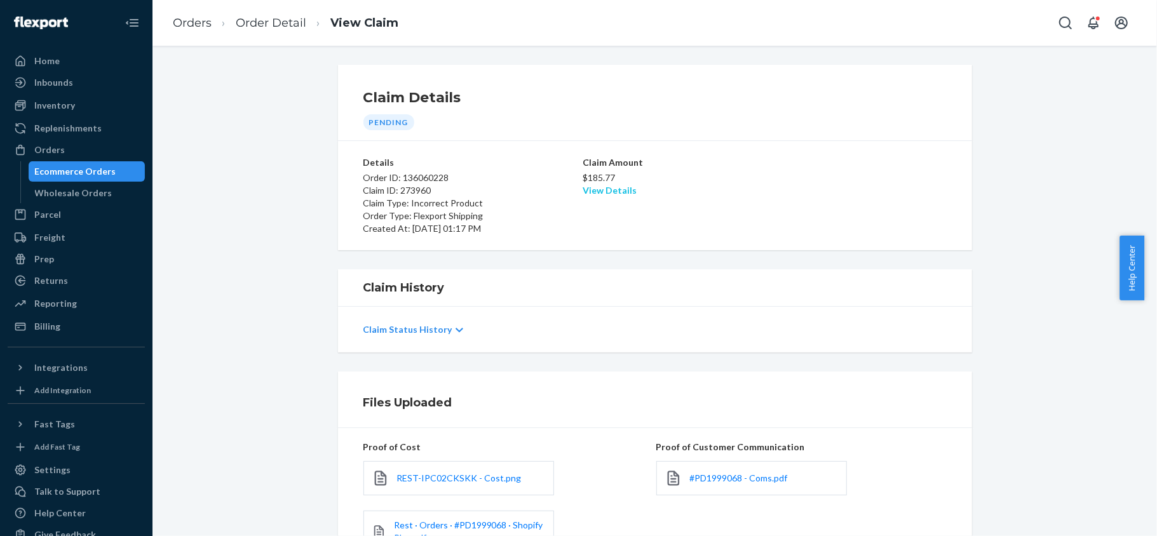
click at [609, 189] on link "View Details" at bounding box center [610, 190] width 54 height 11
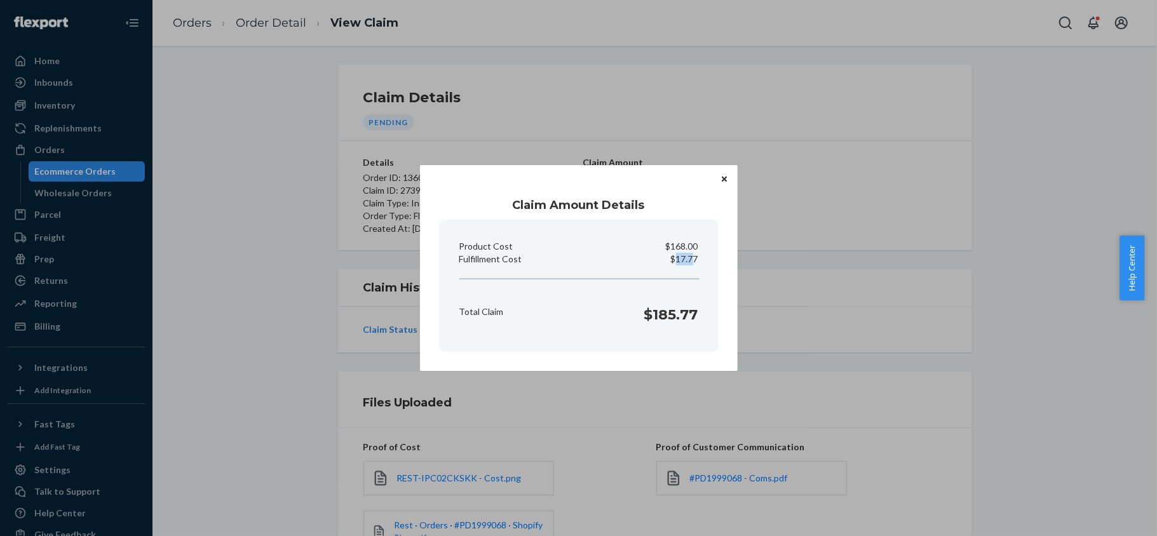
drag, startPoint x: 673, startPoint y: 262, endPoint x: 691, endPoint y: 258, distance: 18.3
click at [691, 258] on p "$17.77" at bounding box center [684, 259] width 27 height 13
drag, startPoint x: 669, startPoint y: 259, endPoint x: 697, endPoint y: 262, distance: 28.1
click at [697, 262] on div "Fulfillment Cost $17.77" at bounding box center [578, 259] width 249 height 13
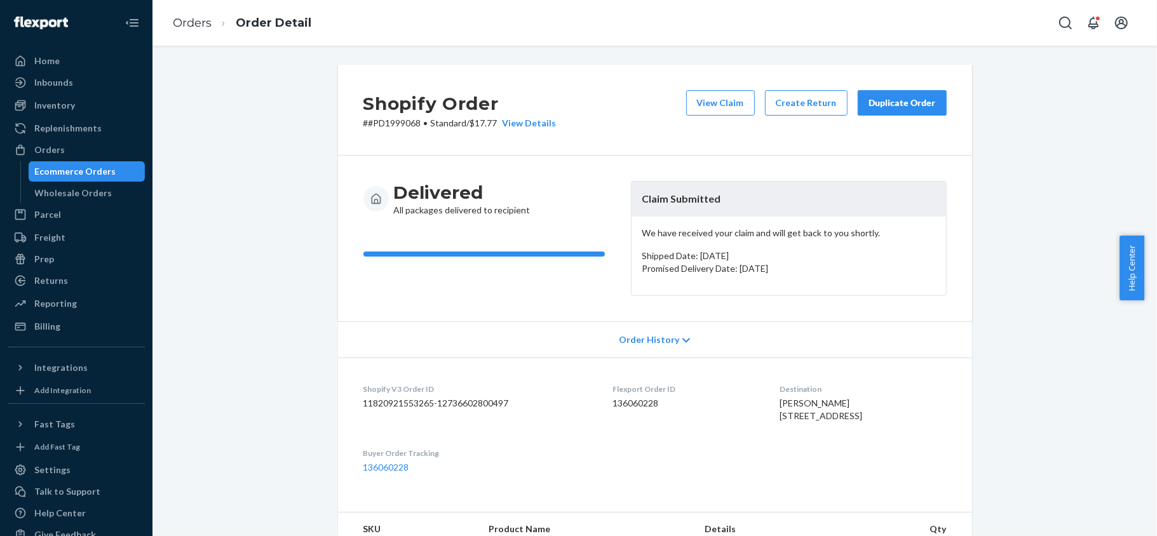
click at [625, 401] on dd "136060228" at bounding box center [686, 403] width 147 height 13
drag, startPoint x: 415, startPoint y: 123, endPoint x: 361, endPoint y: 125, distance: 54.0
click at [363, 125] on p "# #PD1999068 • Standard / $17.77 View Details" at bounding box center [459, 123] width 193 height 13
drag, startPoint x: 95, startPoint y: 145, endPoint x: 154, endPoint y: 120, distance: 63.7
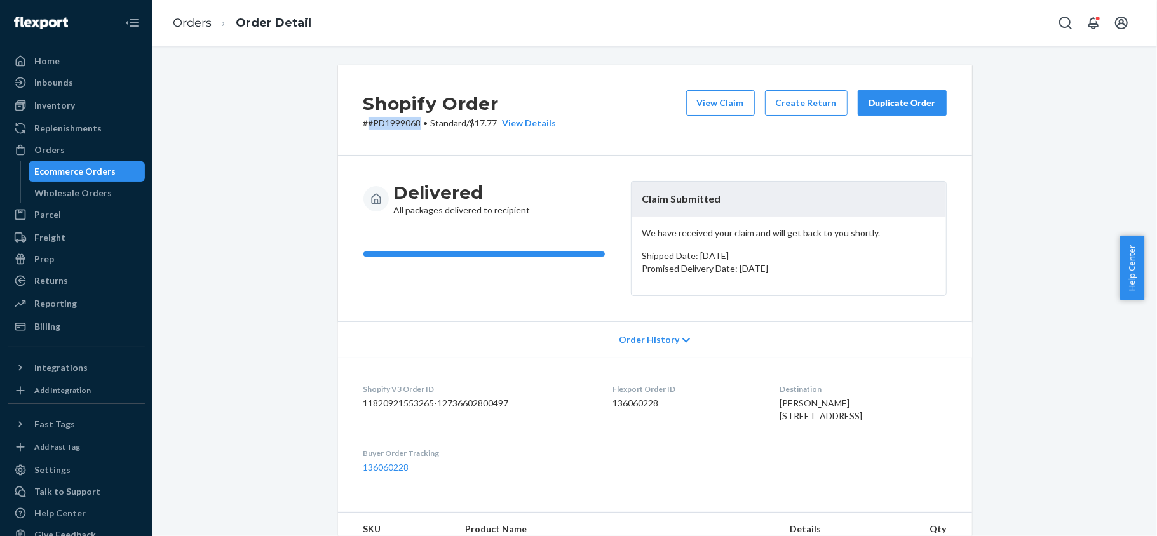
click at [95, 145] on div "Orders" at bounding box center [76, 150] width 135 height 18
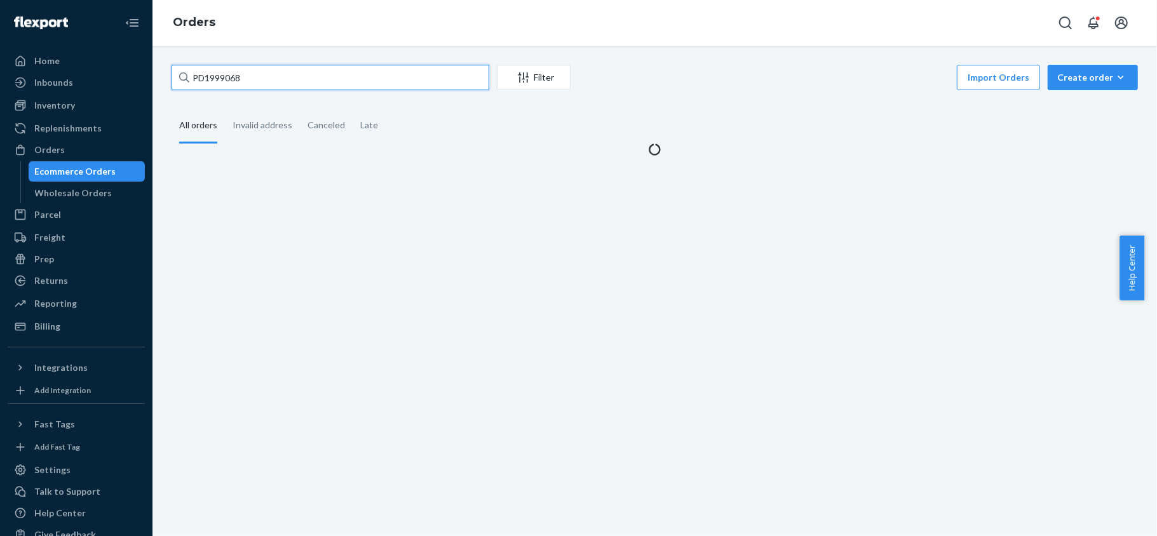
click at [280, 65] on input "PD1999068" at bounding box center [331, 77] width 318 height 25
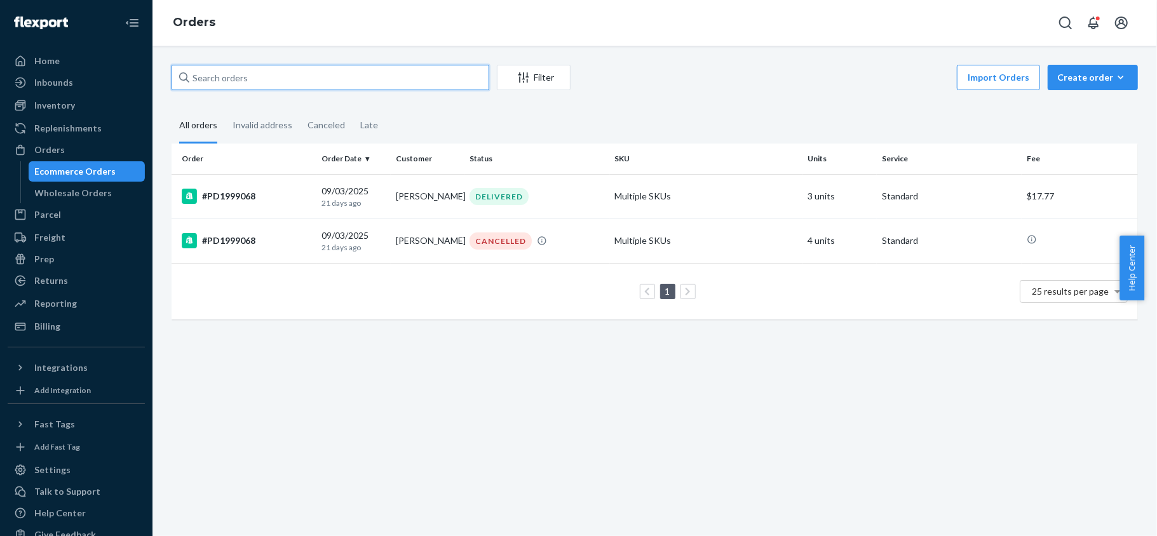
paste input "US25349614"
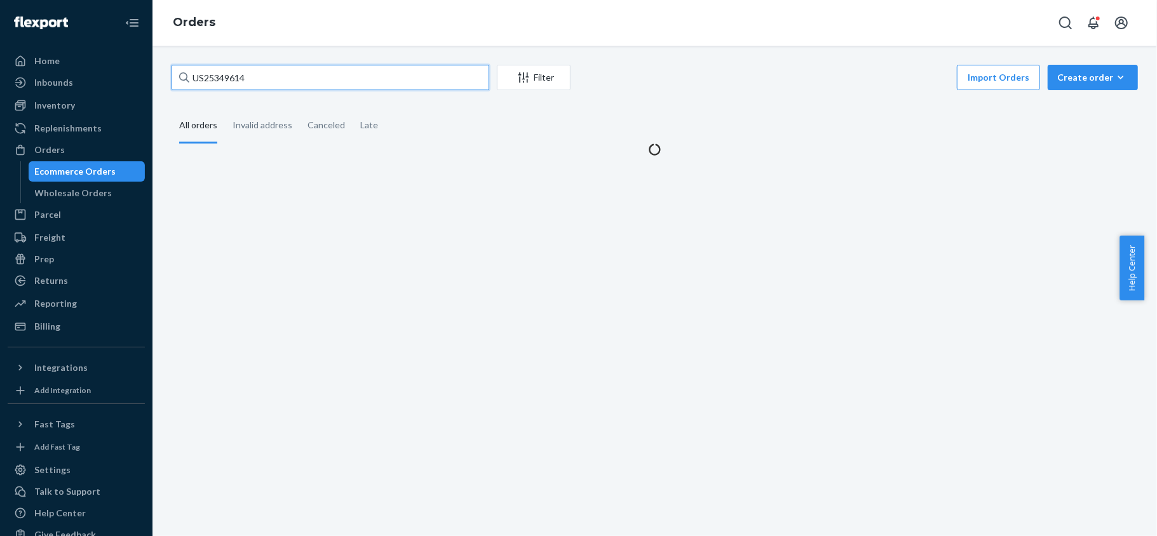
type input "US25349614"
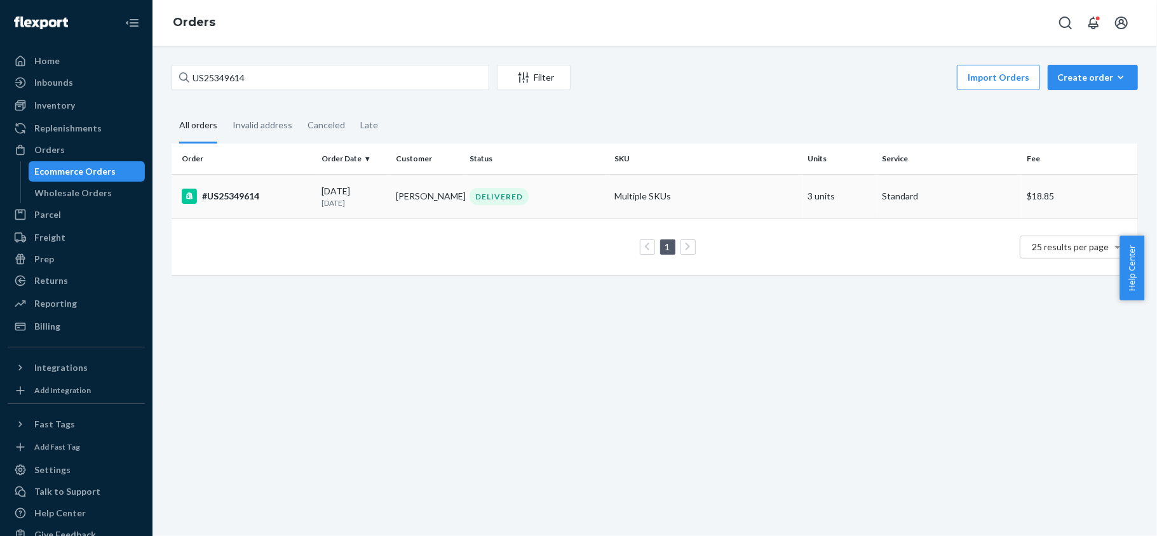
click at [254, 191] on div "#US25349614" at bounding box center [247, 196] width 130 height 15
